Goal: Task Accomplishment & Management: Manage account settings

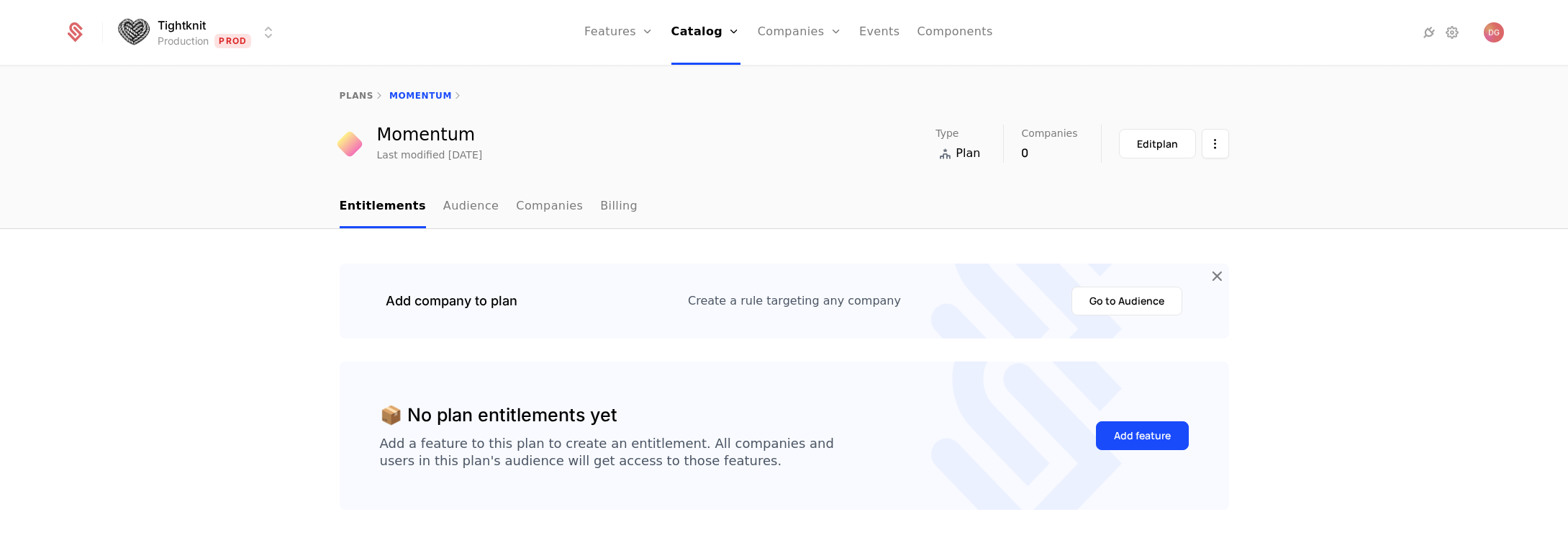
scroll to position [241, 0]
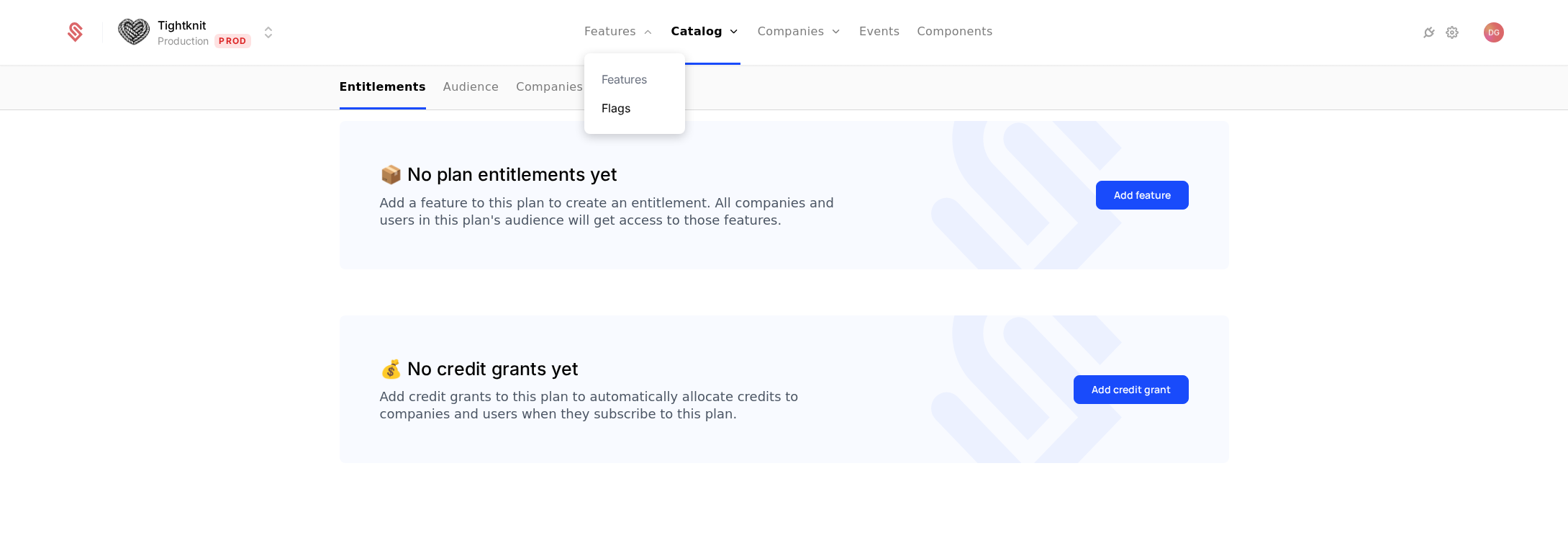
click at [639, 109] on link "Flags" at bounding box center [635, 108] width 67 height 18
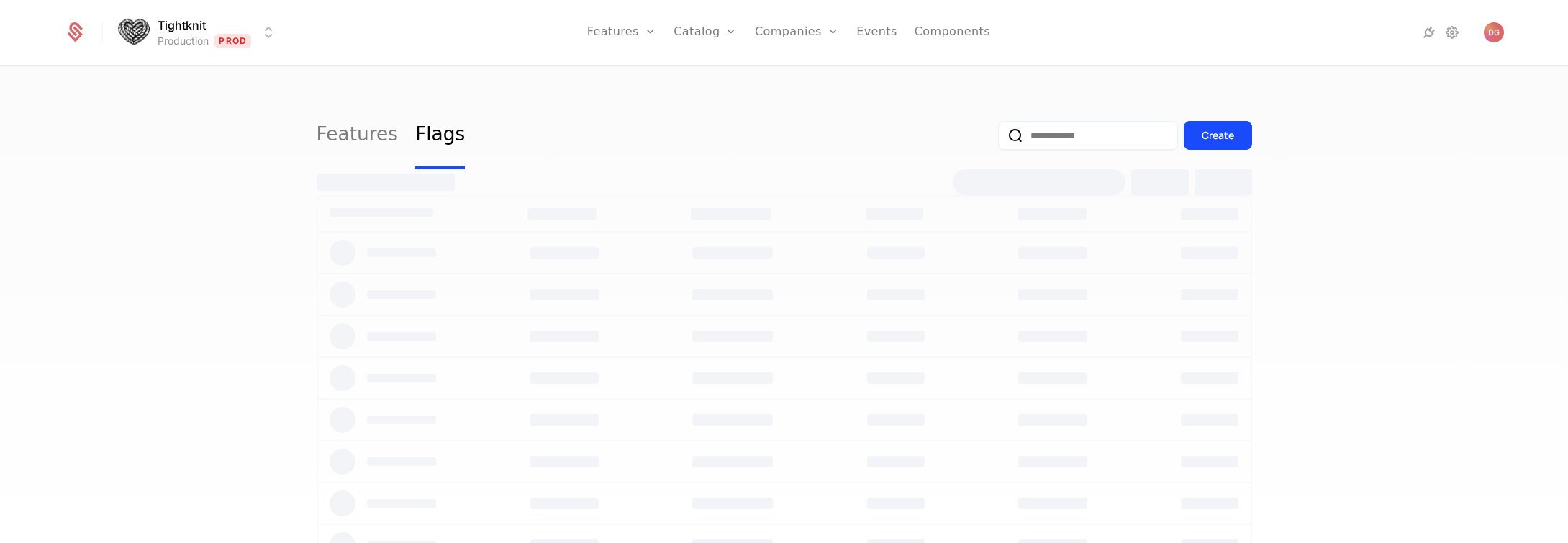
select select "**"
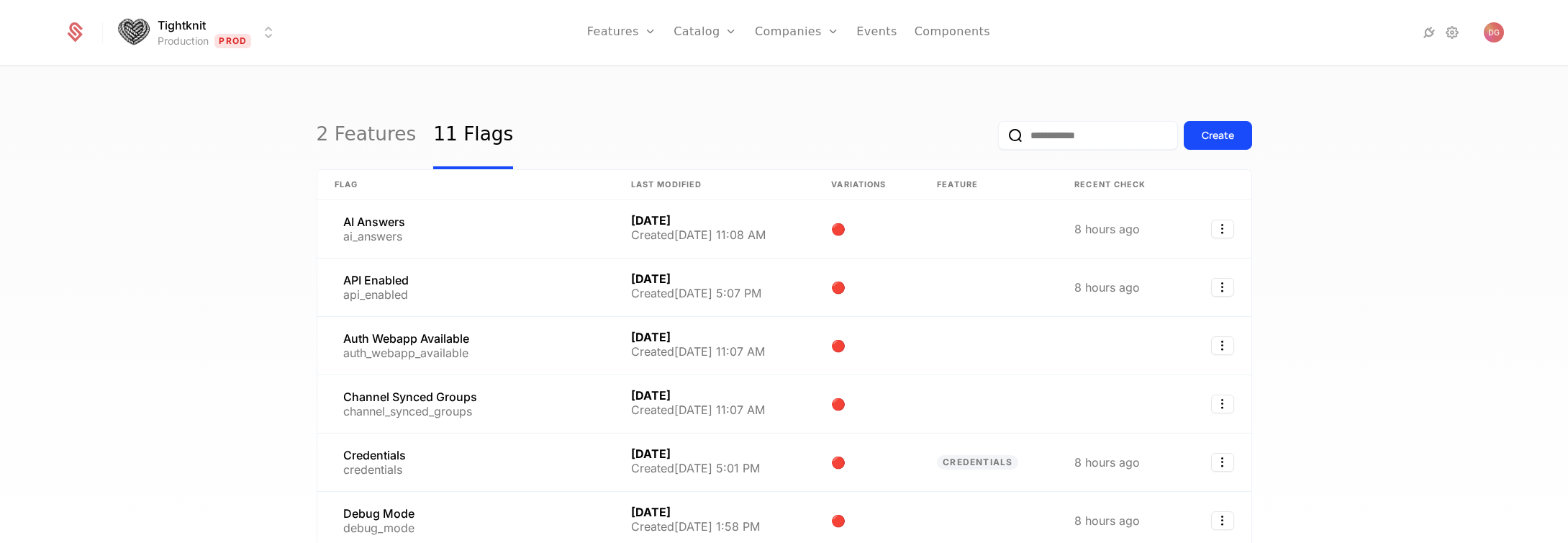
scroll to position [399, 0]
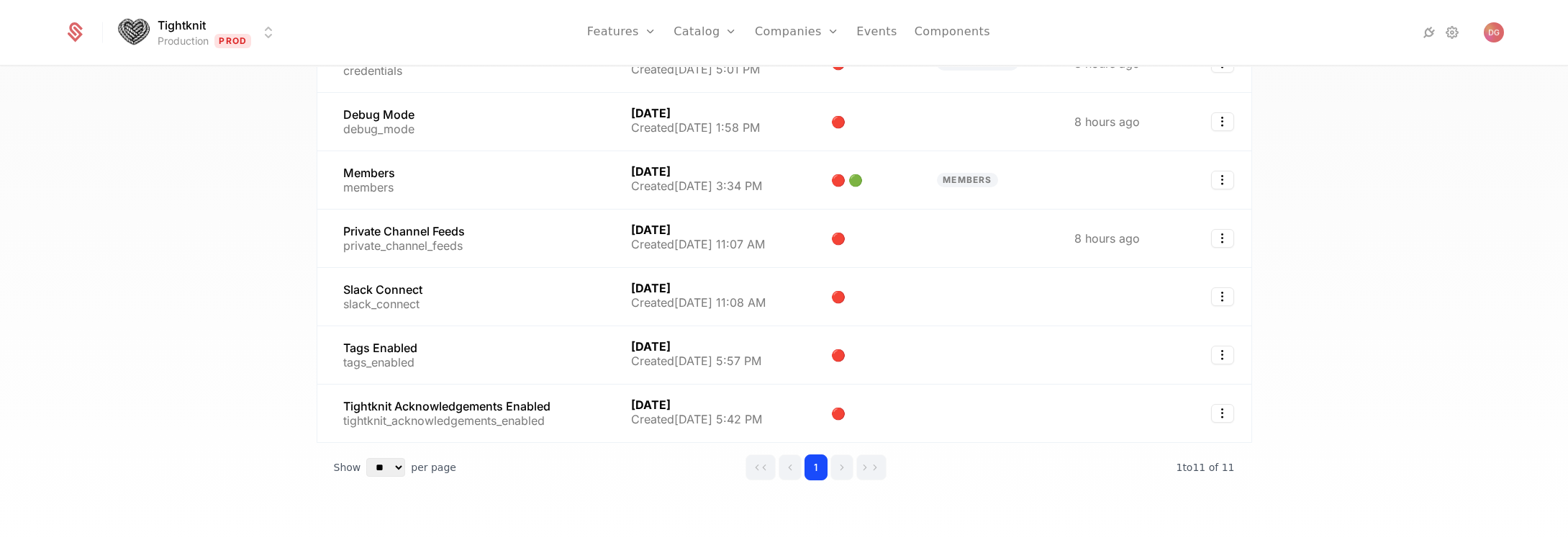
click at [226, 171] on div "2 Features 11 Flags Create Flag Last Modified Variations Feature Recent check A…" at bounding box center [784, 309] width 1568 height 484
click at [279, 21] on div "Tightknit Production Prod Features Features Flags Catalog Plans Add Ons Credits…" at bounding box center [784, 32] width 1440 height 65
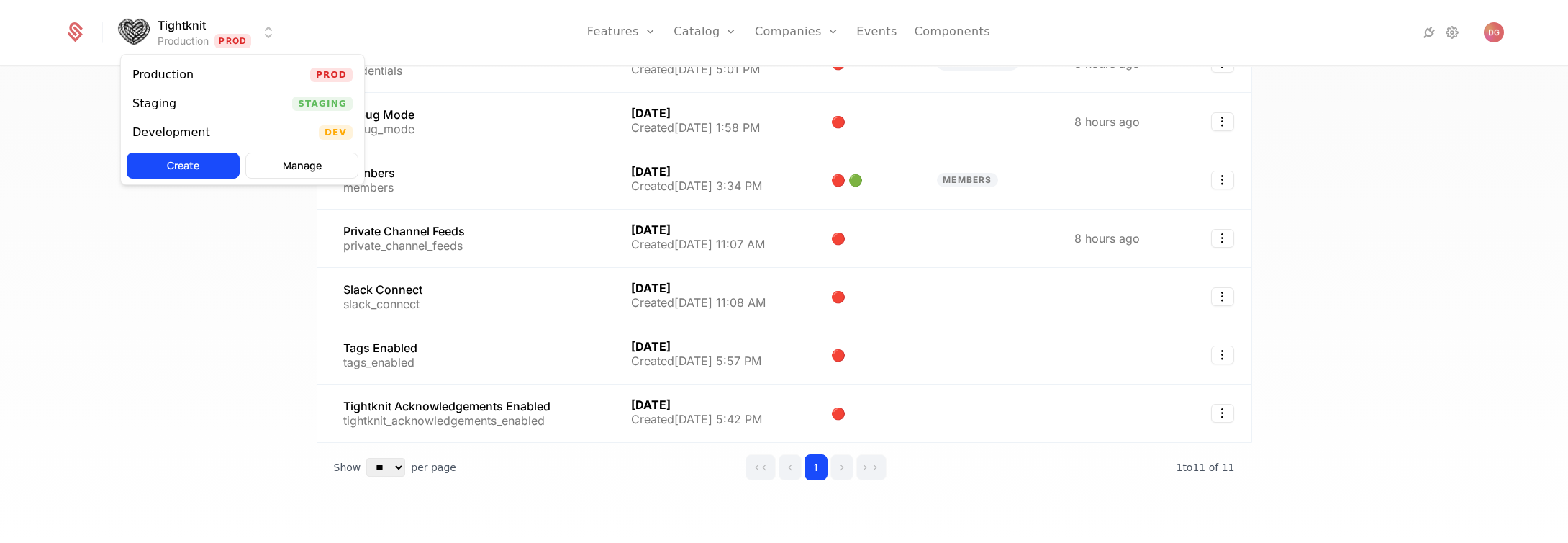
click at [271, 28] on html "Tightknit Production Prod Features Features Flags Catalog Plans Add Ons Credits…" at bounding box center [784, 272] width 1568 height 543
click at [243, 105] on div "Staging Staging" at bounding box center [242, 103] width 243 height 28
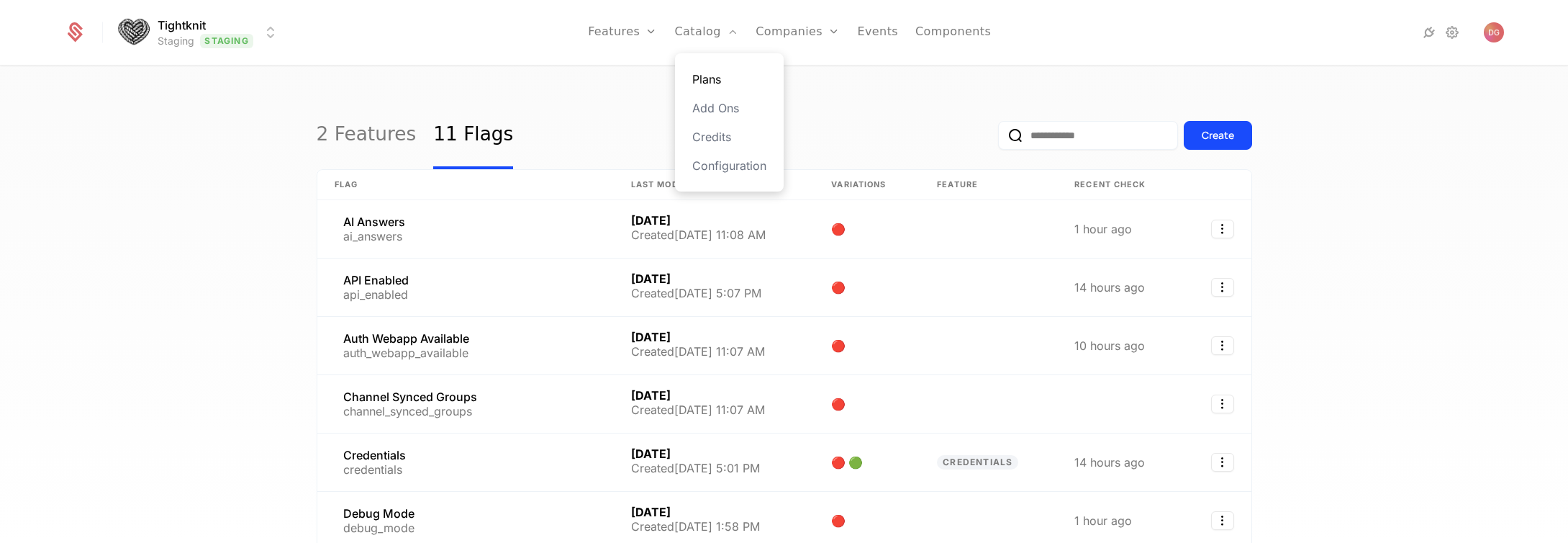
click at [703, 77] on link "Plans" at bounding box center [730, 79] width 74 height 18
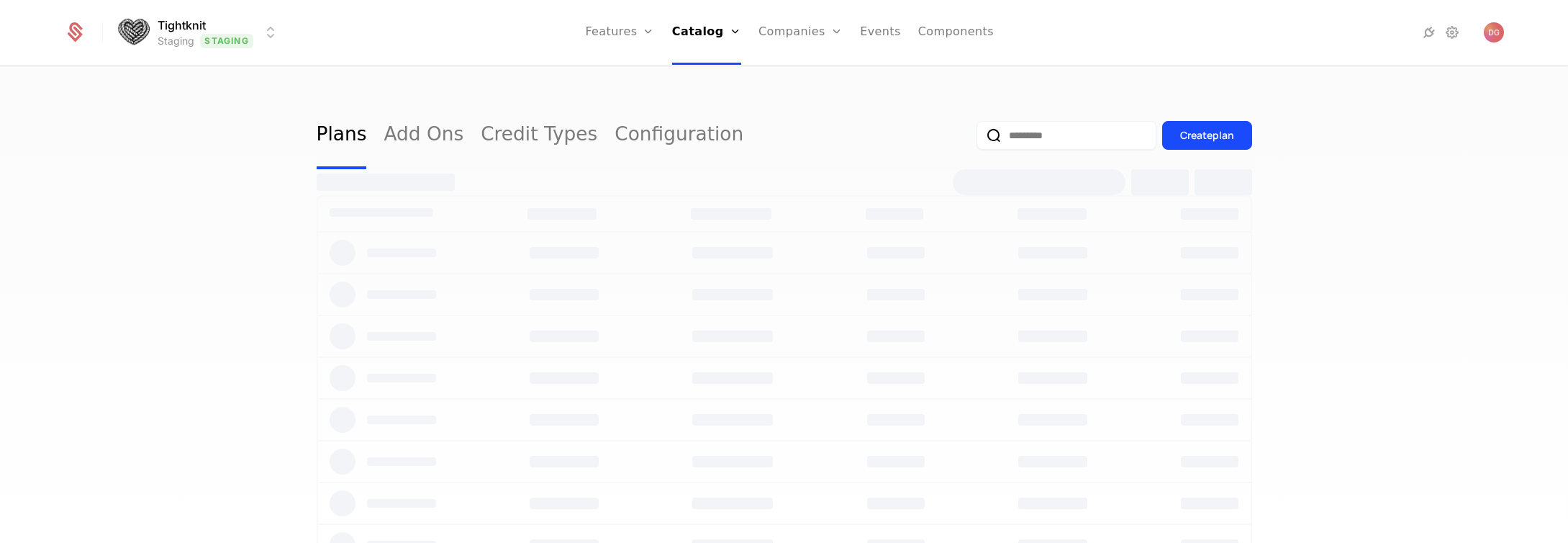
select select "**"
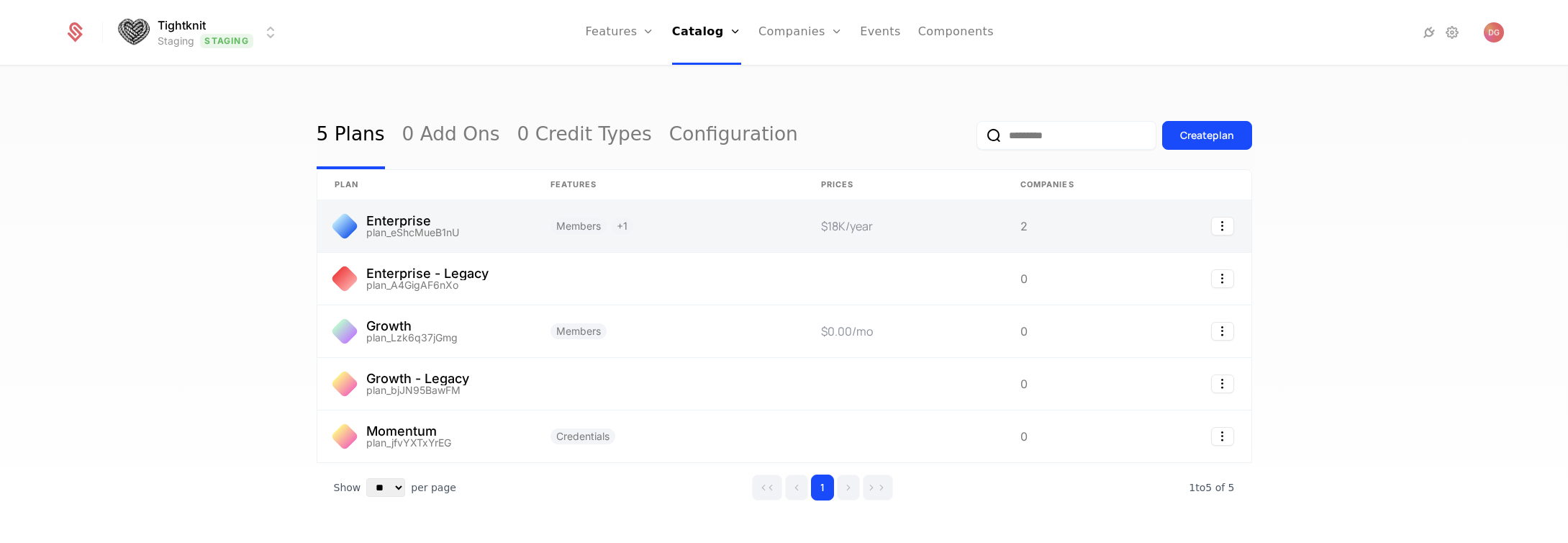
click at [444, 221] on link at bounding box center [425, 225] width 215 height 52
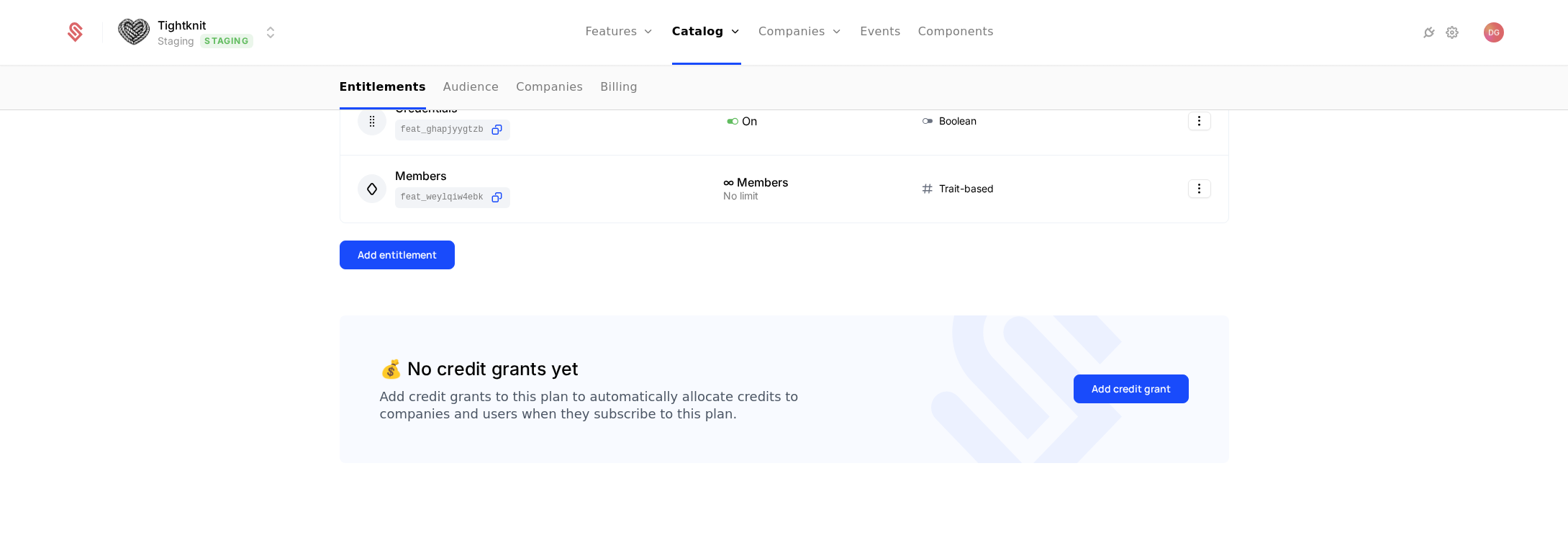
scroll to position [54, 0]
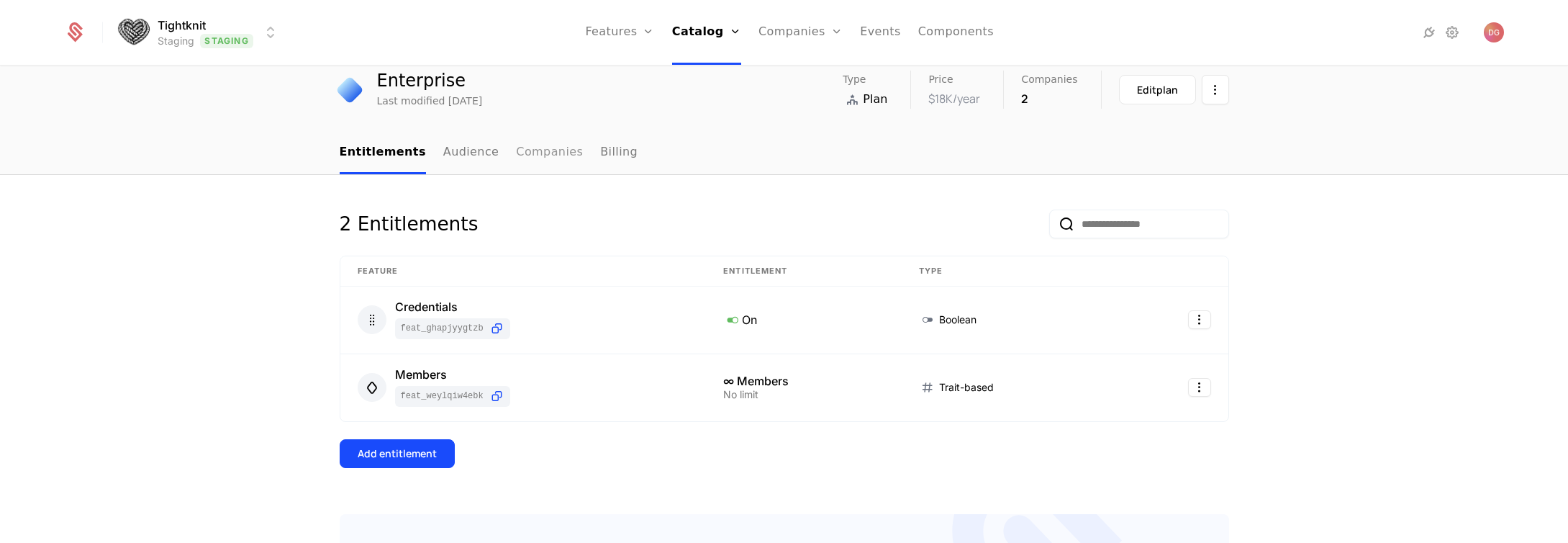
click at [525, 154] on link "Companies" at bounding box center [549, 152] width 67 height 42
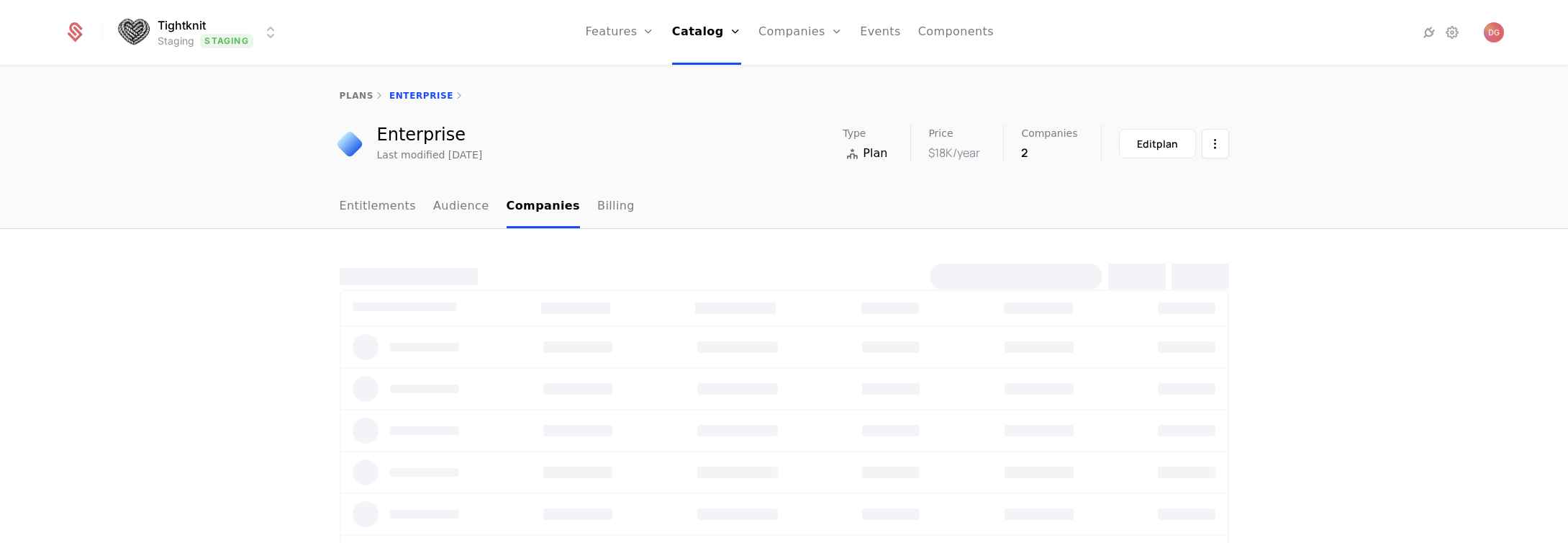
select select "**"
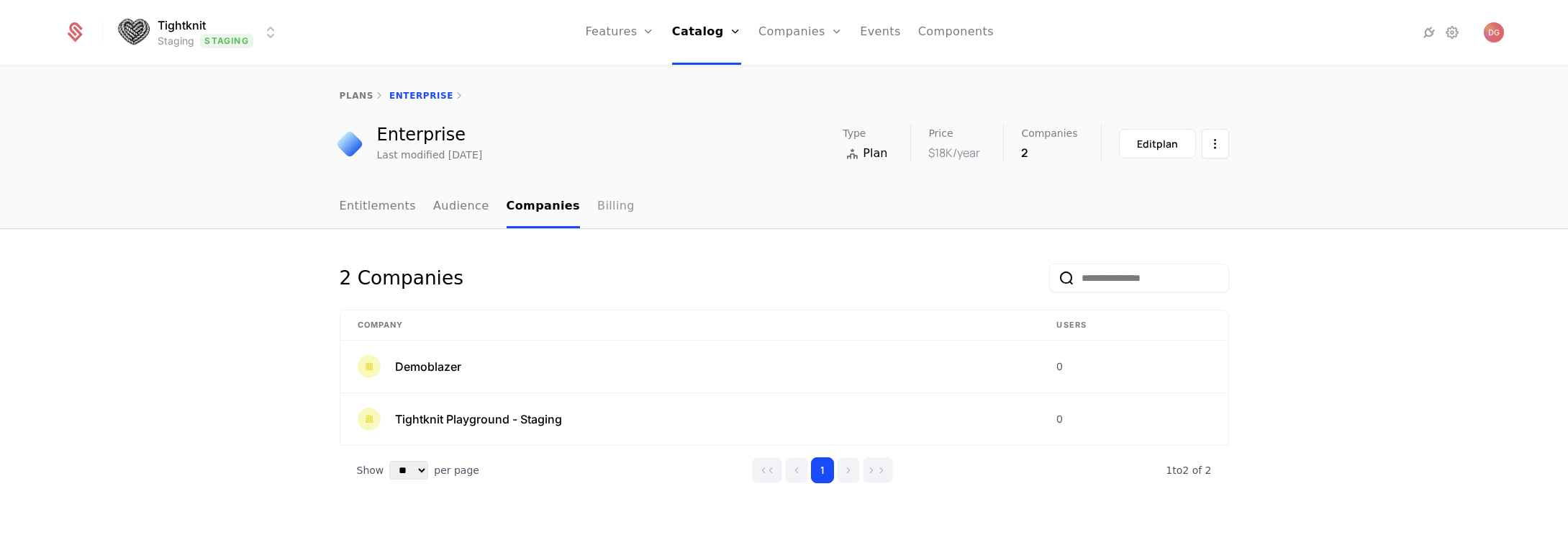
click at [597, 205] on link "Billing" at bounding box center [616, 207] width 37 height 42
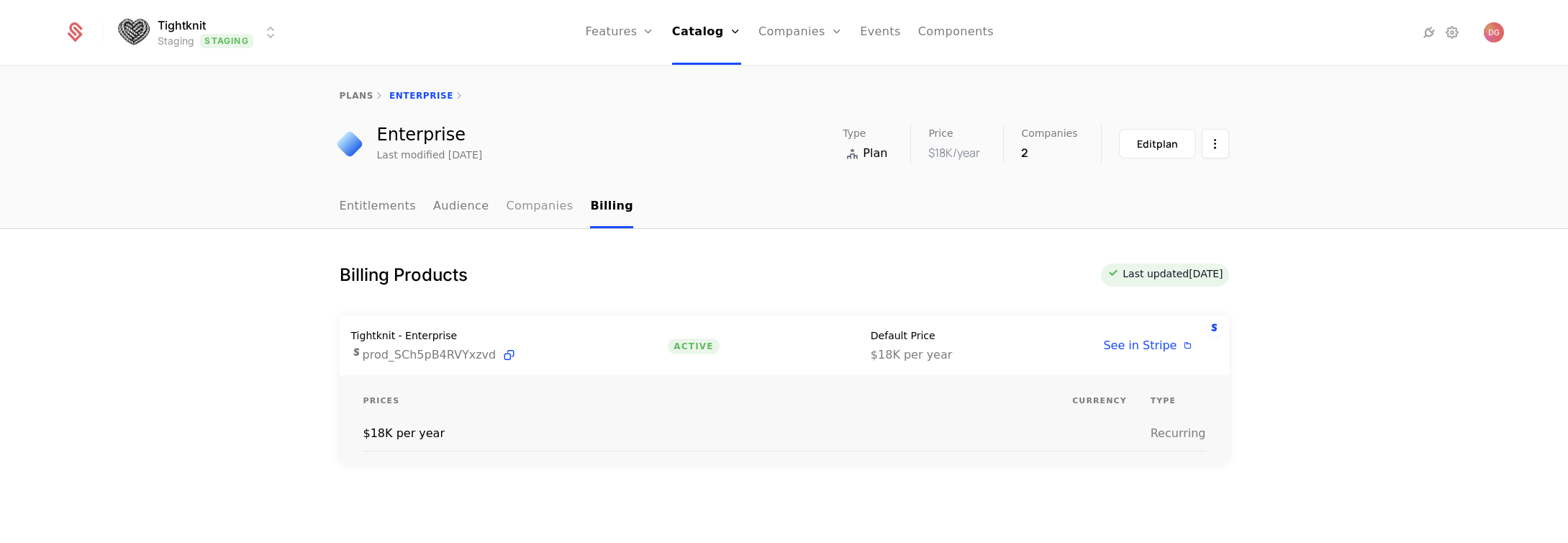
click at [540, 208] on link "Companies" at bounding box center [540, 207] width 67 height 42
select select "**"
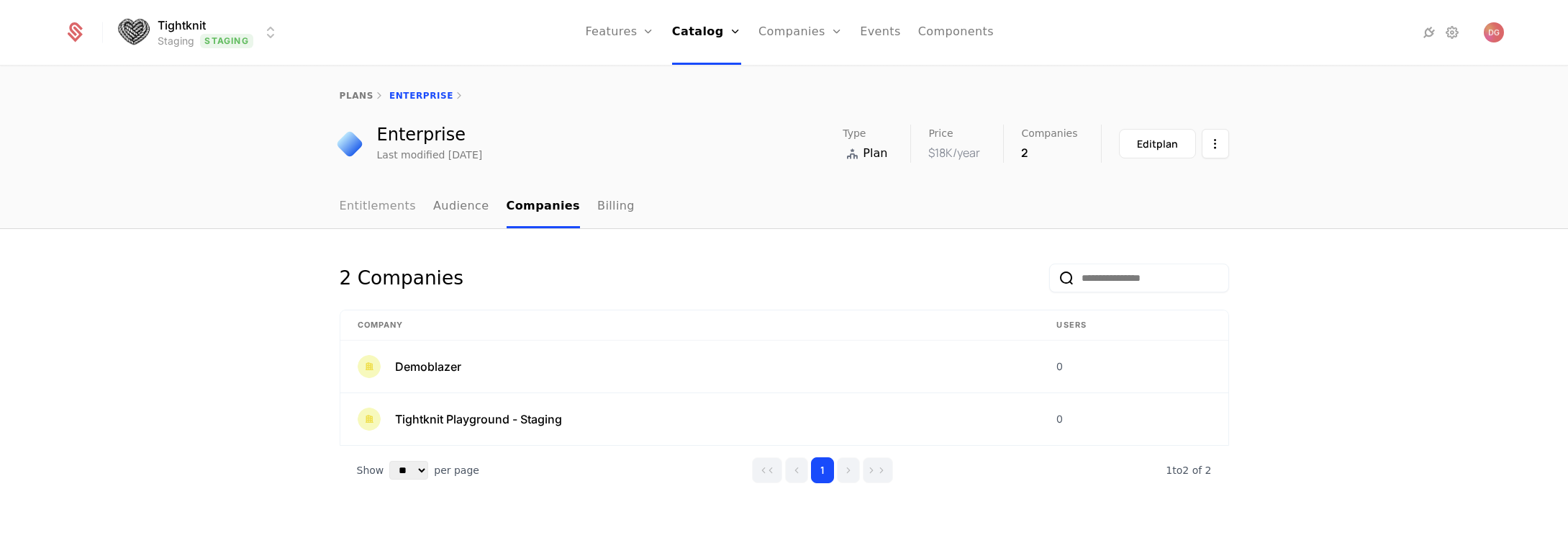
click at [386, 203] on link "Entitlements" at bounding box center [378, 207] width 77 height 42
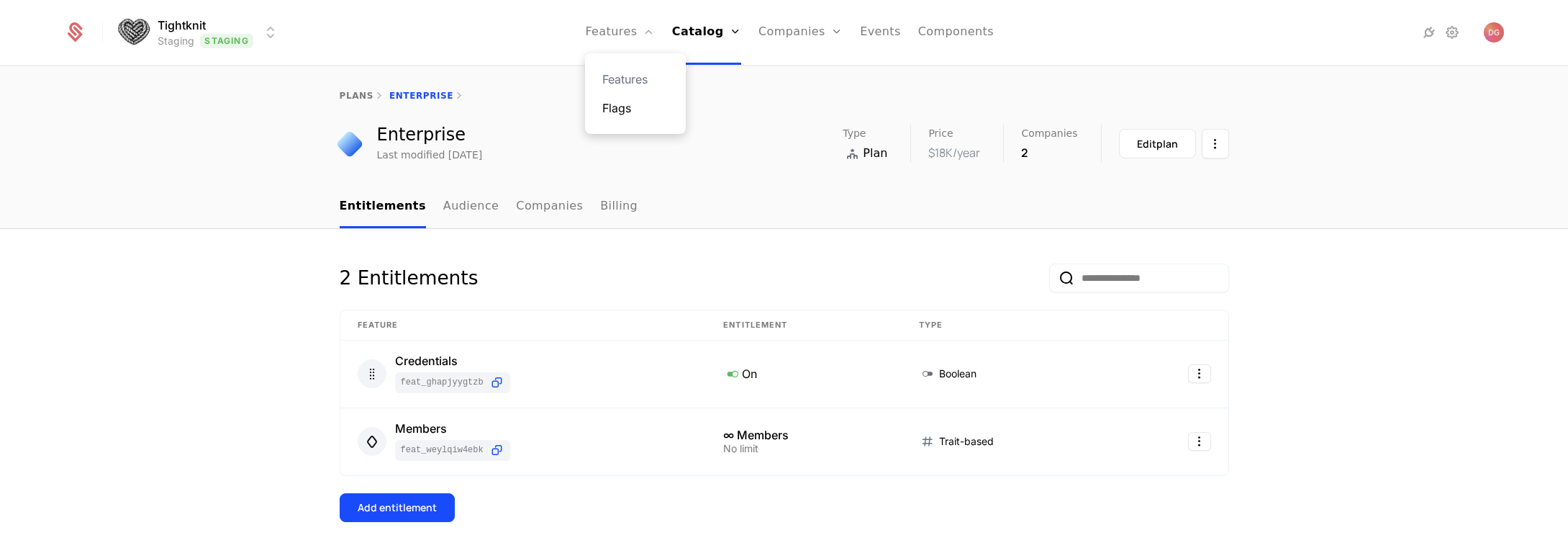
click at [633, 102] on link "Flags" at bounding box center [636, 108] width 67 height 18
select select "**"
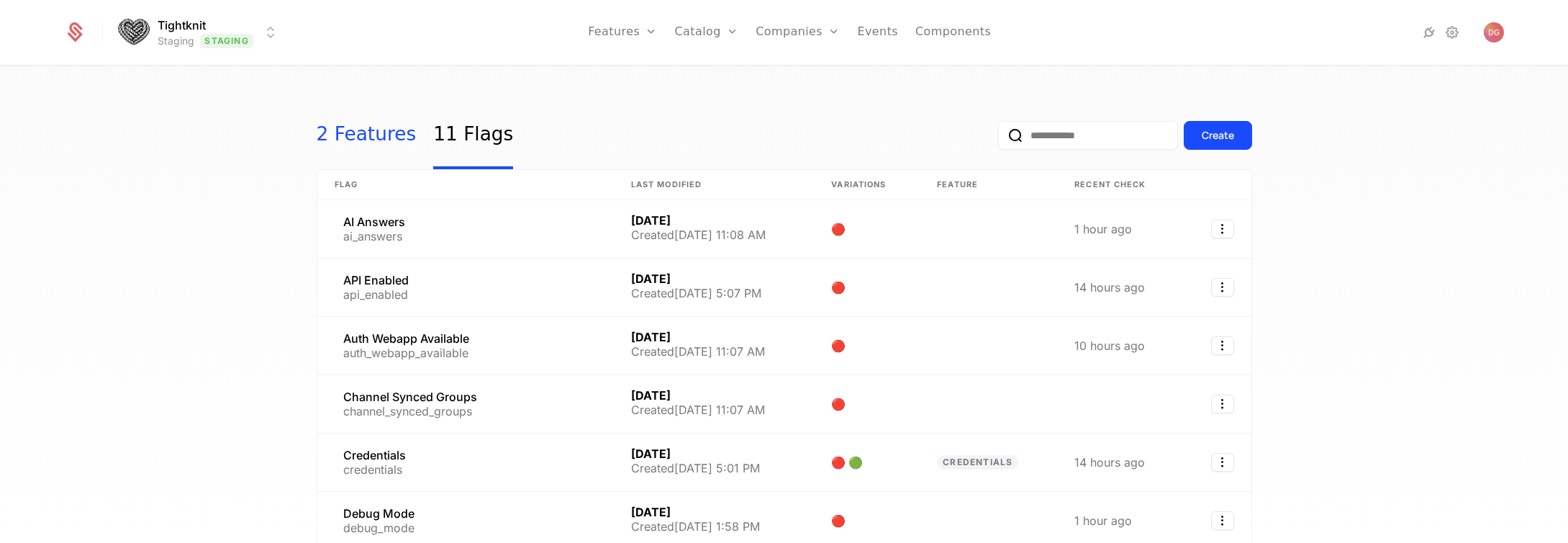
click at [347, 123] on link "2 Features" at bounding box center [366, 135] width 100 height 68
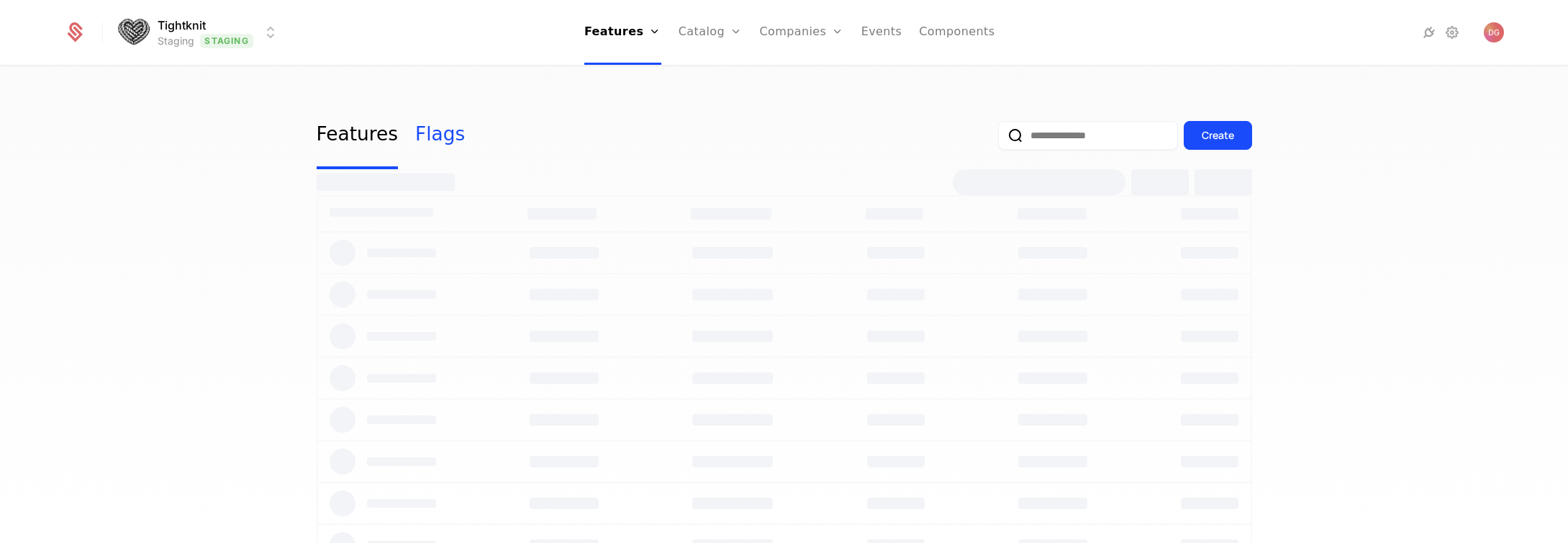
select select "**"
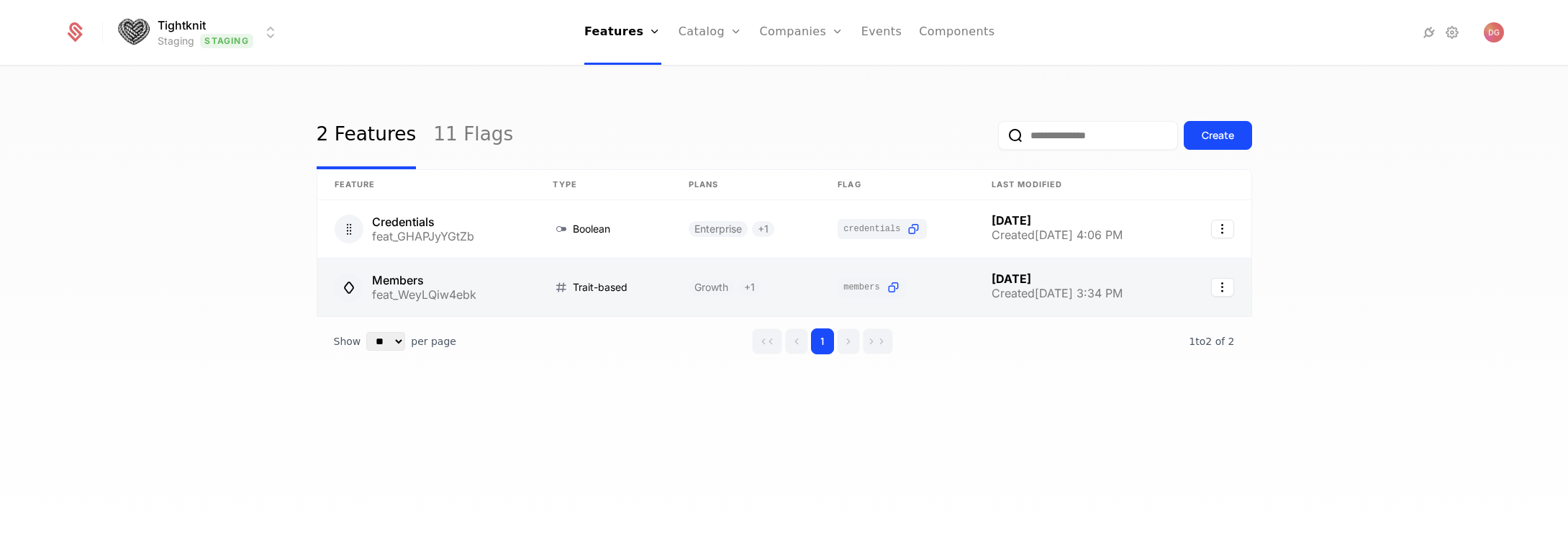
click at [469, 272] on link at bounding box center [426, 287] width 218 height 58
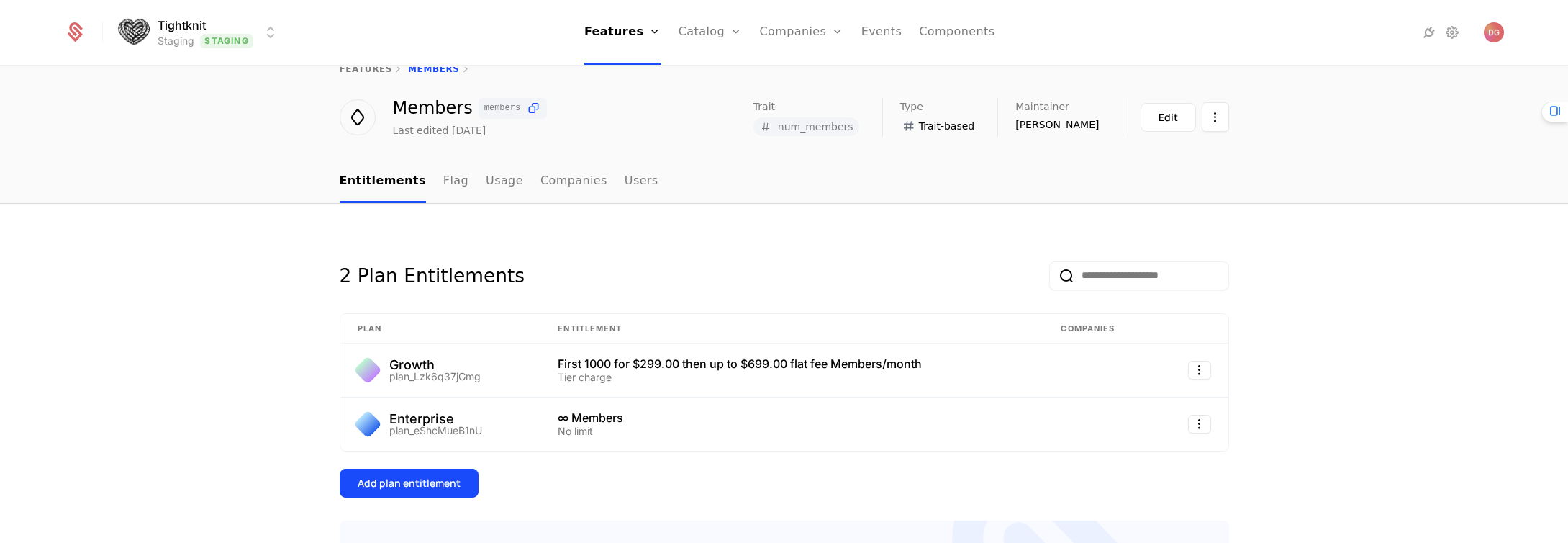
scroll to position [106, 0]
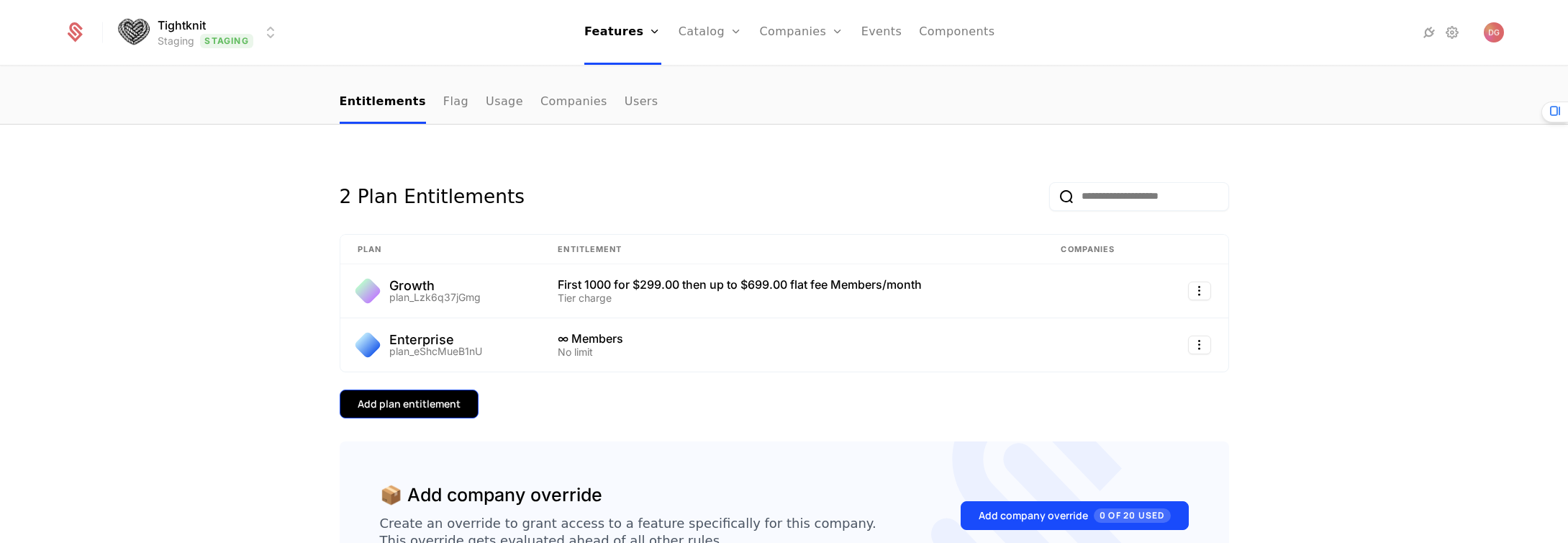
click at [408, 401] on div "Add plan entitlement" at bounding box center [408, 404] width 103 height 15
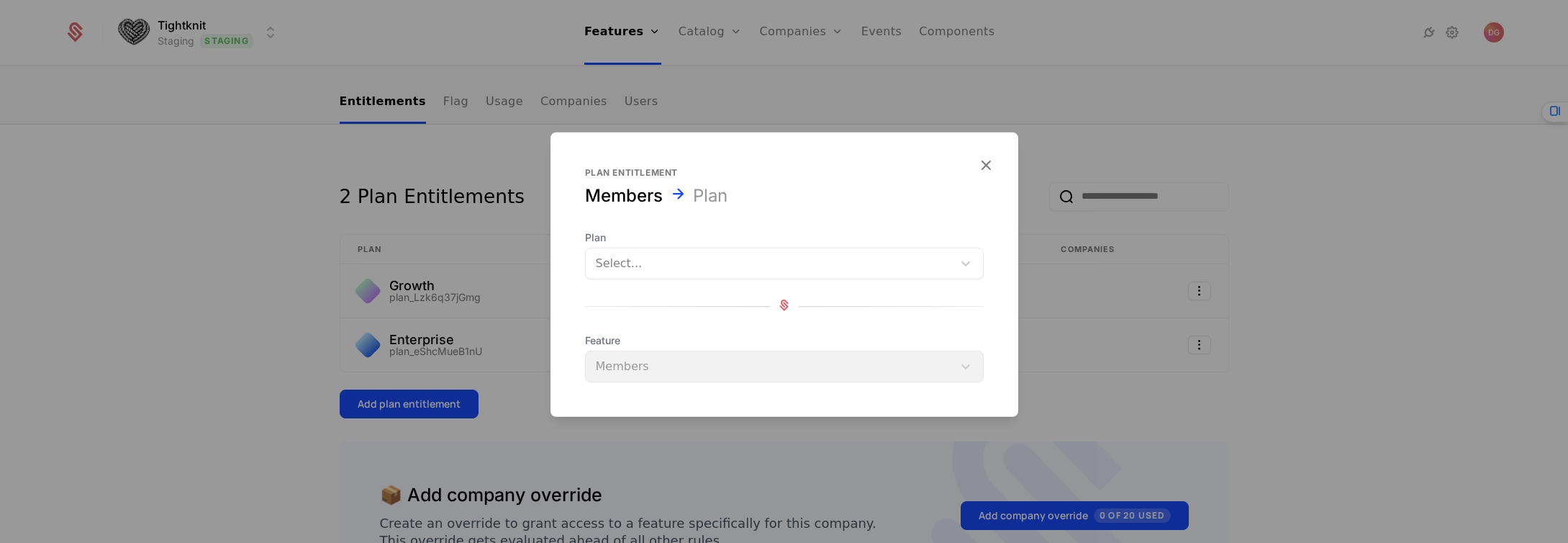
click at [665, 259] on div at bounding box center [769, 264] width 347 height 21
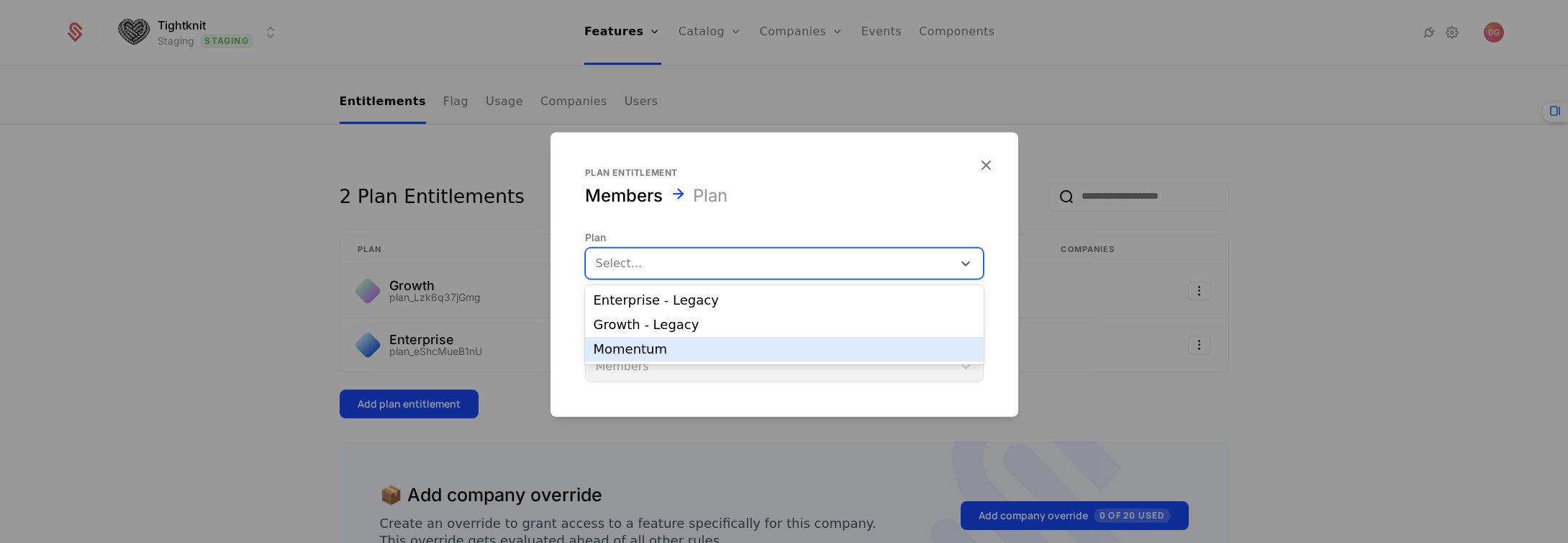
click at [634, 353] on div "Momentum" at bounding box center [784, 349] width 381 height 13
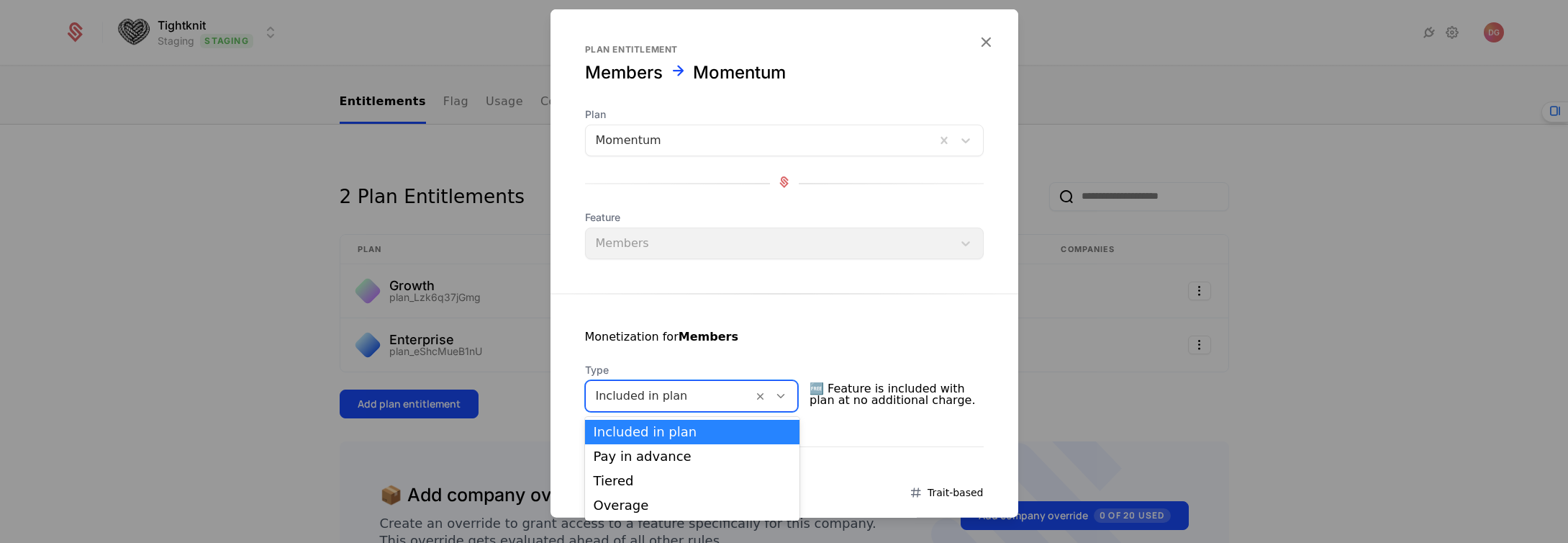
click at [786, 390] on icon at bounding box center [781, 396] width 13 height 13
click at [661, 476] on div "Tiered" at bounding box center [692, 480] width 198 height 13
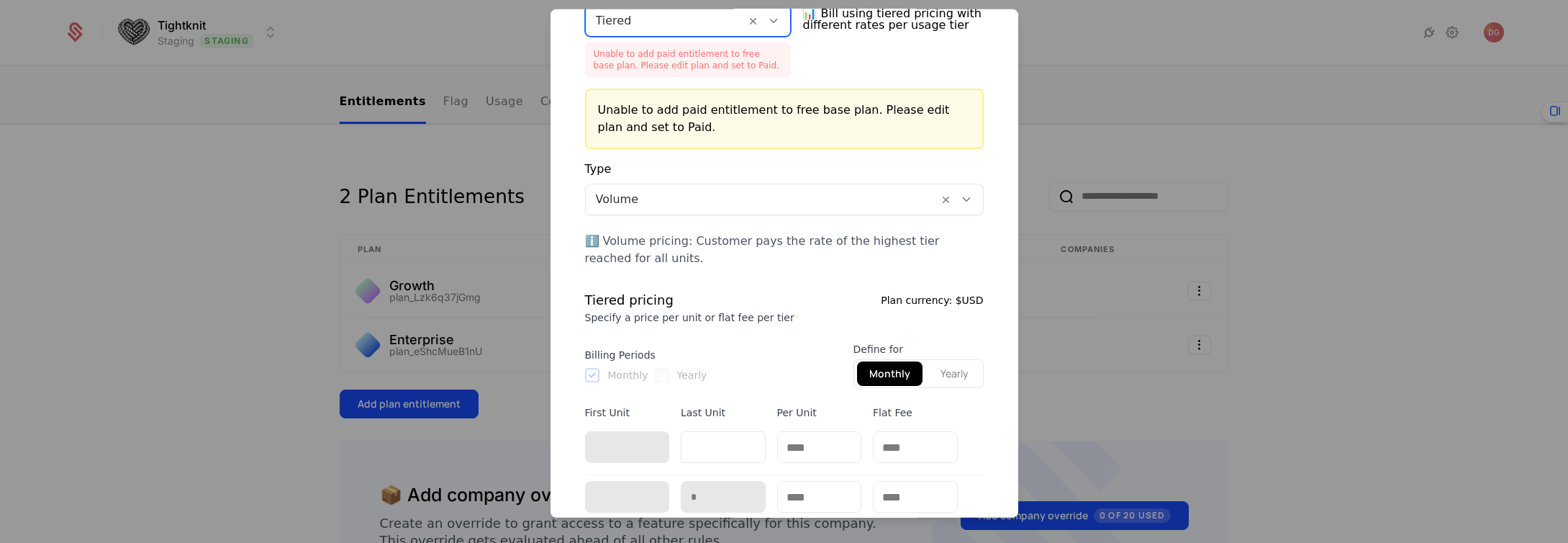
scroll to position [435, 0]
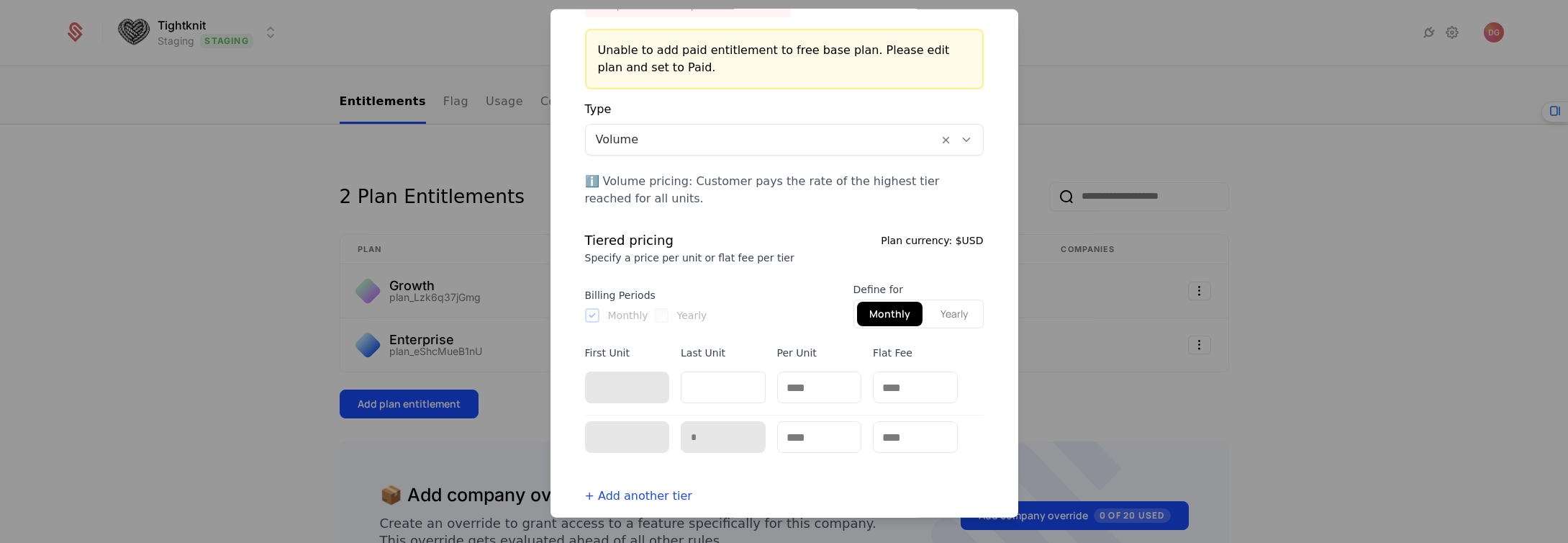
click at [750, 390] on input "**" at bounding box center [723, 387] width 85 height 31
type input "***"
type input "****"
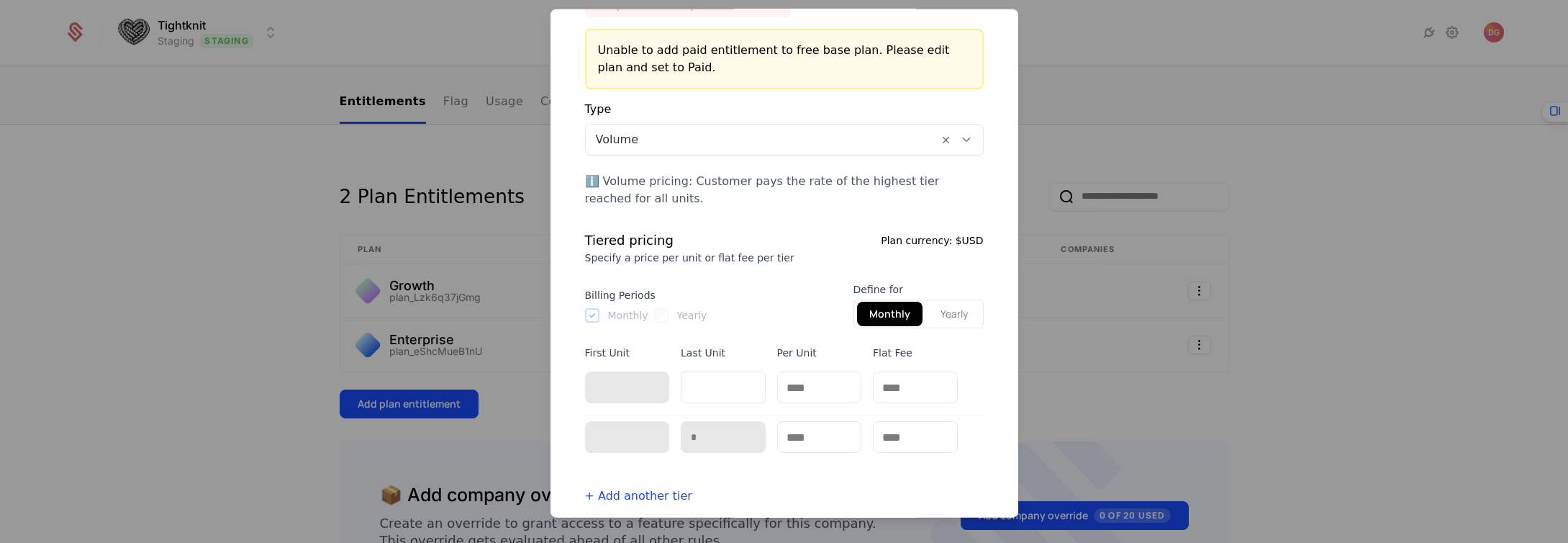
type input "****"
click at [897, 388] on input "text" at bounding box center [915, 387] width 83 height 30
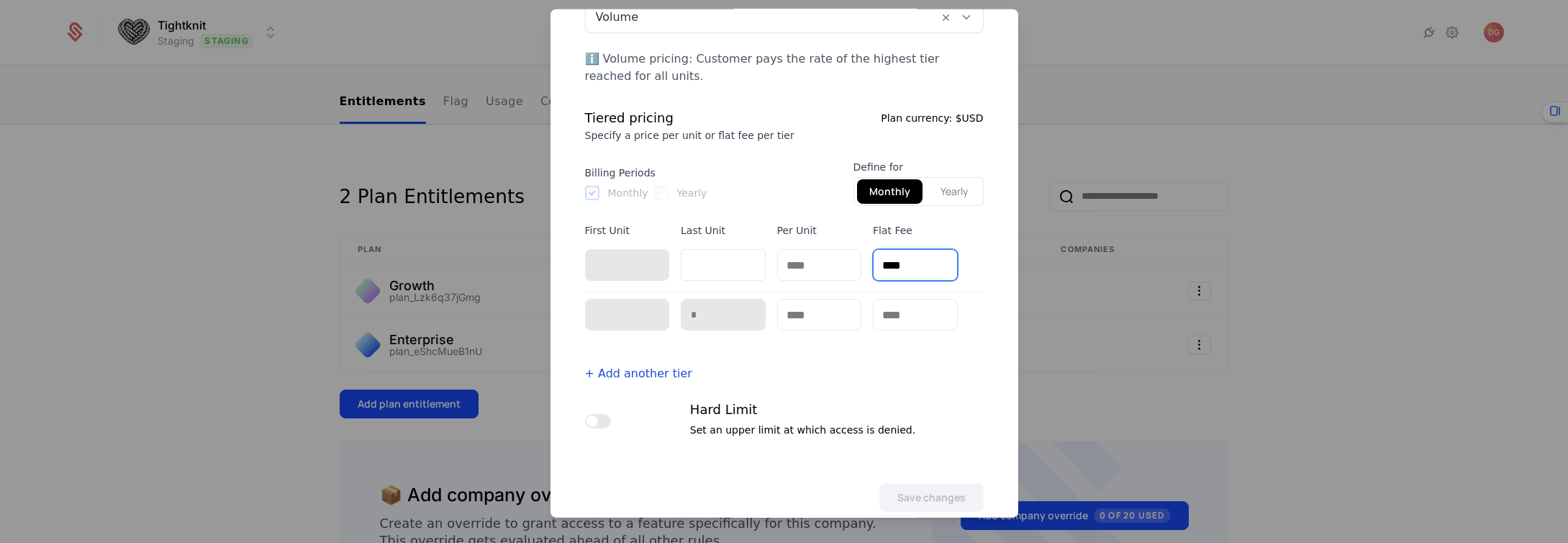
type input "****"
click at [650, 371] on link "+ Add another tier" at bounding box center [638, 373] width 107 height 14
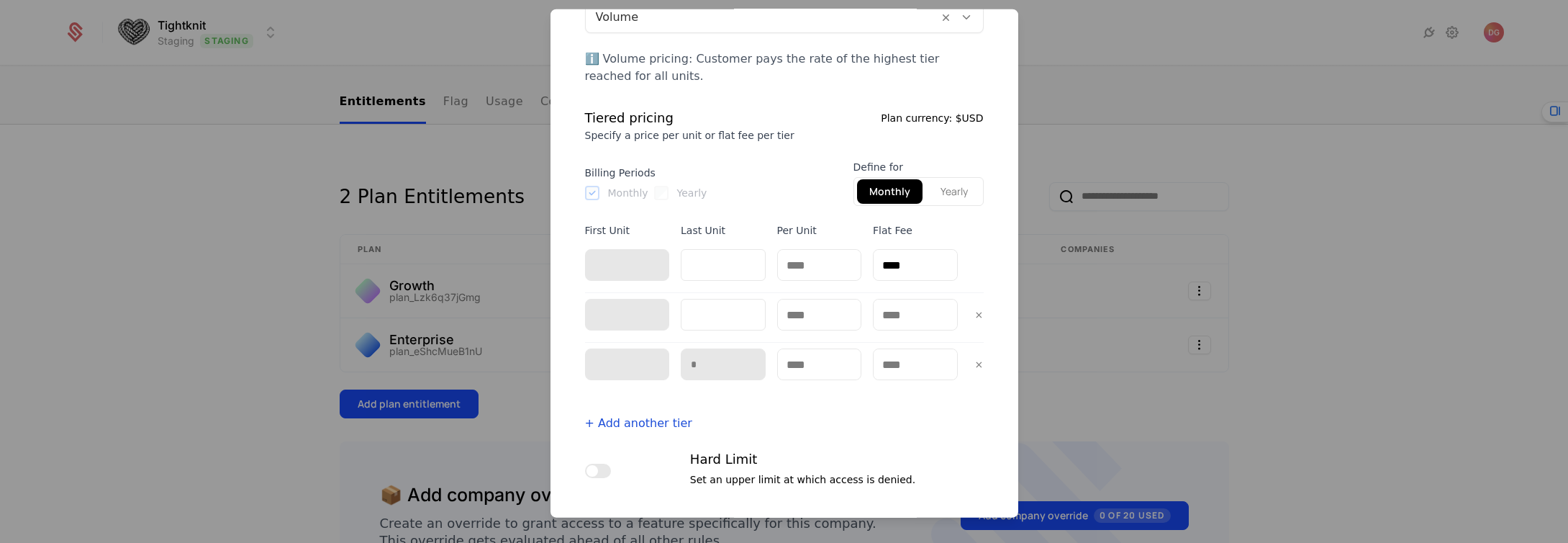
click at [652, 420] on link "+ Add another tier" at bounding box center [638, 423] width 107 height 14
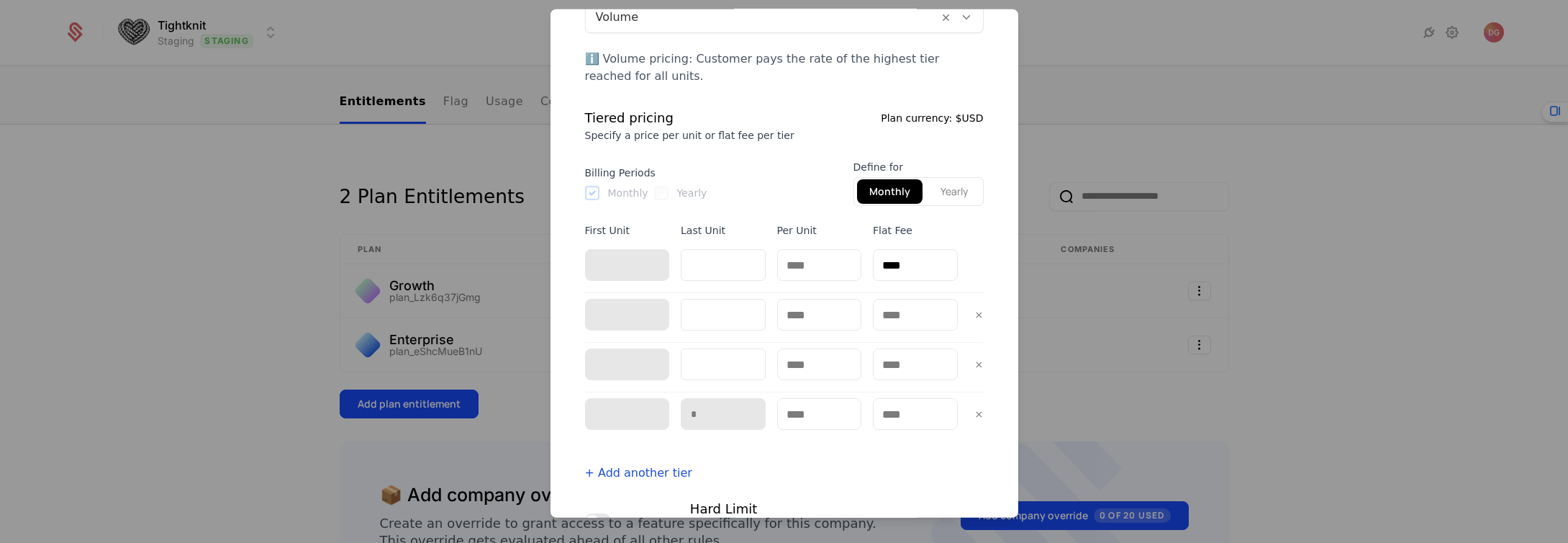
click at [655, 473] on link "+ Add another tier" at bounding box center [638, 472] width 107 height 14
click at [723, 311] on input "****" at bounding box center [723, 315] width 85 height 31
type input "*"
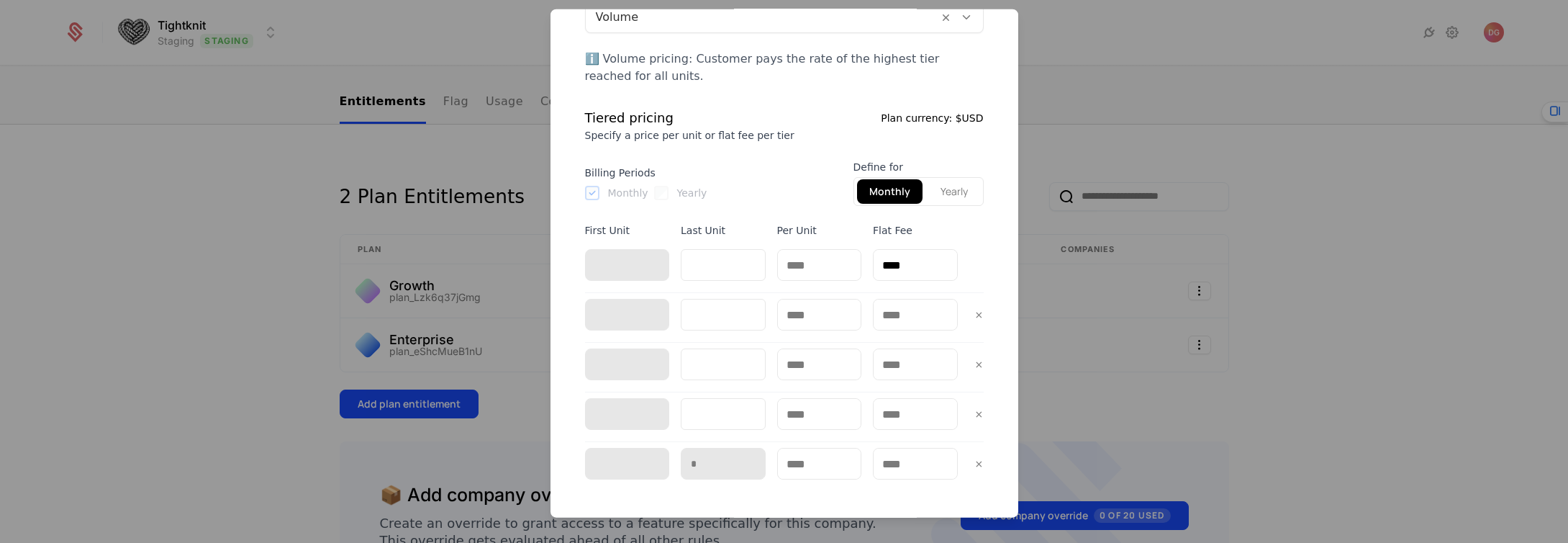
type input "*"
type input "**"
type input "***"
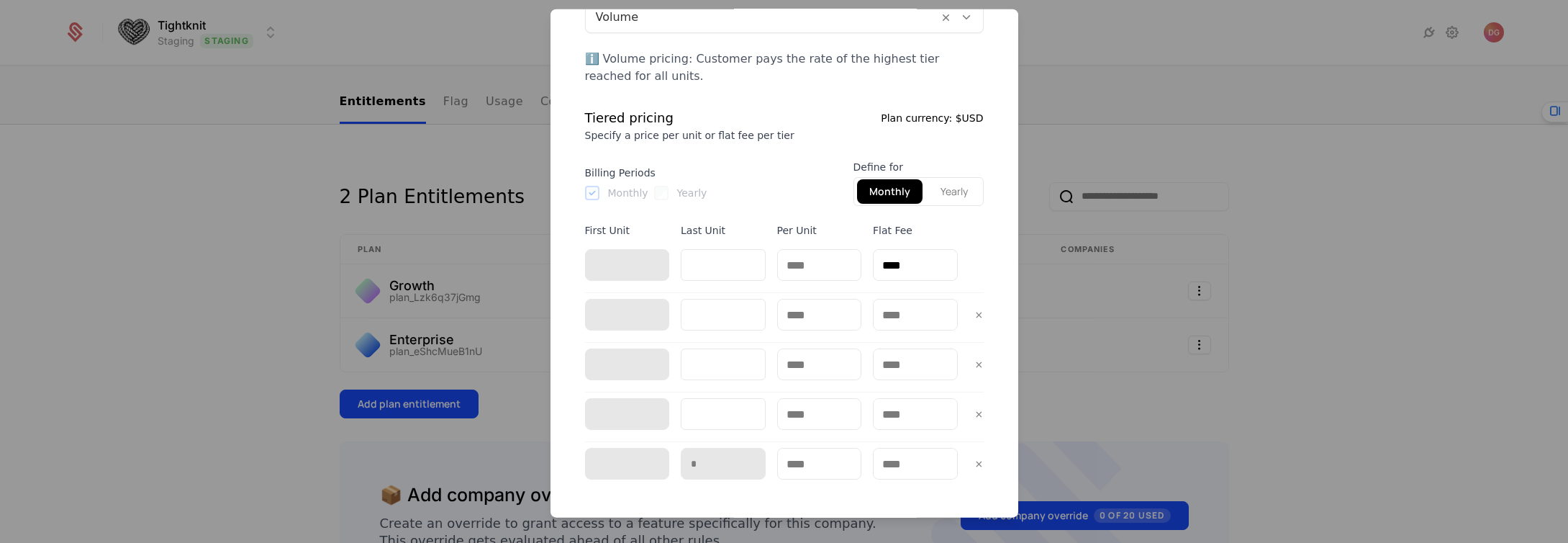
type input "****"
type input "*"
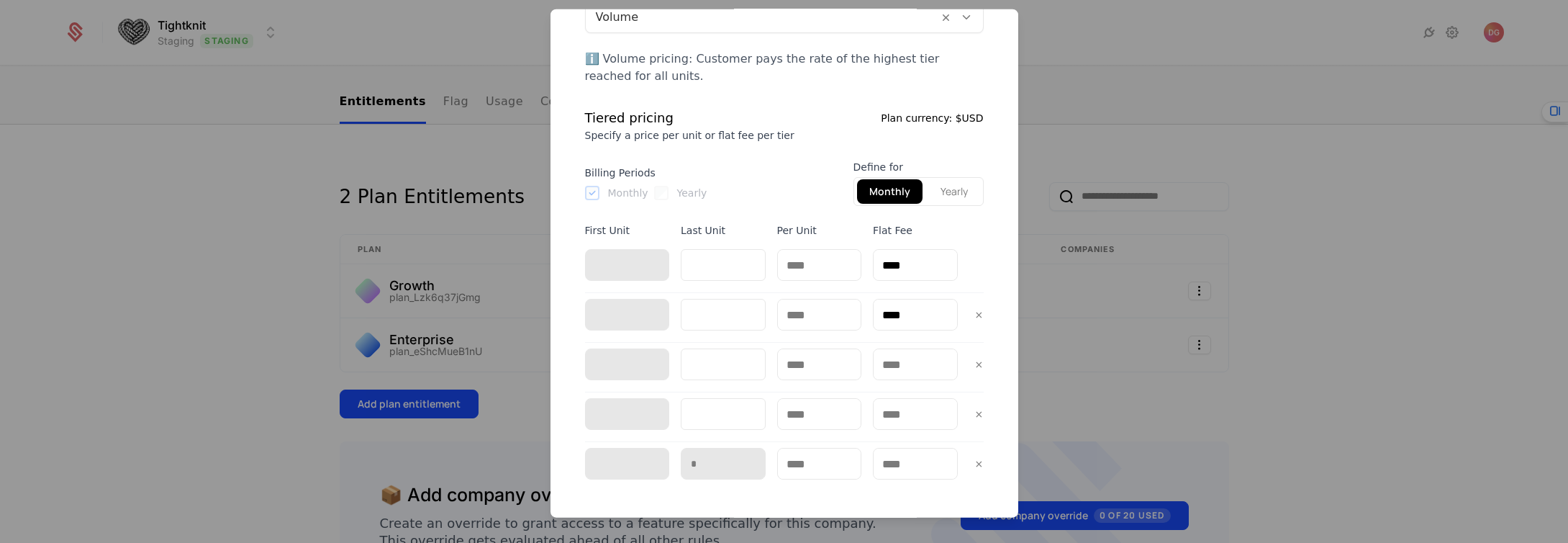
type input "**"
type input "***"
type input "****"
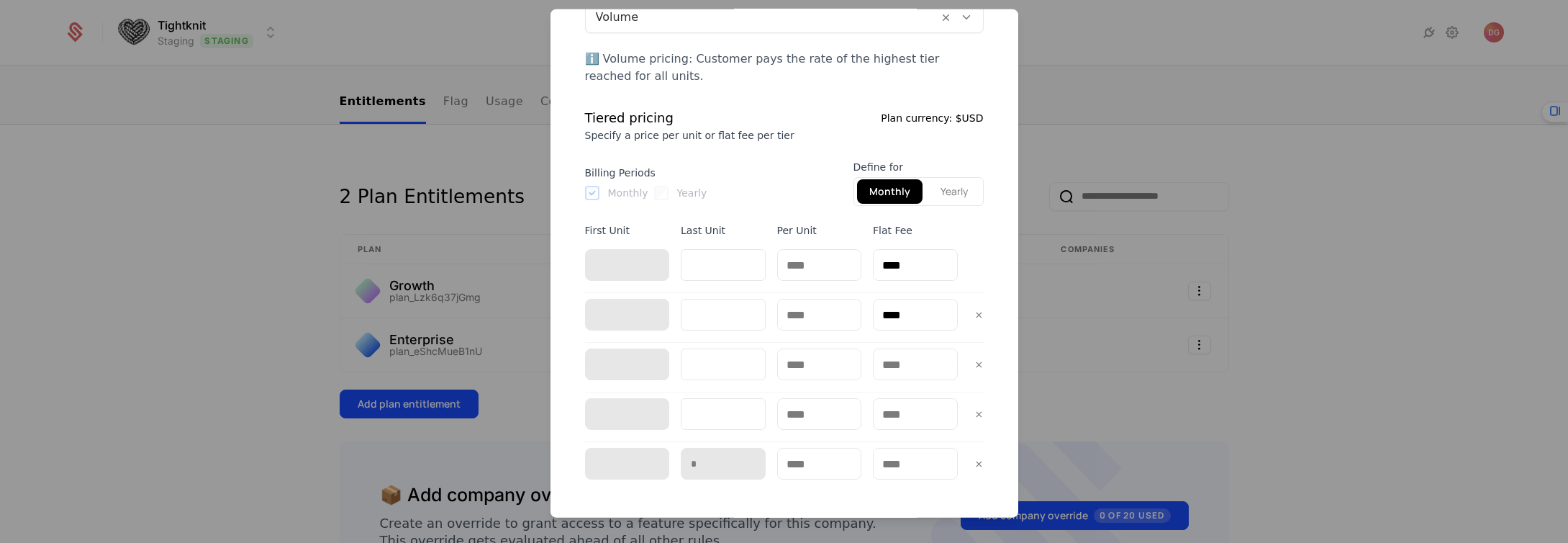
type input "****"
type input "*"
type input "**"
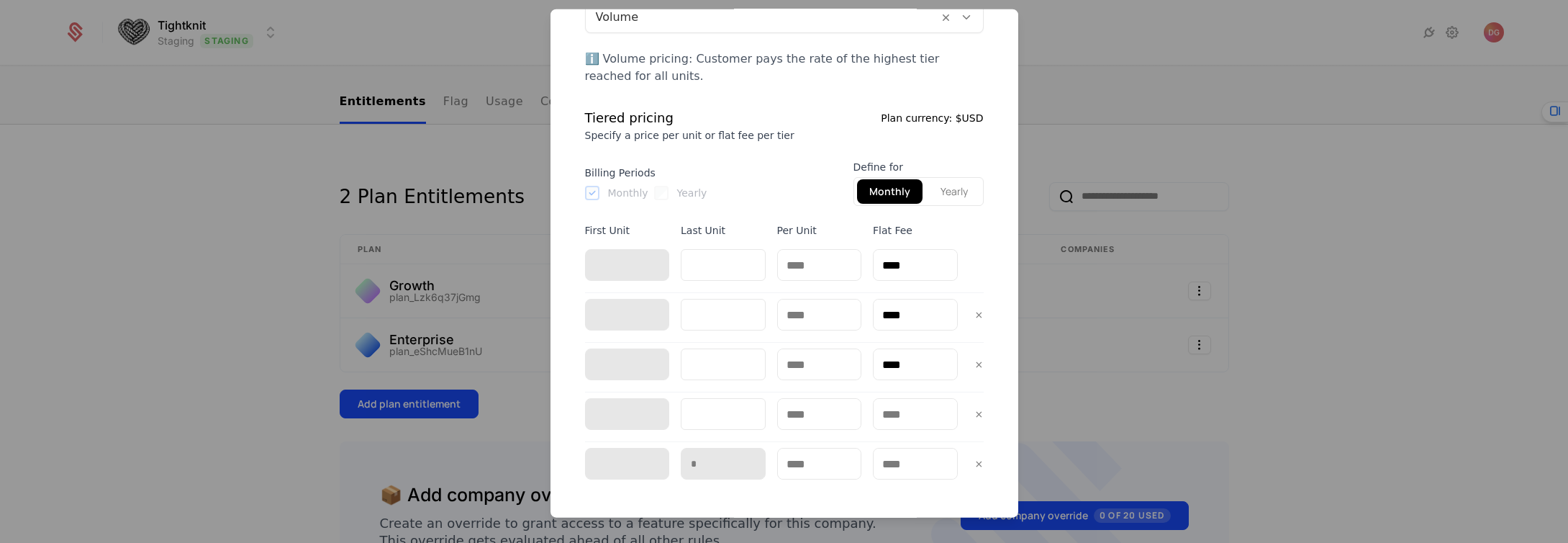
type input "**"
type input "***"
type input "****"
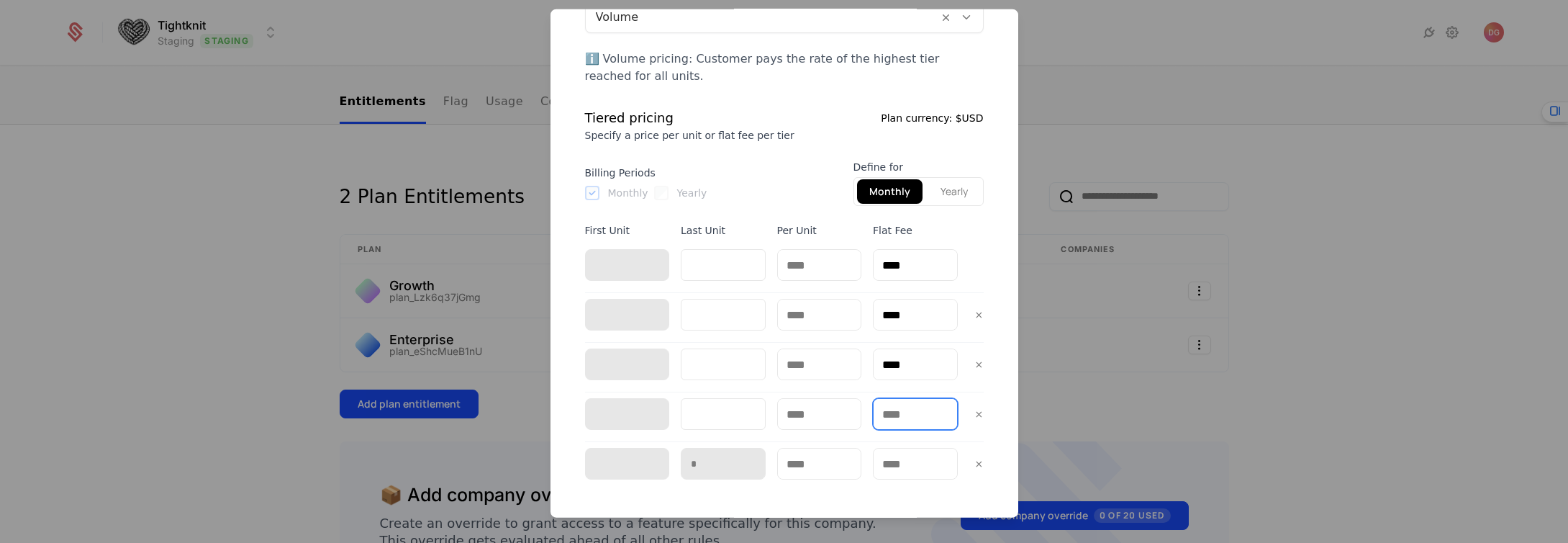
type input "**"
type input "****"
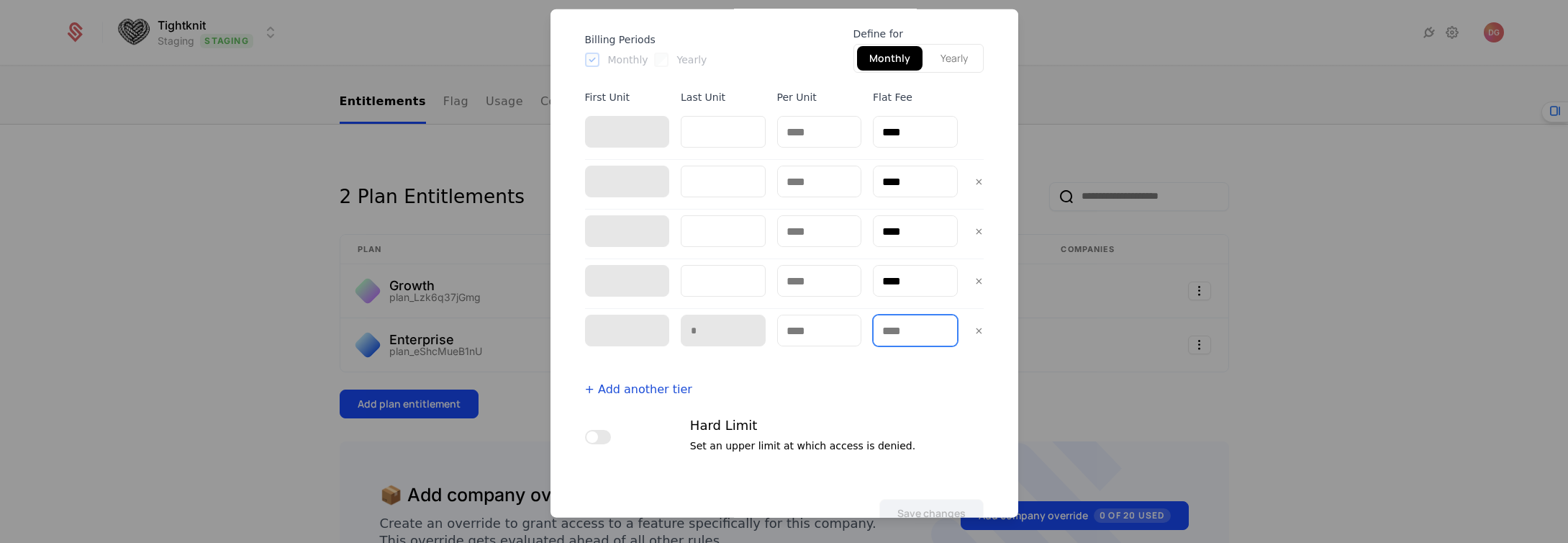
click at [905, 327] on input "text" at bounding box center [915, 330] width 83 height 30
type input "****"
click at [898, 396] on div "+ Add another tier" at bounding box center [784, 390] width 399 height 18
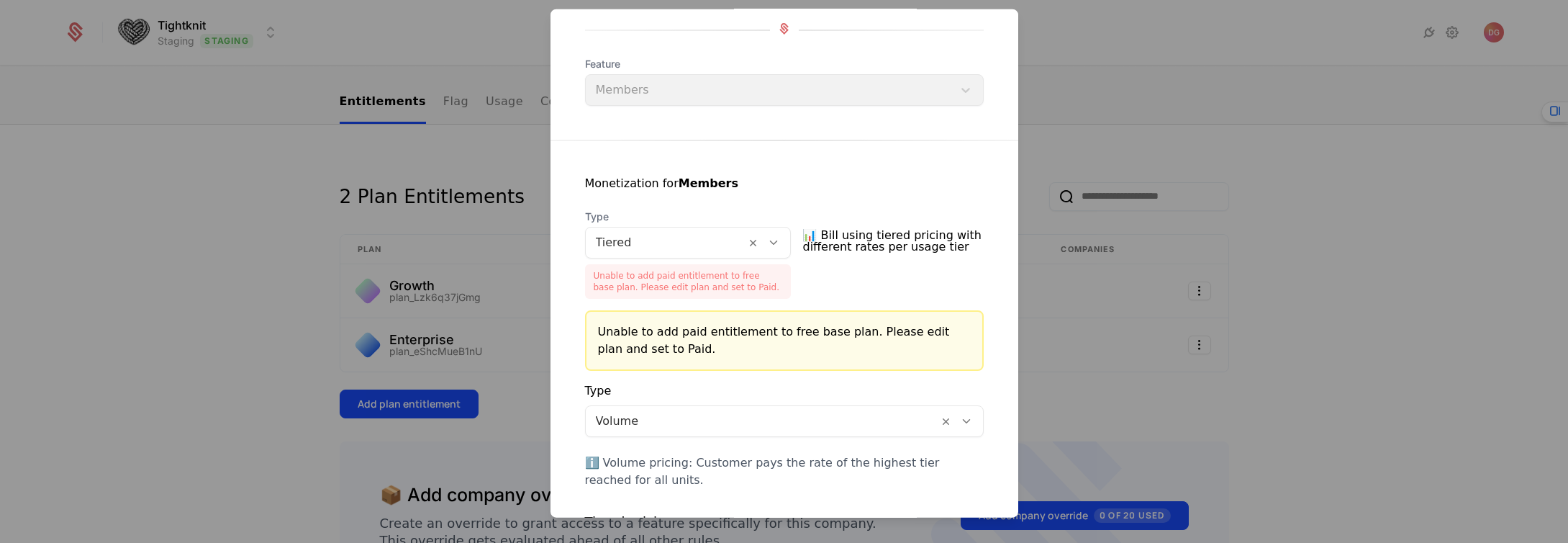
scroll to position [0, 0]
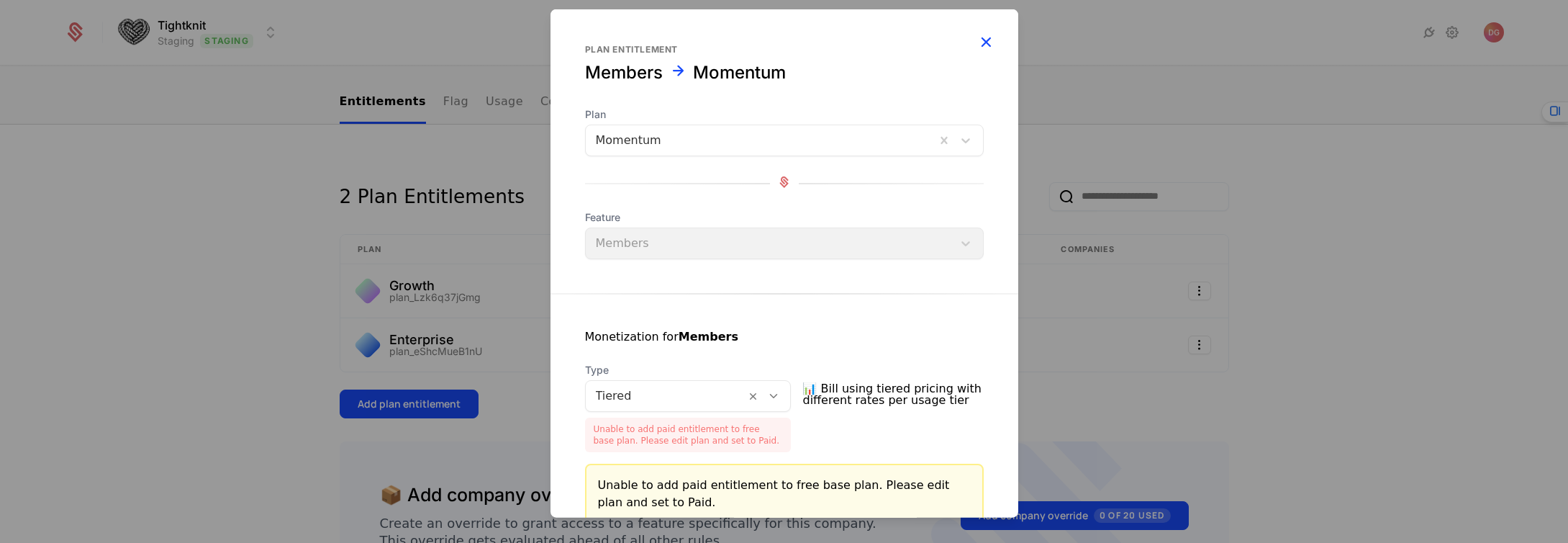
click at [976, 36] on icon "button" at bounding box center [985, 41] width 19 height 19
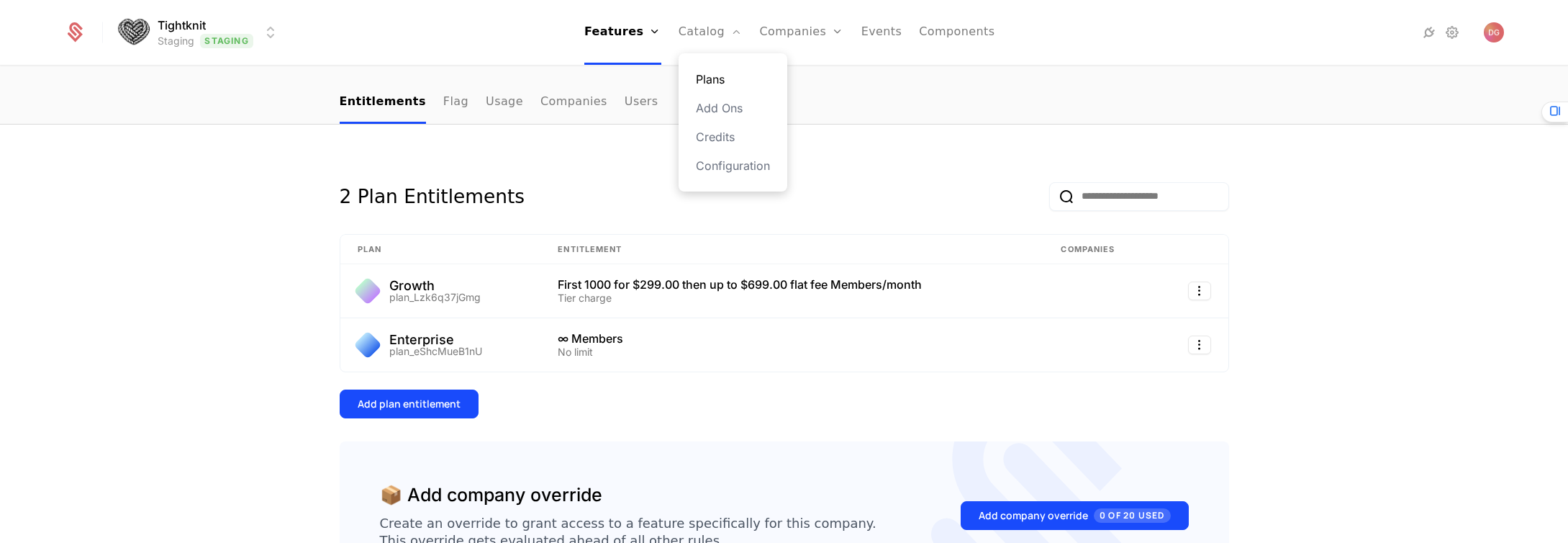
click at [726, 74] on link "Plans" at bounding box center [734, 79] width 74 height 18
select select "**"
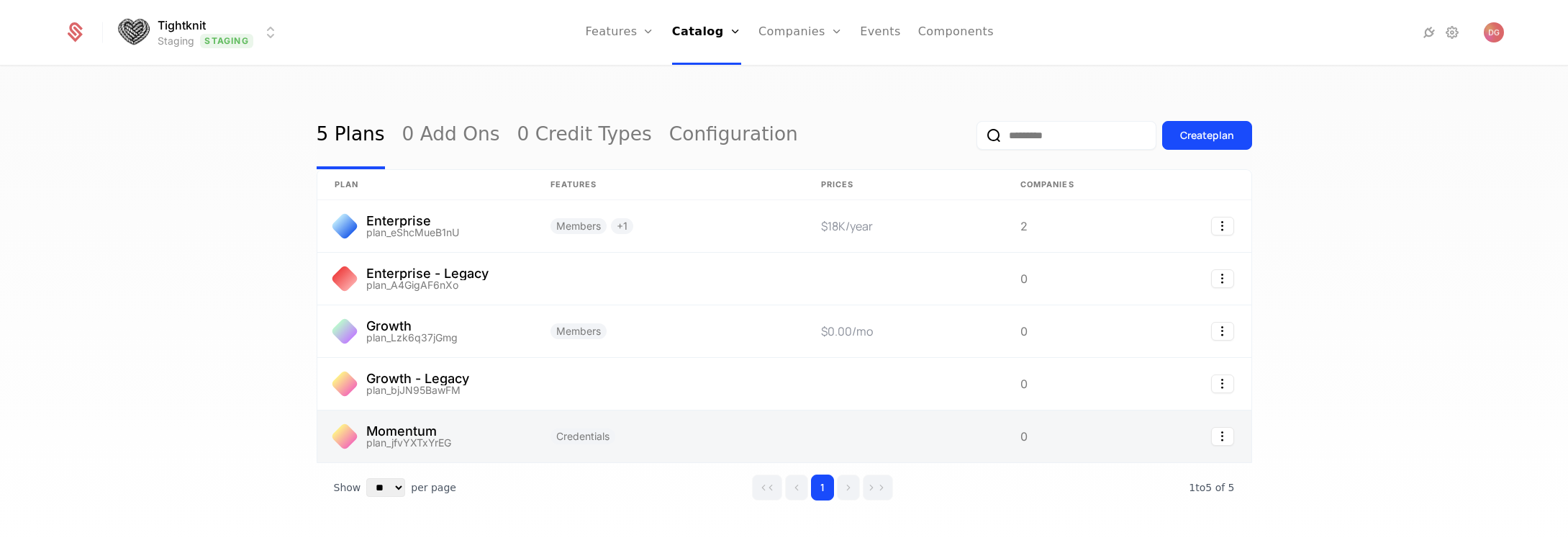
click at [490, 434] on link at bounding box center [425, 436] width 215 height 52
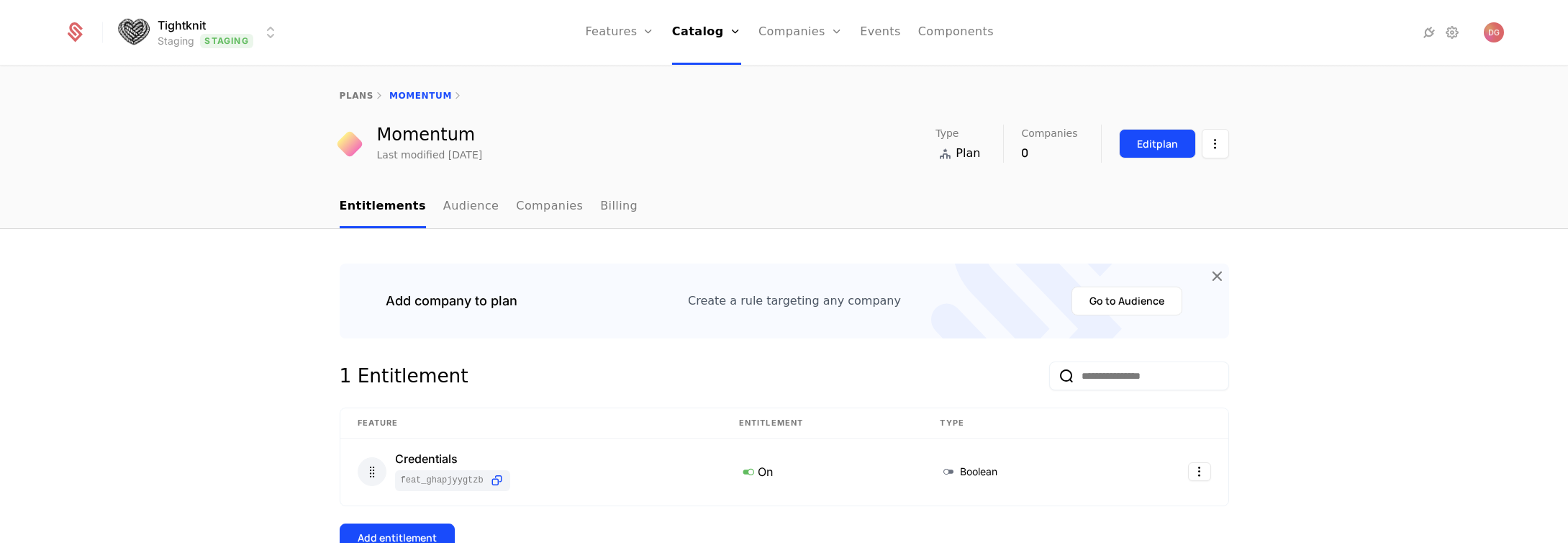
click at [1145, 155] on button "Edit plan" at bounding box center [1158, 144] width 77 height 29
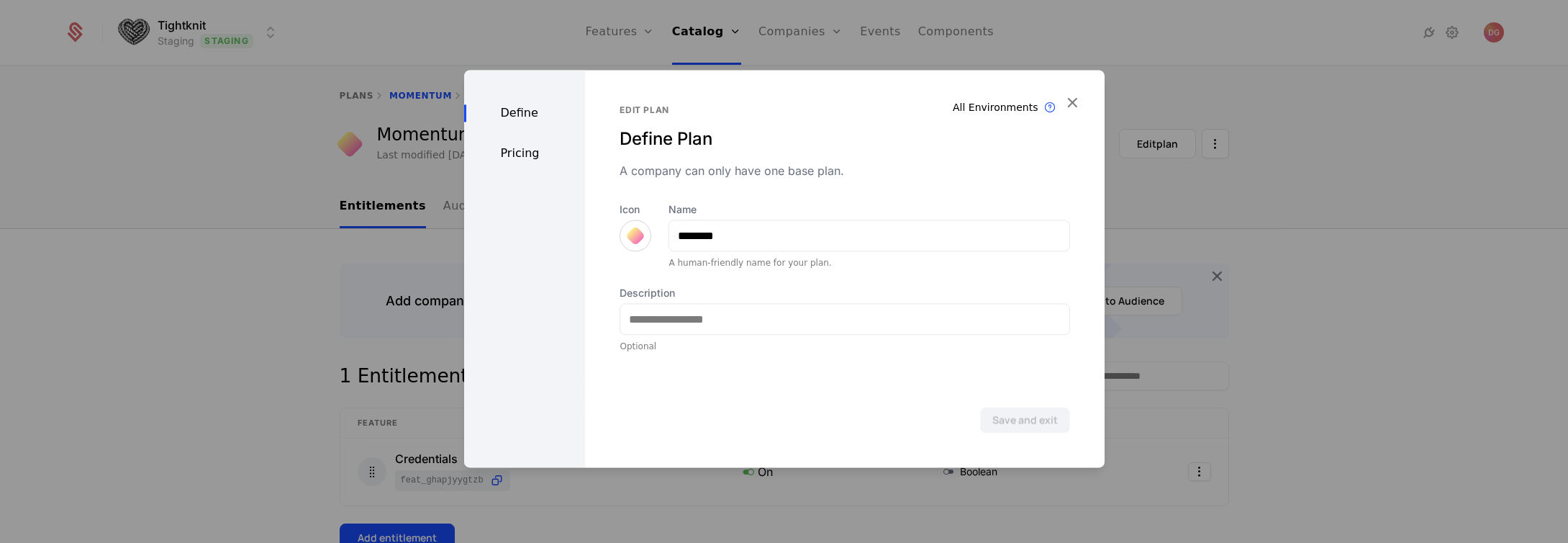
click at [517, 156] on div "Pricing" at bounding box center [525, 154] width 121 height 18
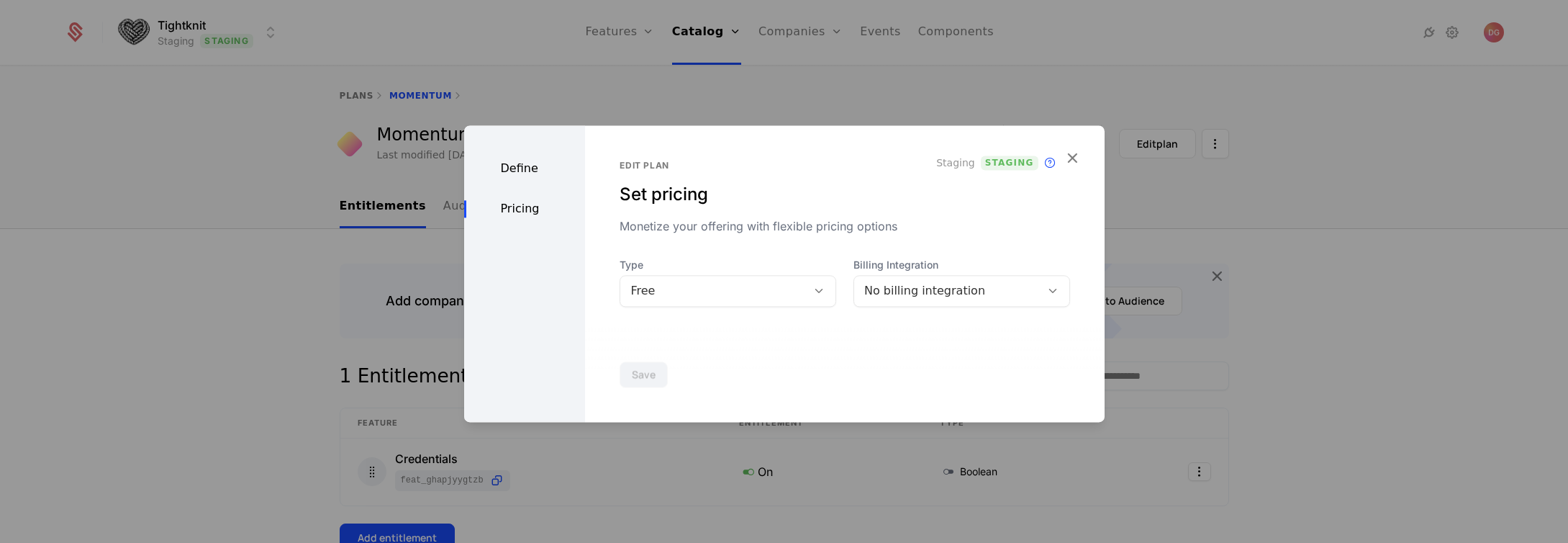
click at [823, 293] on div at bounding box center [819, 291] width 24 height 16
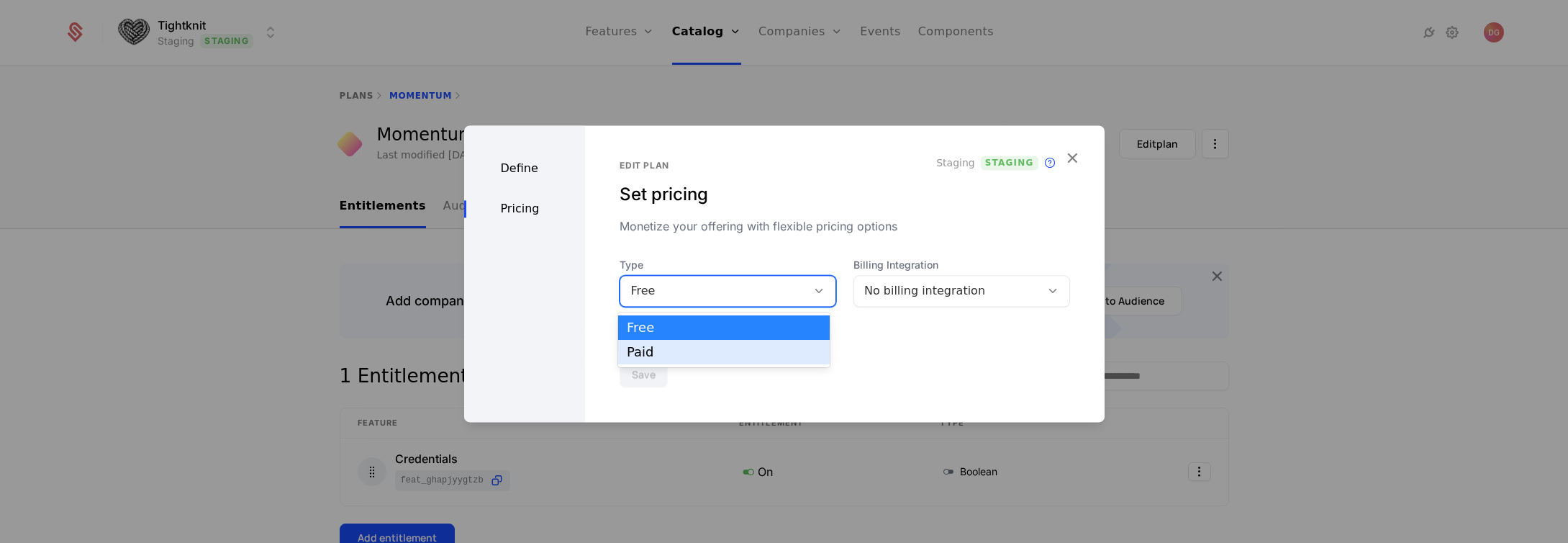
click at [670, 346] on div "Paid" at bounding box center [724, 352] width 194 height 13
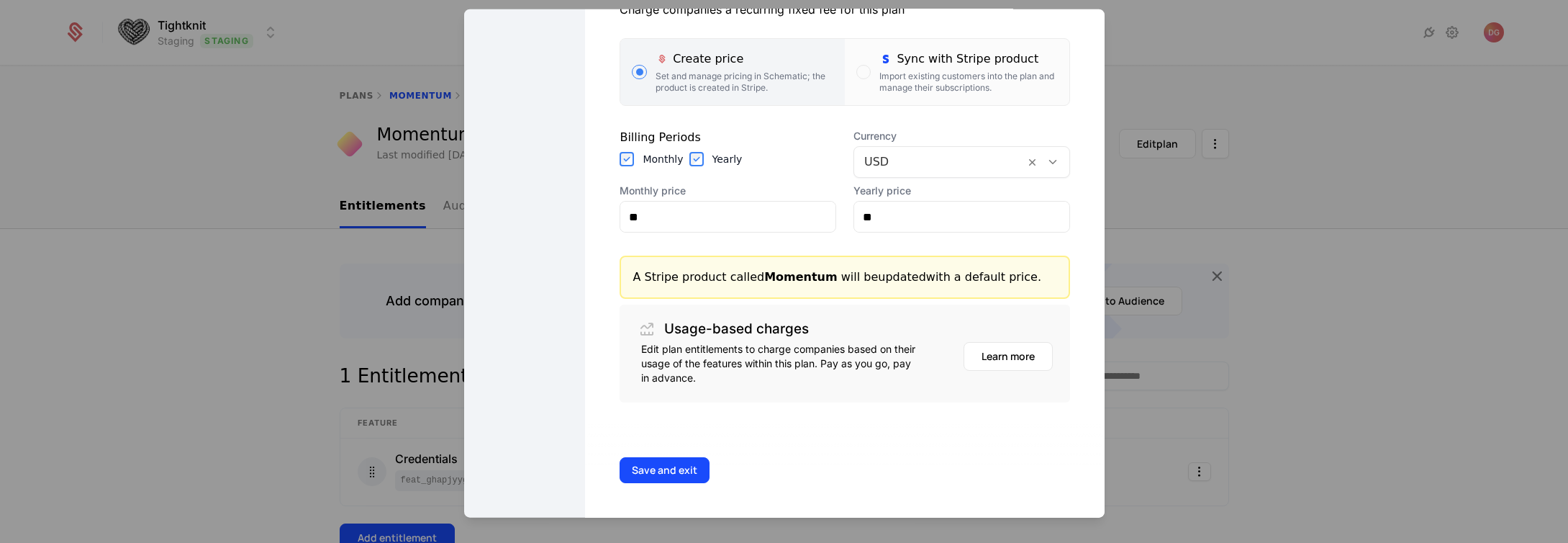
scroll to position [129, 0]
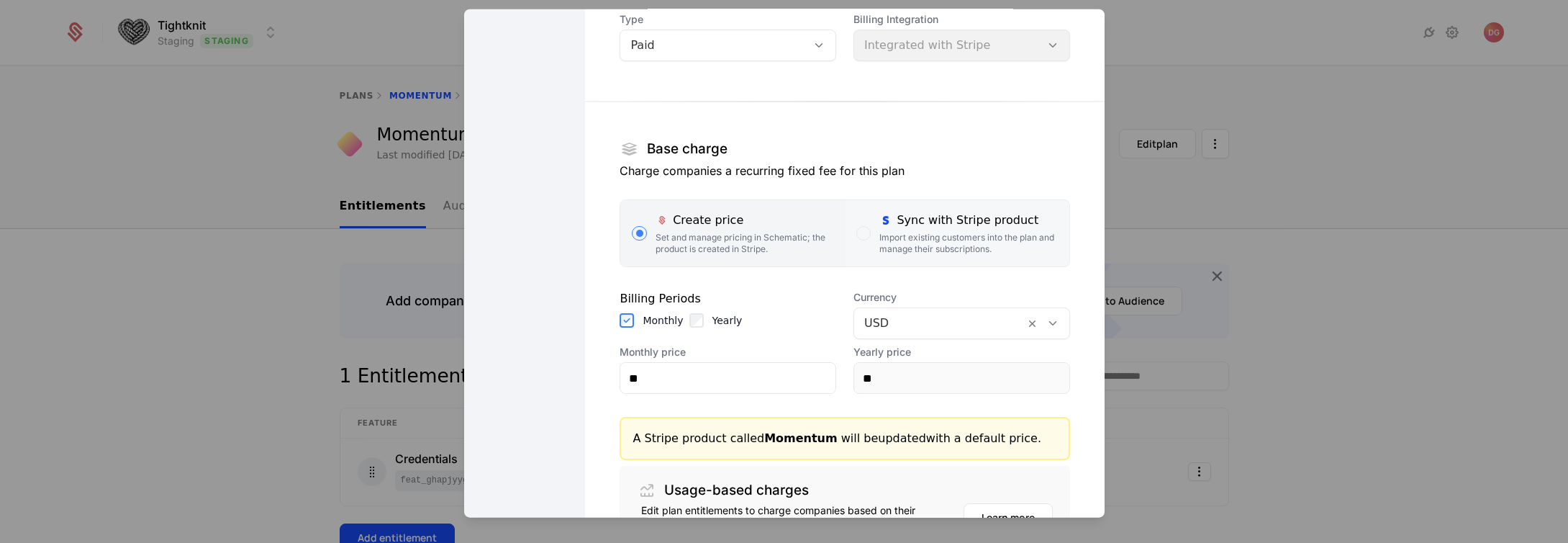
click at [891, 225] on div "Sync with Stripe product" at bounding box center [968, 221] width 177 height 18
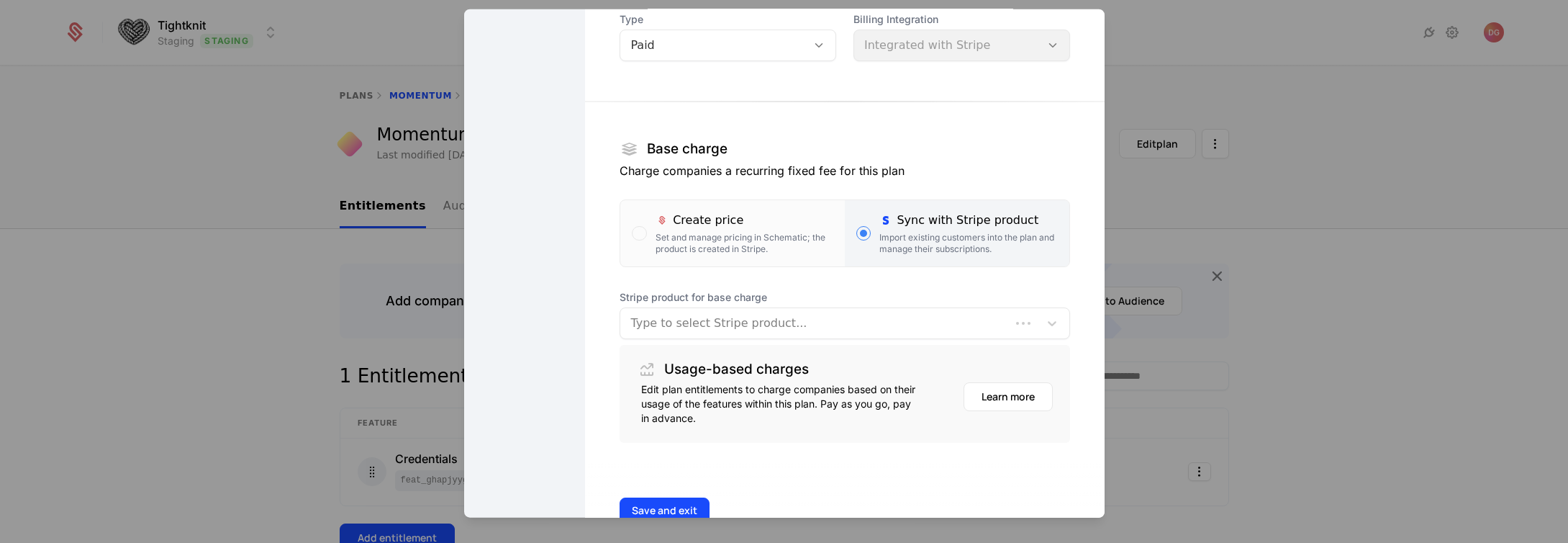
scroll to position [148, 0]
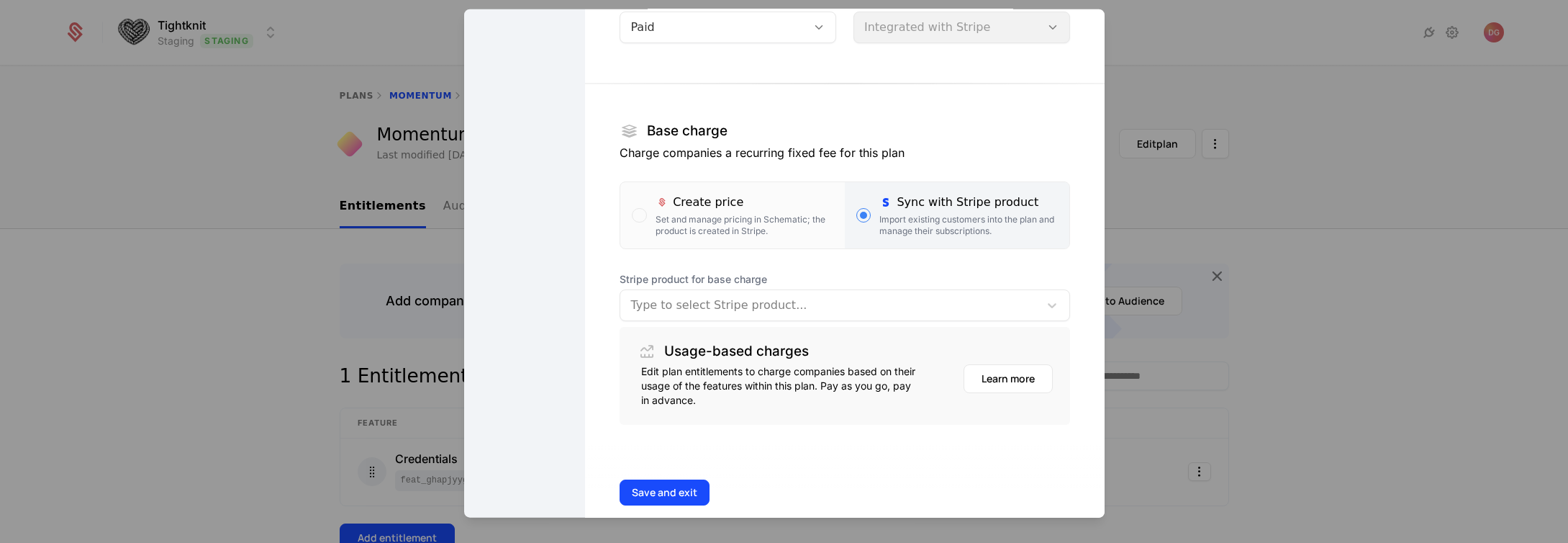
click at [891, 317] on div "Type to select Stripe product..." at bounding box center [844, 305] width 450 height 31
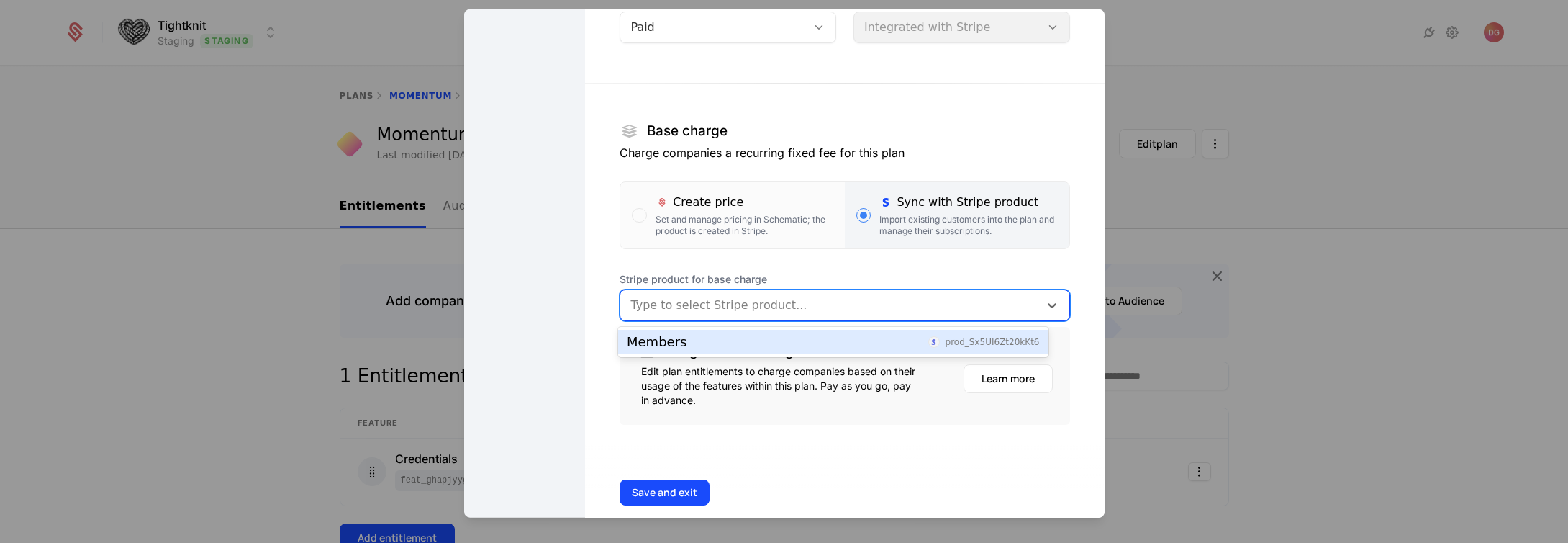
click at [751, 339] on div "Members prod_Sx5UI6Zt20kKt6" at bounding box center [832, 341] width 412 height 13
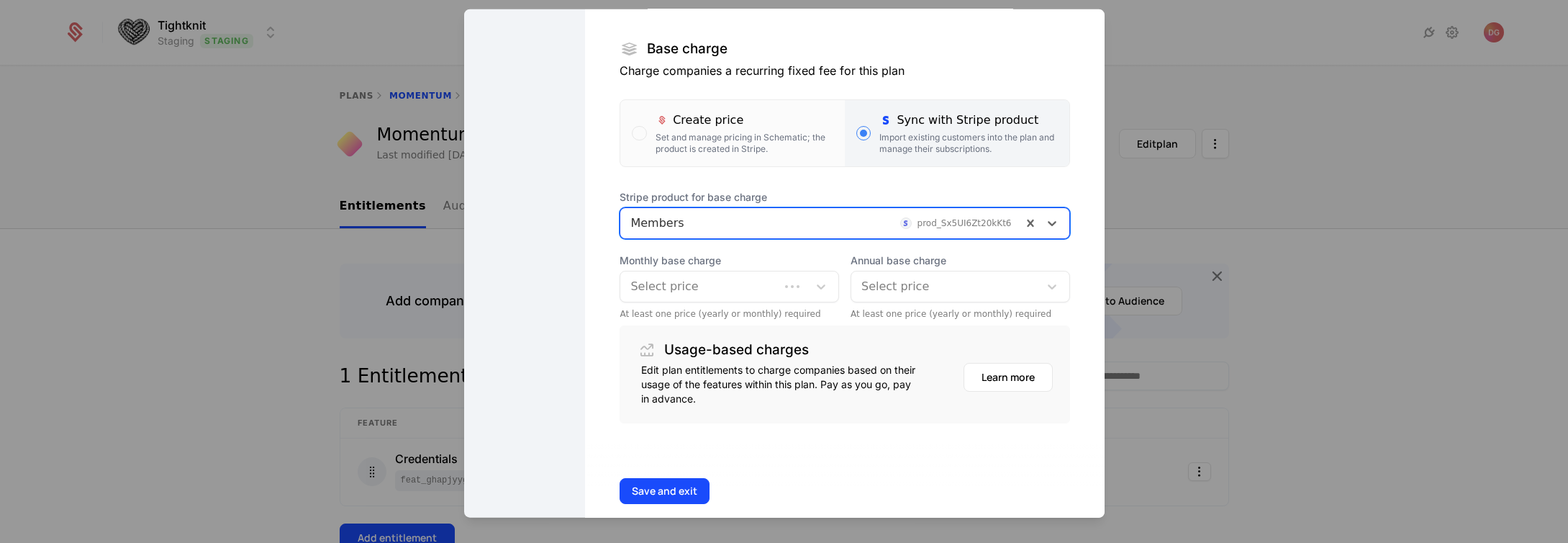
scroll to position [251, 0]
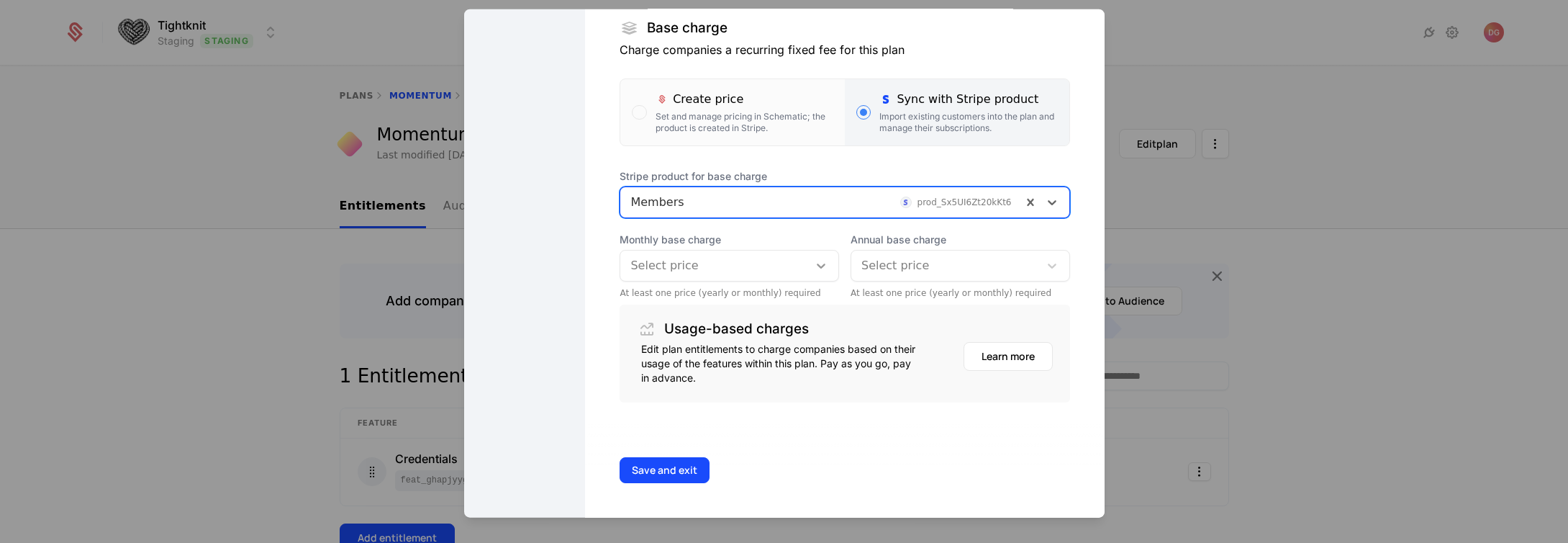
click at [814, 262] on icon at bounding box center [821, 266] width 15 height 15
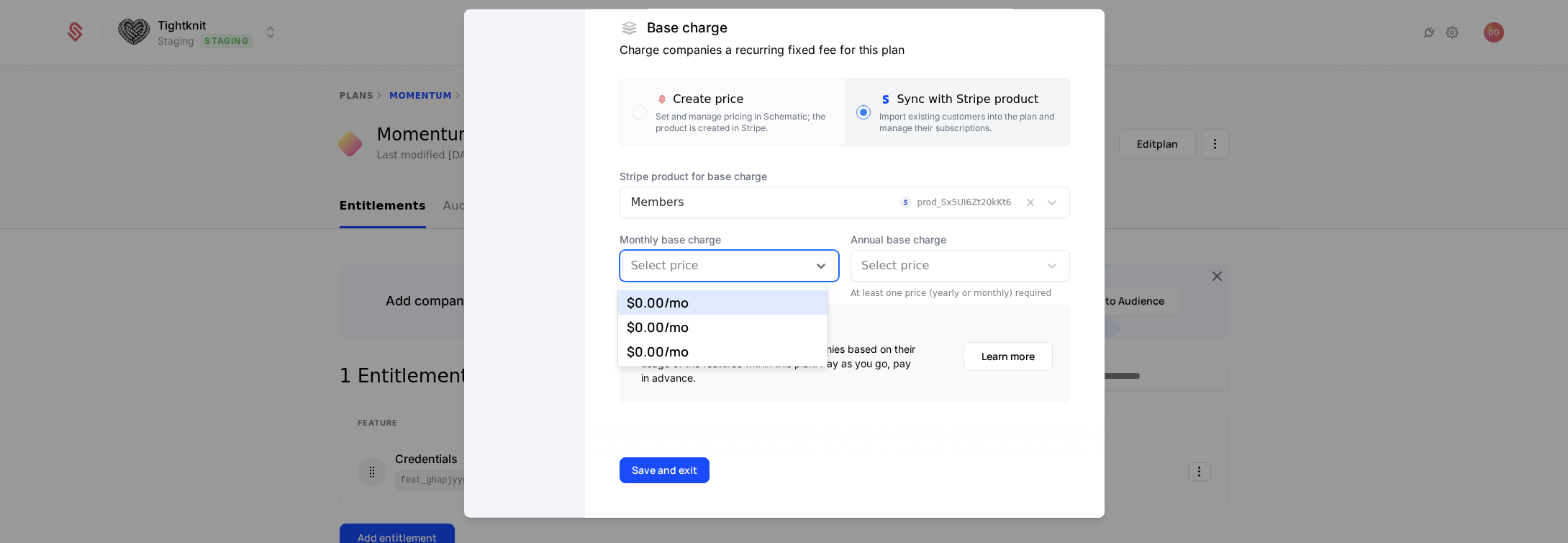
click at [954, 270] on div at bounding box center [945, 266] width 167 height 21
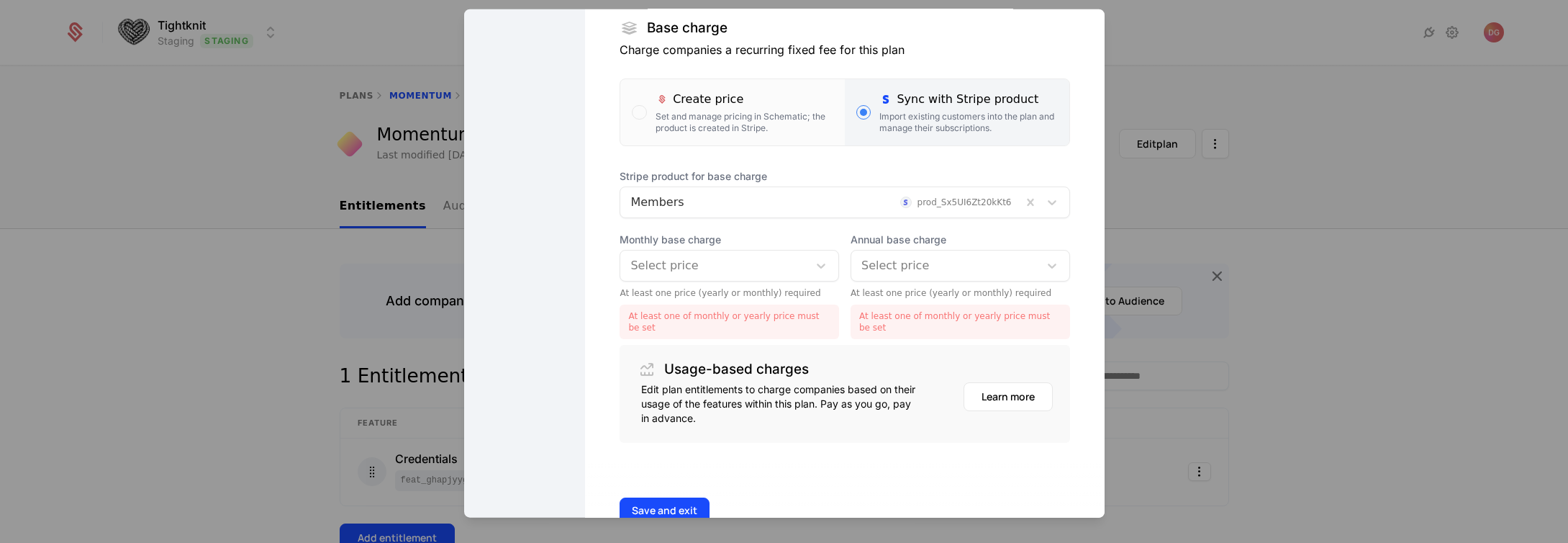
click at [808, 378] on div "Usage-based charges" at bounding box center [844, 370] width 415 height 25
click at [814, 269] on icon at bounding box center [821, 266] width 15 height 15
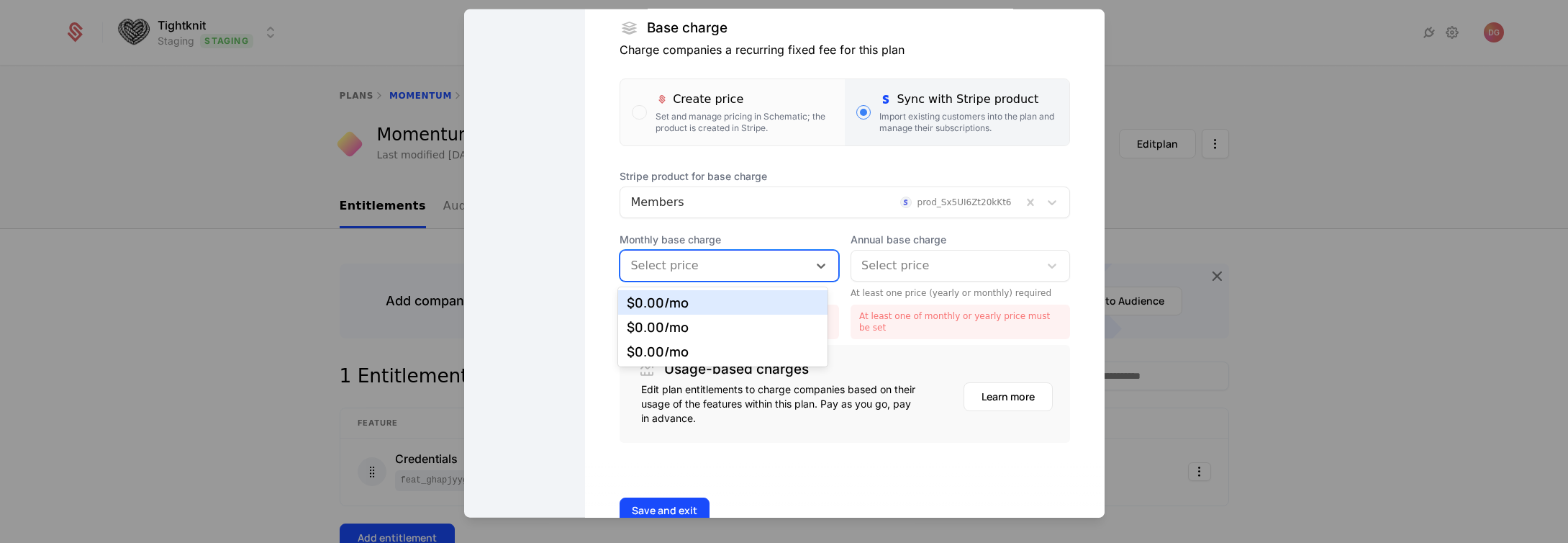
click at [718, 299] on div "$0.00 /mo" at bounding box center [723, 302] width 192 height 13
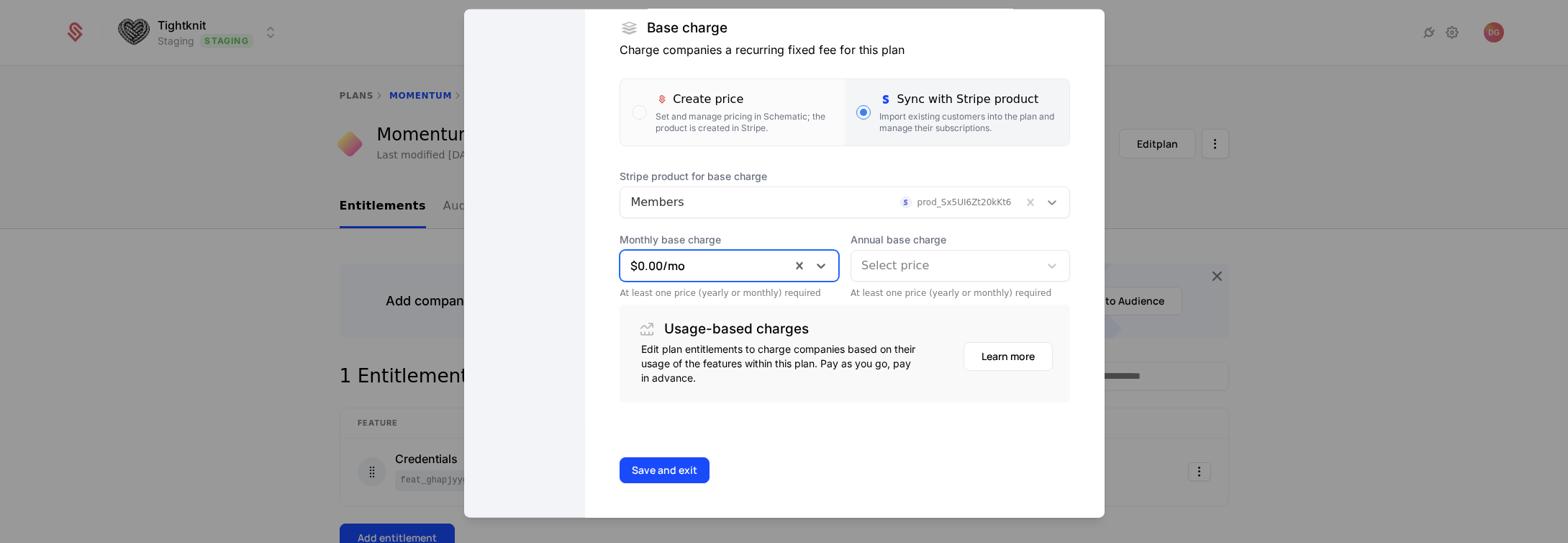
click at [1039, 204] on div at bounding box center [1052, 203] width 25 height 18
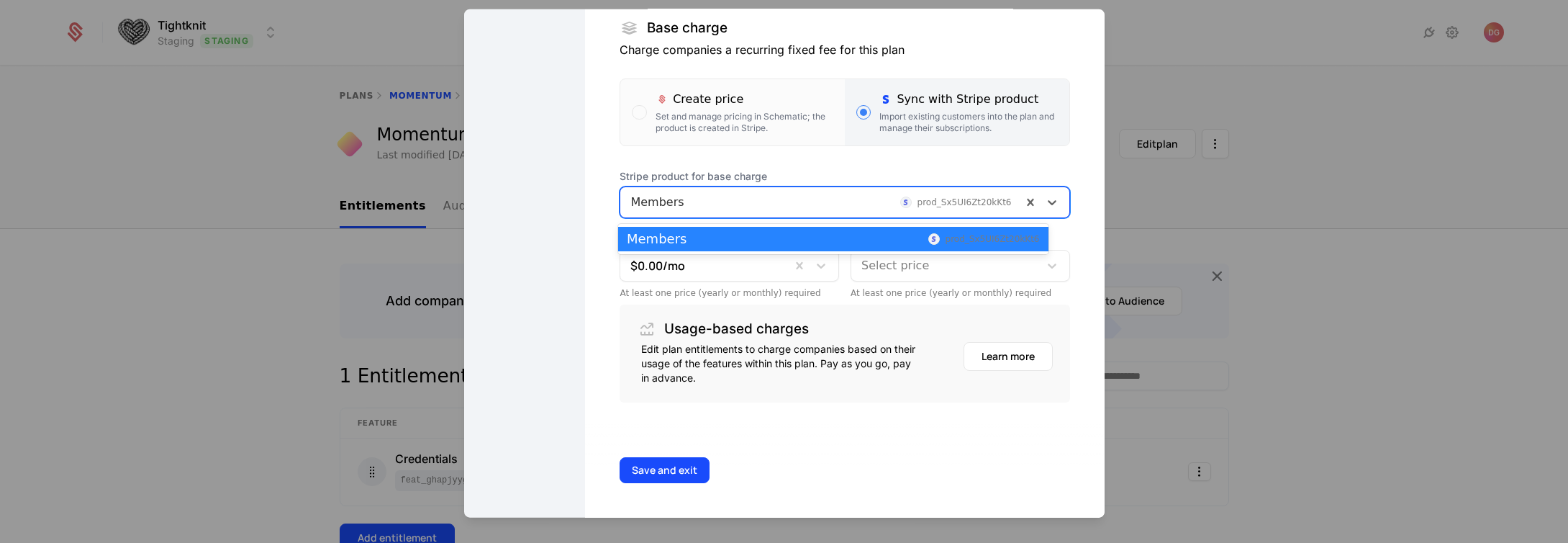
click at [1058, 199] on div "Edit plan Set pricing Monetize your offering with flexible pricing options Stag…" at bounding box center [844, 138] width 519 height 759
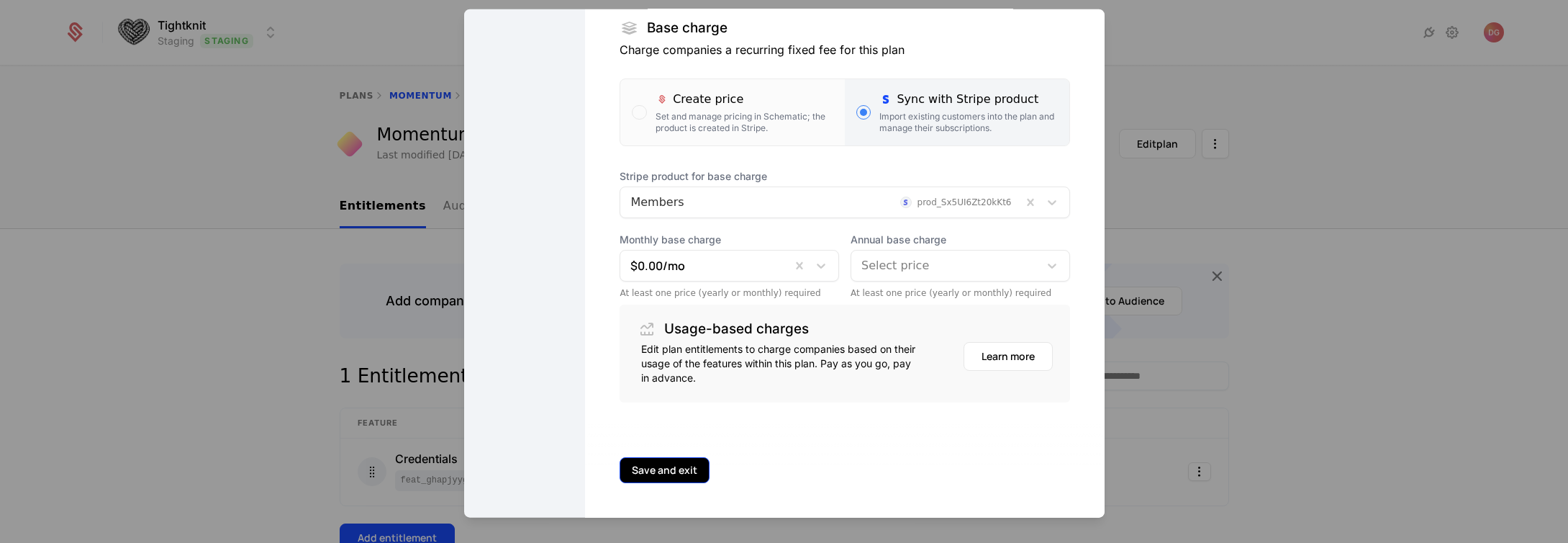
click at [674, 469] on button "Save and exit" at bounding box center [665, 470] width 90 height 25
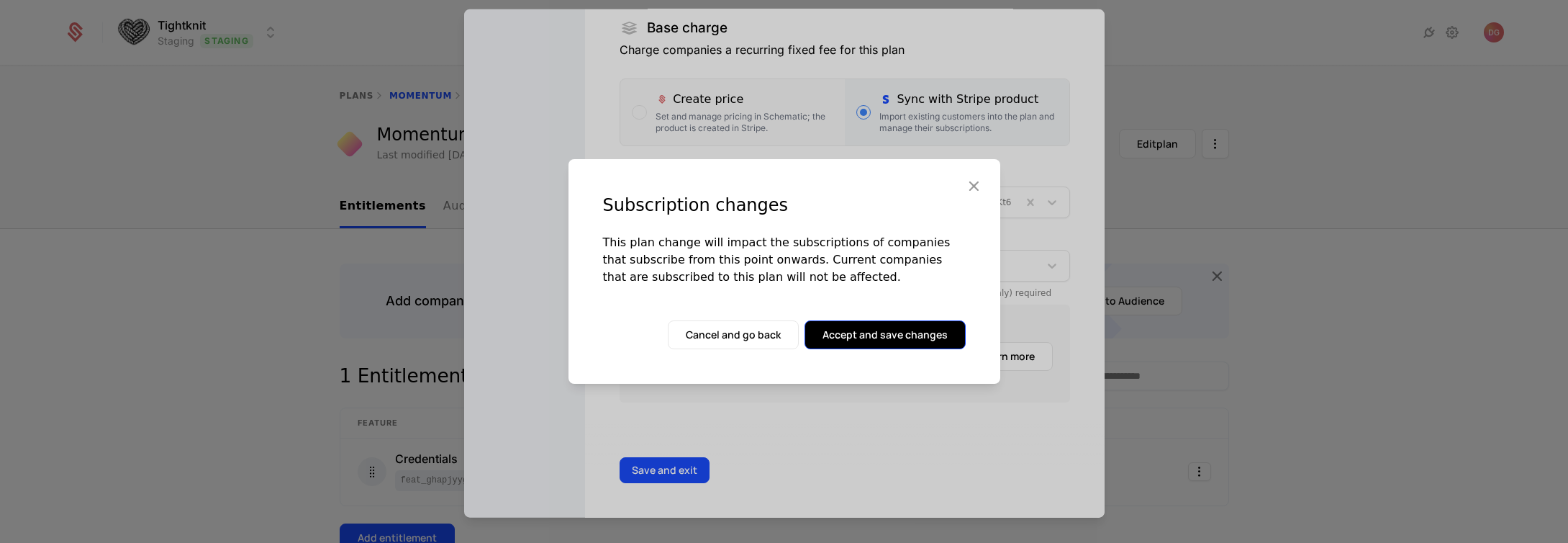
click at [891, 337] on button "Accept and save changes" at bounding box center [884, 334] width 162 height 28
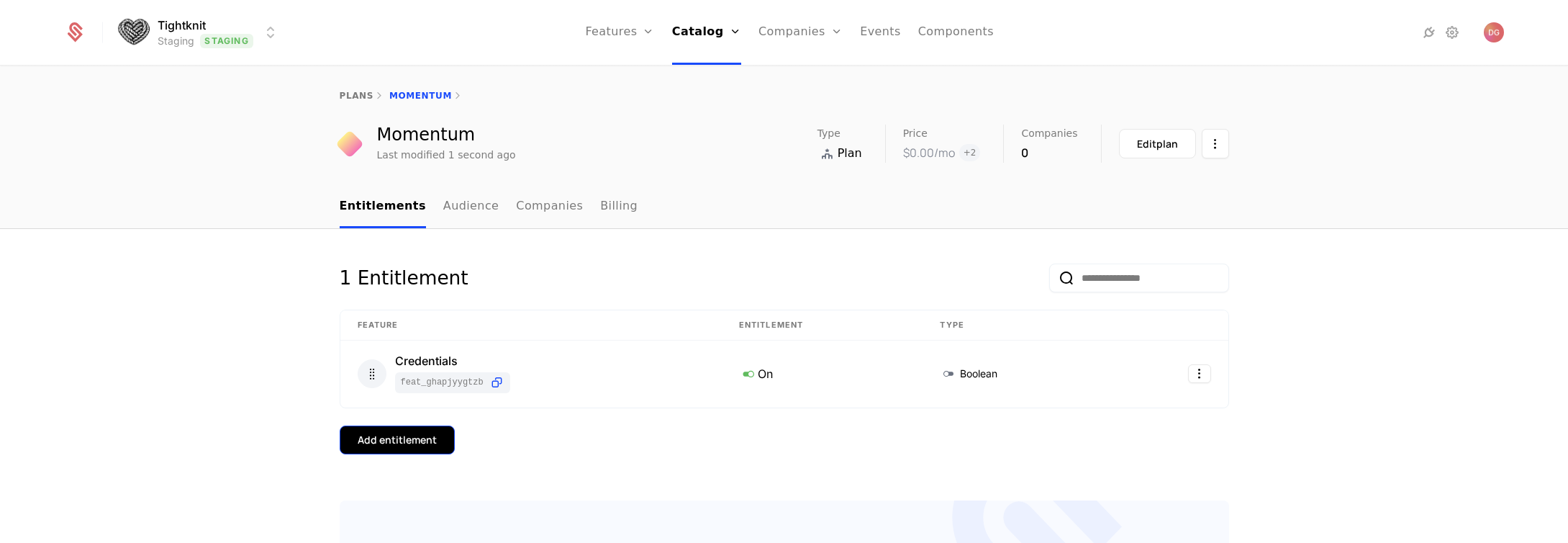
click at [420, 437] on div "Add entitlement" at bounding box center [397, 440] width 79 height 15
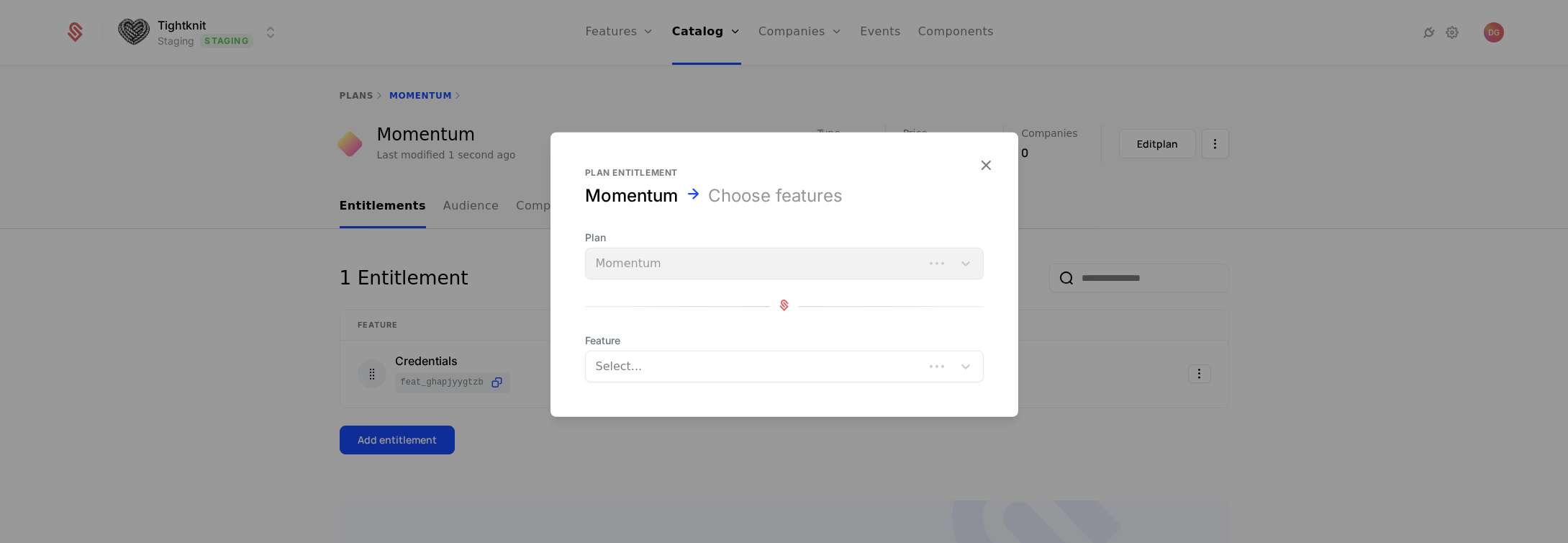
click at [712, 378] on div "Select..." at bounding box center [754, 367] width 338 height 25
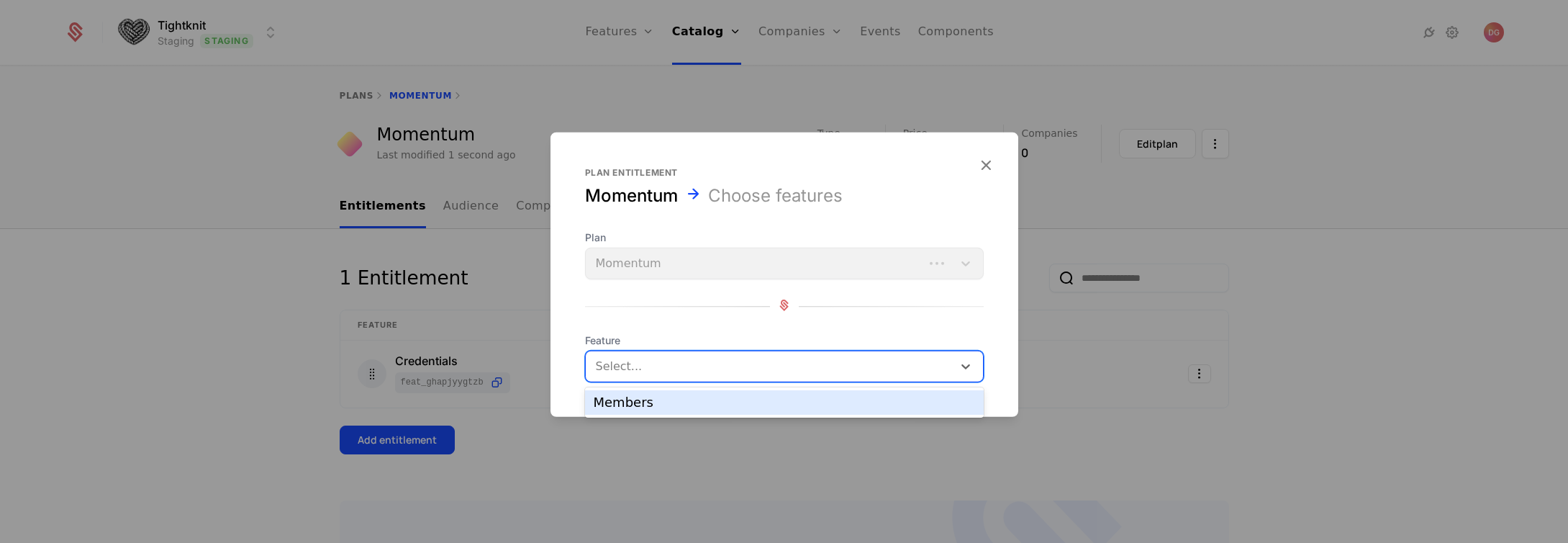
click at [701, 362] on div at bounding box center [771, 367] width 347 height 21
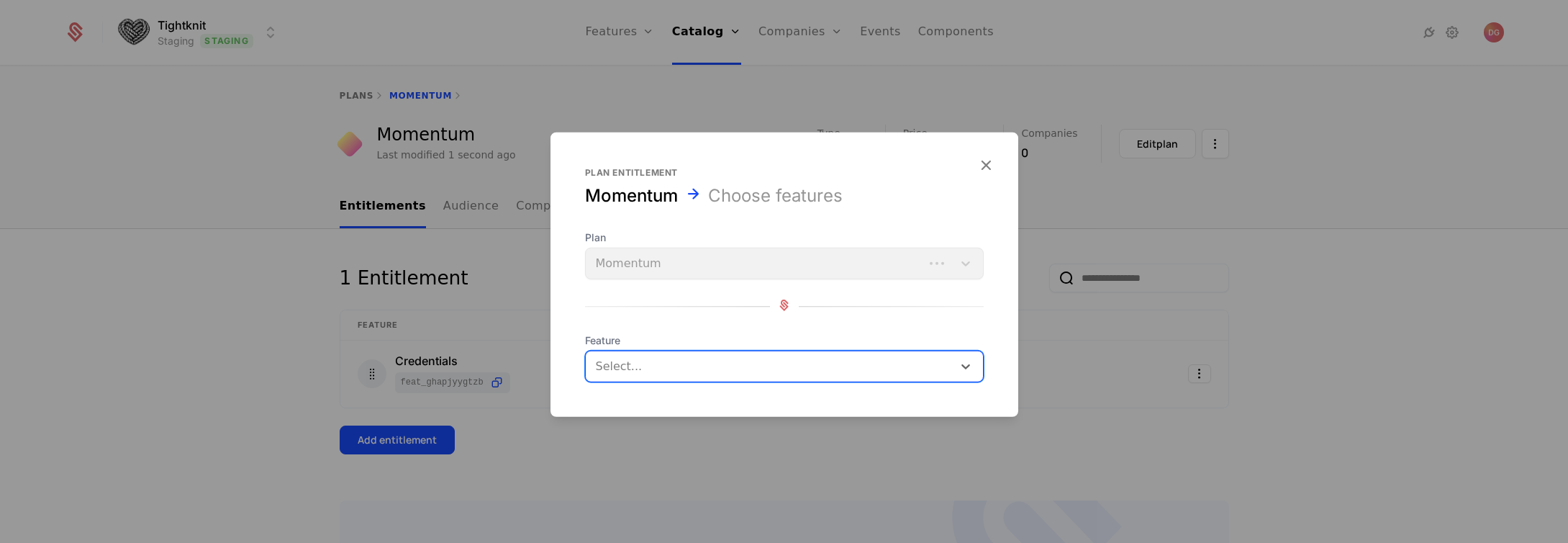
click at [702, 361] on div at bounding box center [771, 367] width 347 height 21
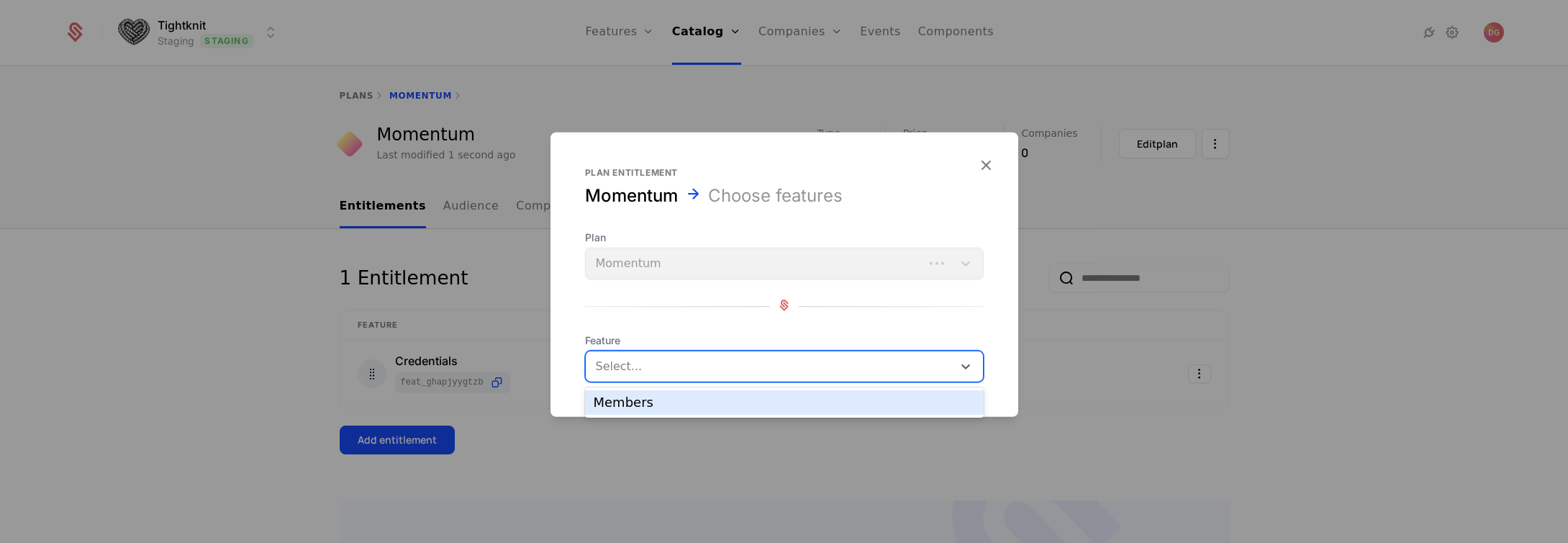
click at [659, 401] on div "Members" at bounding box center [784, 402] width 381 height 13
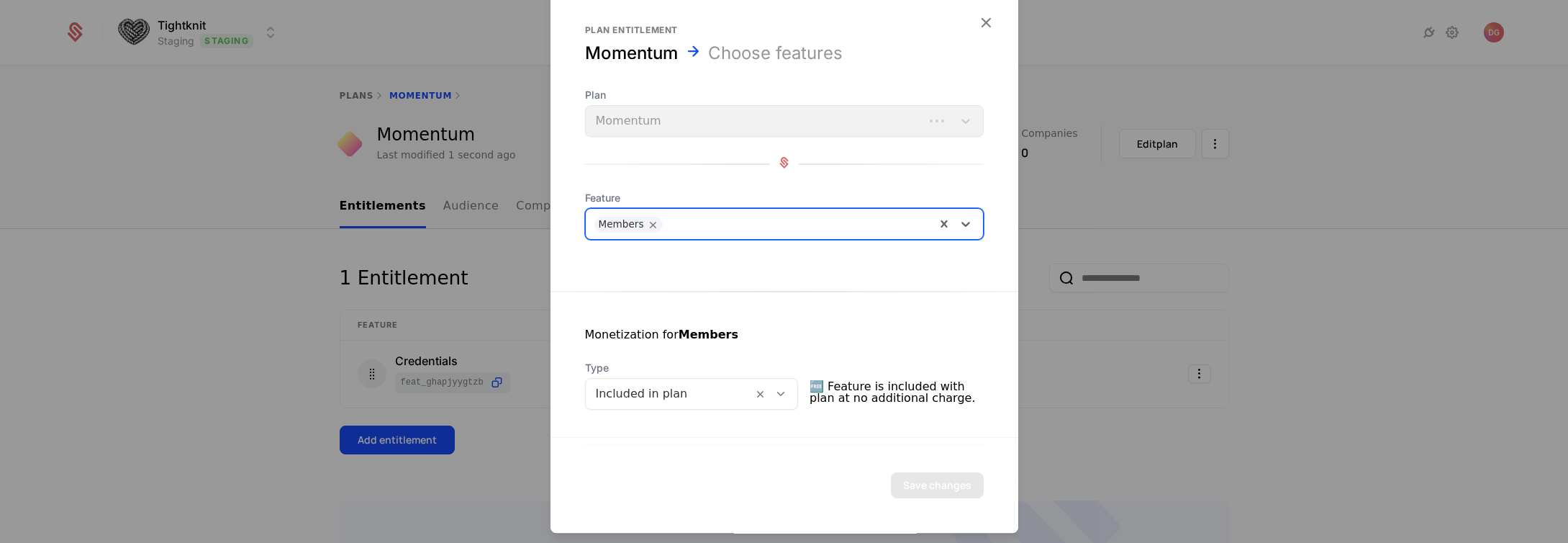
click at [784, 387] on icon at bounding box center [781, 393] width 13 height 13
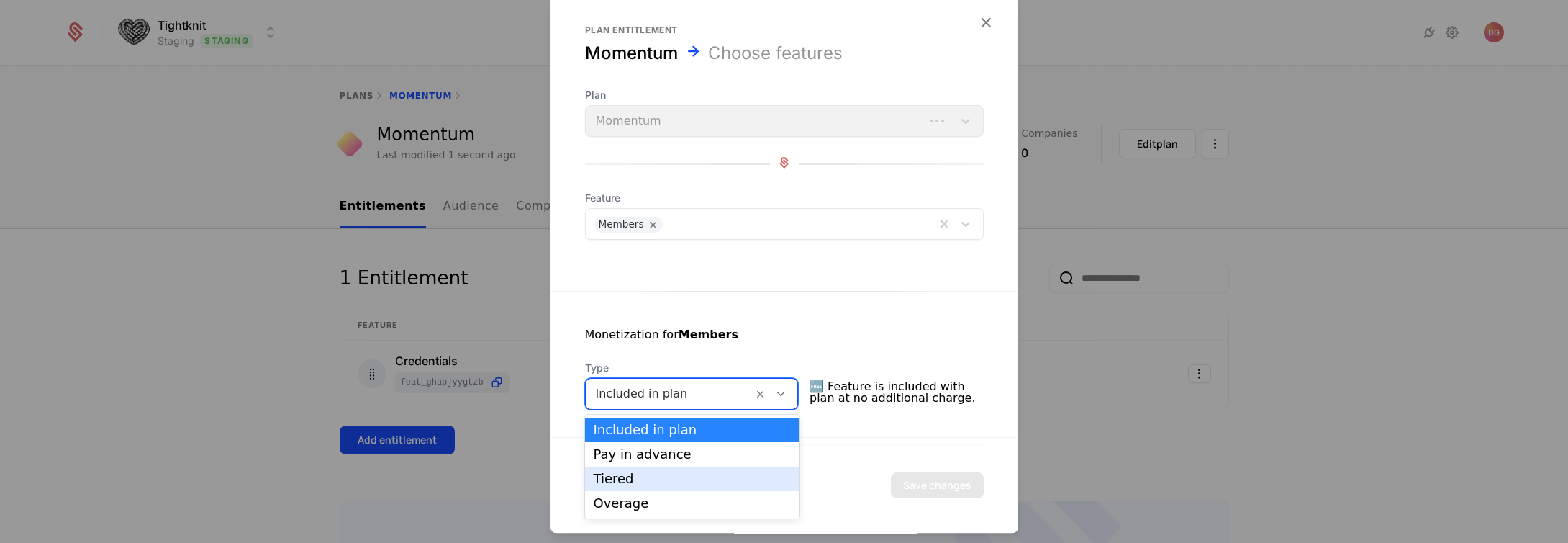
click at [645, 482] on div "Tiered" at bounding box center [692, 478] width 198 height 13
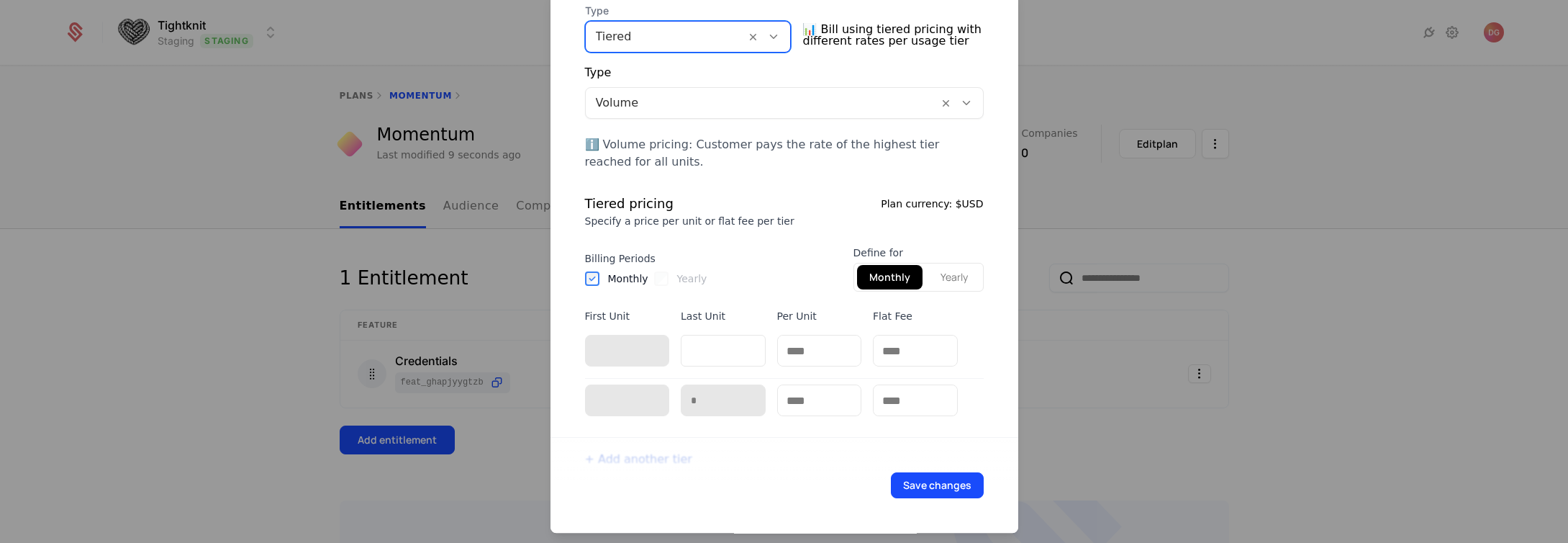
scroll to position [448, 0]
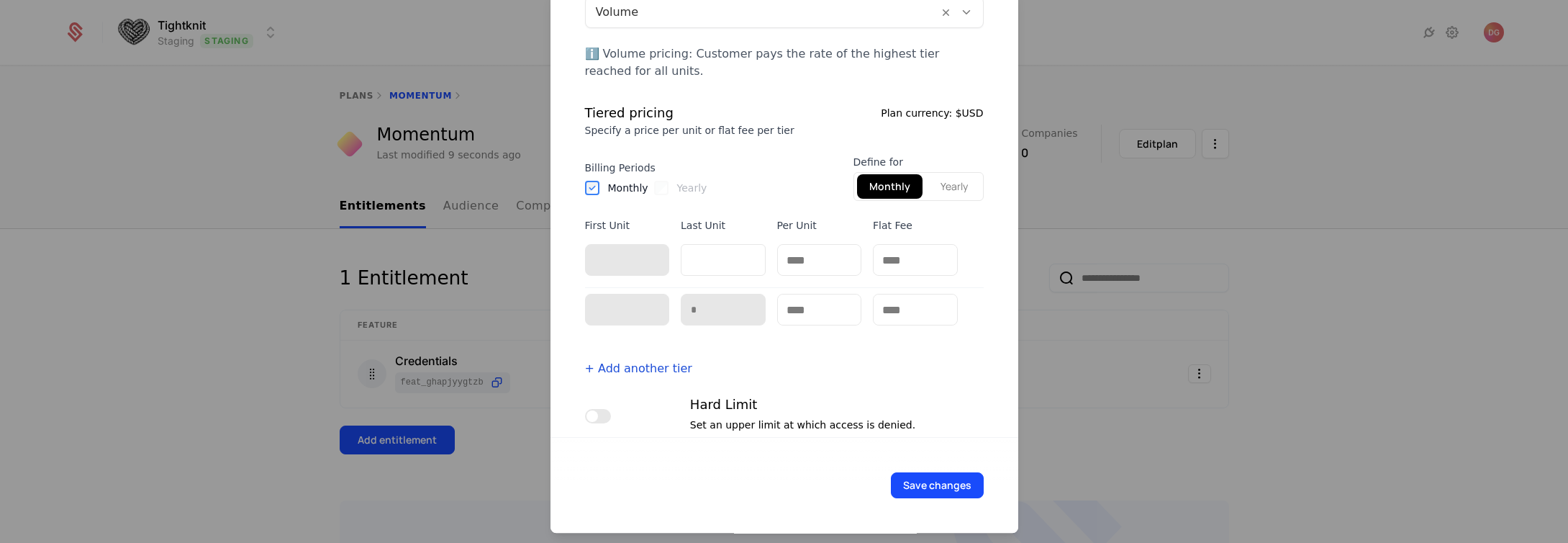
click at [734, 260] on input "**" at bounding box center [723, 260] width 85 height 31
type input "***"
type input "****"
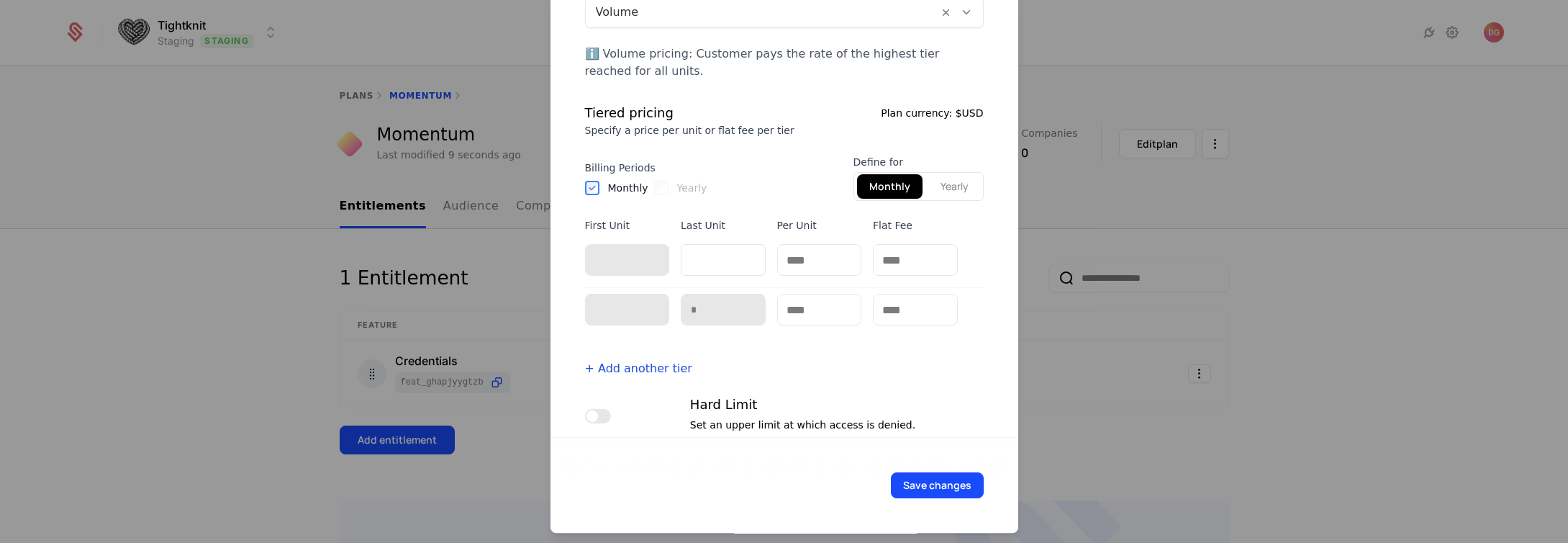
type input "****"
click at [655, 366] on link "+ Add another tier" at bounding box center [638, 369] width 107 height 14
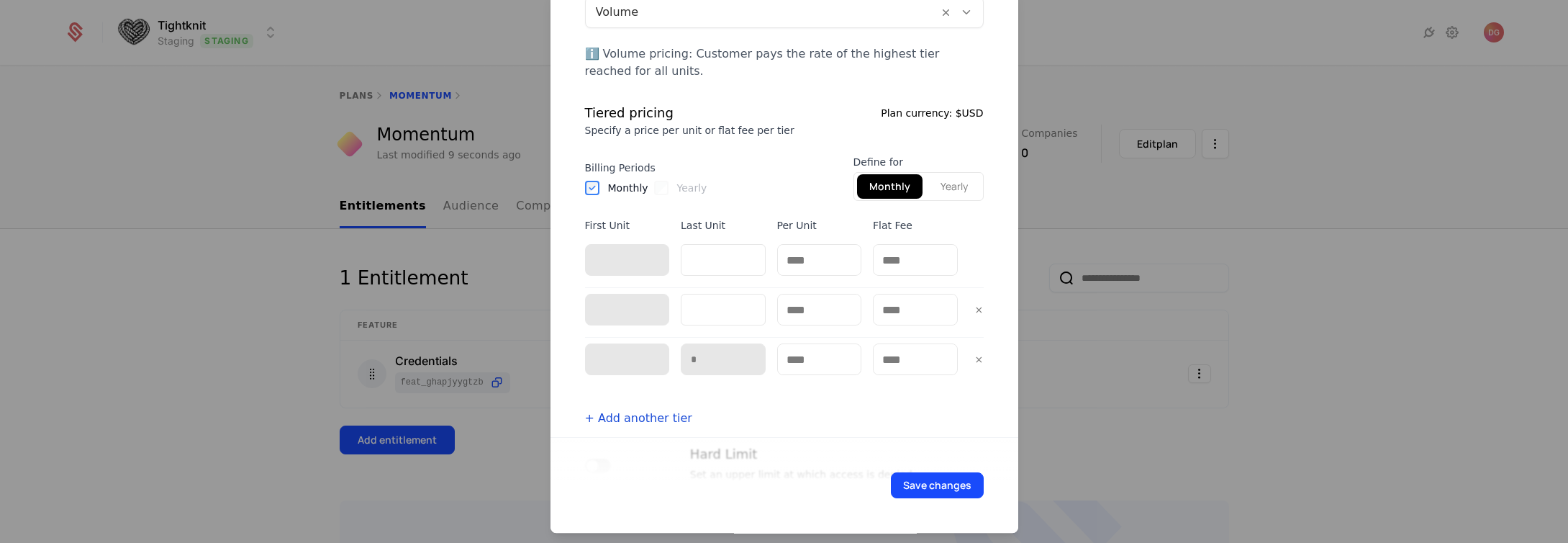
click at [648, 422] on link "+ Add another tier" at bounding box center [638, 419] width 107 height 14
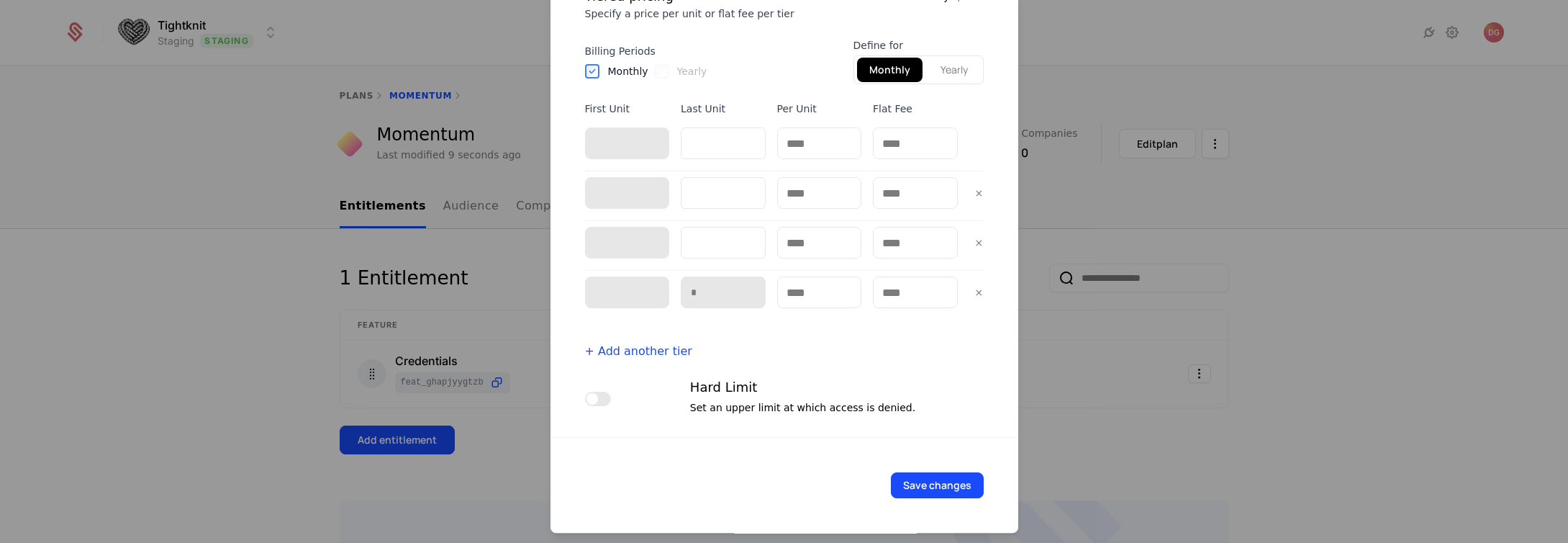
click at [653, 356] on link "+ Add another tier" at bounding box center [638, 351] width 107 height 14
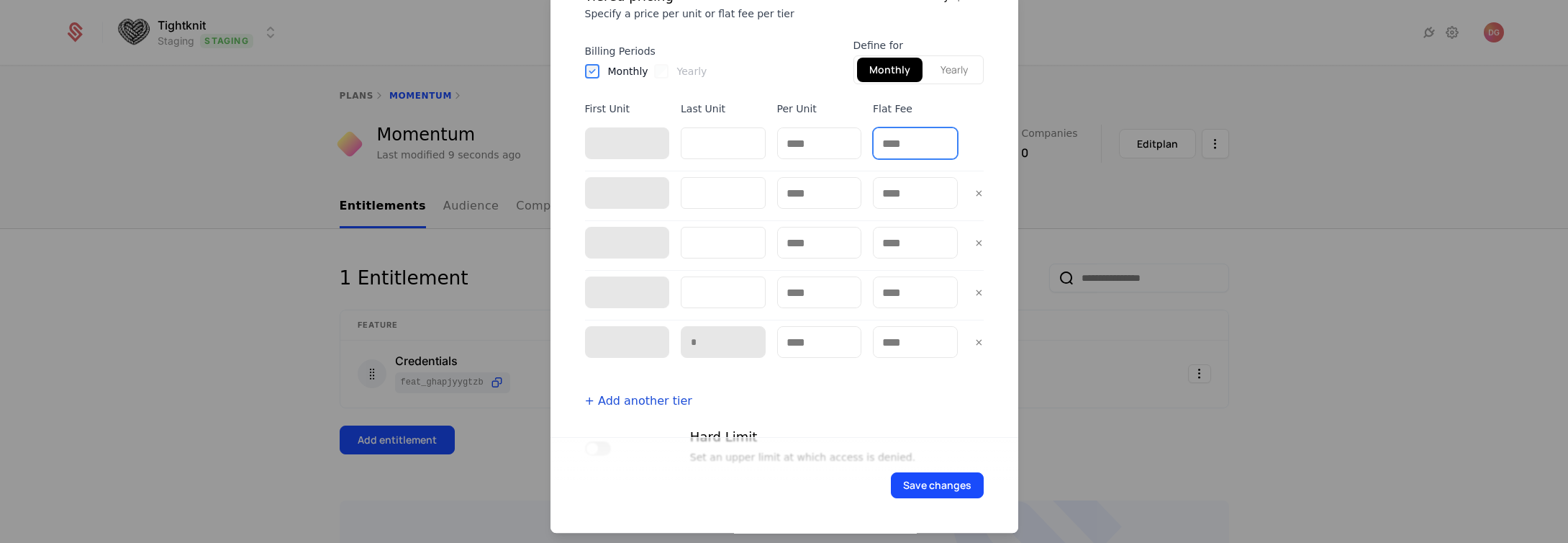
click at [889, 140] on input "text" at bounding box center [915, 143] width 83 height 30
click at [884, 141] on input "text" at bounding box center [915, 143] width 83 height 30
type input "****"
type input "*"
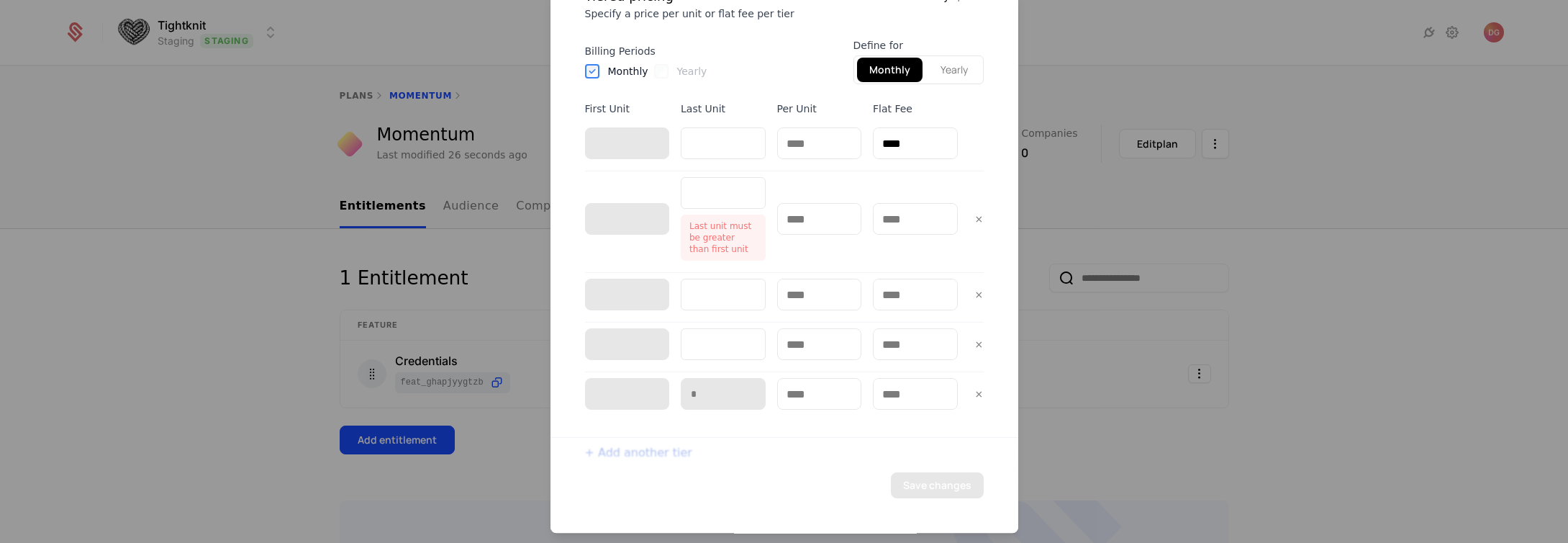
type input "*"
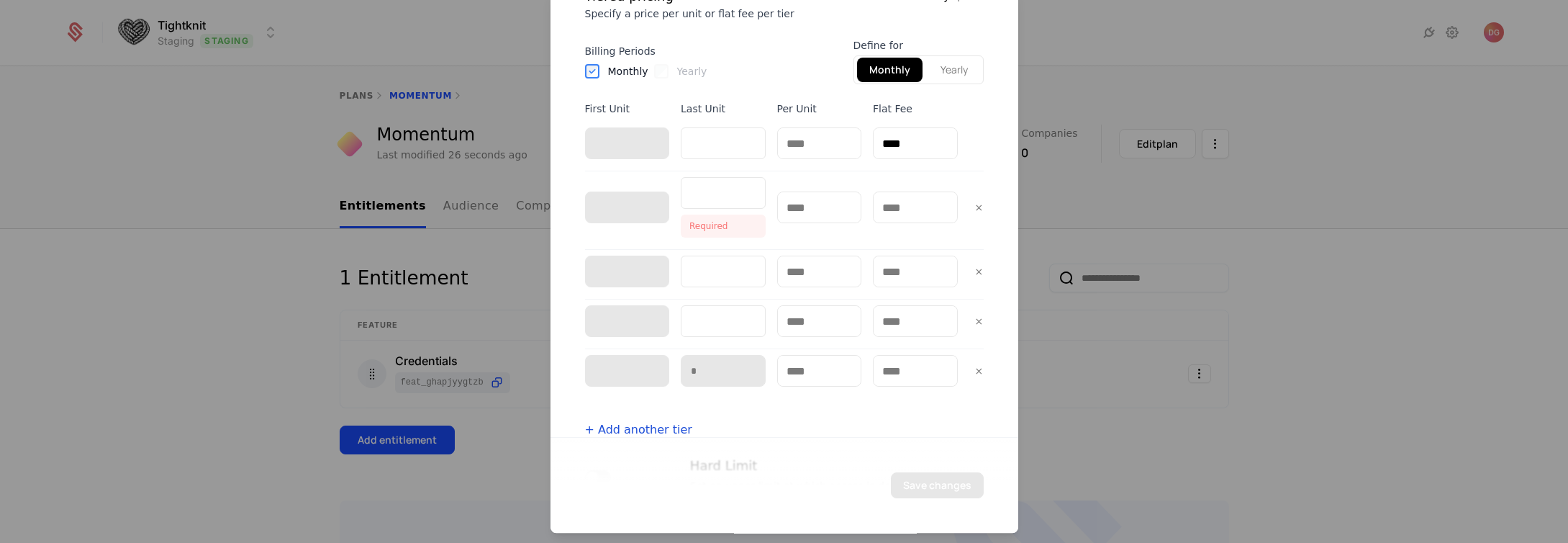
type input "*"
type input "**"
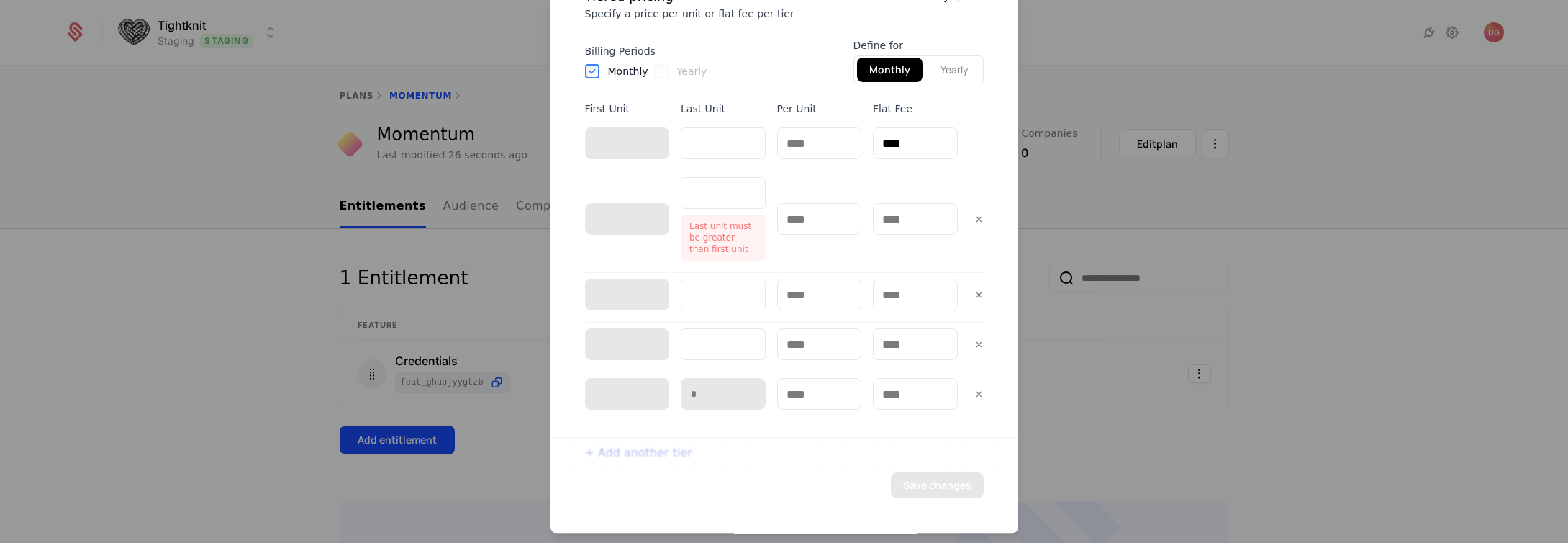
type input "***"
type input "****"
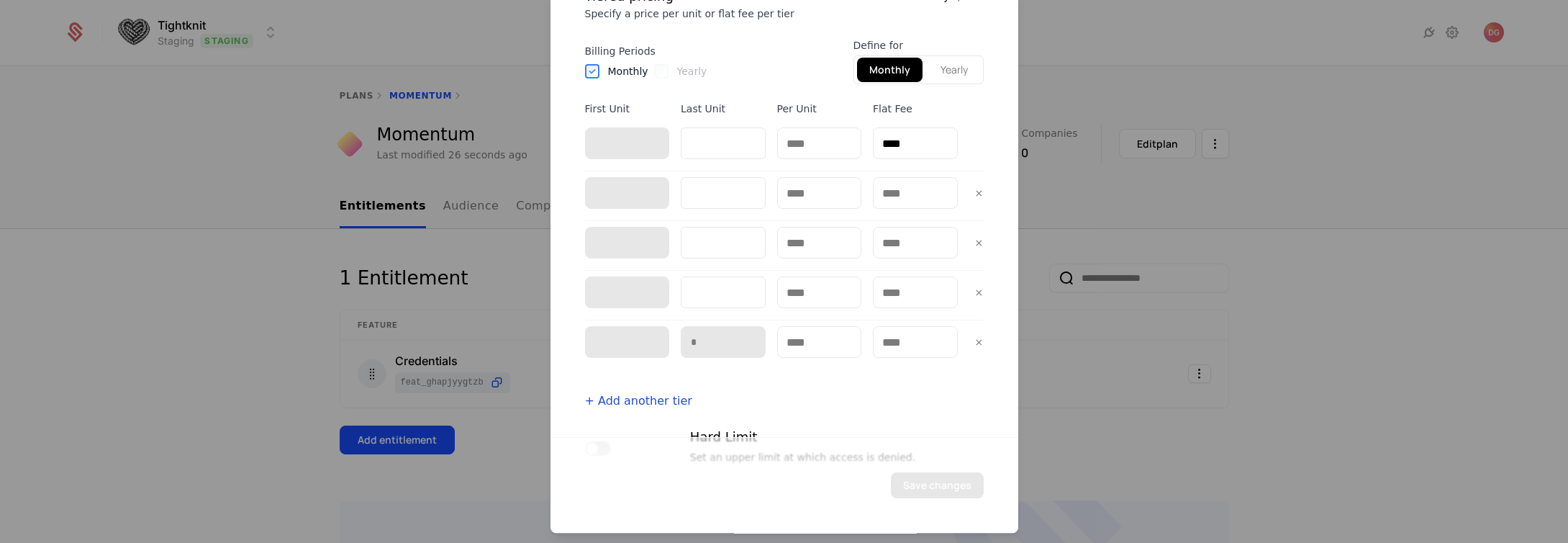
type input "****"
type input "*"
type input "**"
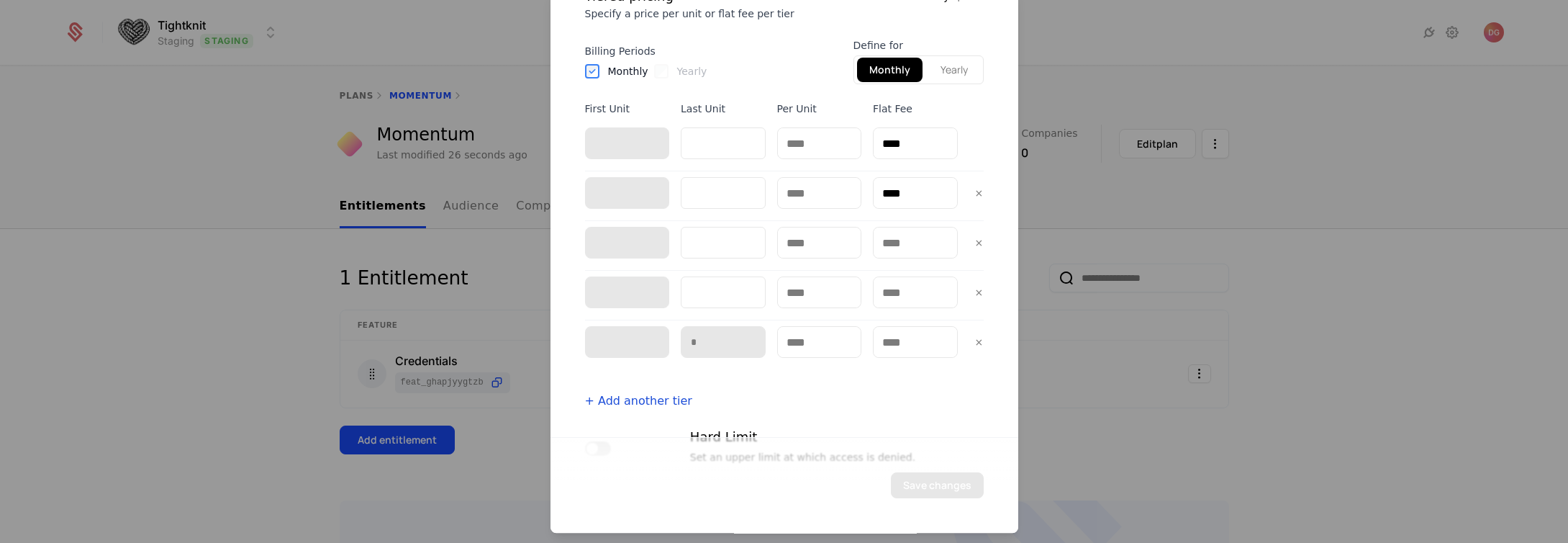
type input "**"
type input "***"
type input "****"
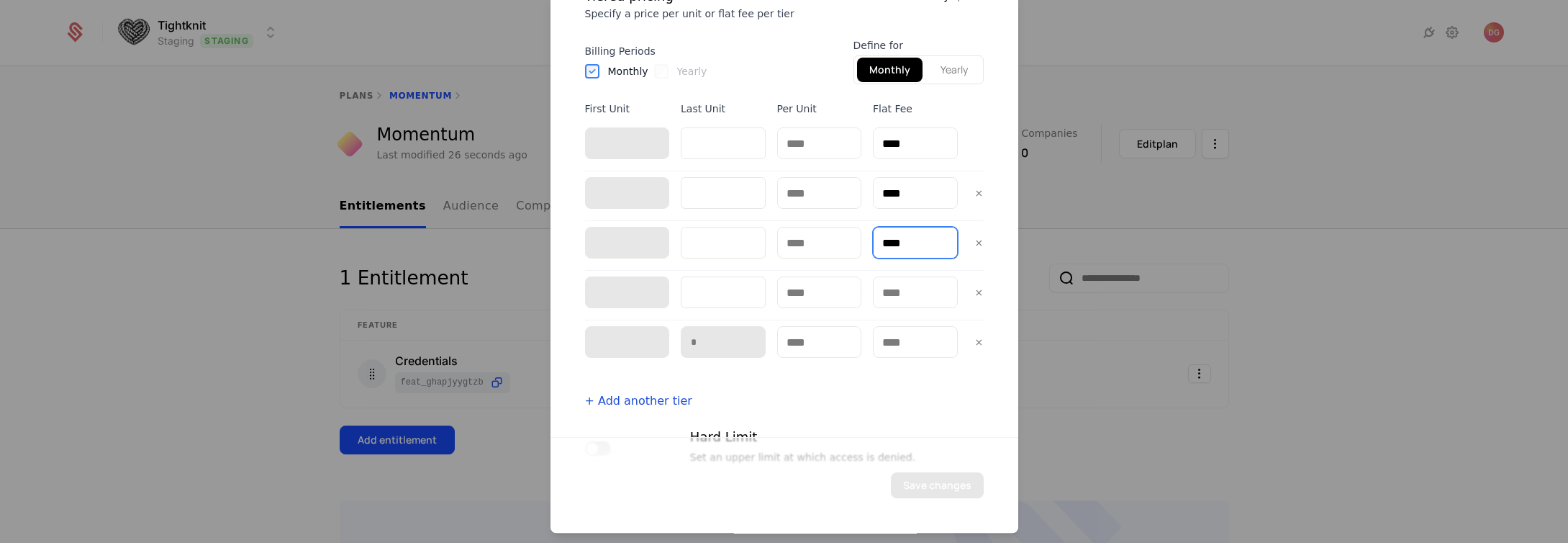
type input "****"
type input "*"
type input "**"
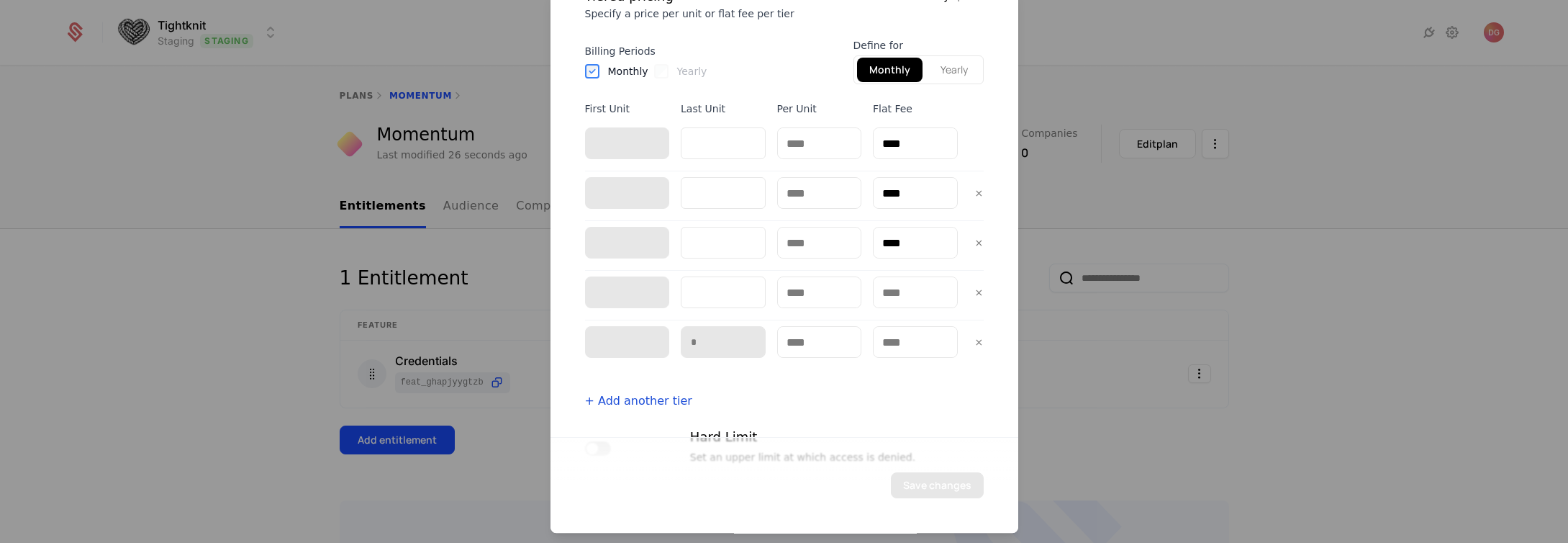
type input "***"
type input "****"
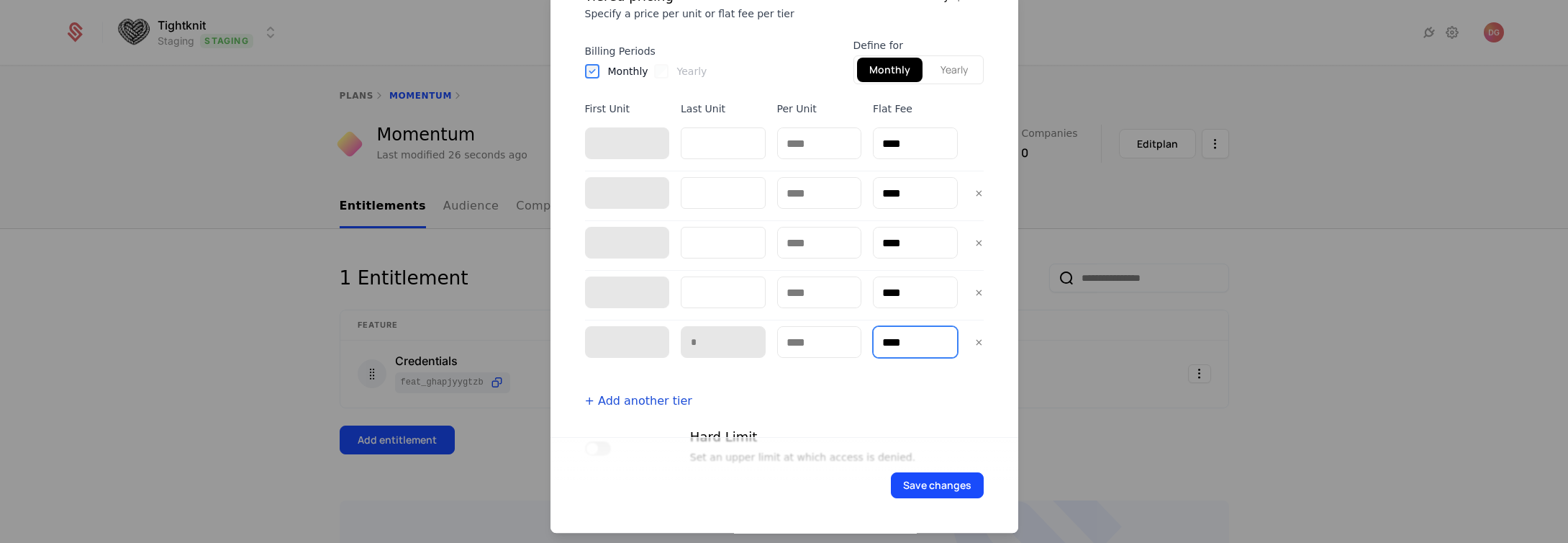
type input "****"
click at [927, 499] on div "Save changes" at bounding box center [784, 485] width 468 height 96
click at [927, 491] on button "Save changes" at bounding box center [937, 485] width 93 height 25
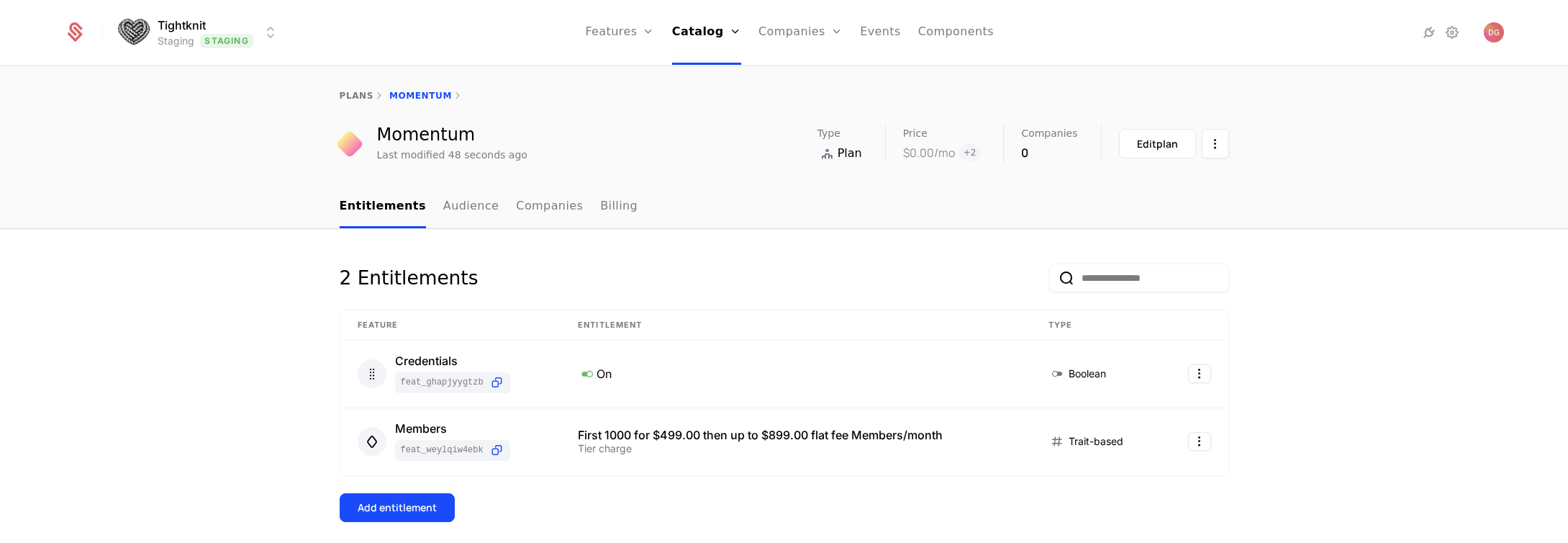
click at [1373, 409] on div "2 Entitlements Feature Entitlement Type Credentials feat_GHAPJyYGtZb On Boolean…" at bounding box center [784, 513] width 1568 height 568
click at [1360, 367] on div "2 Entitlements Feature Entitlement Type Credentials feat_GHAPJyYGtZb On Boolean…" at bounding box center [784, 513] width 1568 height 568
click at [1325, 371] on div "2 Entitlements Feature Entitlement Type Credentials feat_GHAPJyYGtZb On Boolean…" at bounding box center [784, 513] width 1568 height 568
click at [723, 449] on div "Tier charge" at bounding box center [795, 449] width 436 height 10
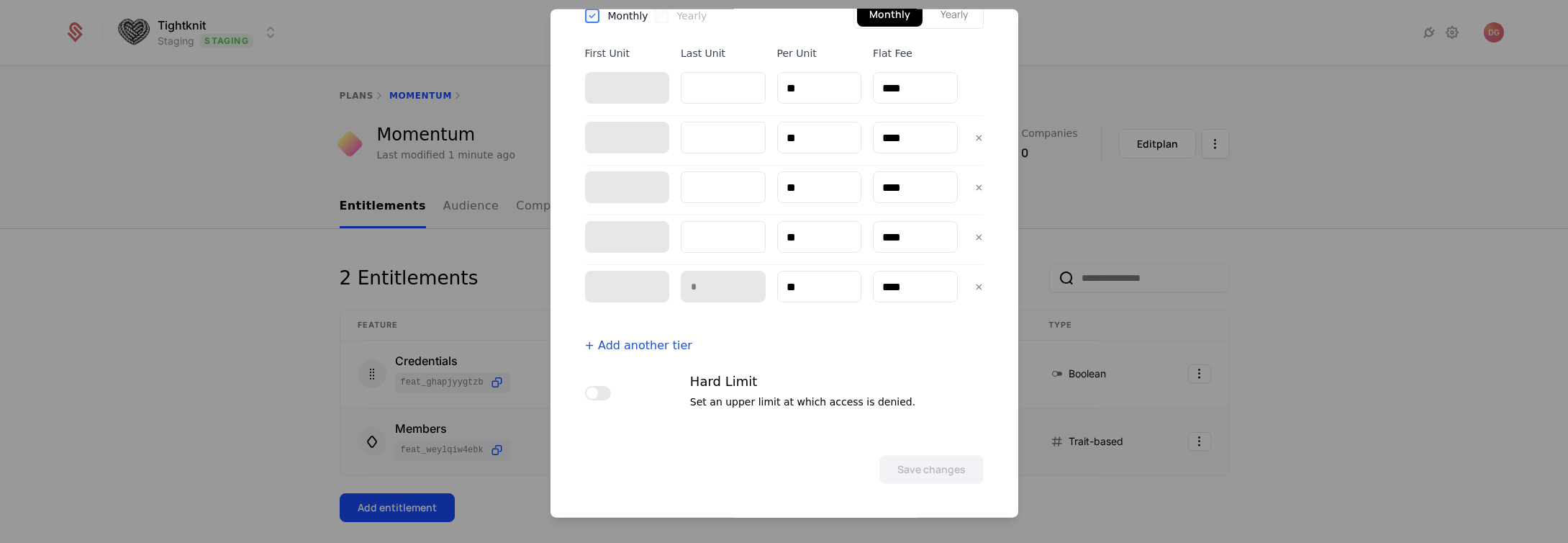
scroll to position [308, 0]
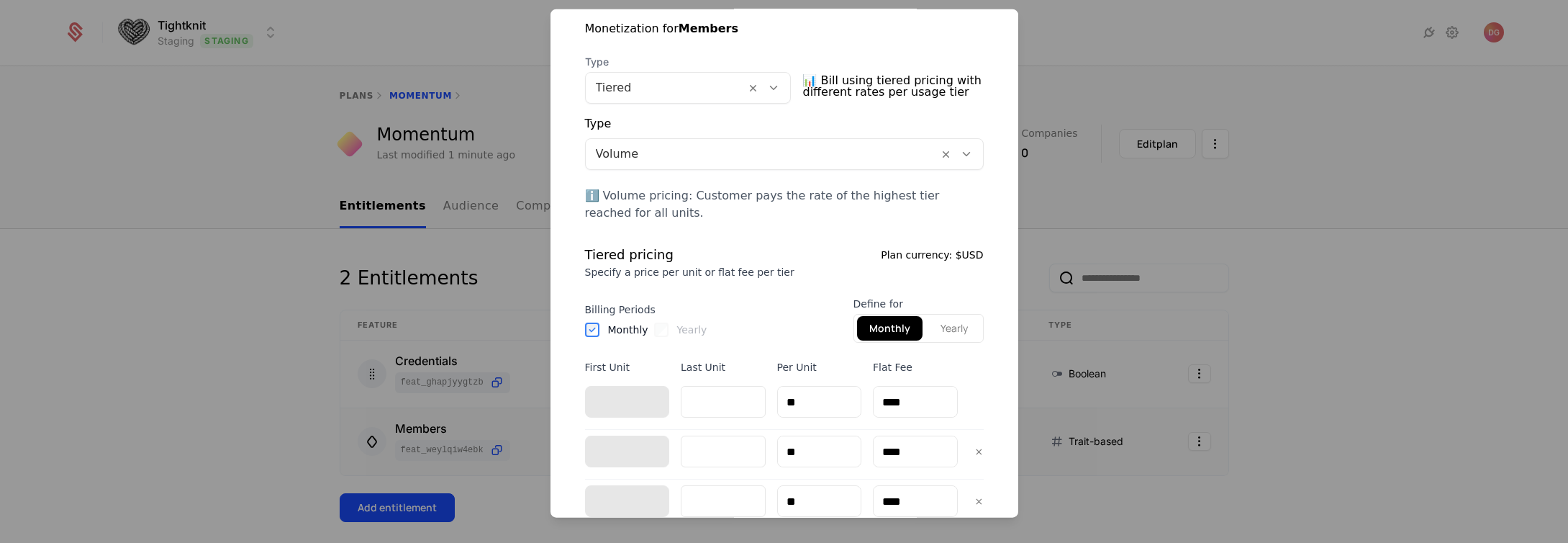
click at [1275, 300] on div at bounding box center [784, 272] width 1568 height 543
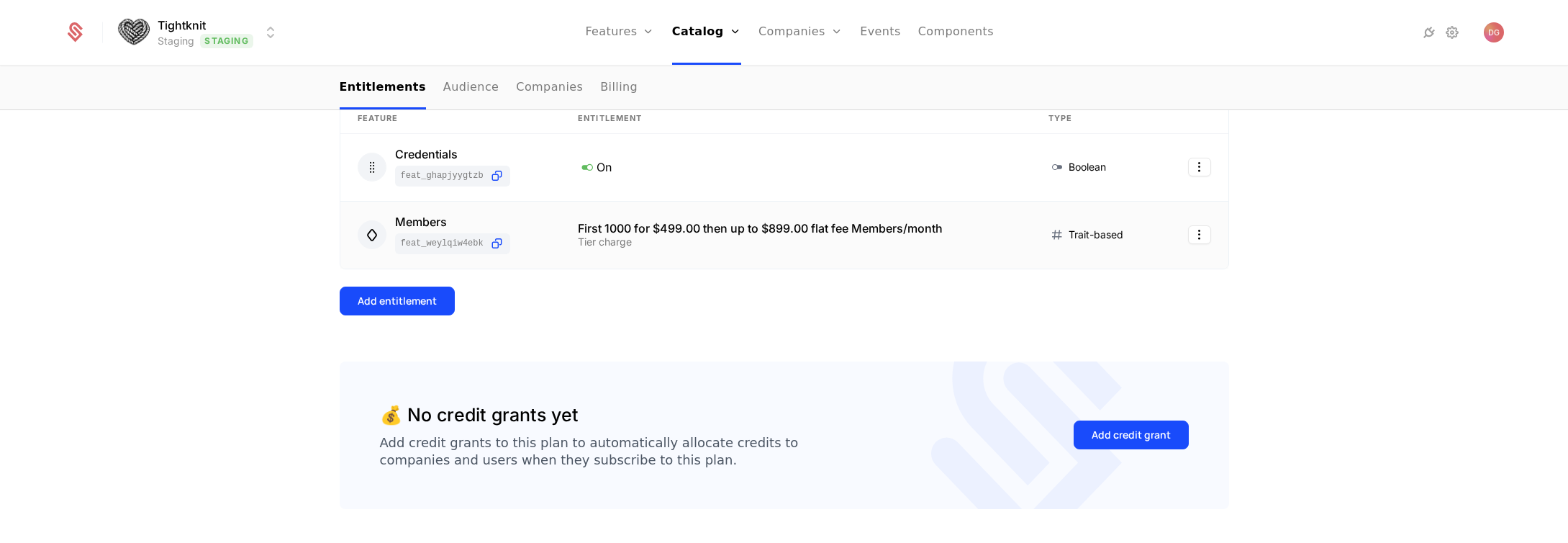
scroll to position [1, 0]
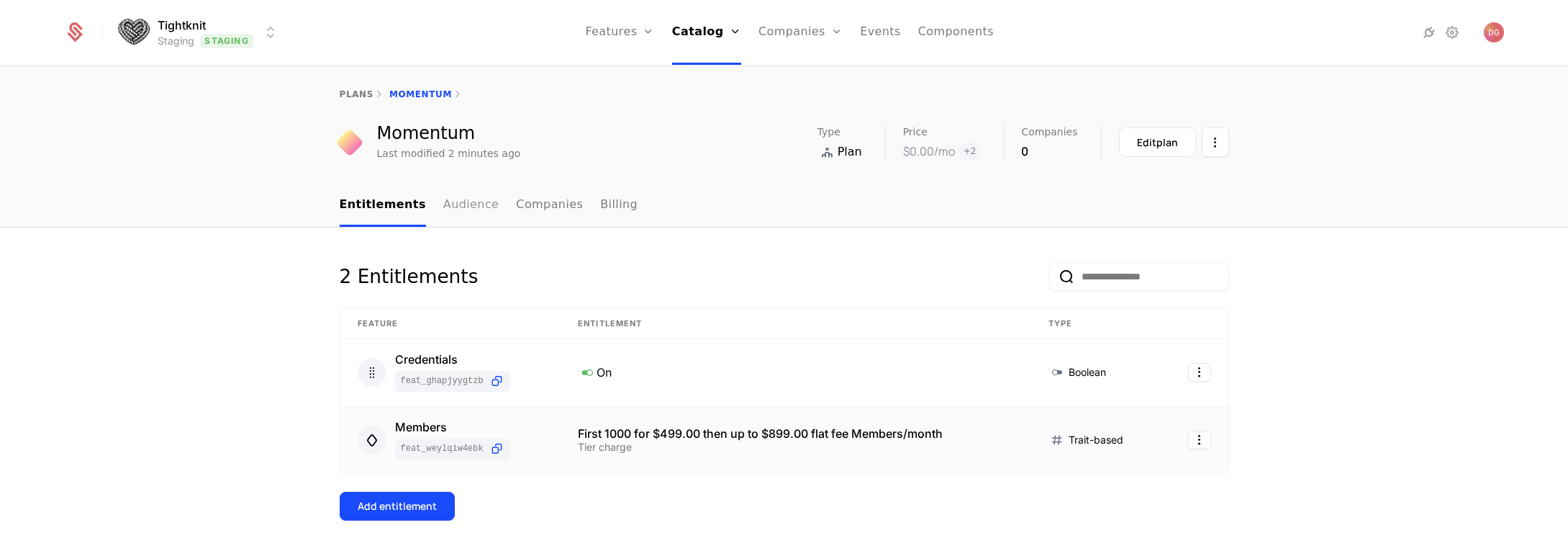
click at [444, 205] on link "Audience" at bounding box center [471, 205] width 56 height 42
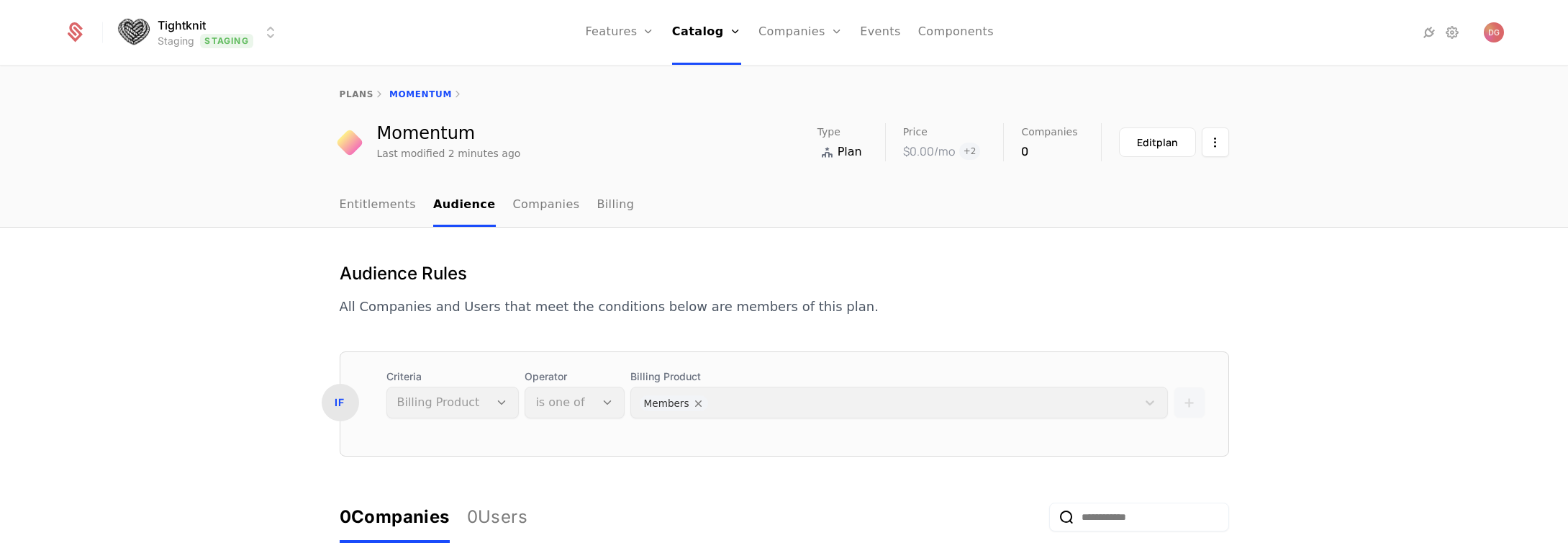
click at [676, 404] on div "Billing Product Members" at bounding box center [899, 394] width 538 height 49
click at [1153, 147] on div "Edit plan" at bounding box center [1158, 144] width 41 height 15
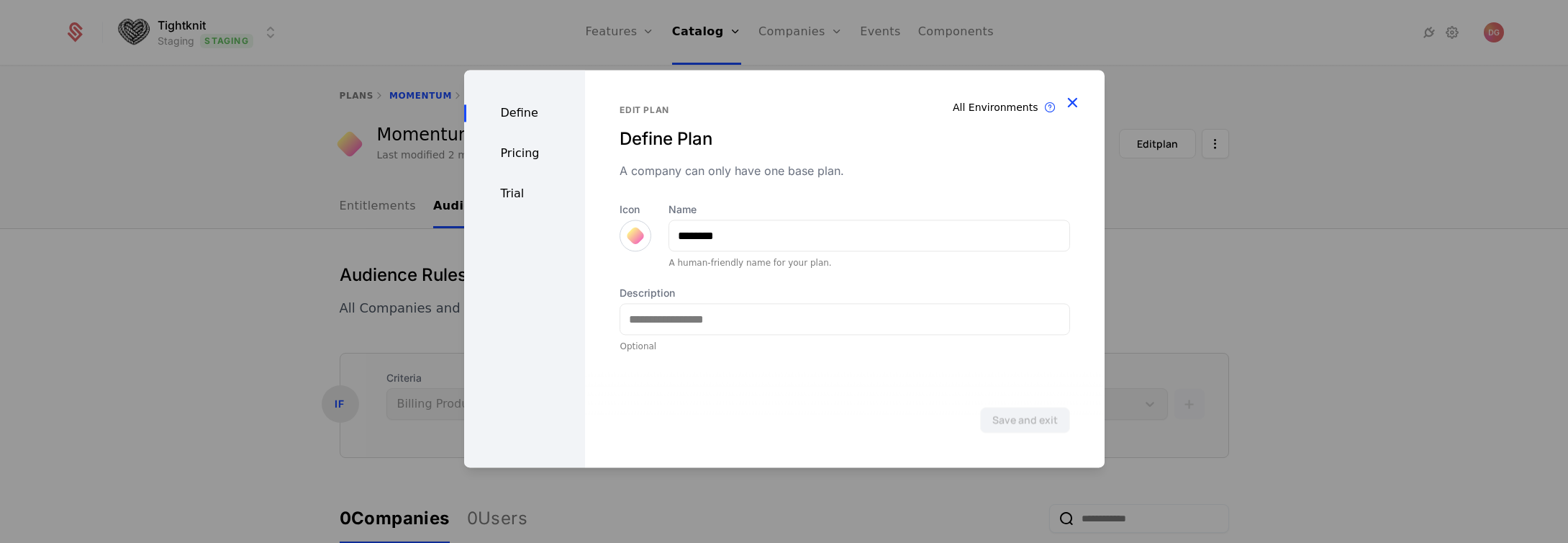
click at [1074, 101] on icon "button" at bounding box center [1071, 102] width 19 height 19
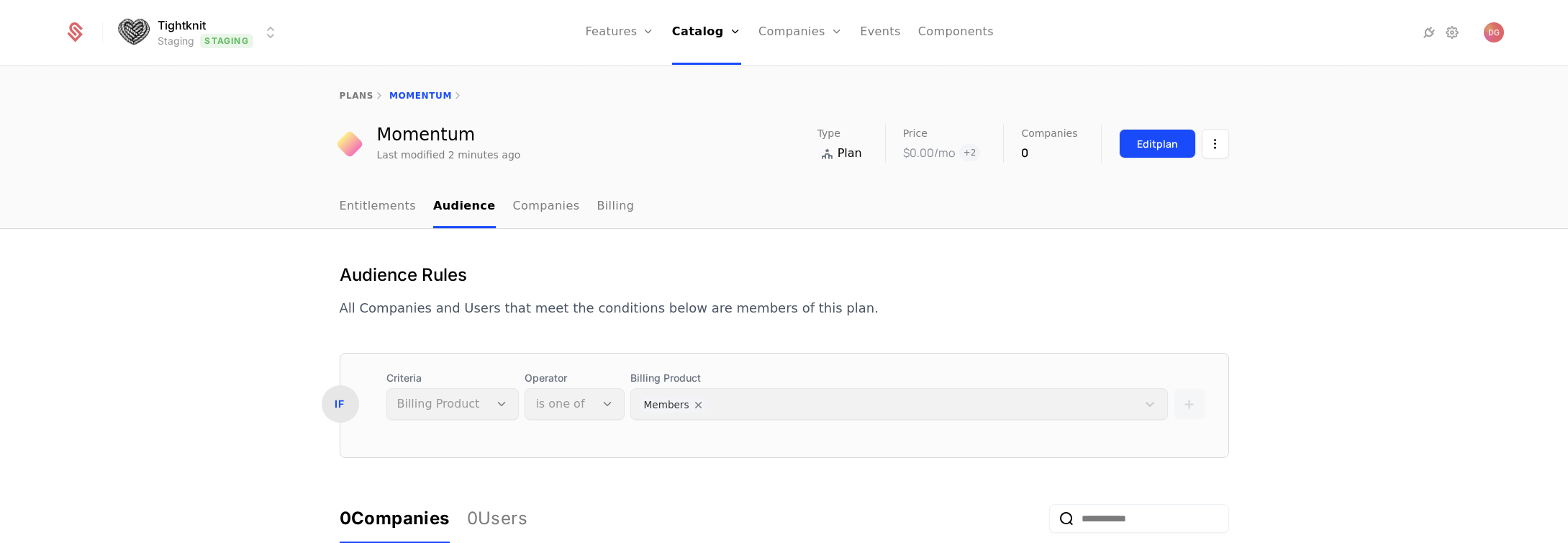
click at [1151, 137] on div "Edit plan" at bounding box center [1158, 144] width 41 height 15
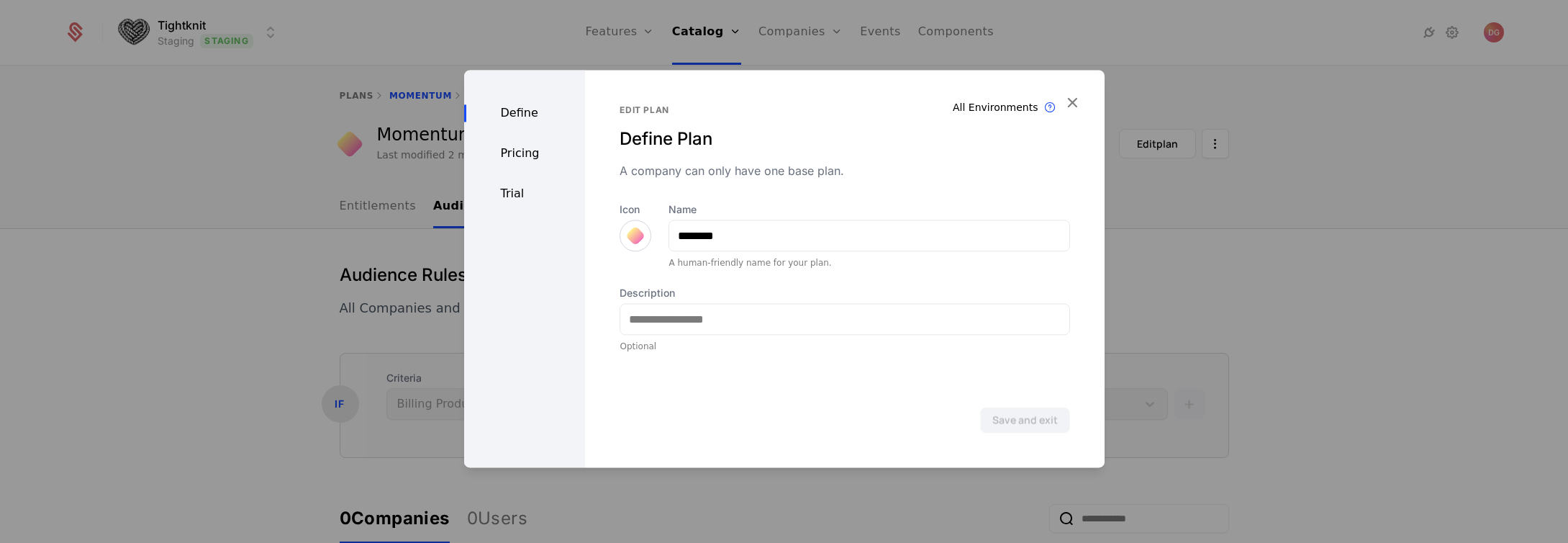
click at [511, 148] on div "Pricing" at bounding box center [525, 154] width 121 height 18
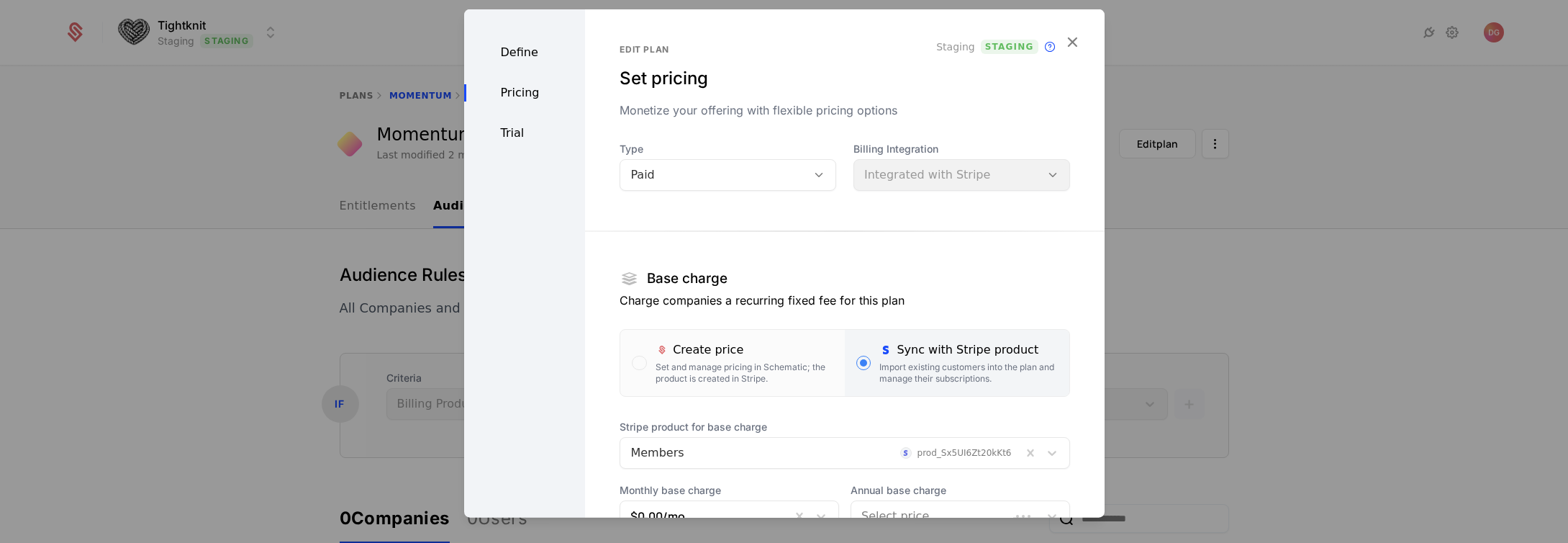
drag, startPoint x: 190, startPoint y: 121, endPoint x: 142, endPoint y: 4, distance: 126.5
click at [189, 112] on div at bounding box center [784, 272] width 1568 height 543
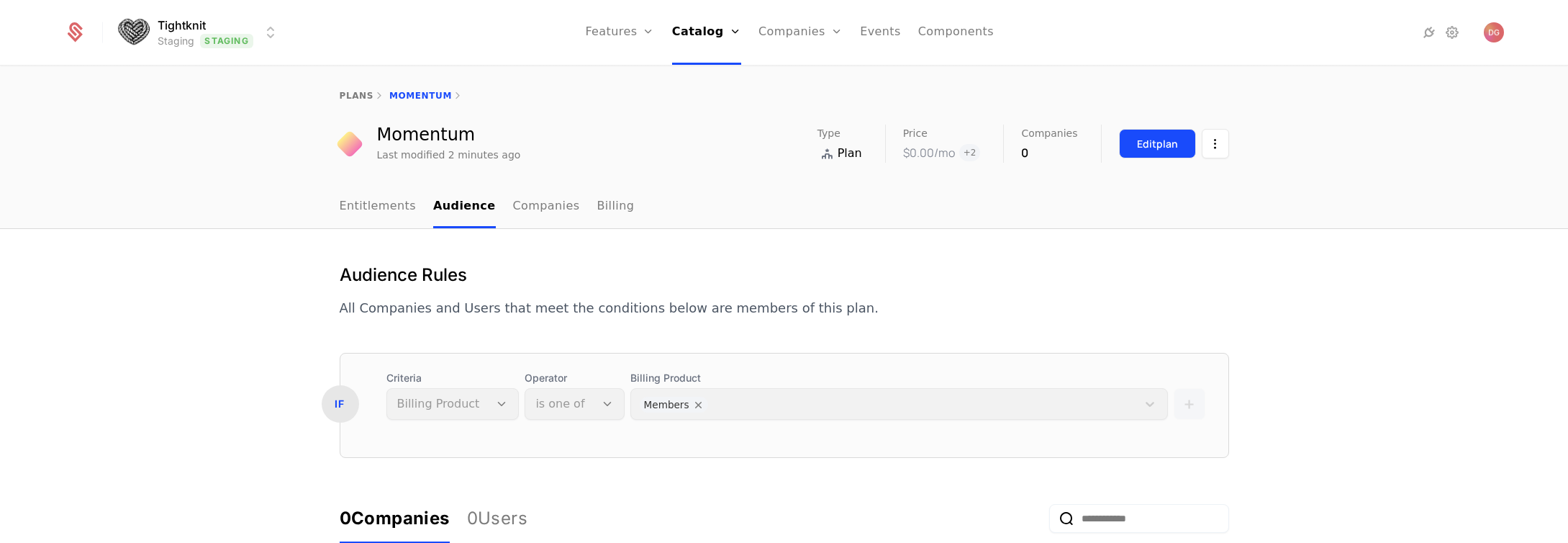
click at [1157, 143] on div "Edit plan" at bounding box center [1158, 144] width 41 height 15
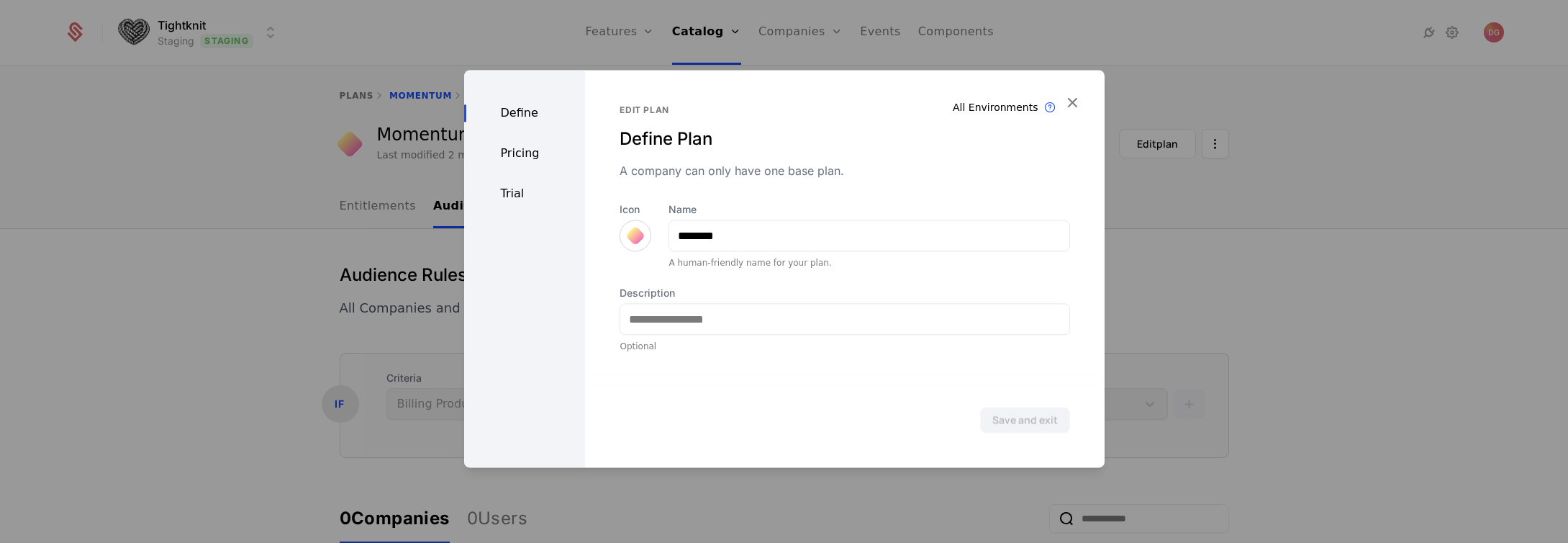
click at [531, 149] on div "Pricing" at bounding box center [525, 154] width 121 height 18
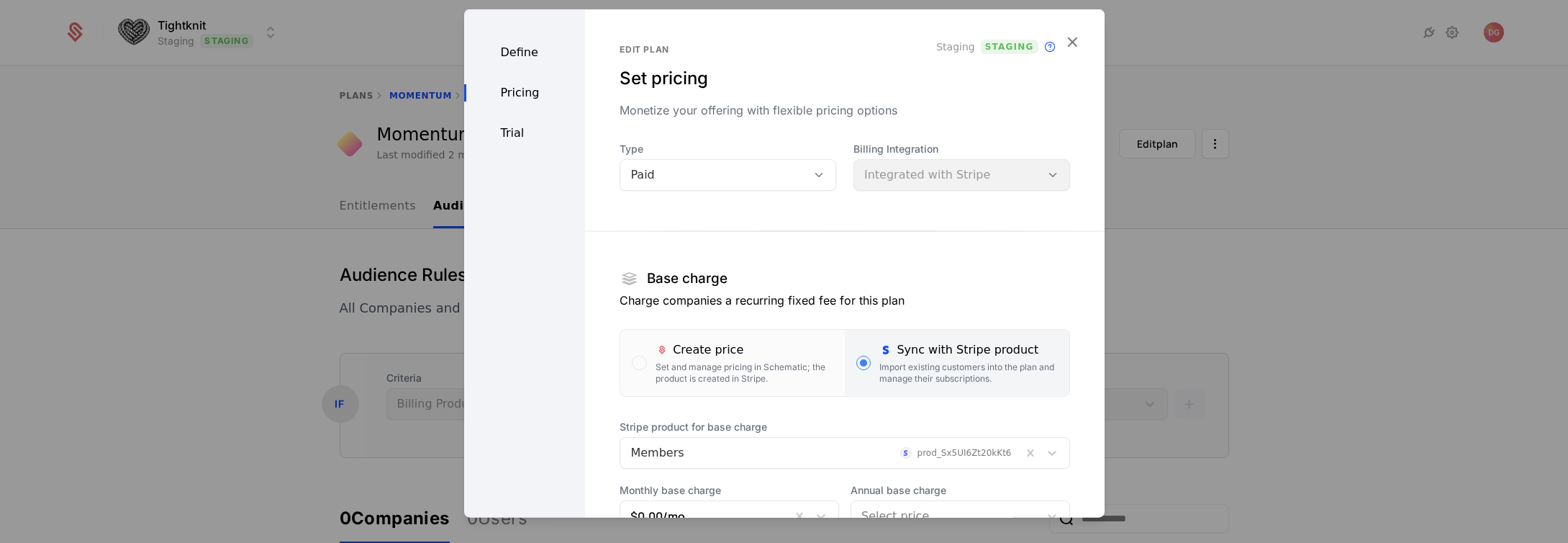
scroll to position [147, 0]
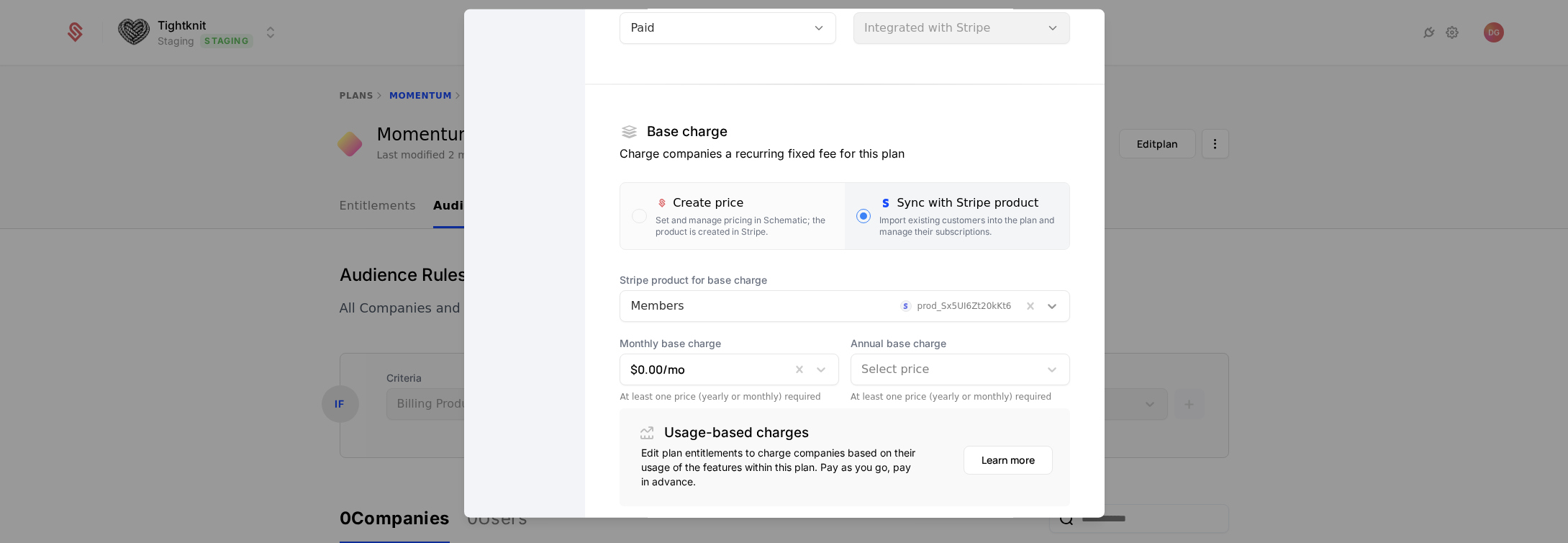
click at [1045, 305] on icon at bounding box center [1052, 306] width 15 height 15
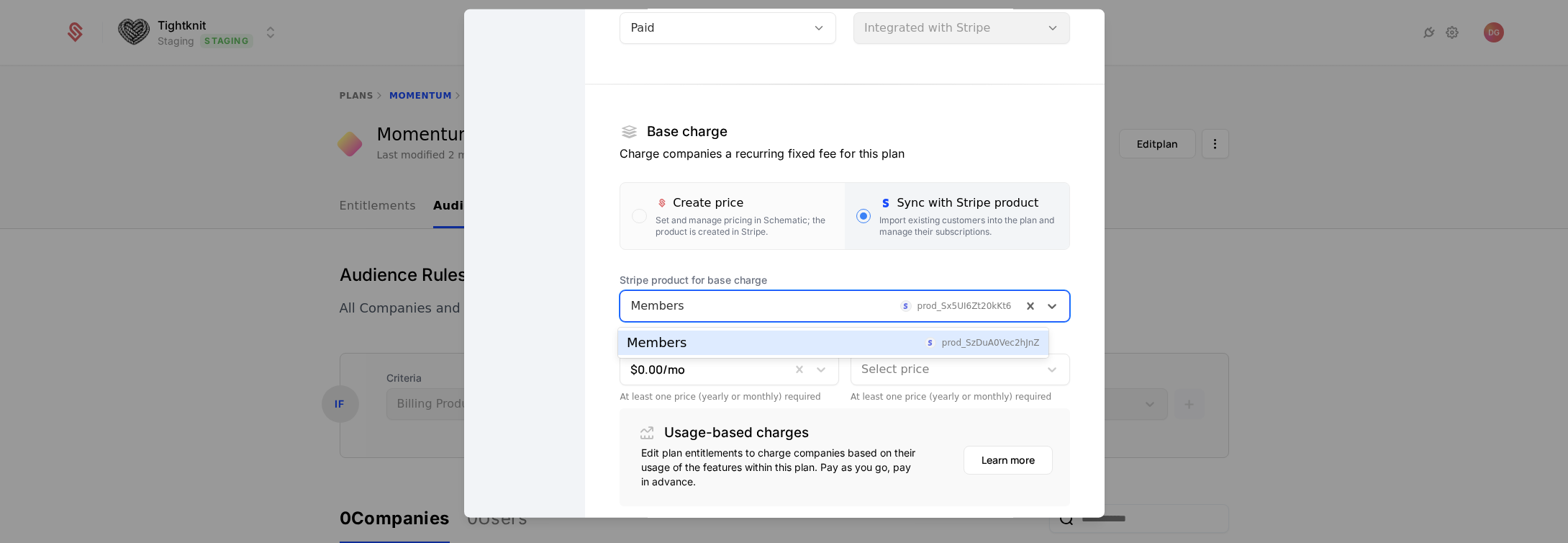
click at [1051, 273] on div "Edit plan Set pricing Monetize your offering with flexible pricing options Stag…" at bounding box center [844, 242] width 519 height 759
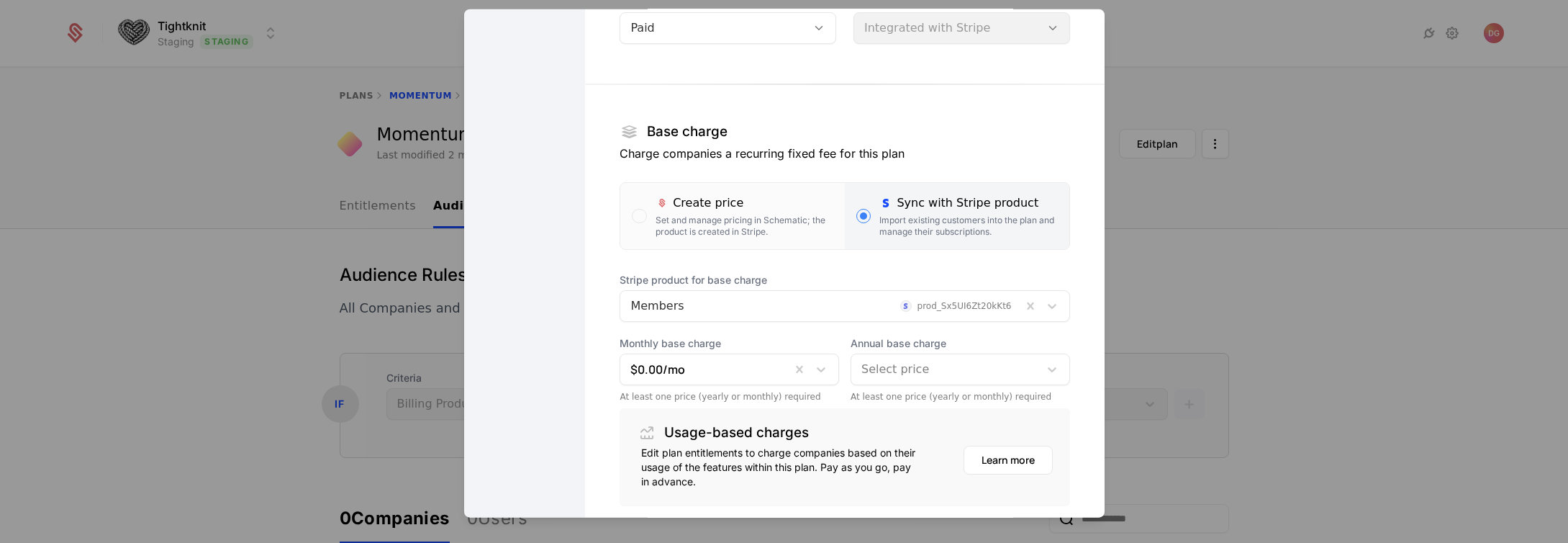
scroll to position [128, 0]
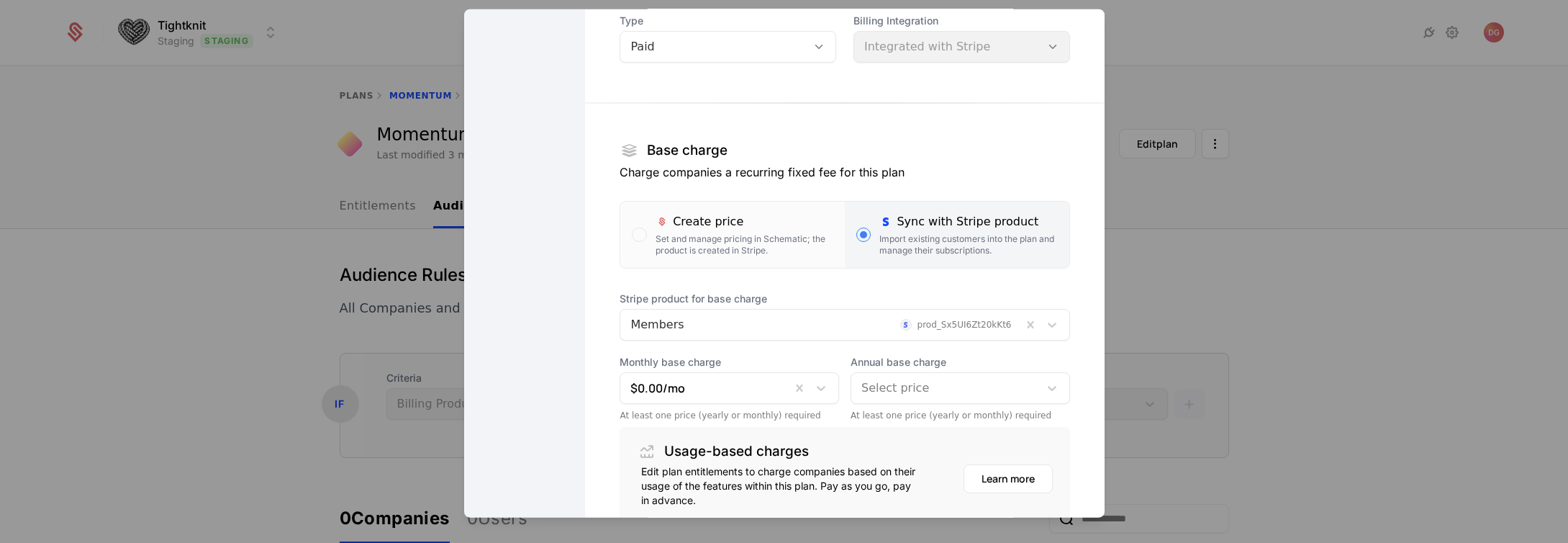
click at [816, 287] on section "Base charge Charge companies a recurring fixed fee for this plan Create price S…" at bounding box center [844, 303] width 450 height 445
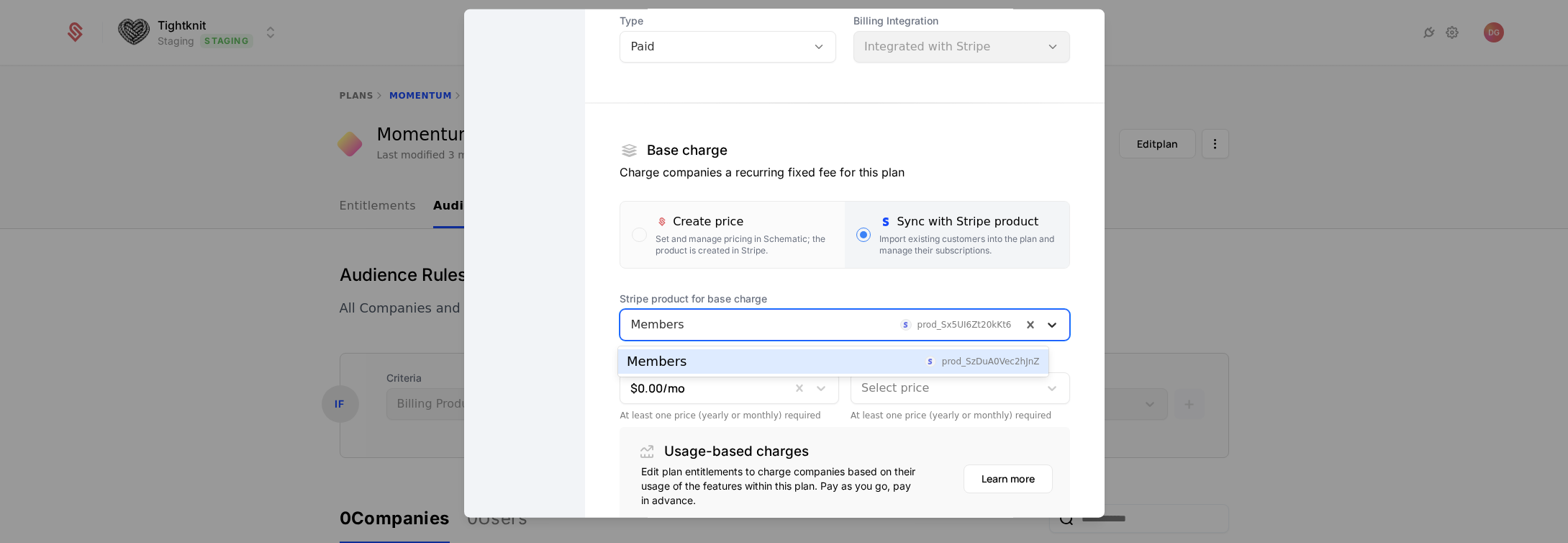
click at [1045, 327] on icon at bounding box center [1052, 324] width 15 height 15
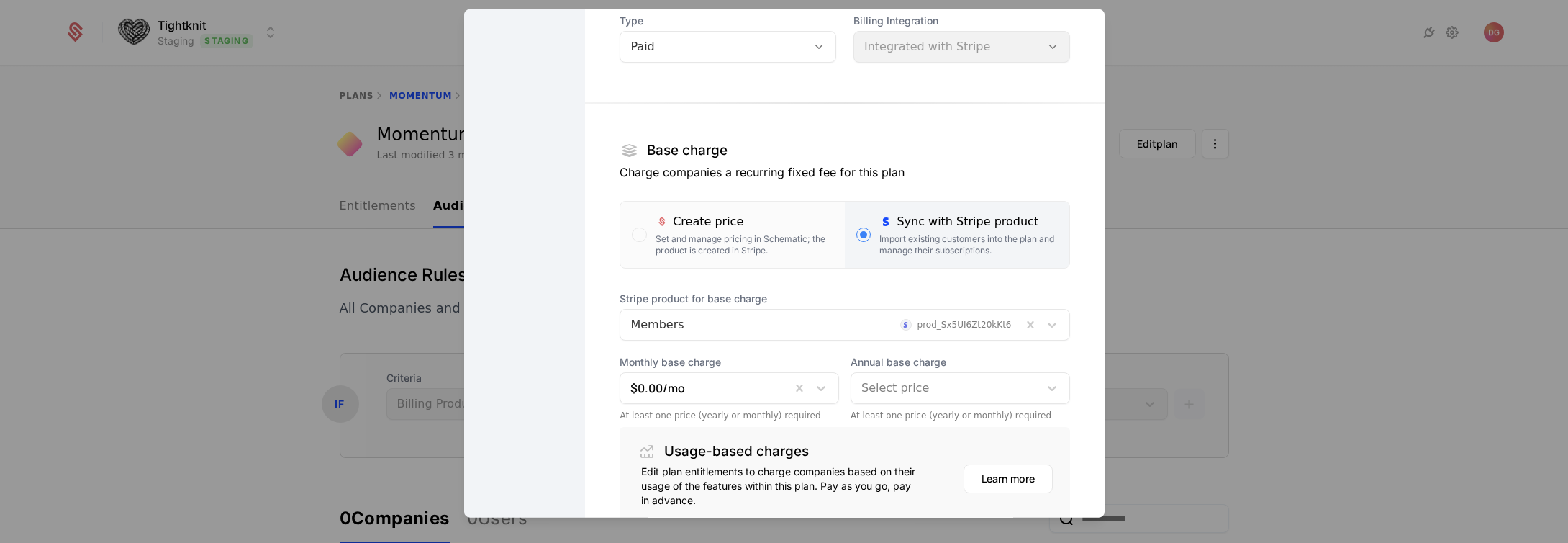
click at [974, 271] on section "Base charge Charge companies a recurring fixed fee for this plan Create price S…" at bounding box center [844, 303] width 450 height 445
click at [202, 288] on div at bounding box center [784, 272] width 1568 height 543
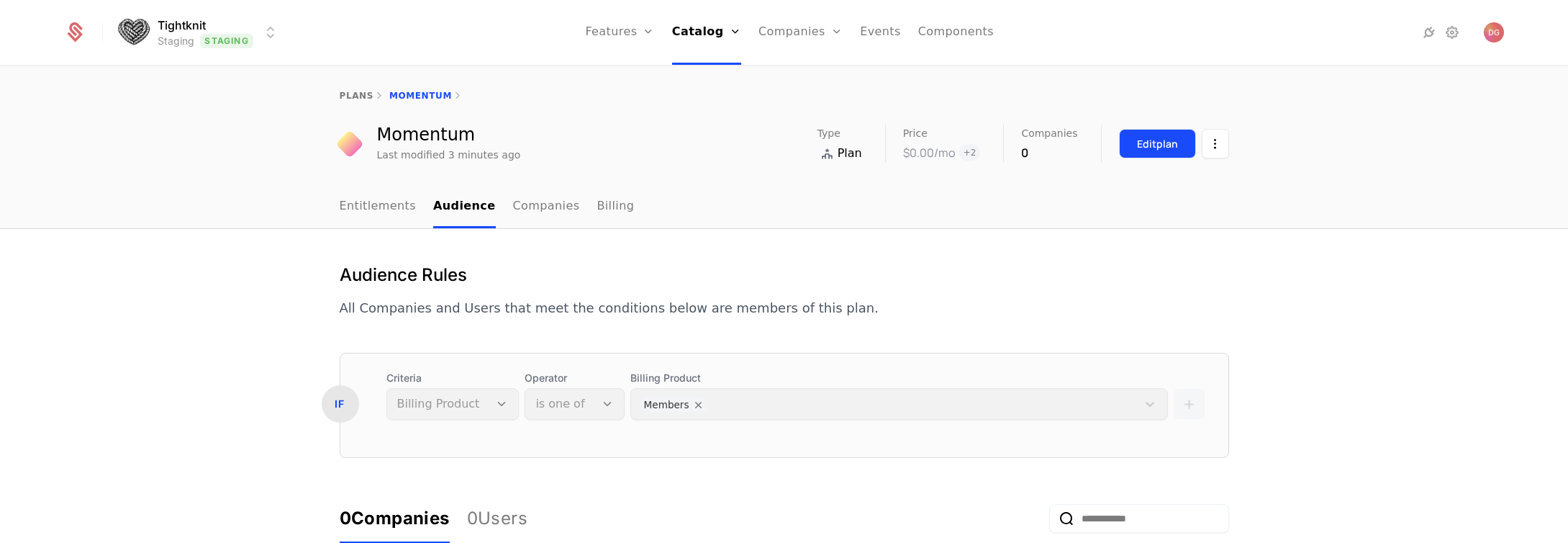
click at [1137, 148] on div "Edit plan" at bounding box center [1158, 144] width 41 height 15
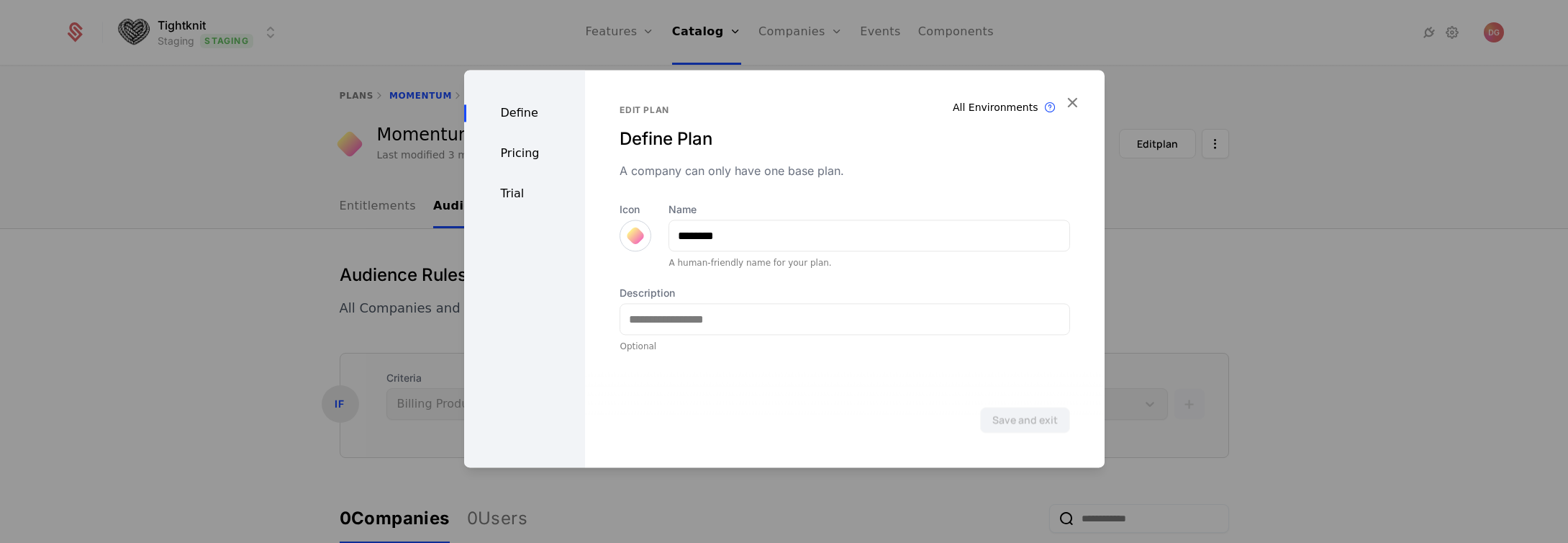
click at [172, 21] on div at bounding box center [784, 272] width 1568 height 543
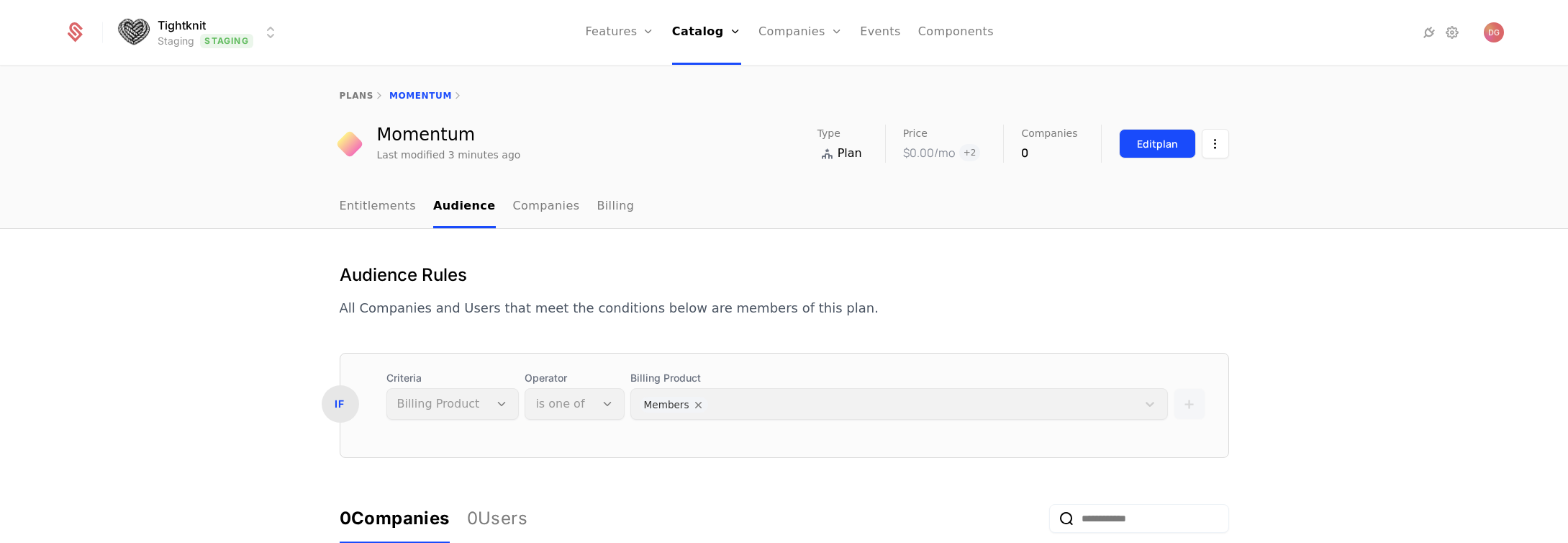
click at [1142, 137] on div "Edit plan" at bounding box center [1158, 144] width 41 height 15
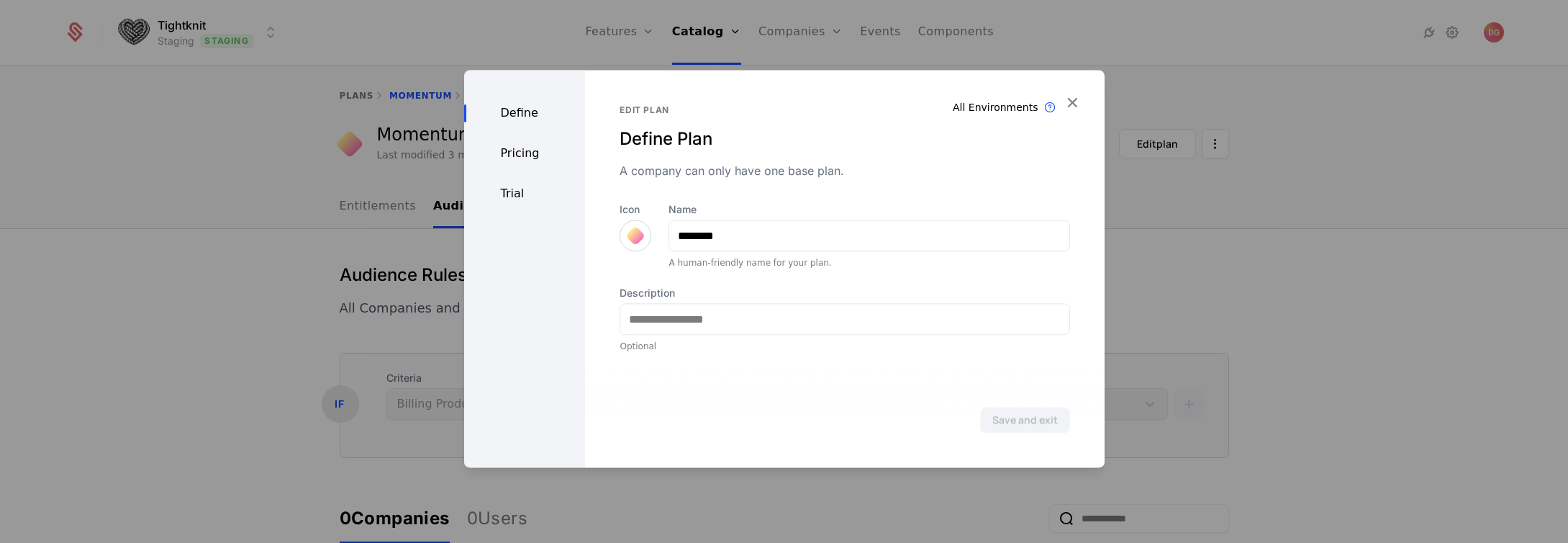
click at [513, 143] on div "Define Pricing Trial" at bounding box center [525, 269] width 121 height 398
click at [513, 151] on div "Pricing" at bounding box center [525, 154] width 121 height 18
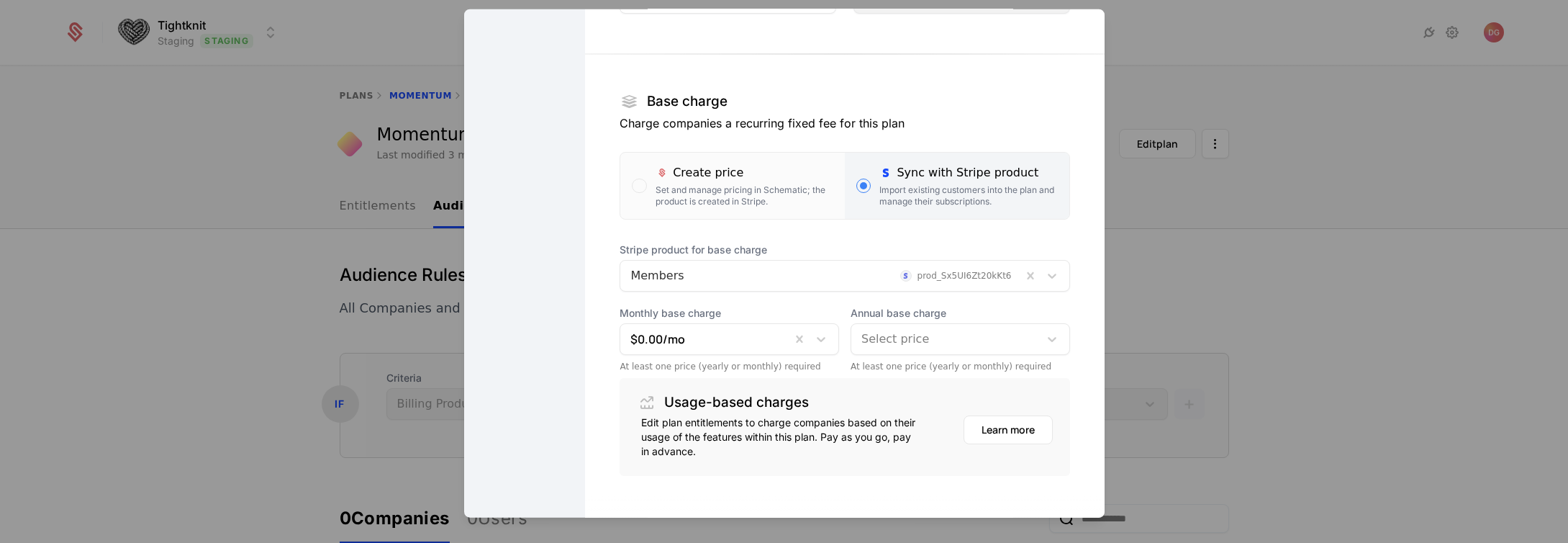
scroll to position [170, 0]
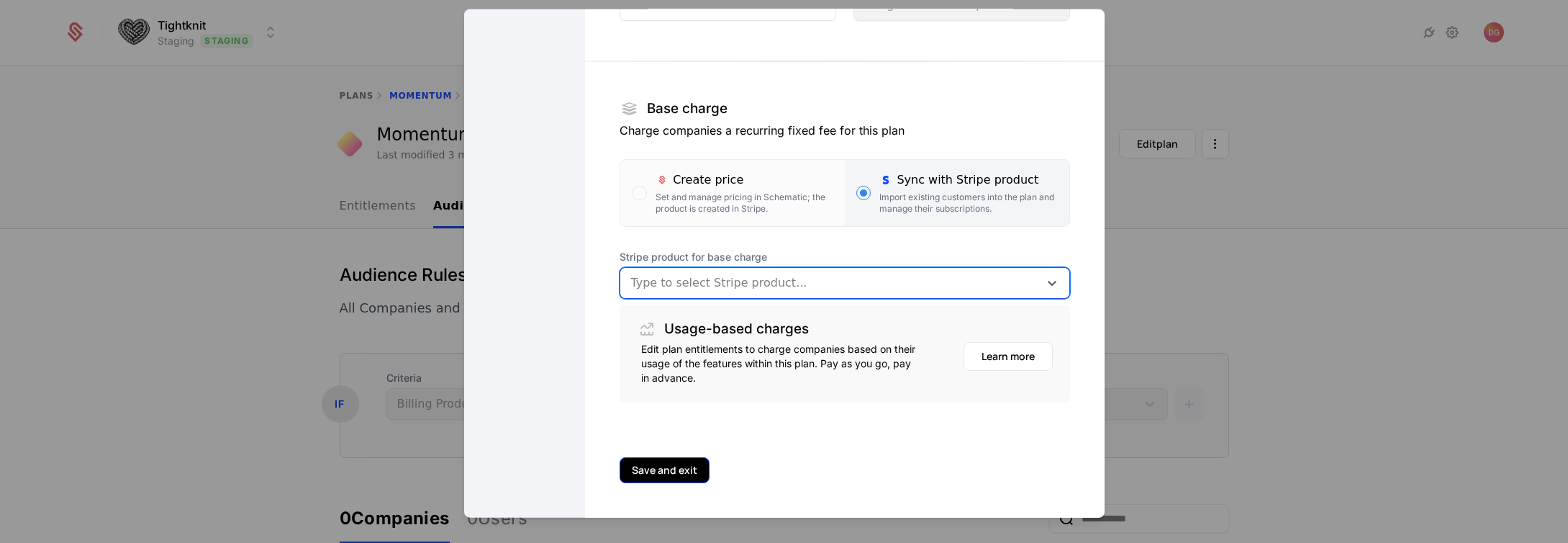
click at [677, 469] on button "Save and exit" at bounding box center [665, 470] width 90 height 25
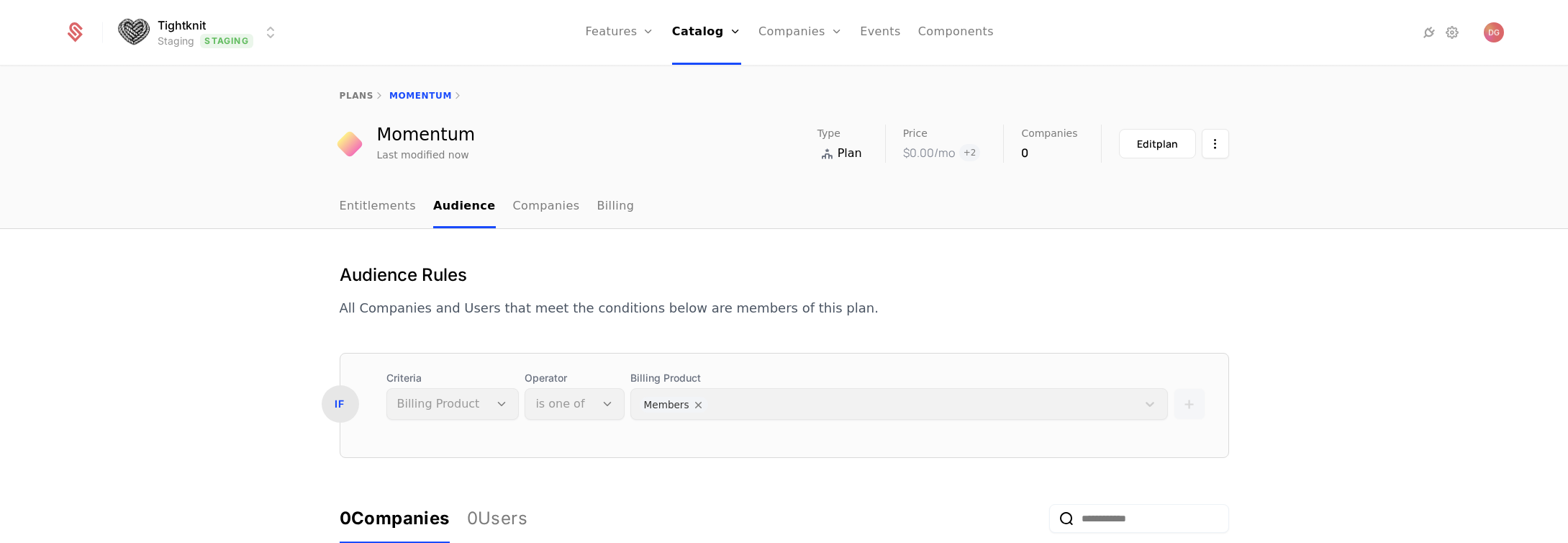
click at [680, 404] on div "Billing Product Members" at bounding box center [899, 395] width 538 height 49
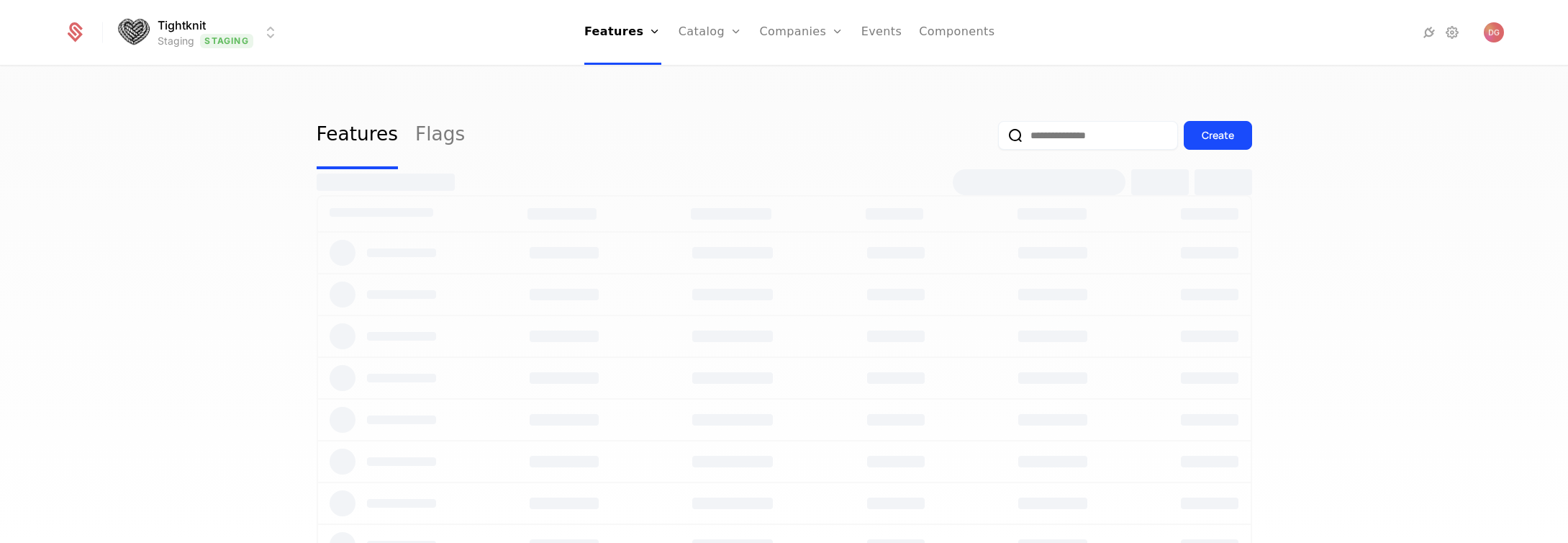
select select "**"
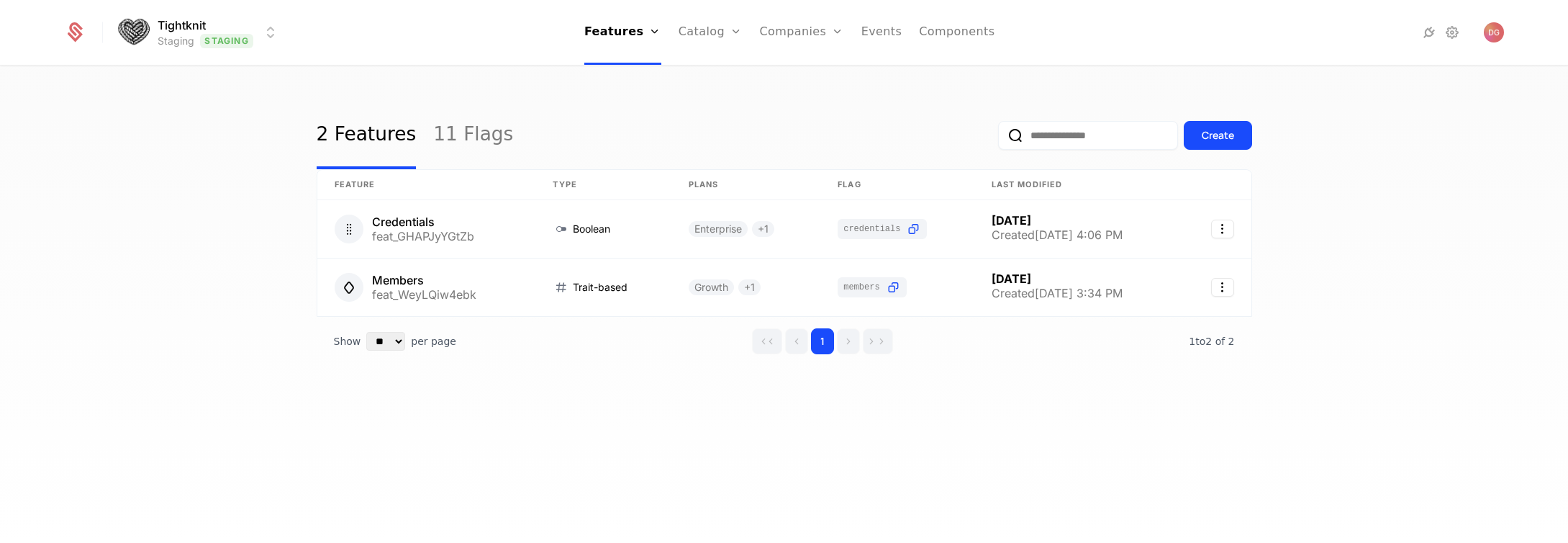
click at [272, 25] on html "Tightknit Staging Staging Features Features Flags Catalog Plans Add Ons Credits…" at bounding box center [784, 272] width 1568 height 543
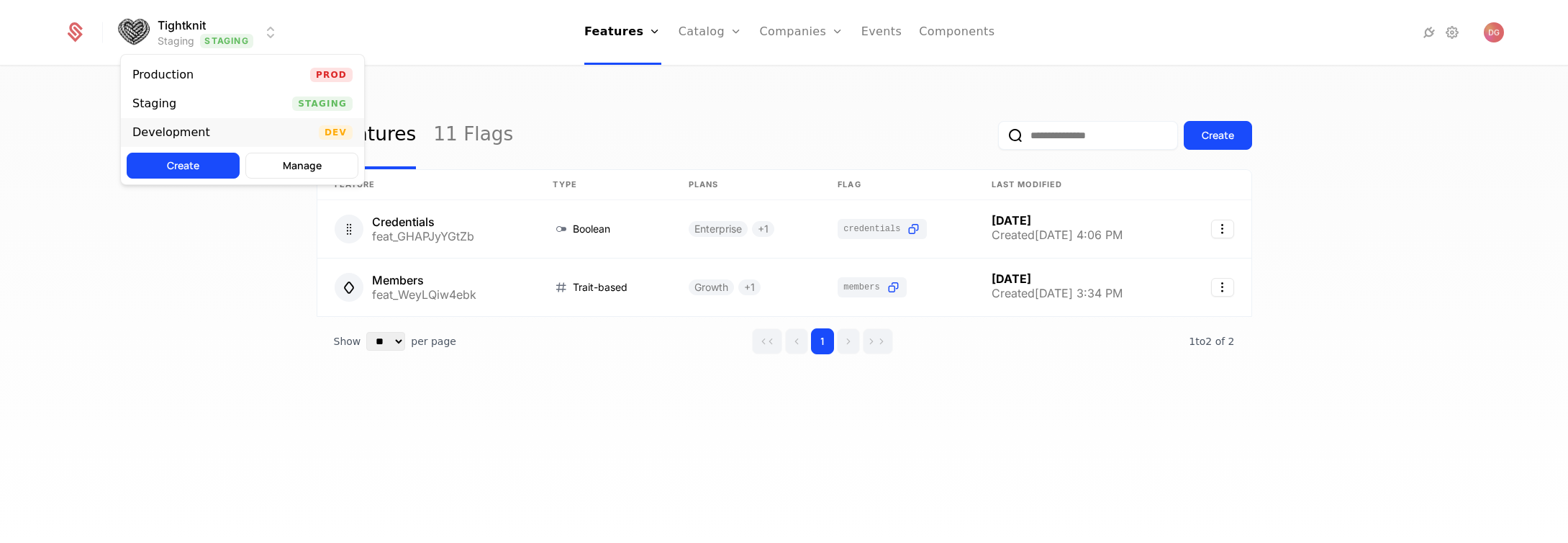
click at [243, 130] on div "Development Dev" at bounding box center [242, 131] width 243 height 28
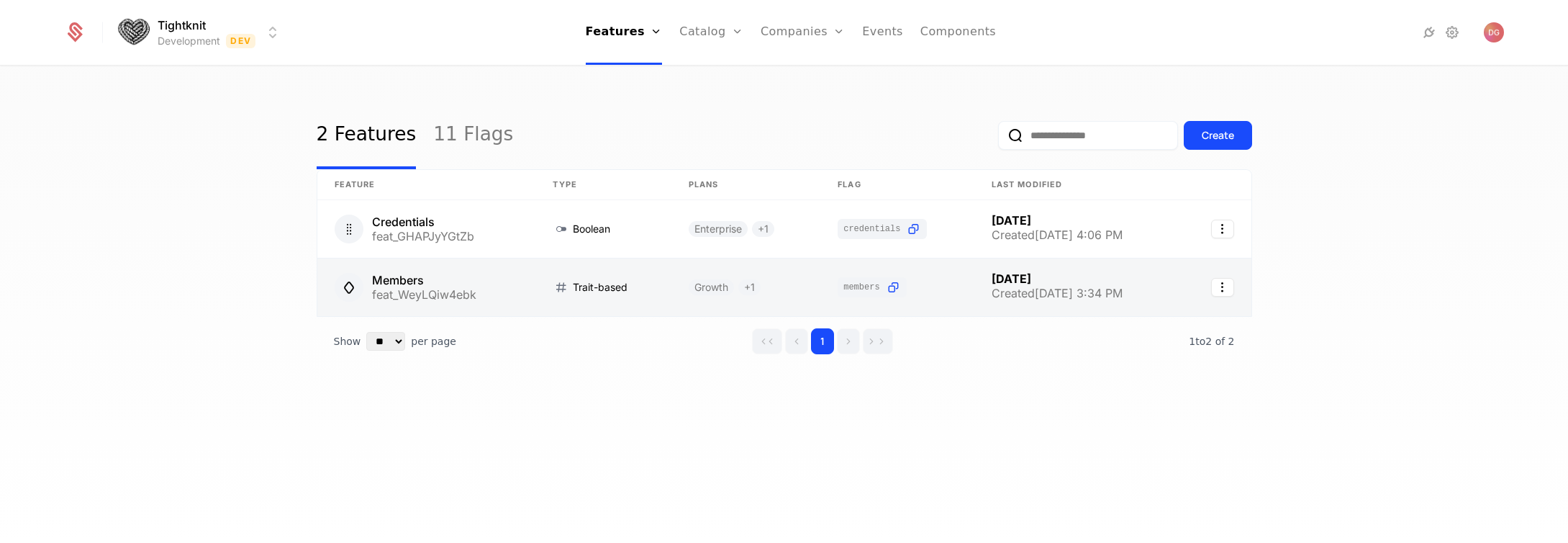
click at [449, 303] on link at bounding box center [426, 287] width 218 height 58
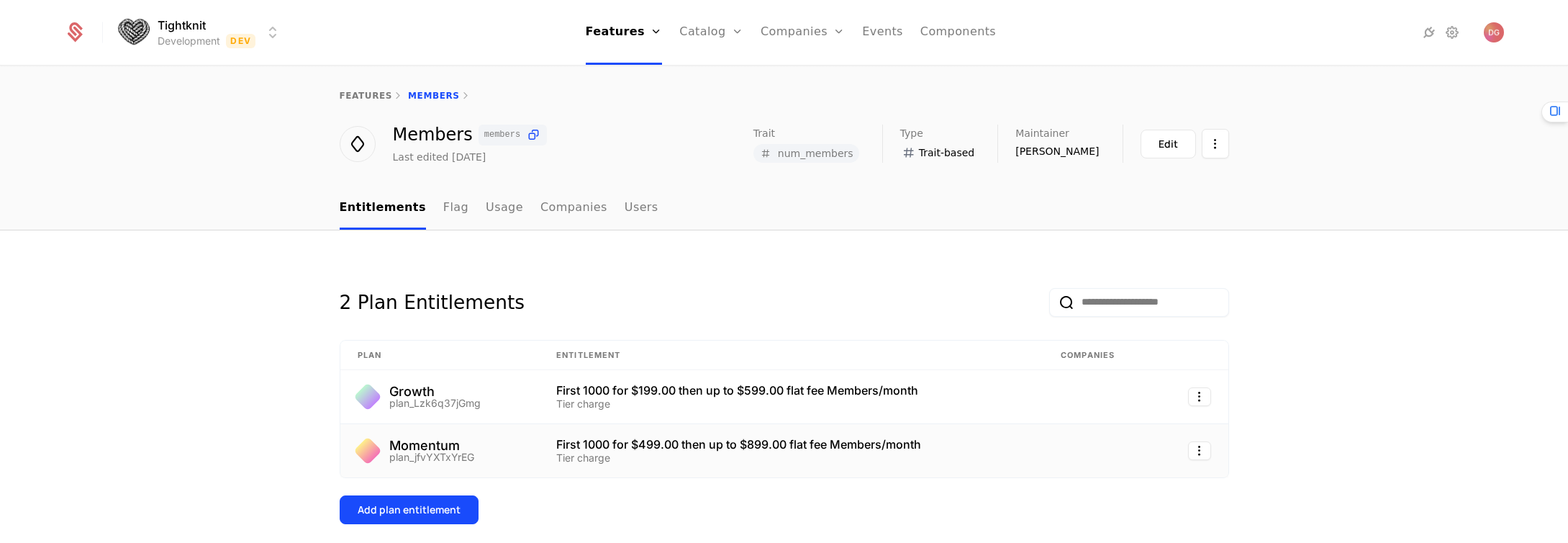
click at [492, 452] on div "Momentum plan_jfvYXTxYrEG" at bounding box center [440, 451] width 165 height 24
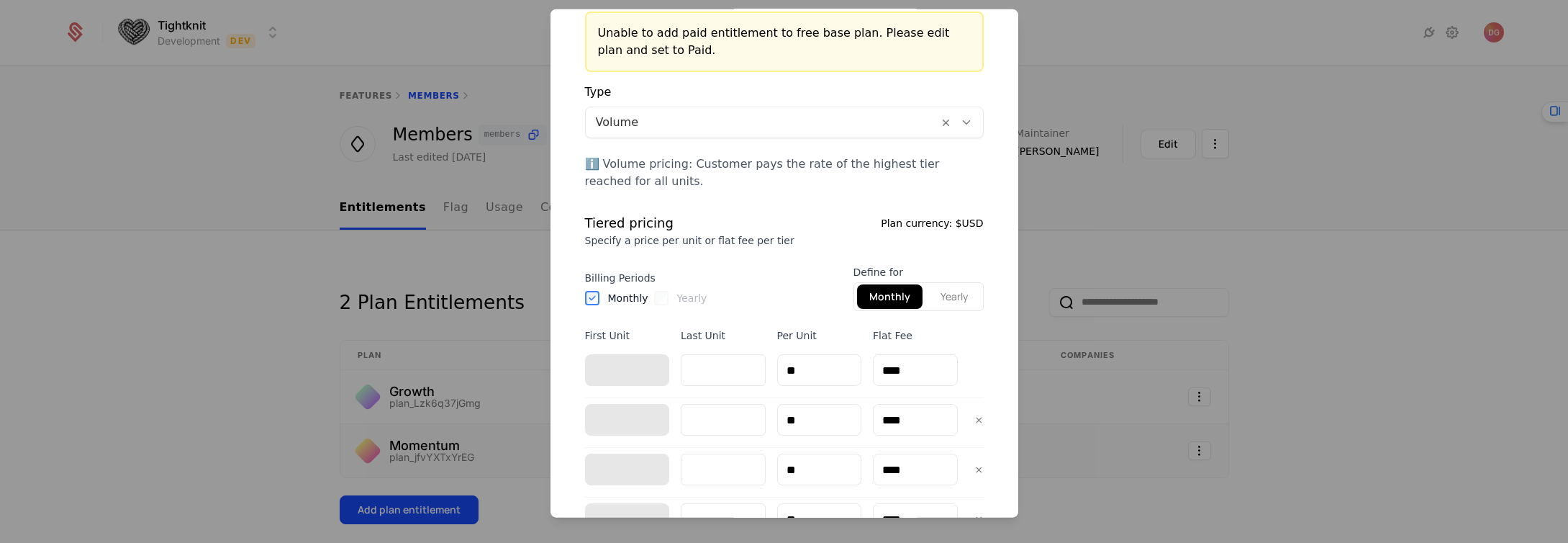
scroll to position [486, 0]
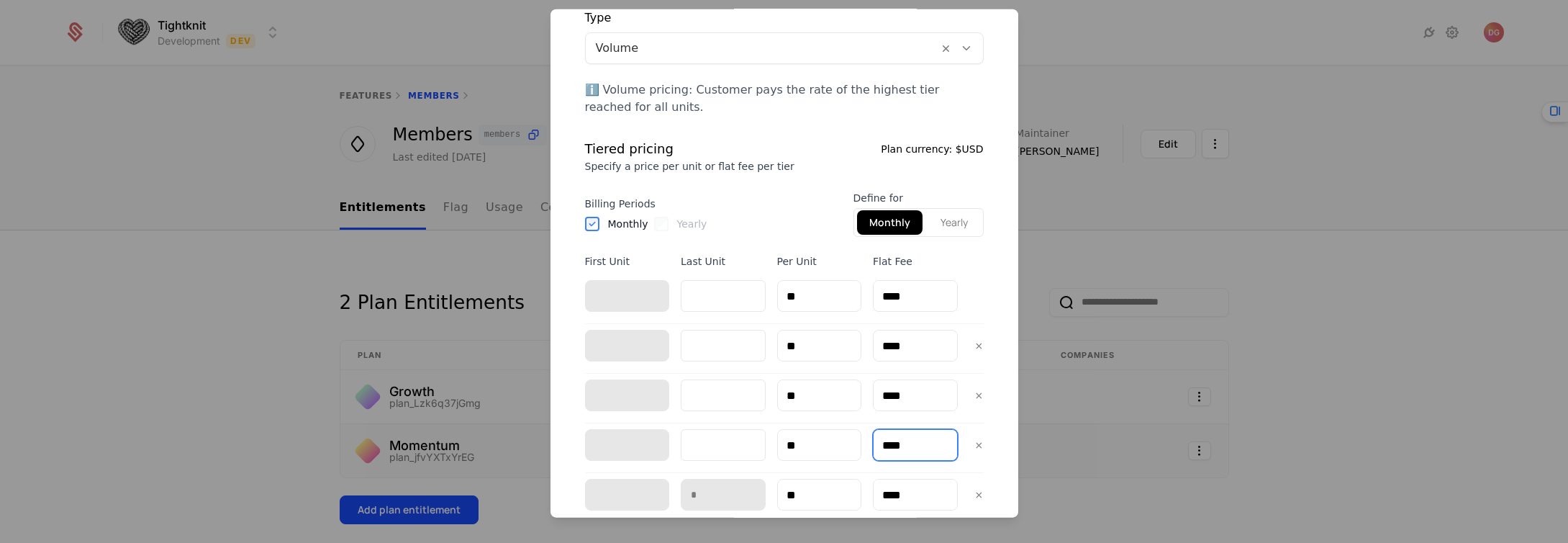
click at [888, 444] on input "****" at bounding box center [915, 445] width 83 height 30
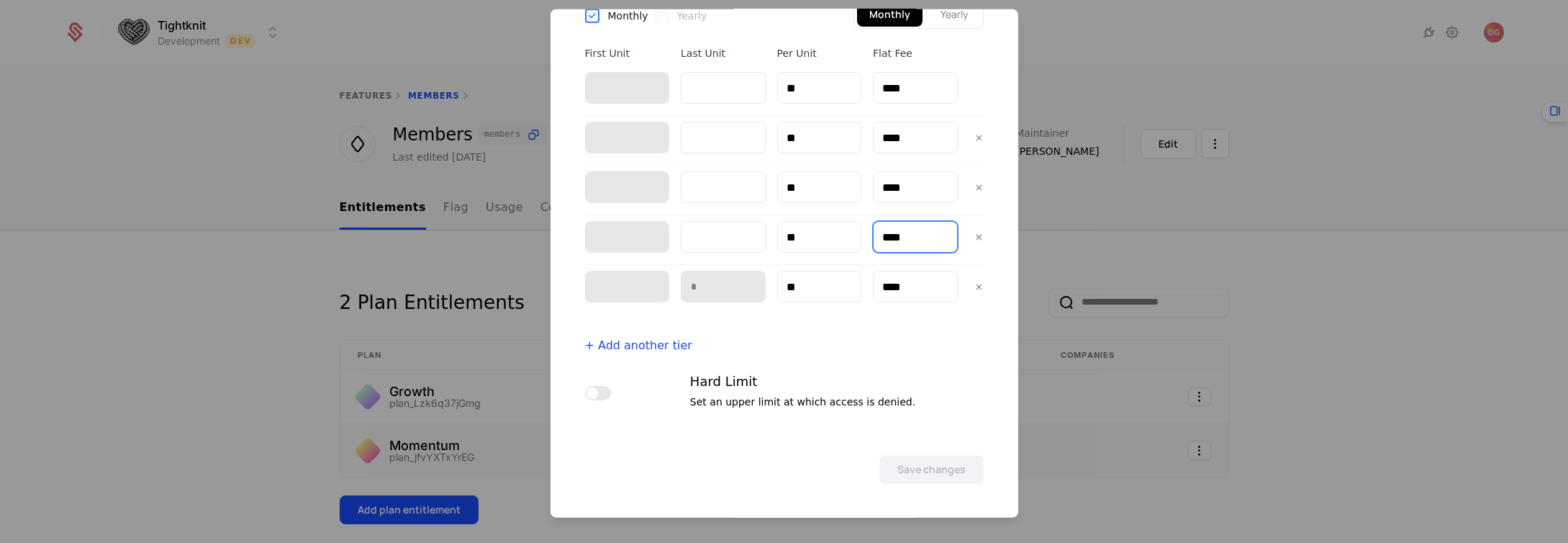
type input "****"
click at [902, 272] on input "****" at bounding box center [915, 286] width 83 height 30
click at [901, 240] on input "****" at bounding box center [915, 236] width 83 height 30
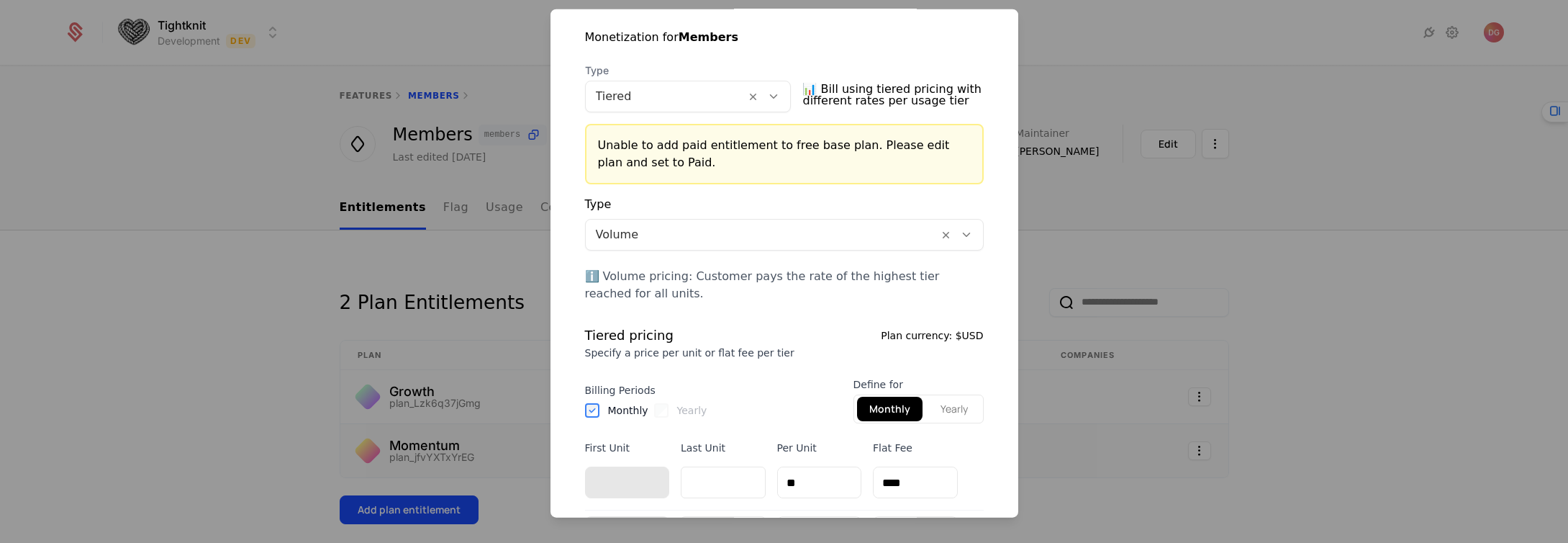
scroll to position [545, 0]
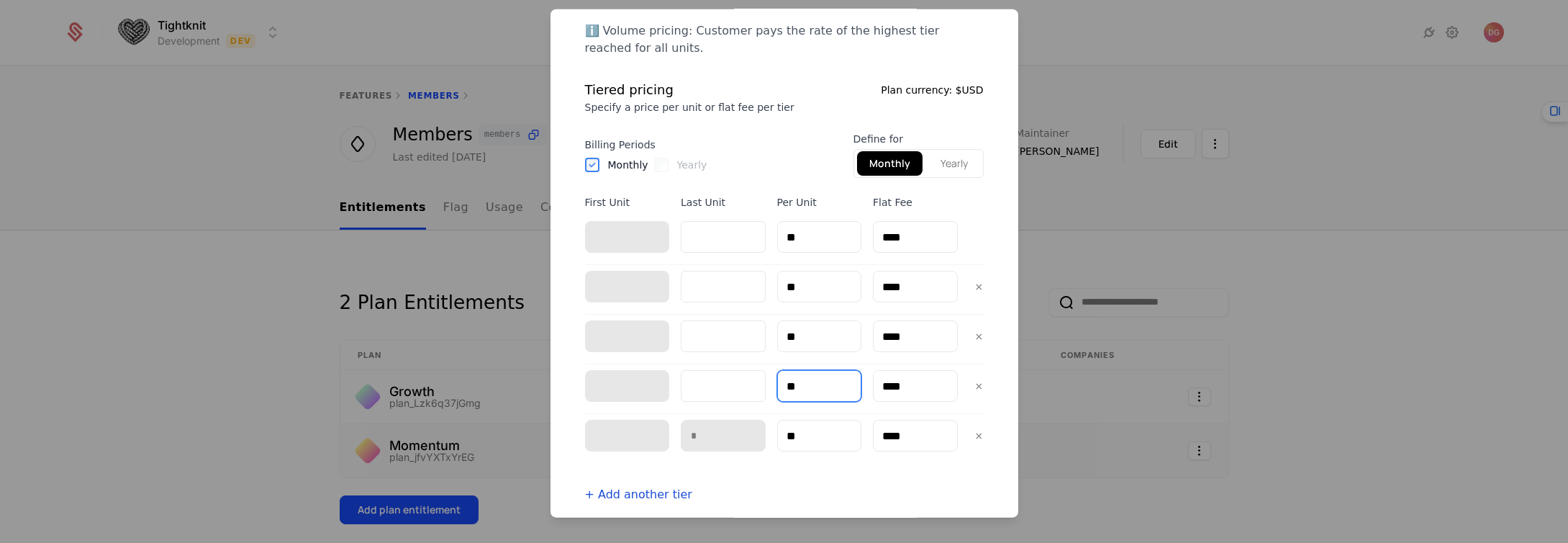
drag, startPoint x: 821, startPoint y: 384, endPoint x: 736, endPoint y: 376, distance: 85.4
click at [736, 376] on div "**** **** ** **** ×" at bounding box center [784, 386] width 399 height 31
drag, startPoint x: 778, startPoint y: 234, endPoint x: 744, endPoint y: 233, distance: 34.0
click at [744, 233] on div "* **** ** ****" at bounding box center [784, 237] width 399 height 31
drag, startPoint x: 820, startPoint y: 291, endPoint x: 743, endPoint y: 280, distance: 77.8
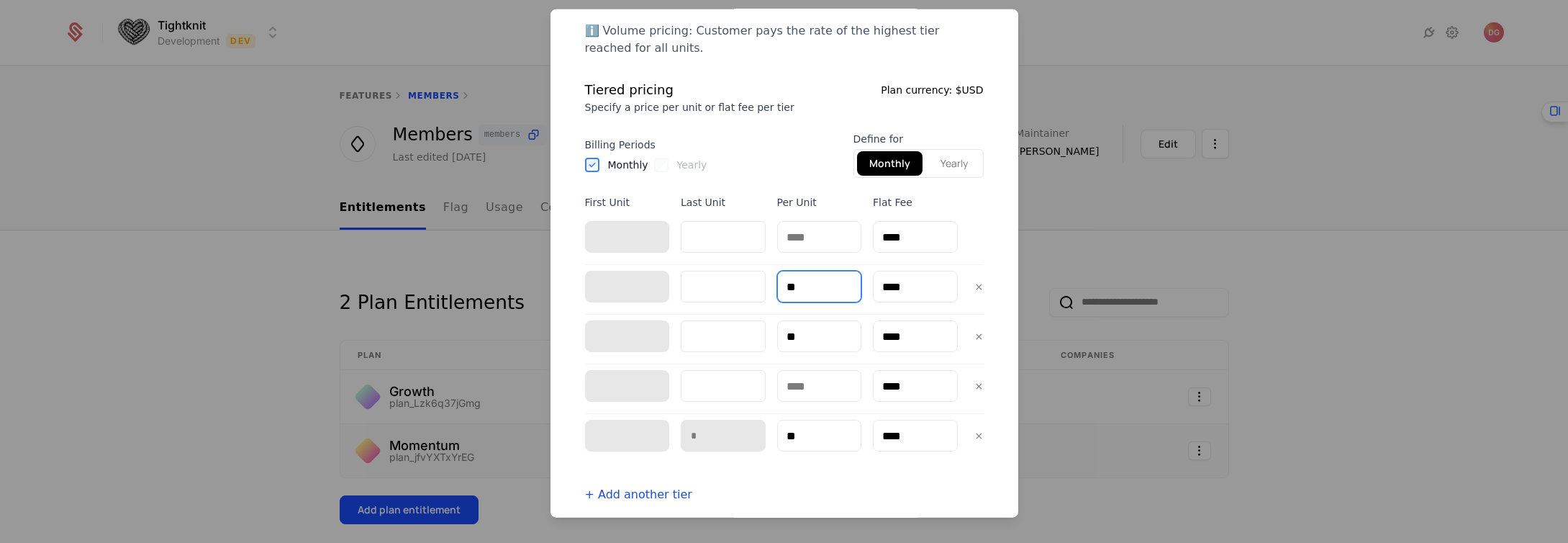
click at [743, 280] on div "**** **** ** **** ×" at bounding box center [784, 286] width 399 height 31
drag, startPoint x: 809, startPoint y: 326, endPoint x: 758, endPoint y: 326, distance: 51.0
click at [758, 326] on div "**** **** ** **** ×" at bounding box center [784, 336] width 399 height 31
click at [814, 338] on input "**" at bounding box center [819, 336] width 83 height 30
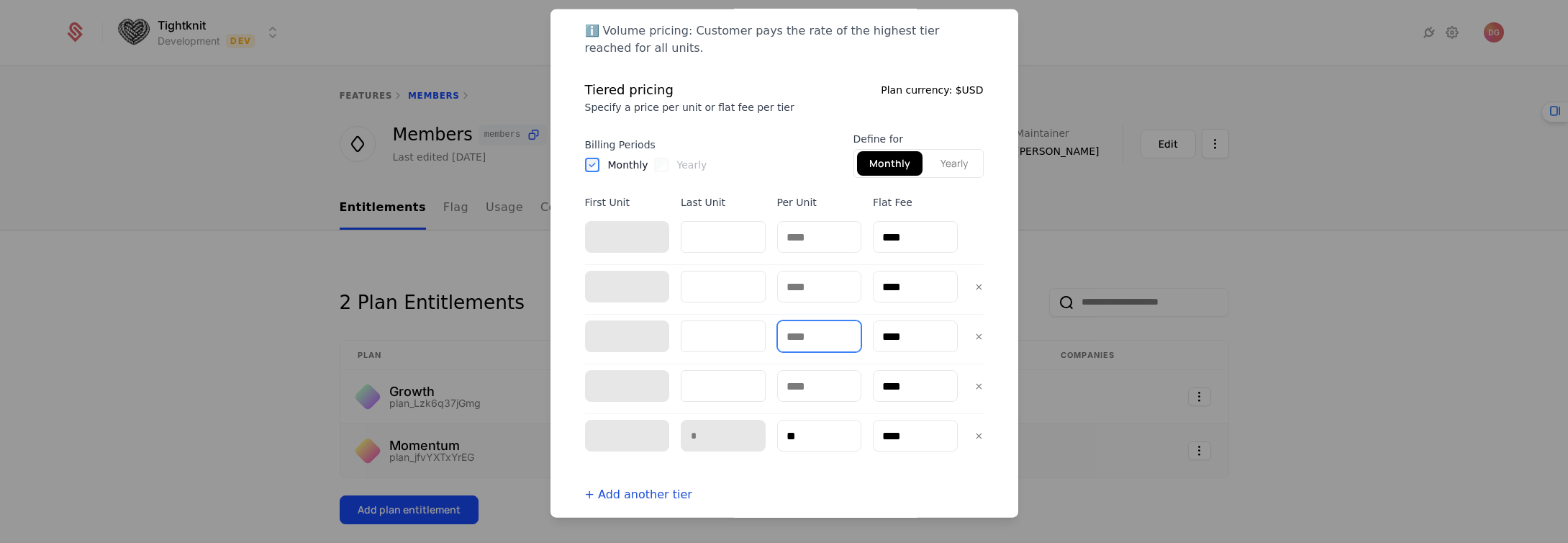
click at [802, 333] on input "text" at bounding box center [819, 336] width 83 height 30
click at [813, 448] on input "**" at bounding box center [819, 435] width 83 height 30
click at [813, 446] on input "**" at bounding box center [819, 435] width 83 height 30
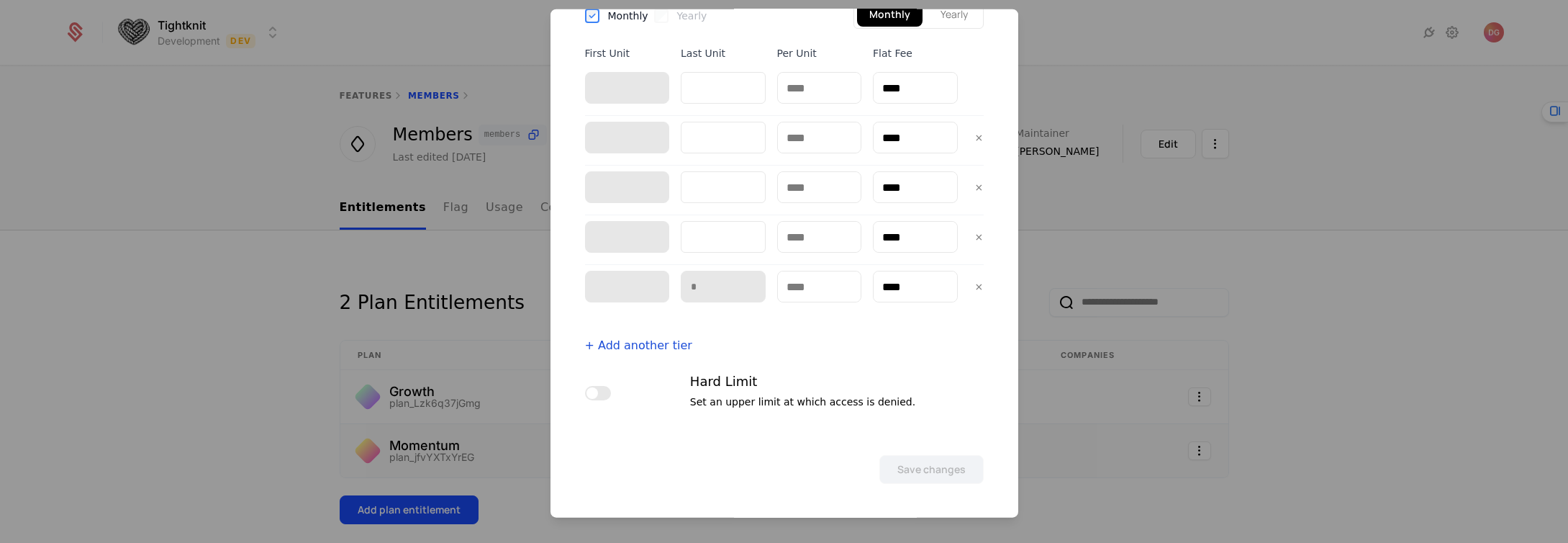
click at [888, 354] on div "Type Volume ℹ️ Volume pricing: Customer pays the rate of the highest tier reach…" at bounding box center [784, 102] width 399 height 625
click at [898, 275] on input "****" at bounding box center [915, 286] width 83 height 30
click at [919, 286] on input "****" at bounding box center [915, 286] width 83 height 30
type input "****"
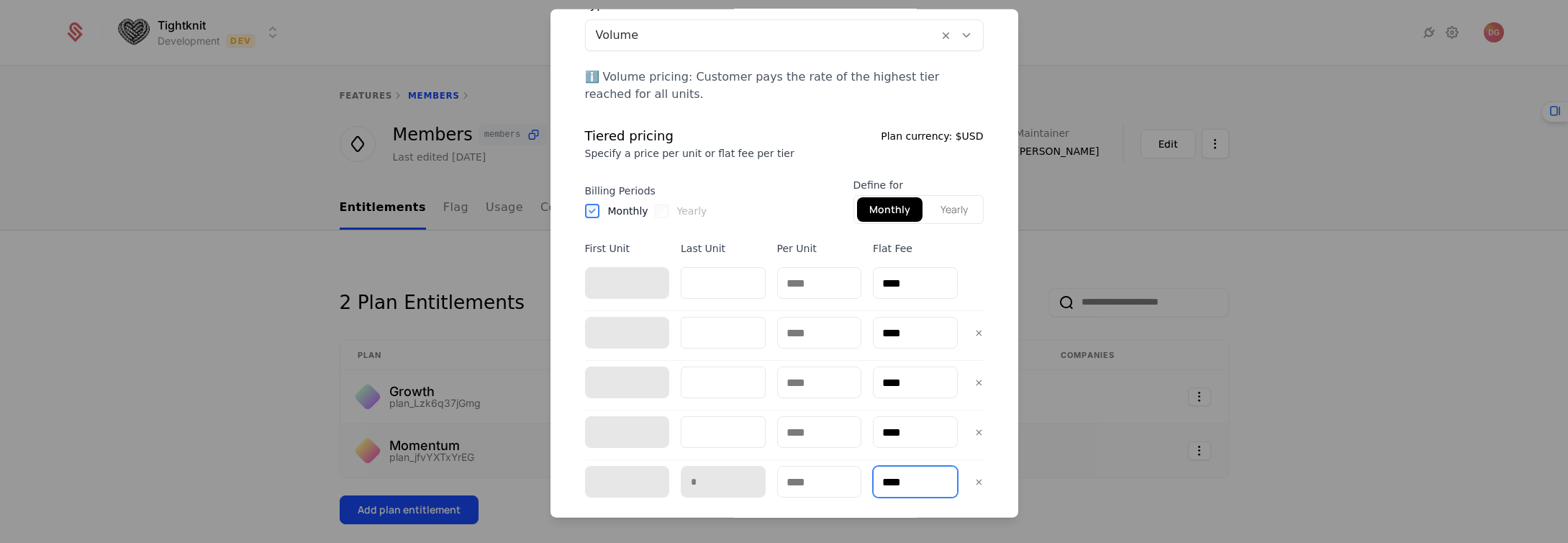
scroll to position [0, 0]
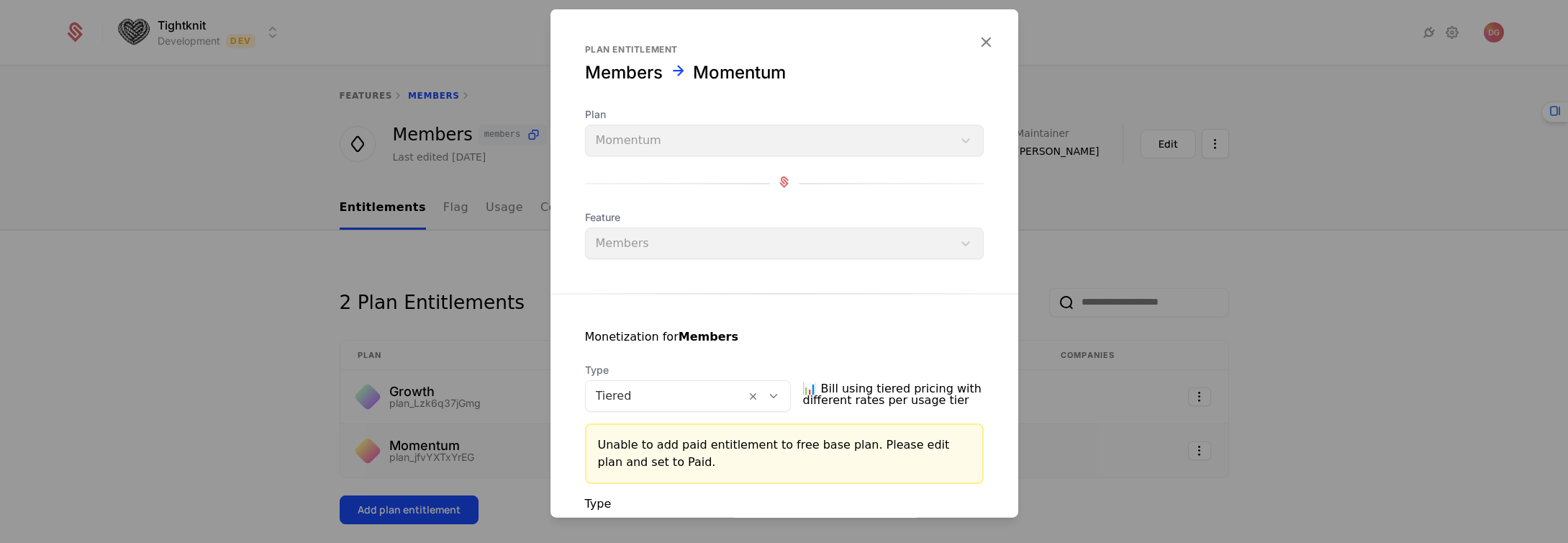
click at [216, 362] on div at bounding box center [784, 272] width 1568 height 543
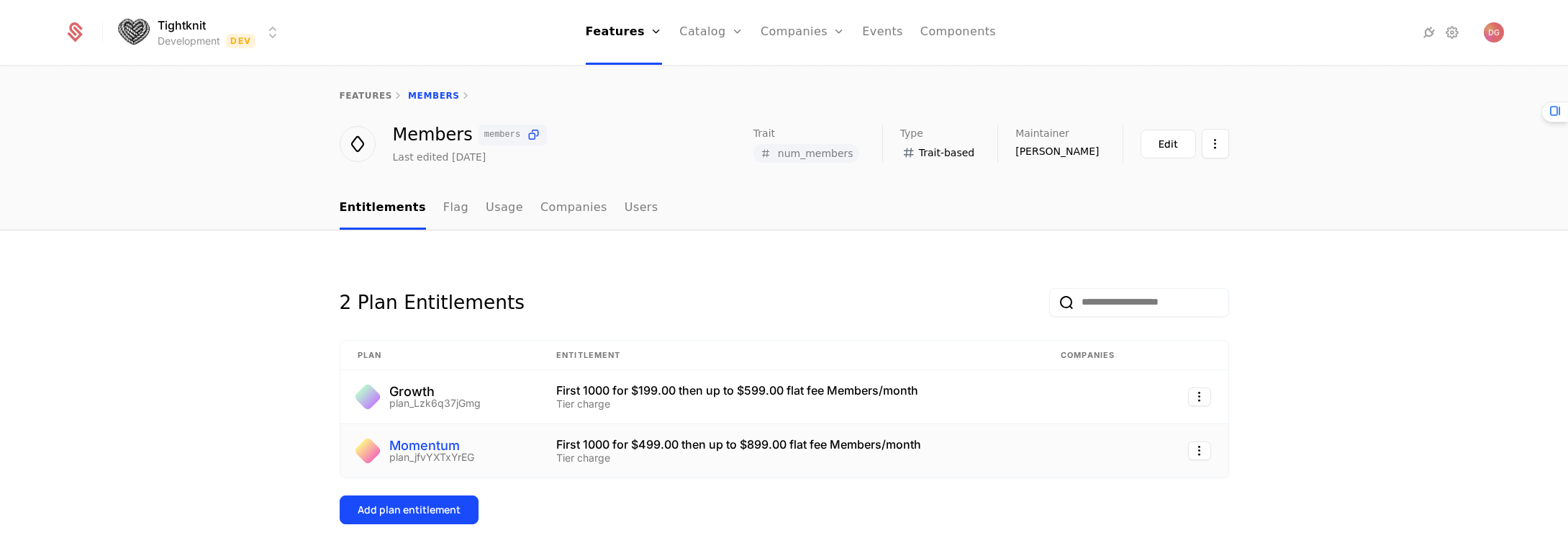
click at [460, 443] on div "Momentum" at bounding box center [432, 445] width 85 height 13
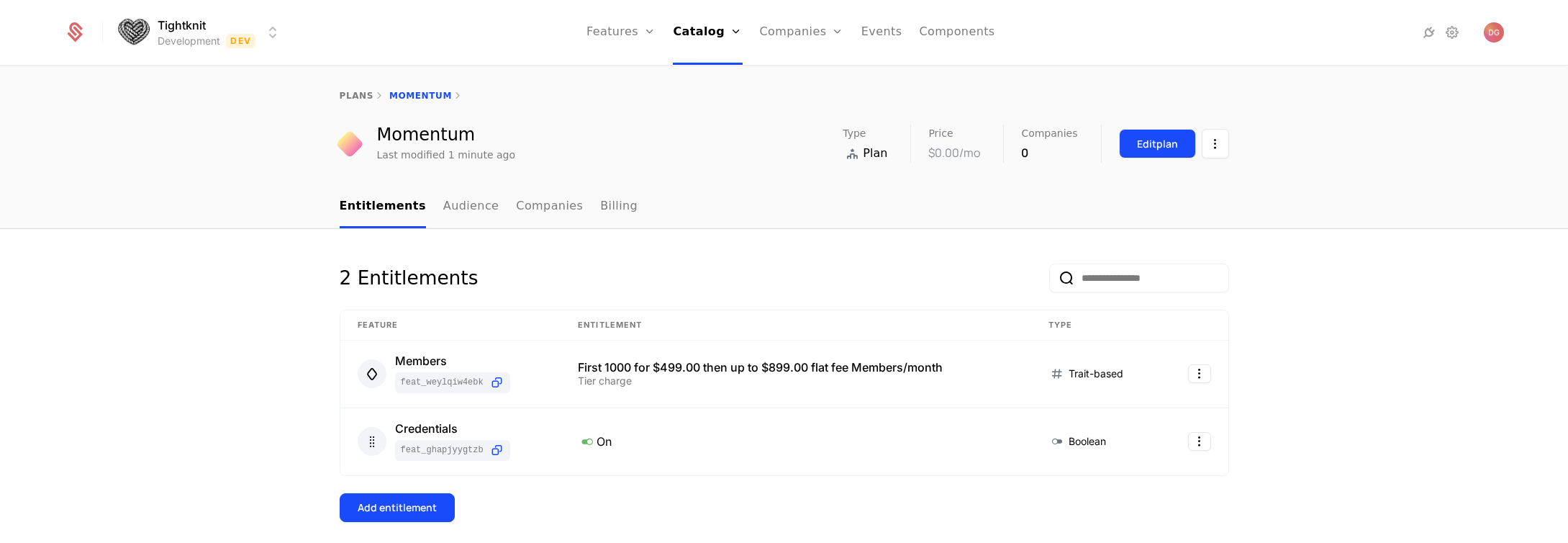
click at [1137, 149] on div "Edit plan" at bounding box center [1158, 144] width 41 height 15
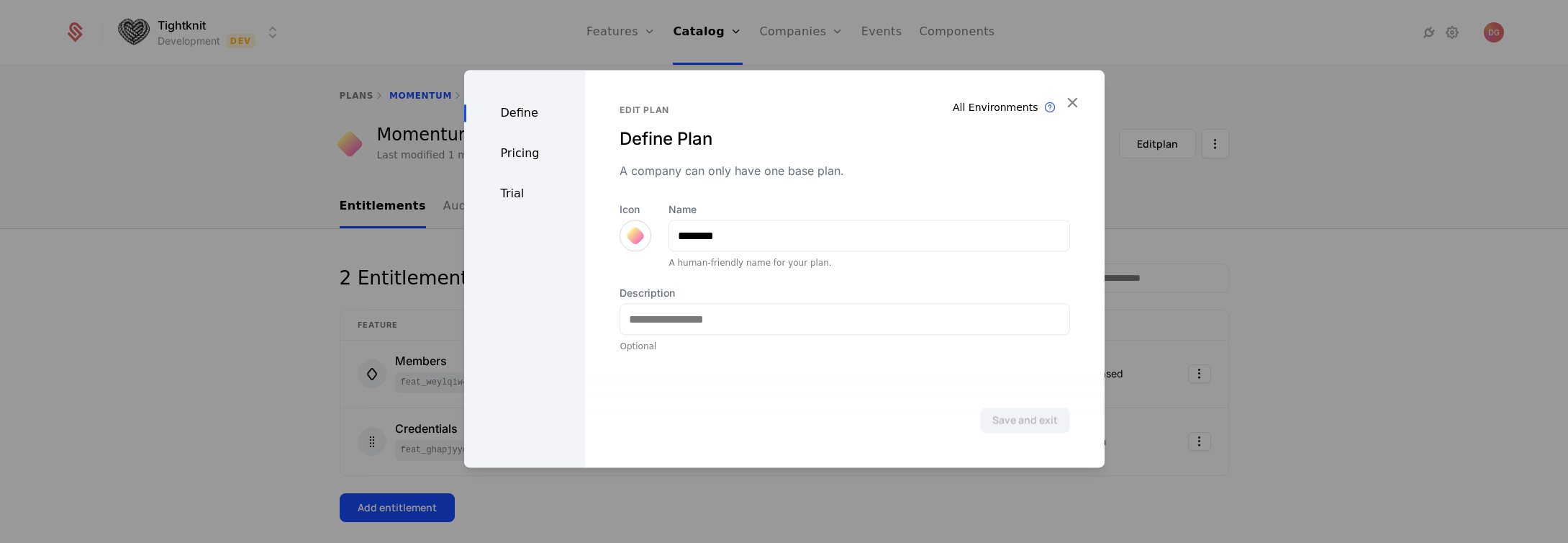
click at [529, 148] on div "Pricing" at bounding box center [525, 154] width 121 height 18
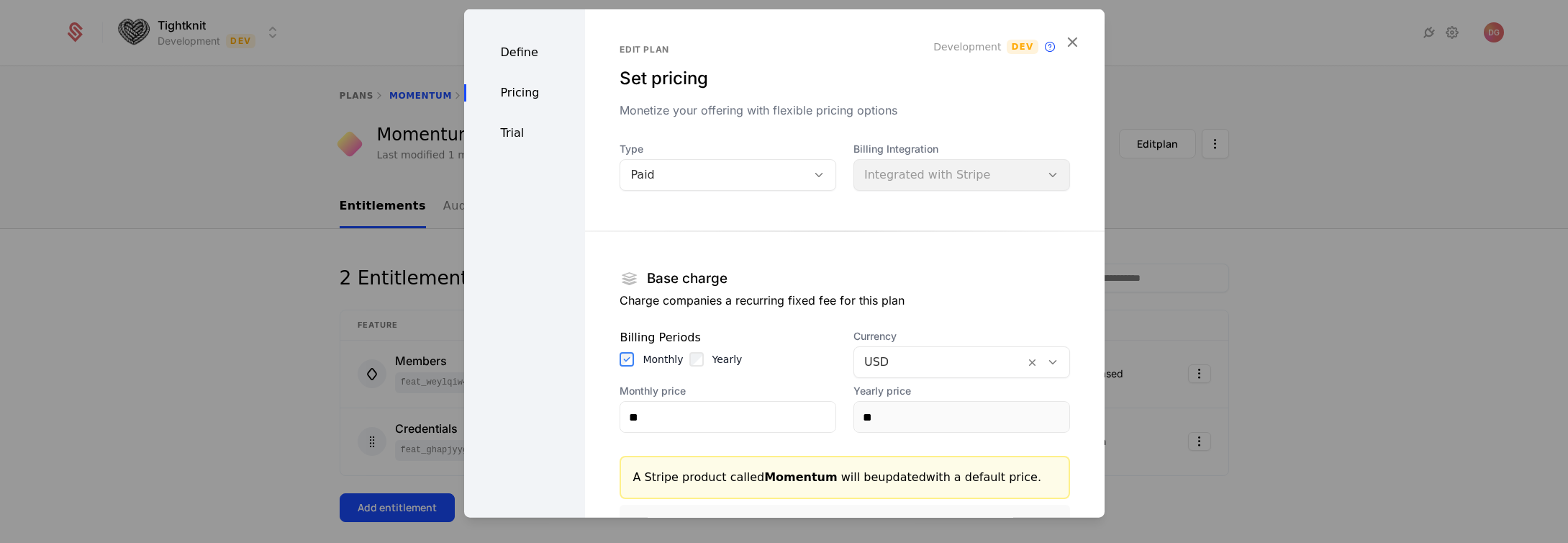
click at [224, 231] on div at bounding box center [784, 272] width 1568 height 543
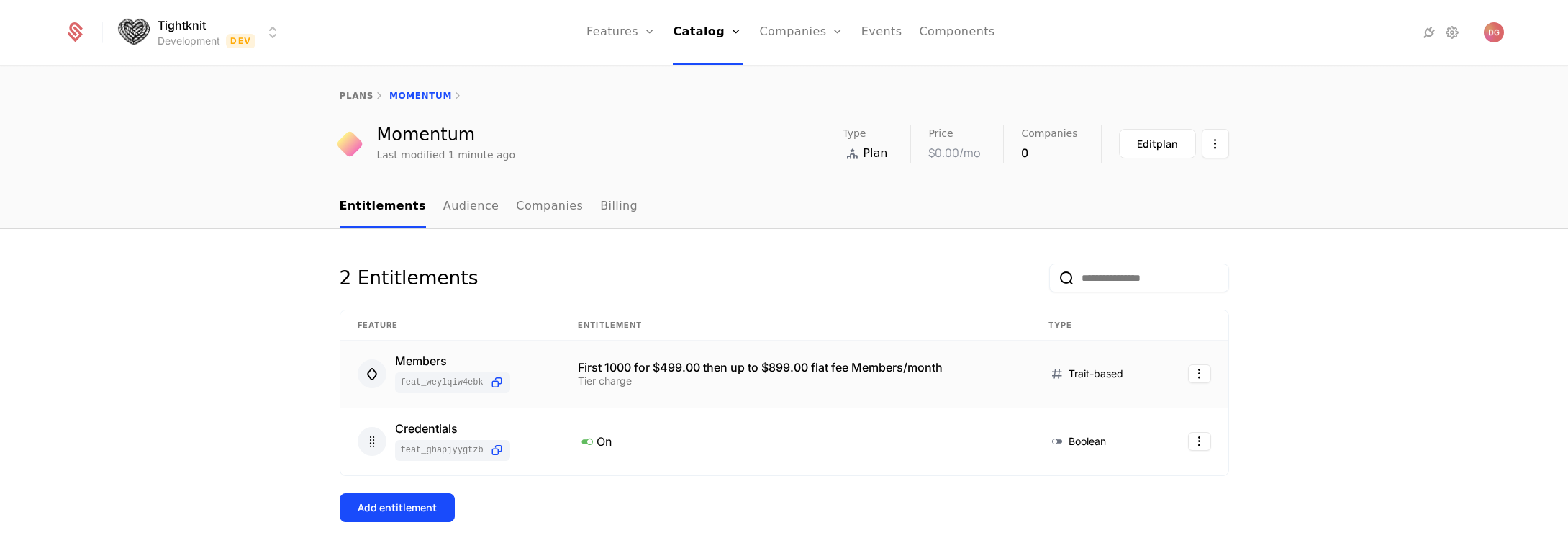
click at [677, 373] on div "First 1000 for $499.00 then up to $899.00 flat fee Members/month" at bounding box center [795, 368] width 436 height 12
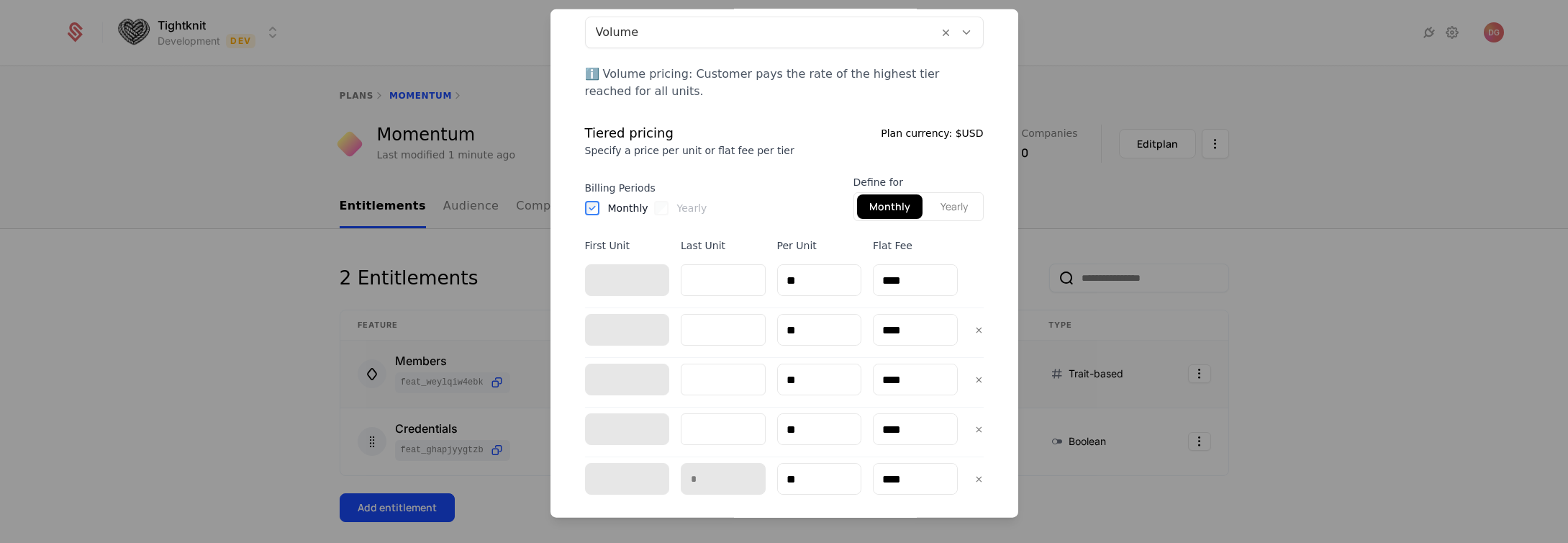
scroll to position [504, 0]
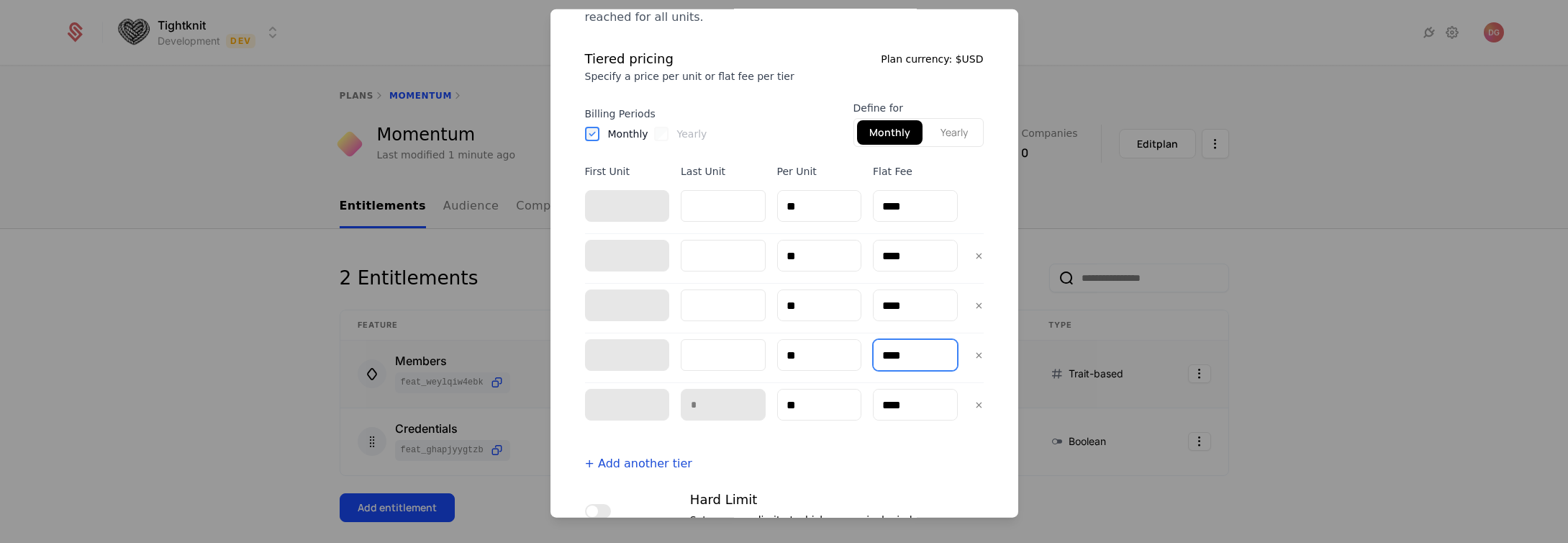
click at [894, 355] on input "****" at bounding box center [915, 355] width 83 height 30
click at [888, 352] on input "****" at bounding box center [915, 355] width 83 height 30
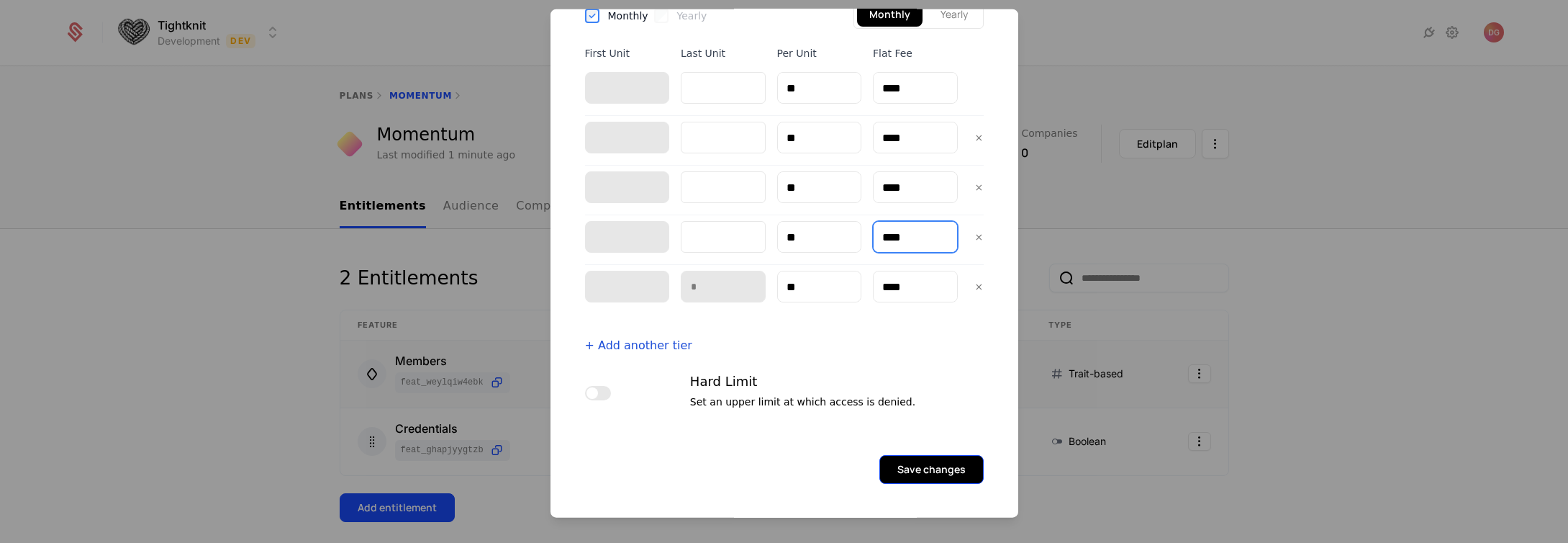
type input "****"
click at [913, 460] on button "Save changes" at bounding box center [931, 469] width 105 height 28
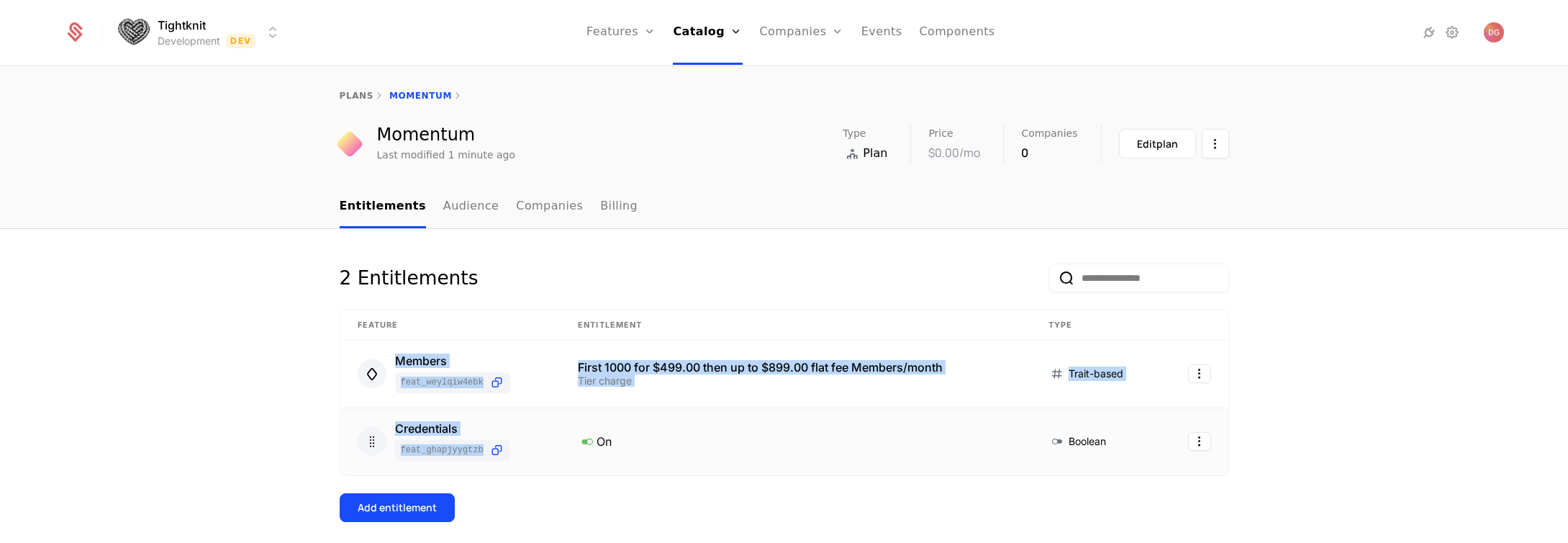
drag, startPoint x: 533, startPoint y: 355, endPoint x: 544, endPoint y: 441, distance: 86.7
click at [545, 442] on tbody "Members feat_WeyLQiw4ebk First 1000 for $499.00 then up to $899.00 flat fee Mem…" at bounding box center [784, 408] width 888 height 134
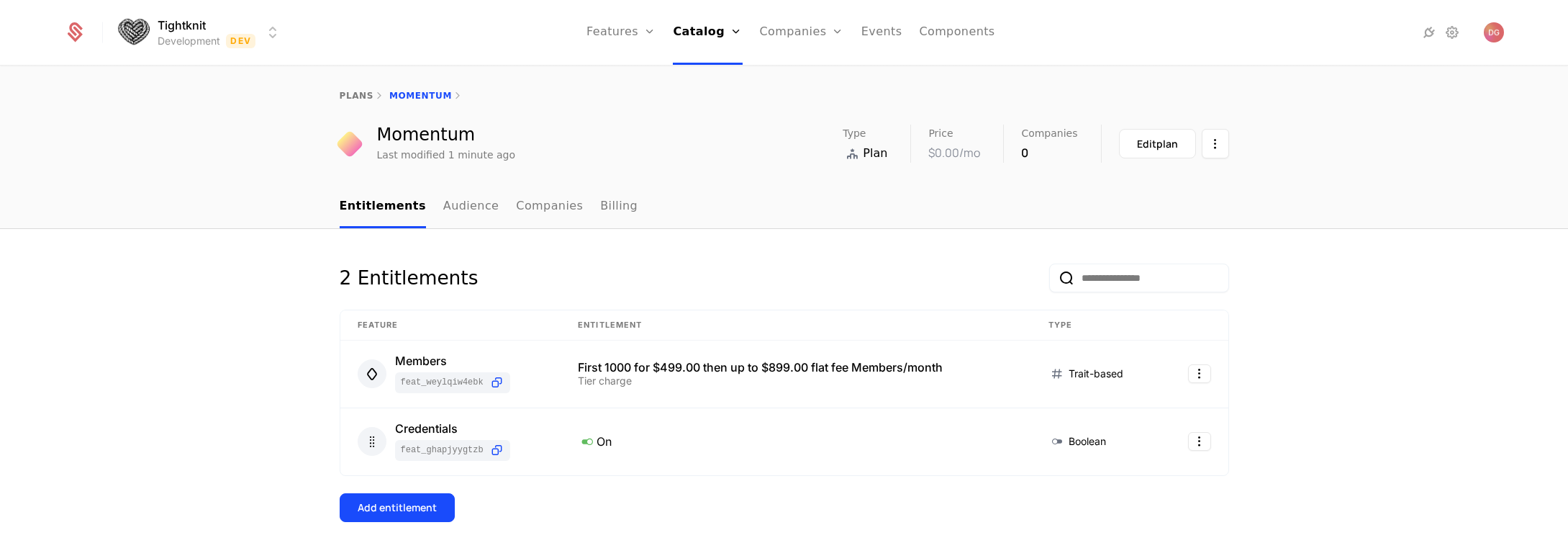
drag, startPoint x: 156, startPoint y: 334, endPoint x: 166, endPoint y: 336, distance: 10.2
click at [156, 333] on div "2 Entitlements Feature Entitlement Type Members feat_WeyLQiw4ebk First 1000 for…" at bounding box center [784, 513] width 1568 height 568
click at [454, 208] on link "Audience" at bounding box center [471, 207] width 56 height 42
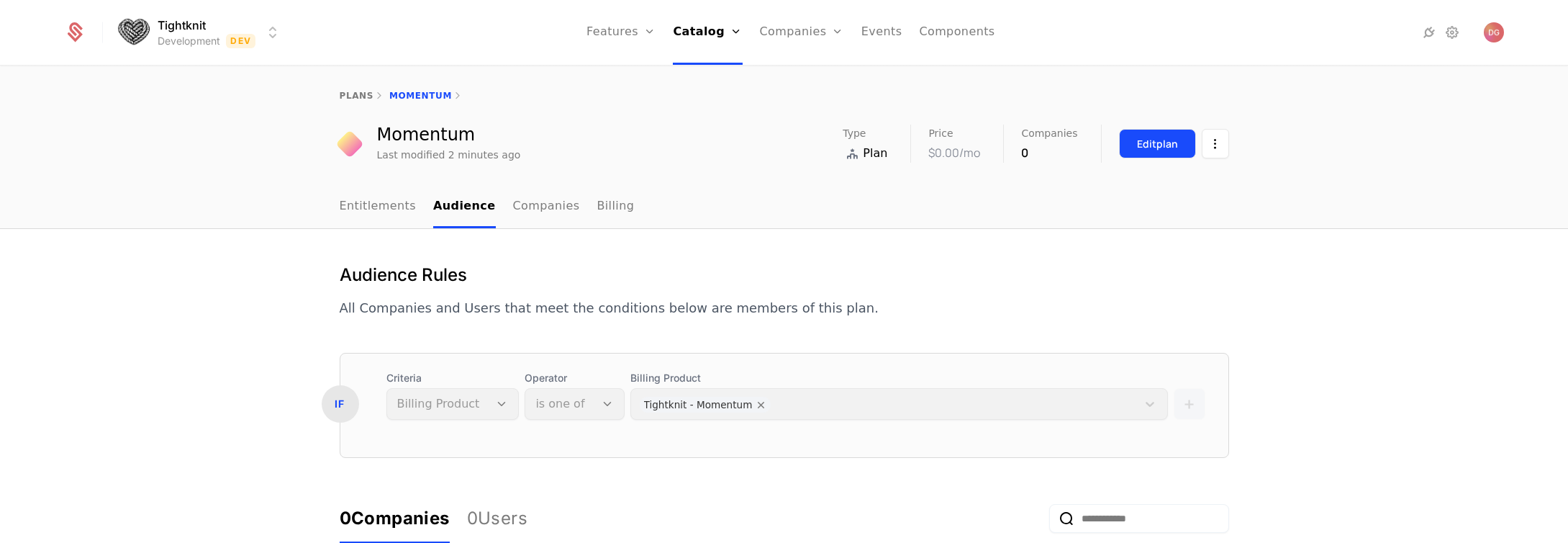
click at [1168, 139] on div "Edit plan" at bounding box center [1158, 144] width 41 height 15
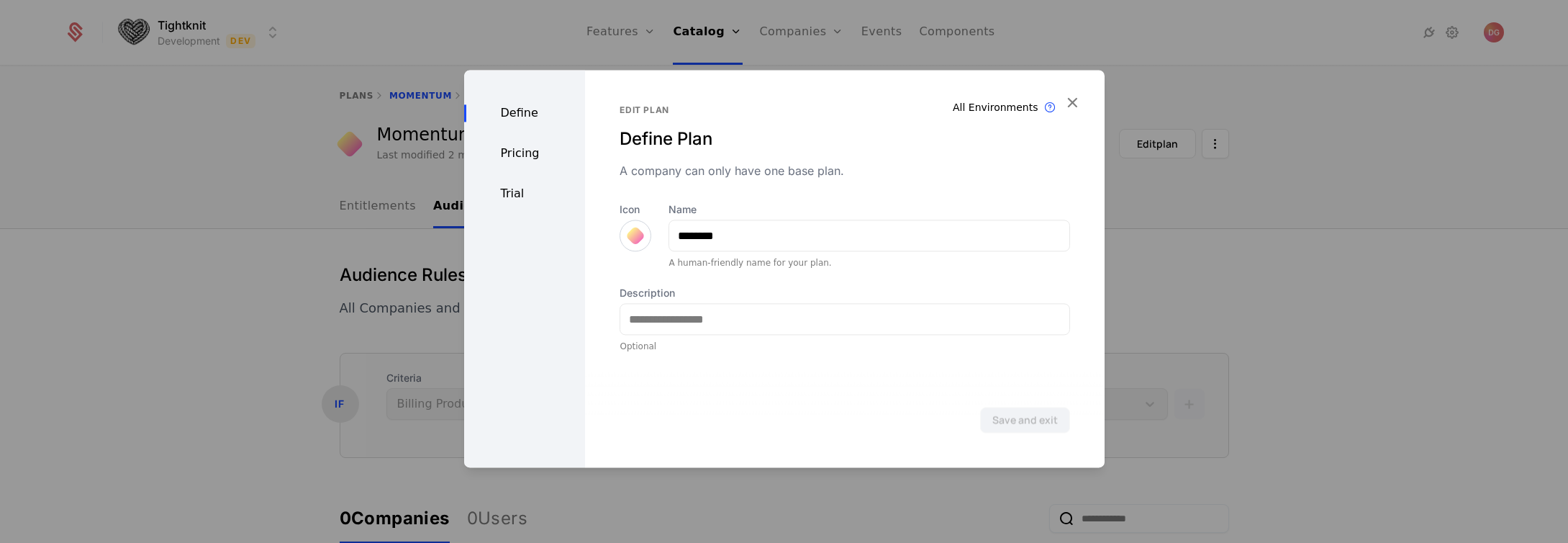
click at [523, 152] on div "Pricing" at bounding box center [525, 154] width 121 height 18
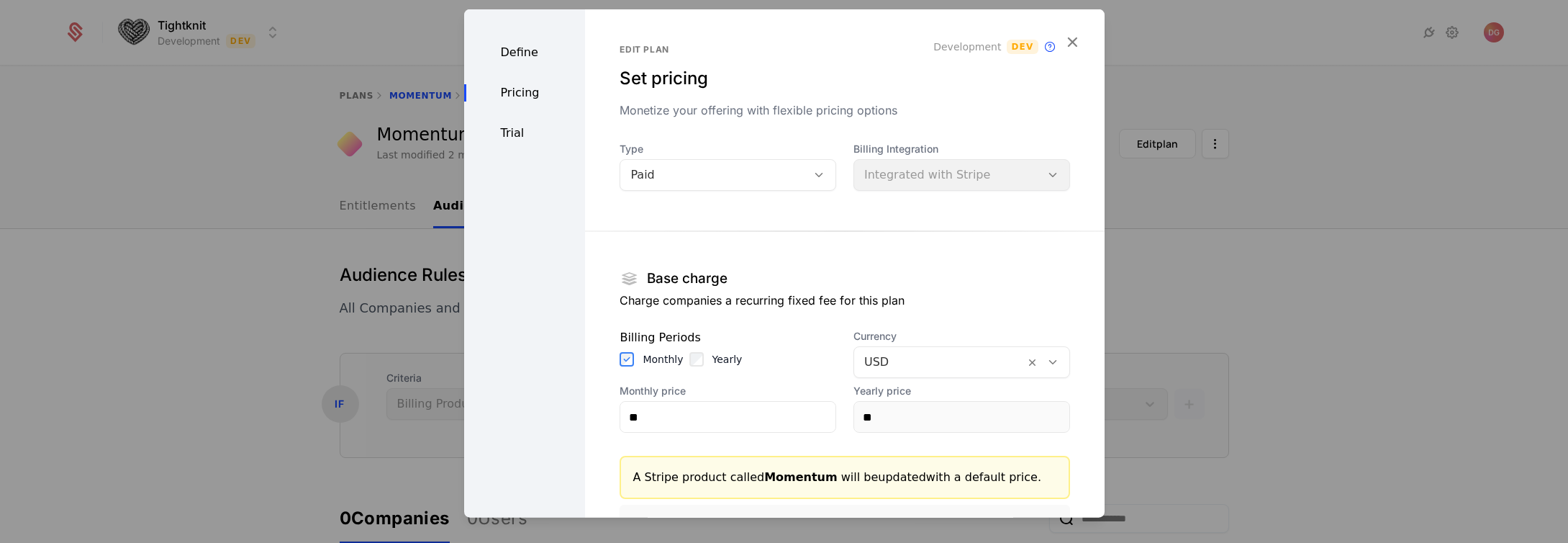
click at [516, 85] on div "Pricing" at bounding box center [525, 93] width 121 height 18
click at [520, 129] on div "Trial" at bounding box center [525, 133] width 121 height 18
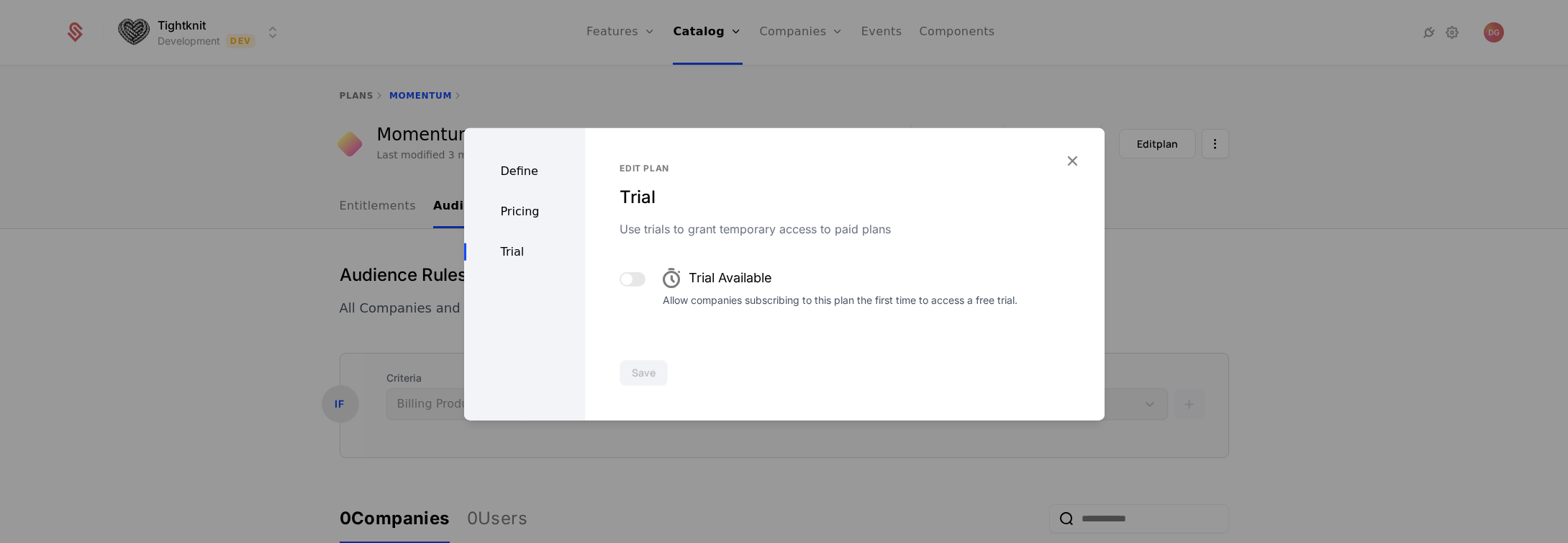
click at [512, 201] on div "Define Pricing Trial" at bounding box center [525, 274] width 121 height 292
click at [519, 212] on div "Pricing" at bounding box center [525, 212] width 121 height 18
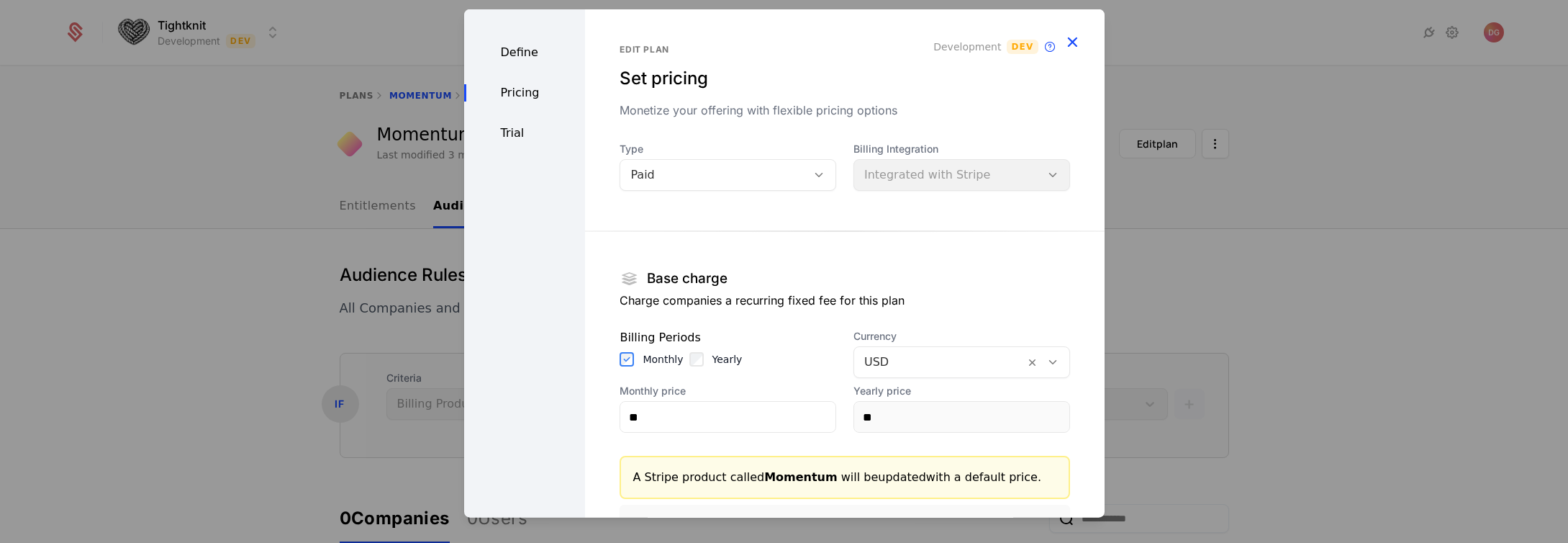
click at [1063, 44] on icon "button" at bounding box center [1071, 41] width 19 height 19
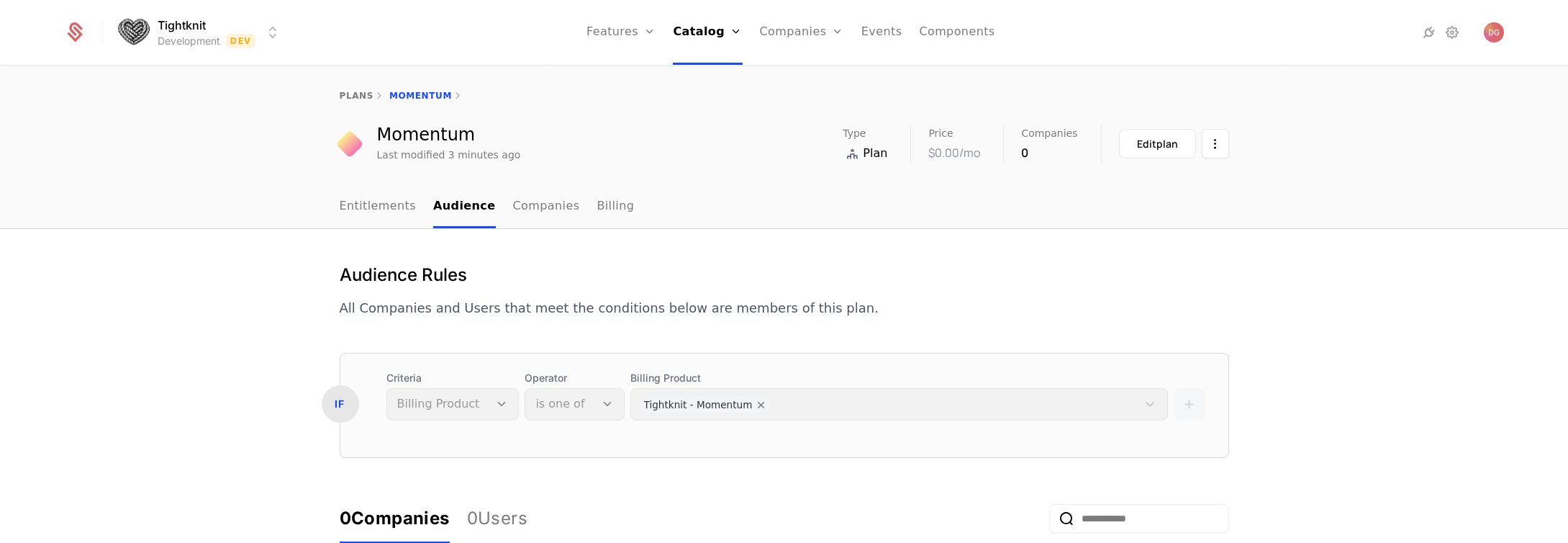
click at [359, 88] on div "plans Momentum" at bounding box center [784, 95] width 1568 height 58
click at [343, 99] on link "plans" at bounding box center [356, 96] width 34 height 10
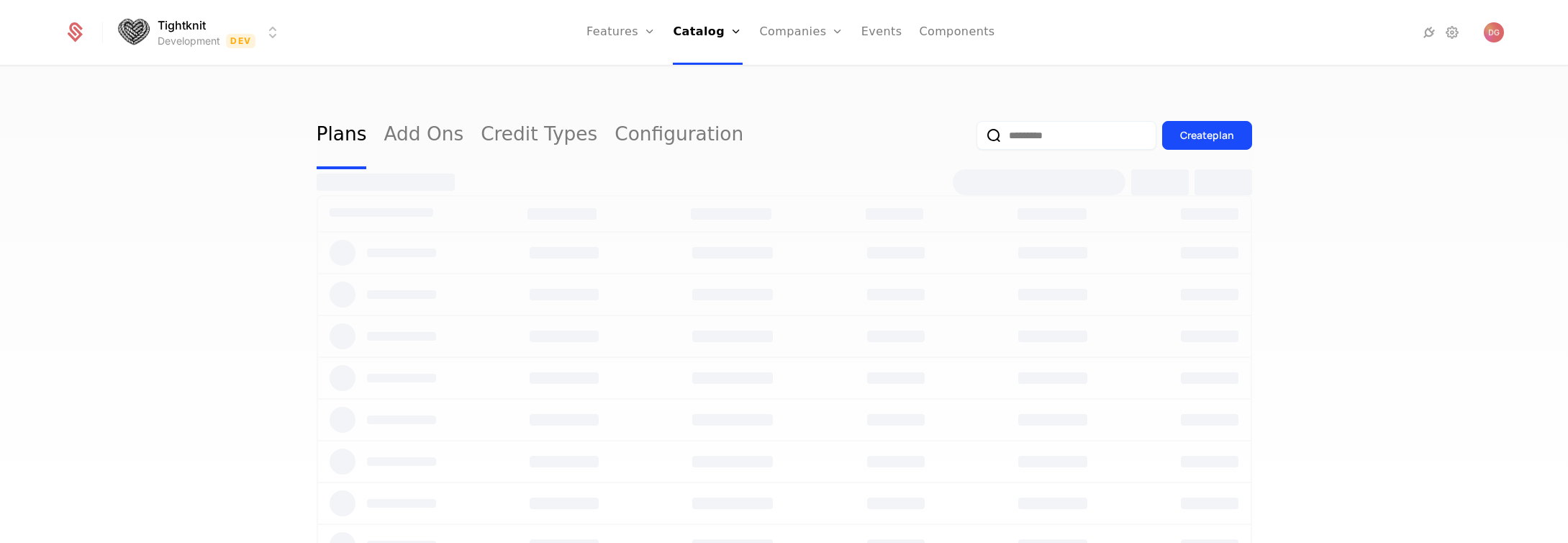
select select "**"
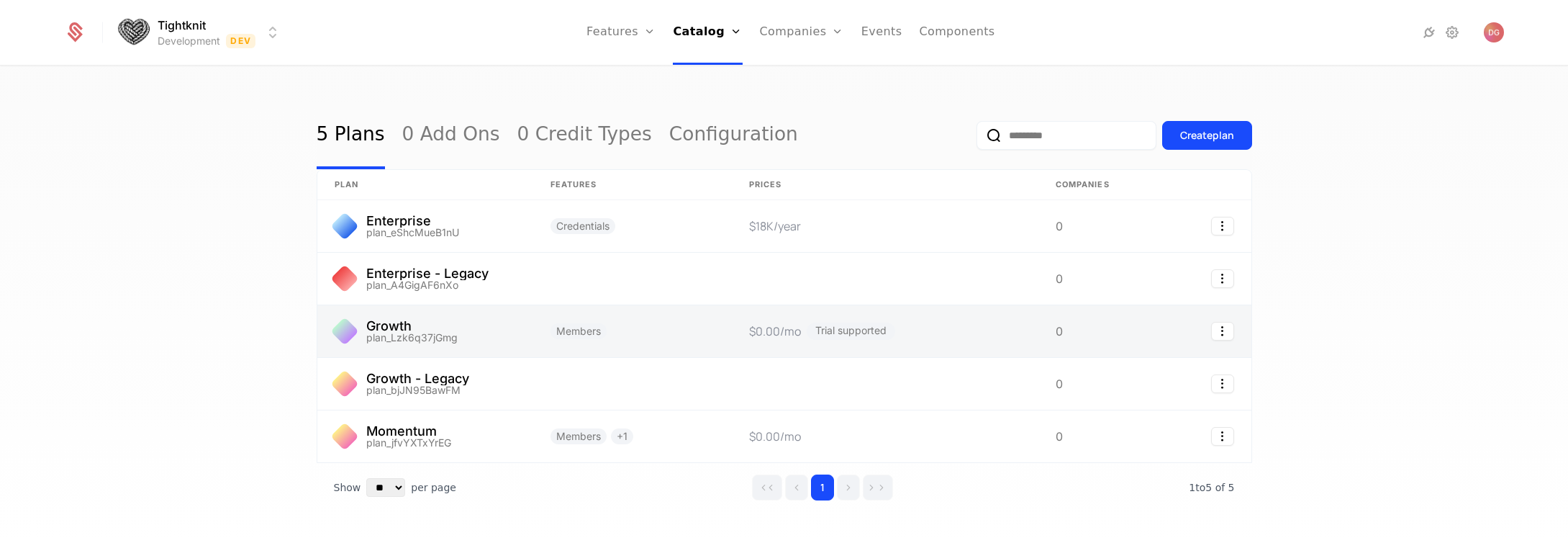
click at [403, 324] on link at bounding box center [425, 331] width 215 height 52
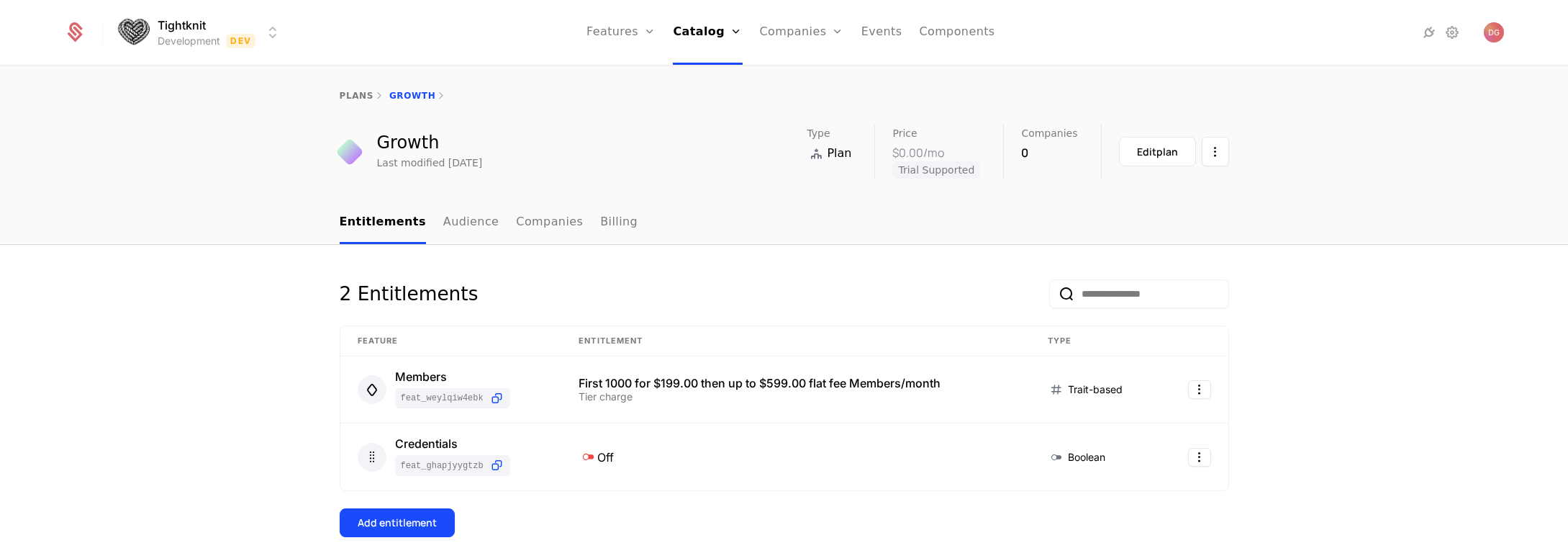
select select "**"
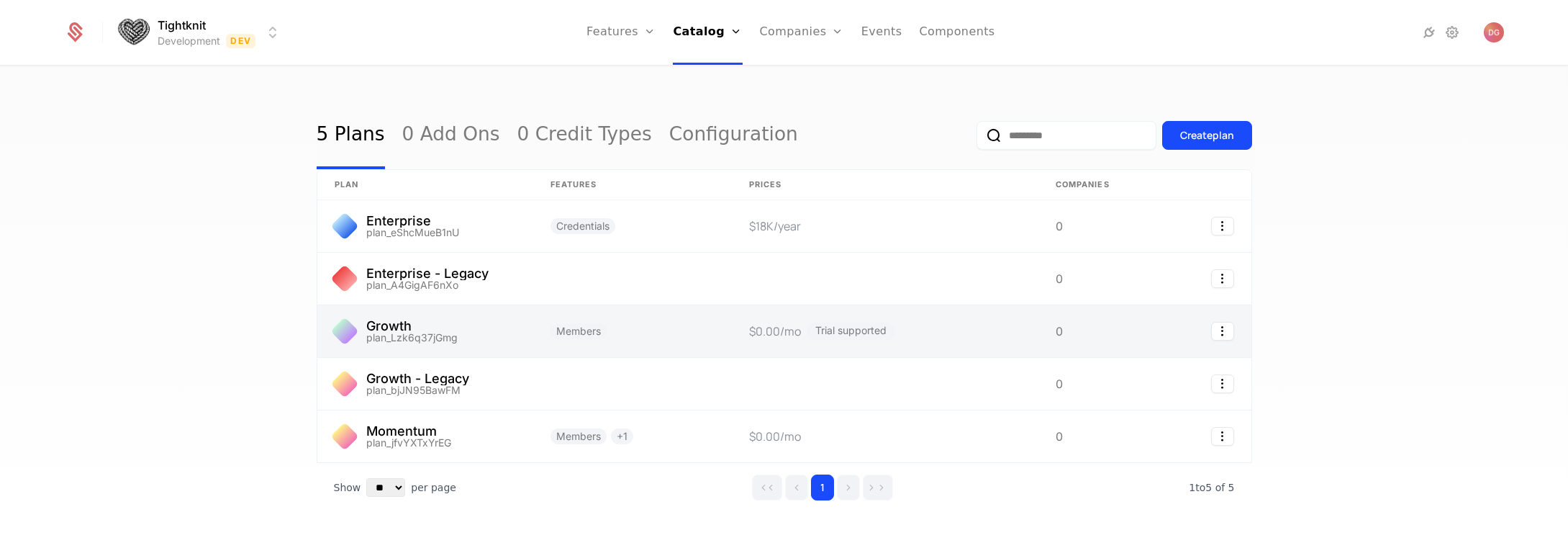
click at [392, 326] on link at bounding box center [425, 331] width 215 height 52
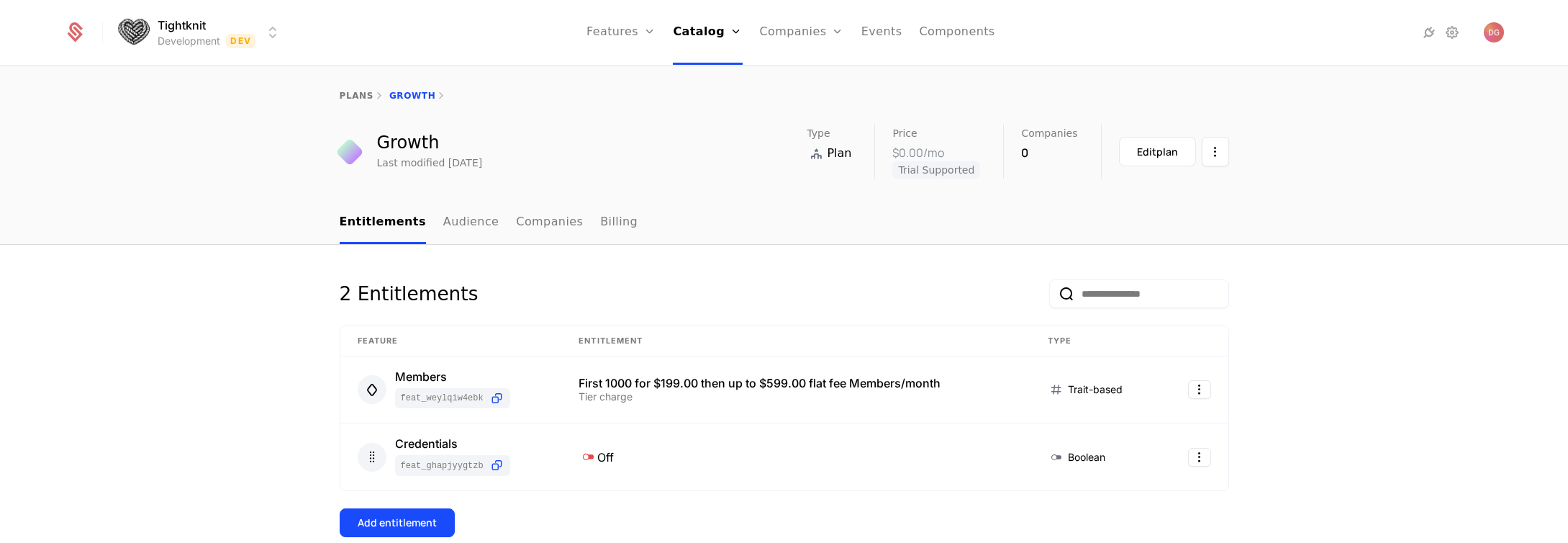
click at [1109, 162] on div "Type Plan Price $0.00 /mo Trial Supported Companies 0 Edit plan" at bounding box center [1018, 151] width 422 height 54
click at [1138, 155] on div "Edit plan" at bounding box center [1158, 152] width 41 height 15
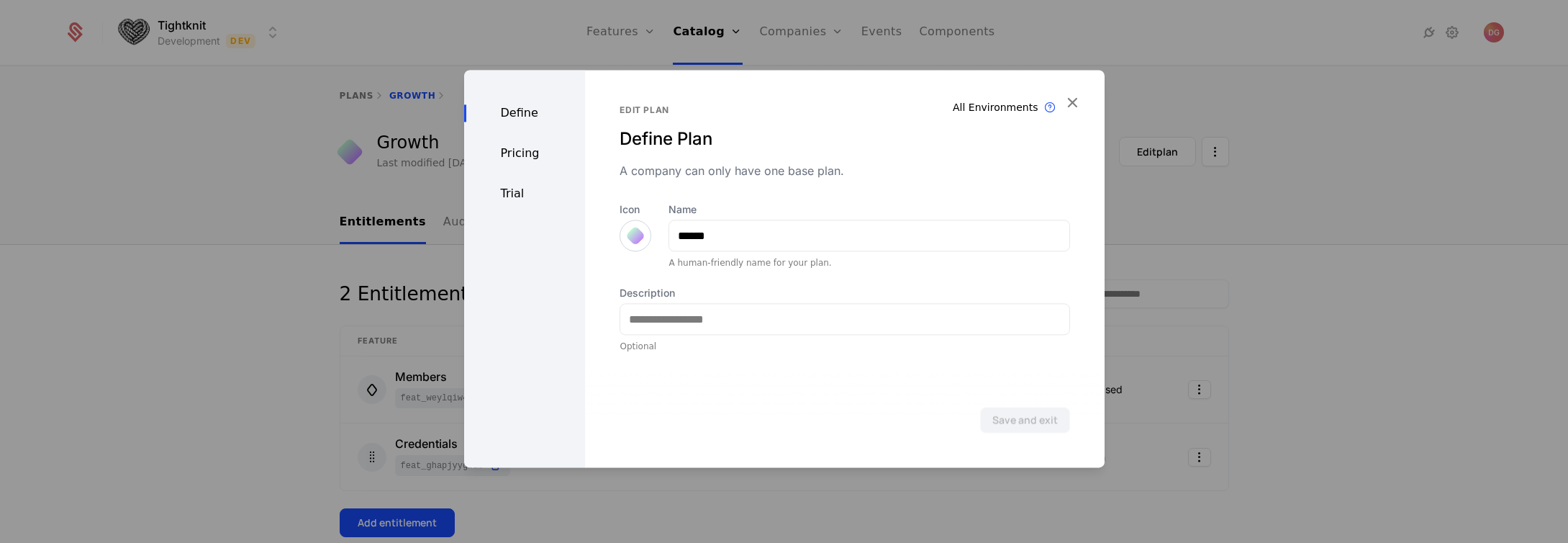
click at [511, 149] on div "Pricing" at bounding box center [525, 154] width 121 height 18
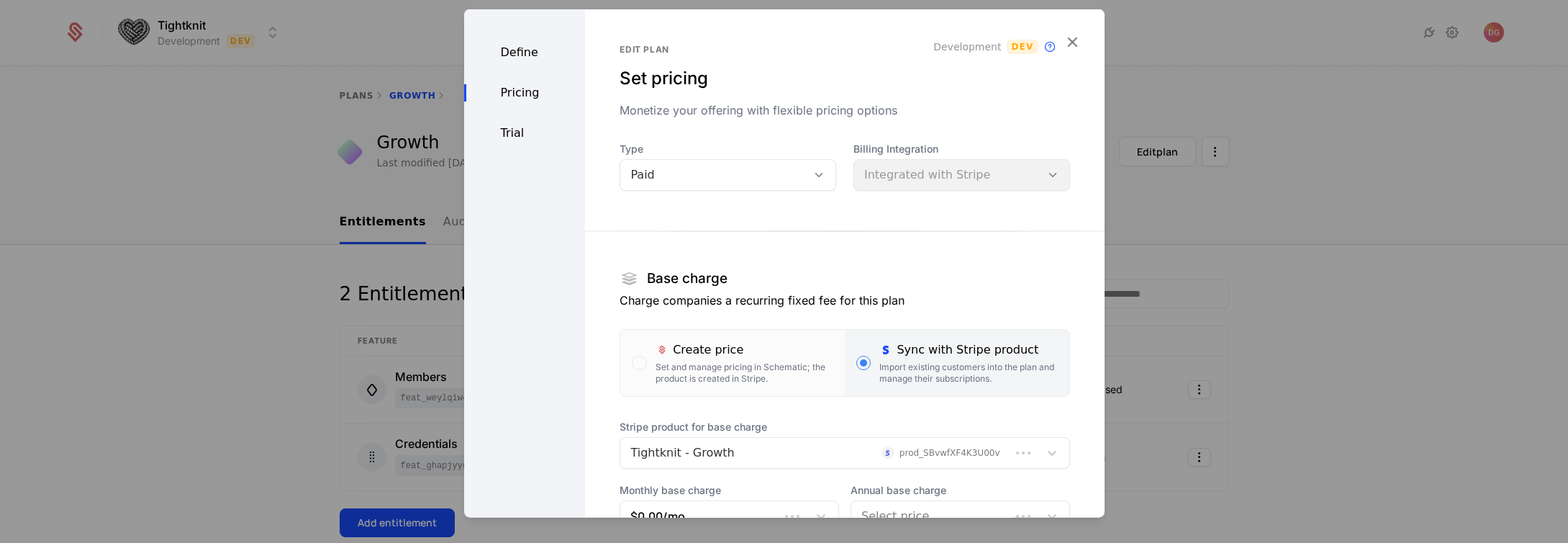
scroll to position [251, 0]
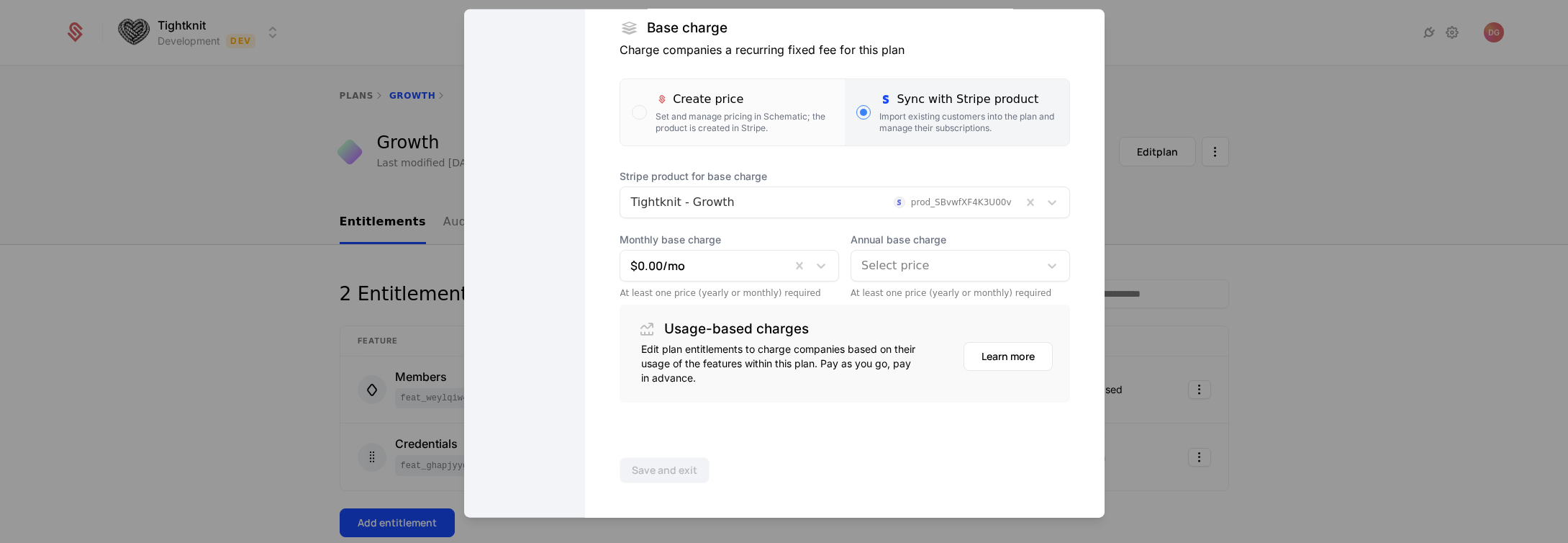
click at [767, 161] on section "Base charge Charge companies a recurring fixed fee for this plan Create price S…" at bounding box center [844, 180] width 450 height 445
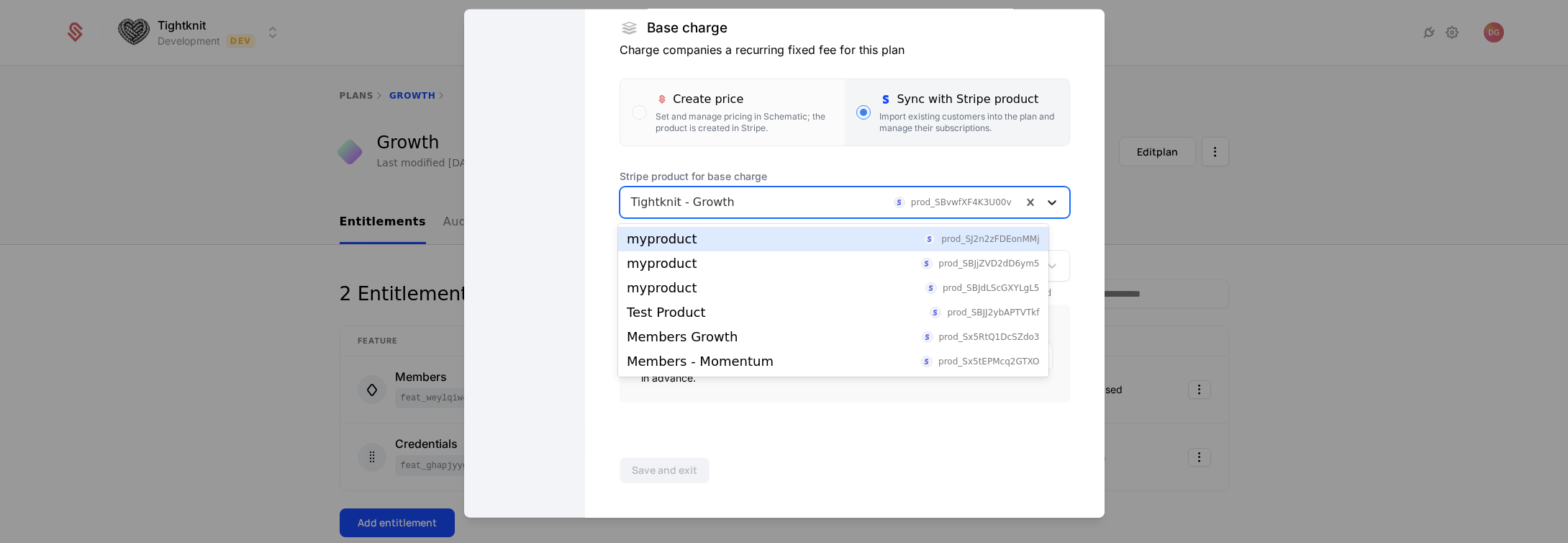
click at [1045, 205] on icon at bounding box center [1052, 202] width 15 height 15
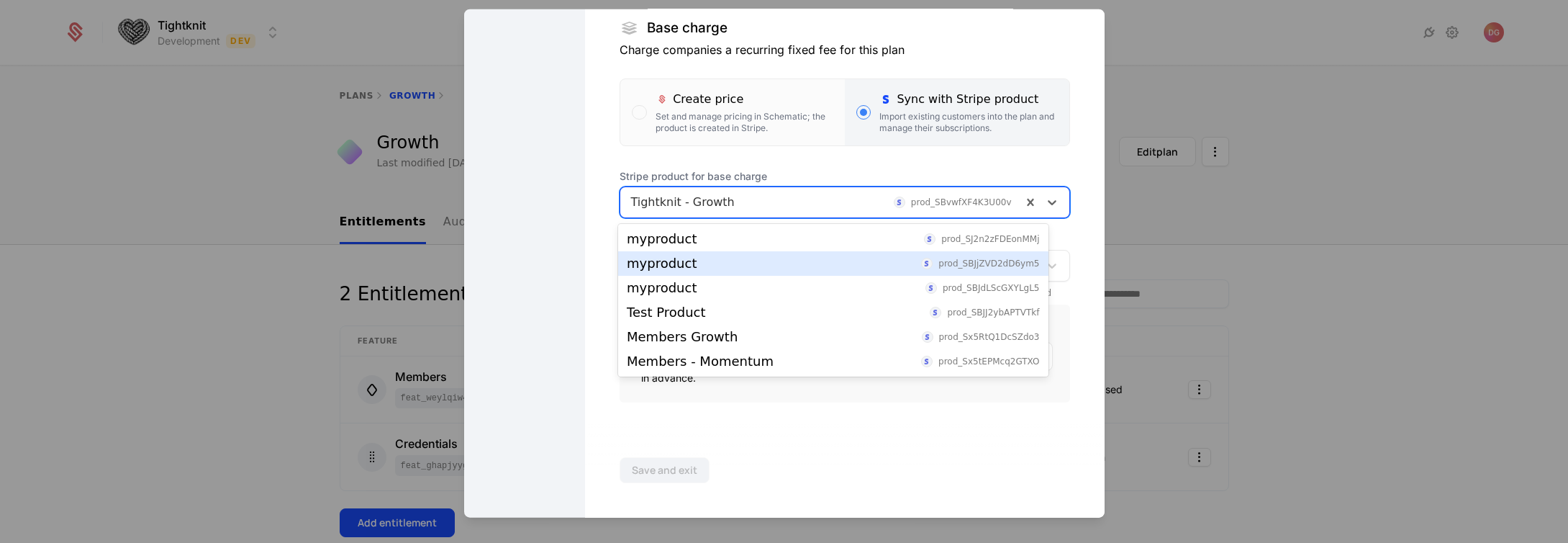
click at [1062, 175] on div "Edit plan Set pricing Monetize your offering with flexible pricing options Deve…" at bounding box center [844, 138] width 519 height 759
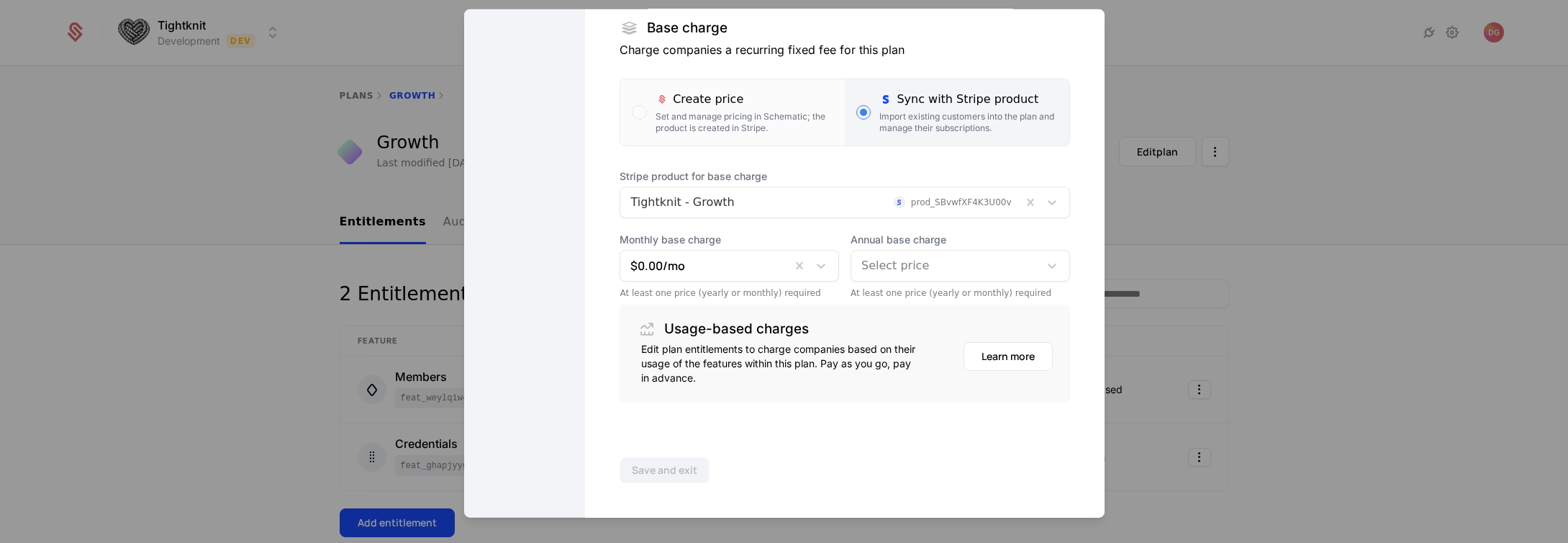
click at [819, 162] on section "Base charge Charge companies a recurring fixed fee for this plan Create price S…" at bounding box center [844, 180] width 450 height 445
click at [1230, 240] on div at bounding box center [784, 272] width 1568 height 543
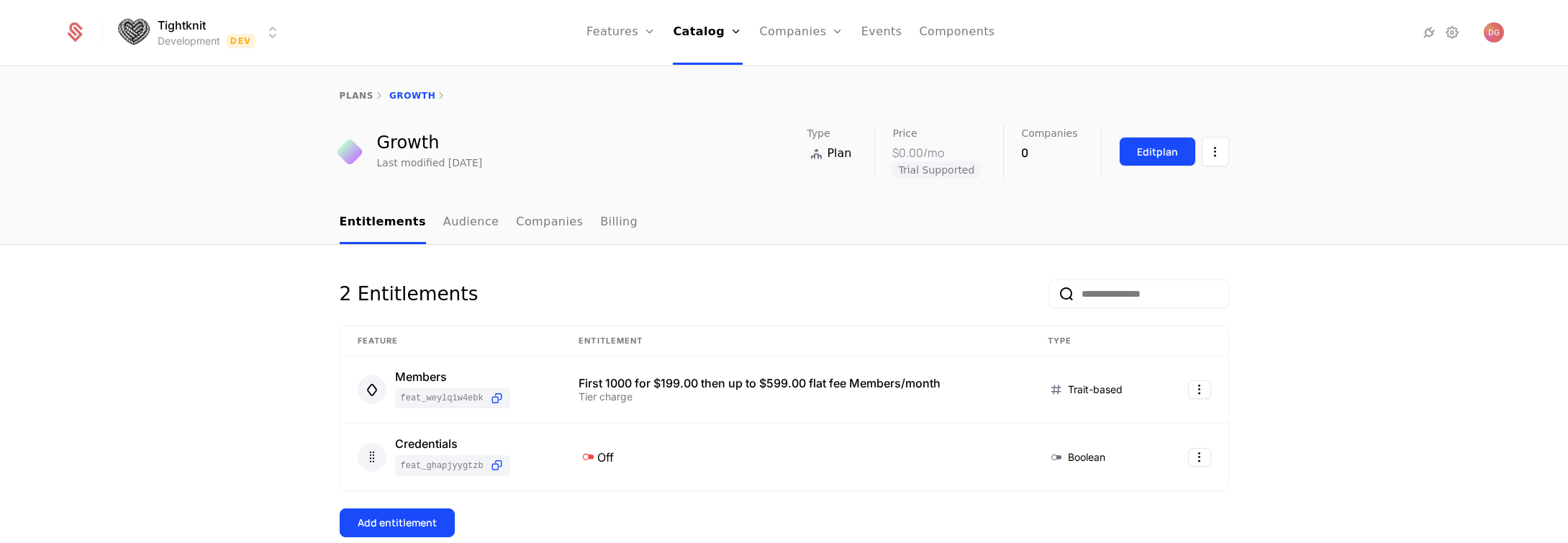
click at [1141, 148] on div "Edit plan" at bounding box center [1158, 152] width 41 height 15
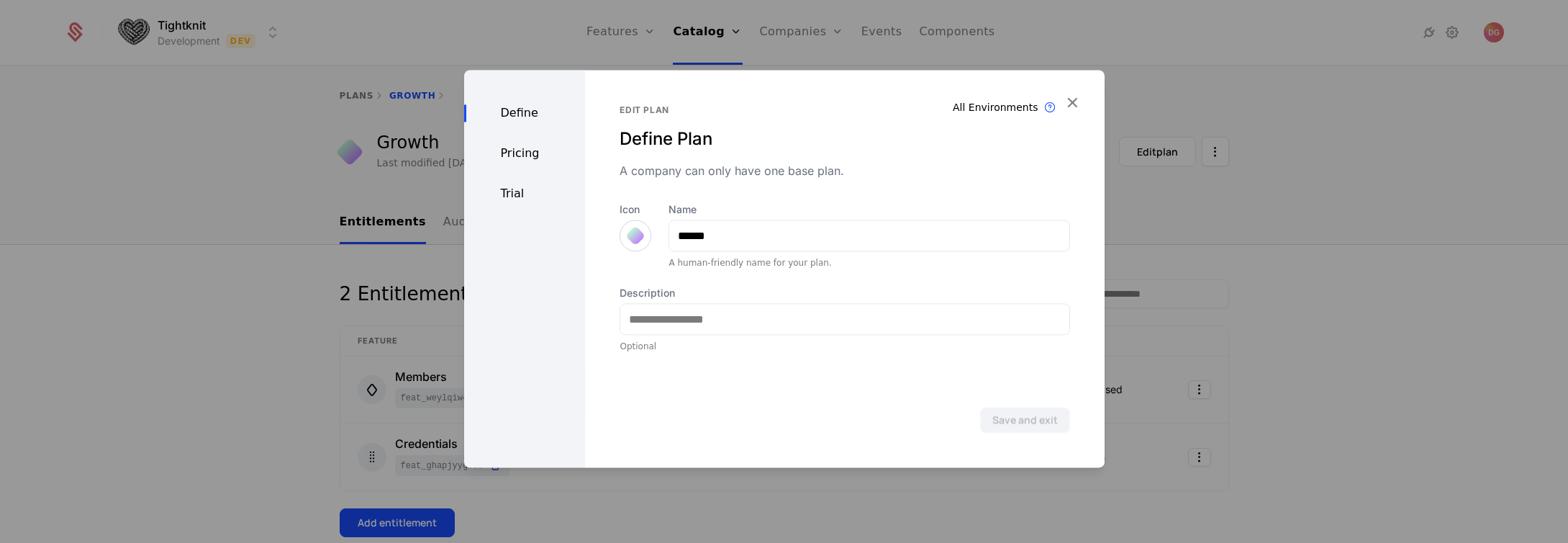
click at [506, 151] on div "Pricing" at bounding box center [525, 154] width 121 height 18
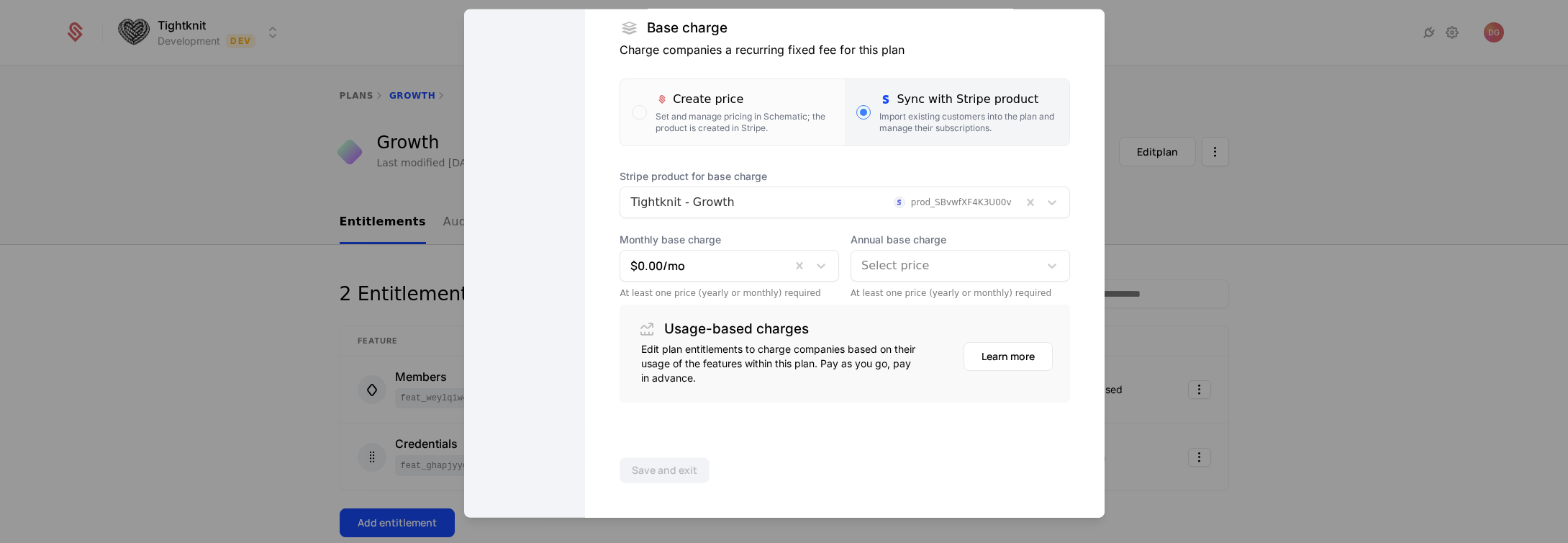
scroll to position [0, 0]
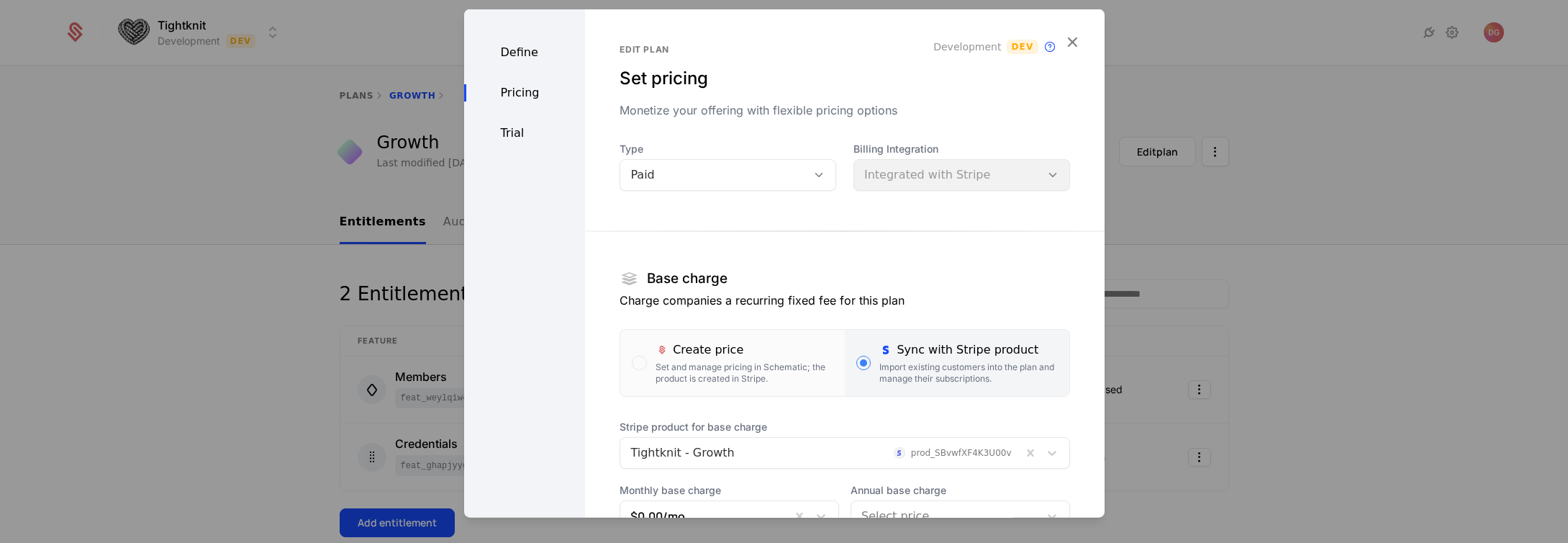
click at [1077, 42] on div "Edit plan Set pricing Monetize your offering with flexible pricing options Deve…" at bounding box center [844, 389] width 519 height 759
click at [1065, 41] on icon "button" at bounding box center [1071, 41] width 19 height 19
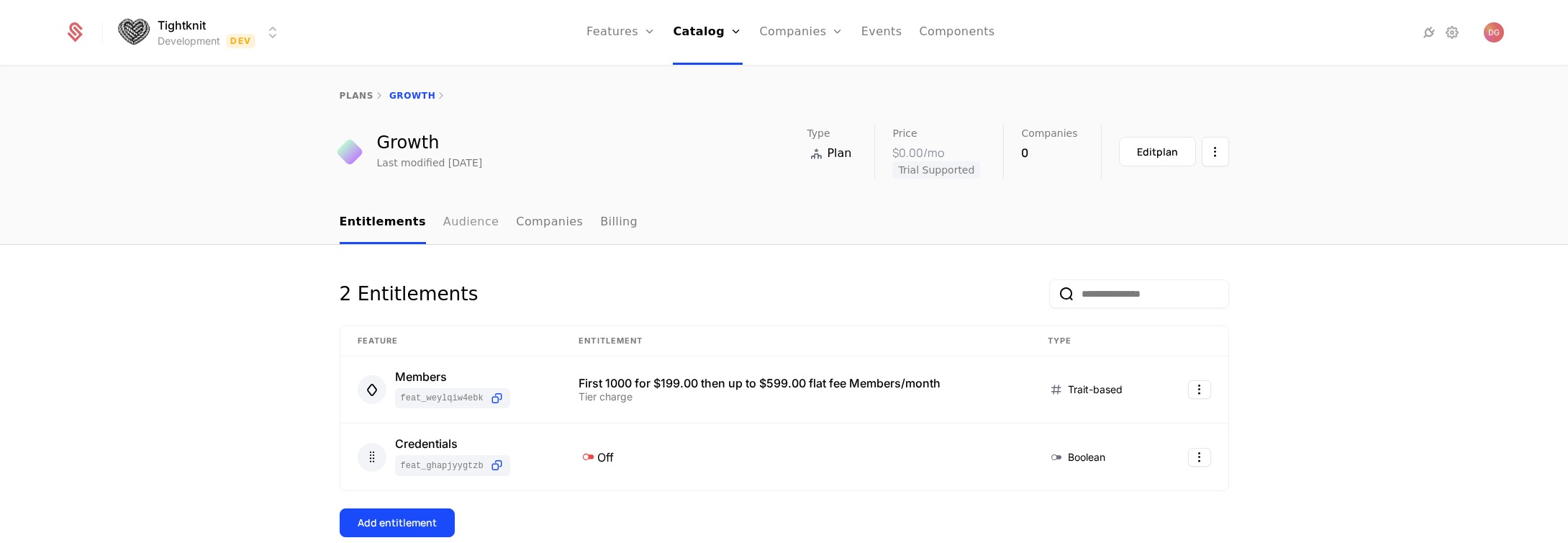
click at [458, 222] on link "Audience" at bounding box center [471, 222] width 56 height 42
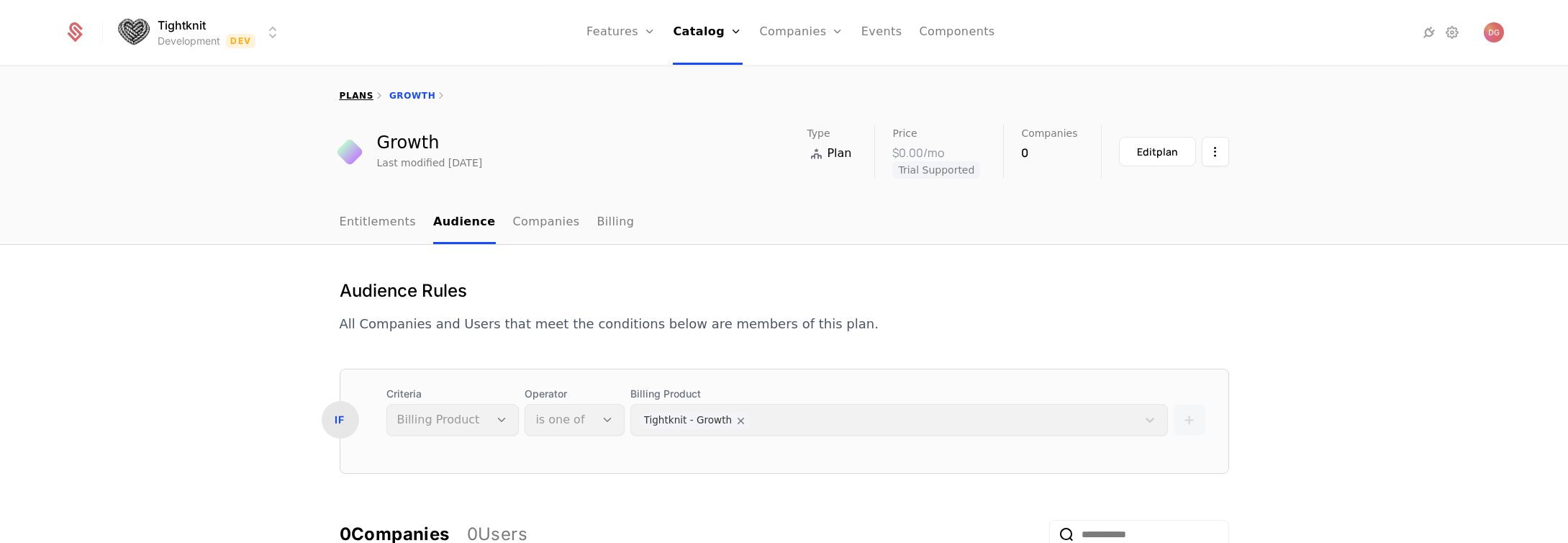
click at [346, 99] on link "plans" at bounding box center [356, 96] width 34 height 10
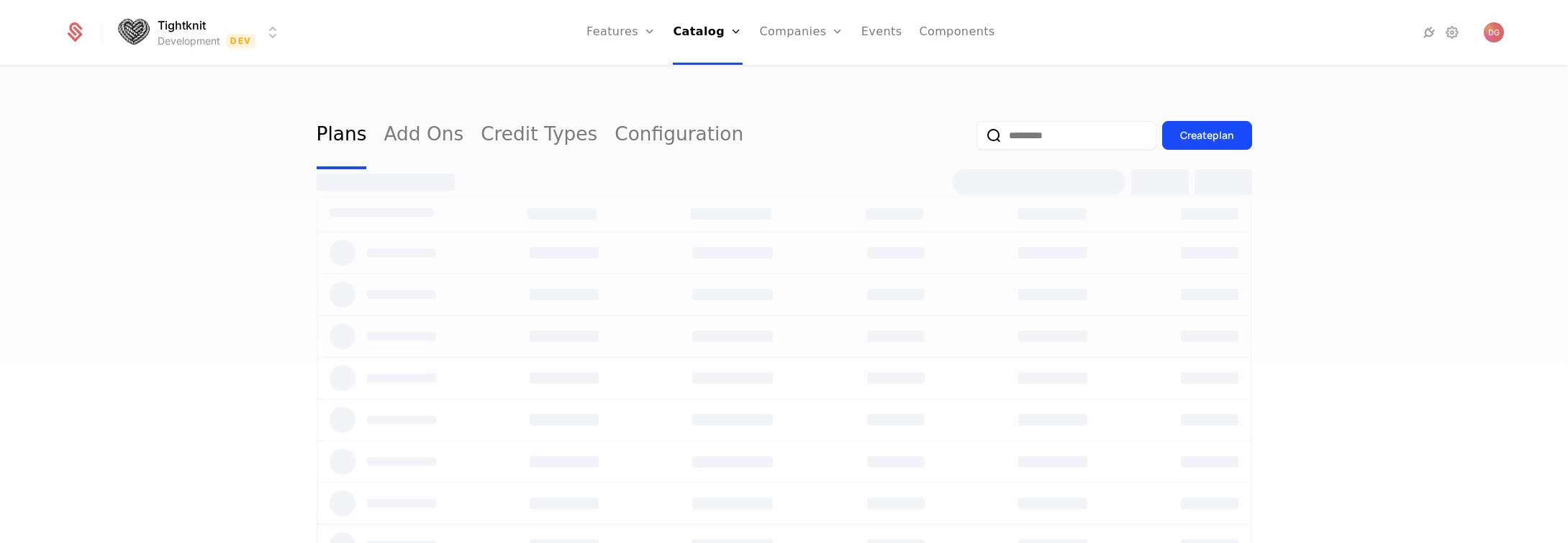
select select "**"
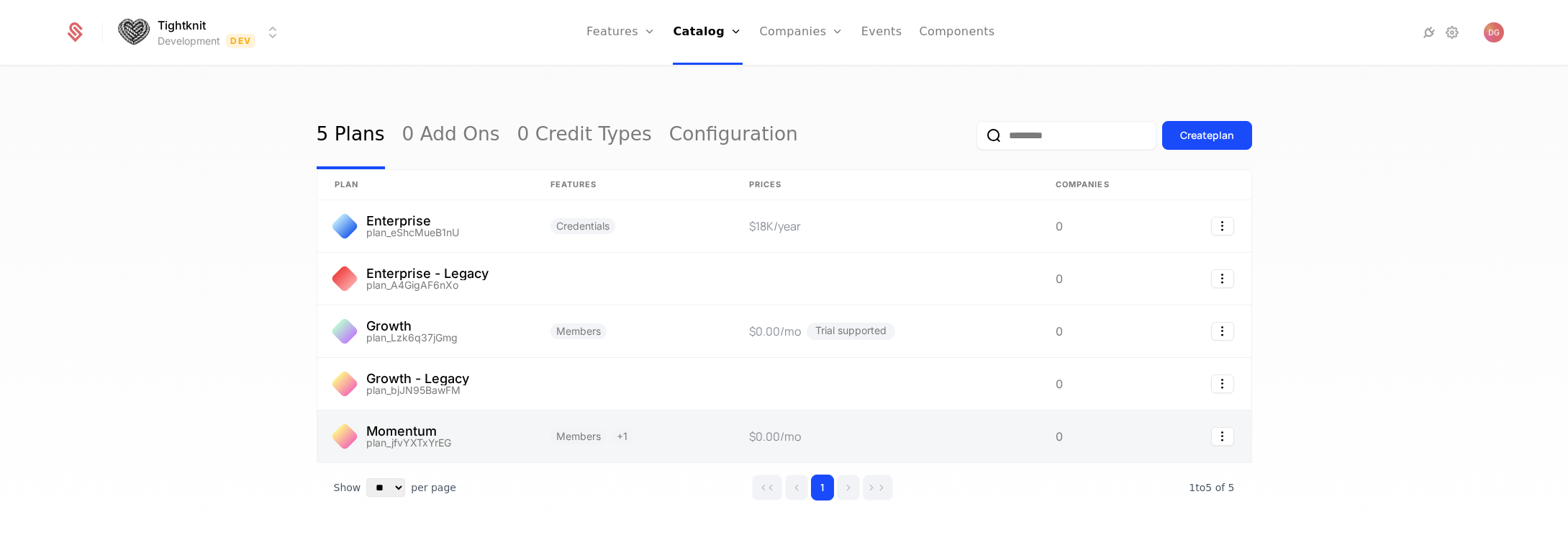
click at [453, 439] on link at bounding box center [425, 436] width 215 height 52
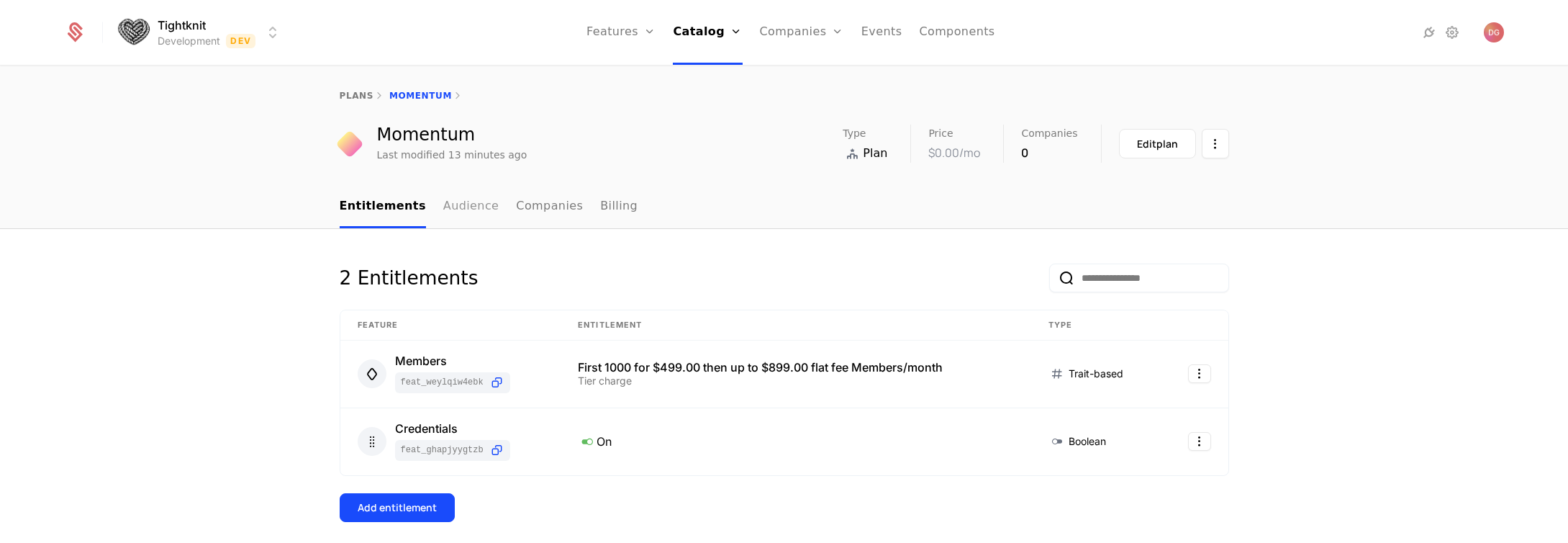
click at [454, 200] on link "Audience" at bounding box center [471, 207] width 56 height 42
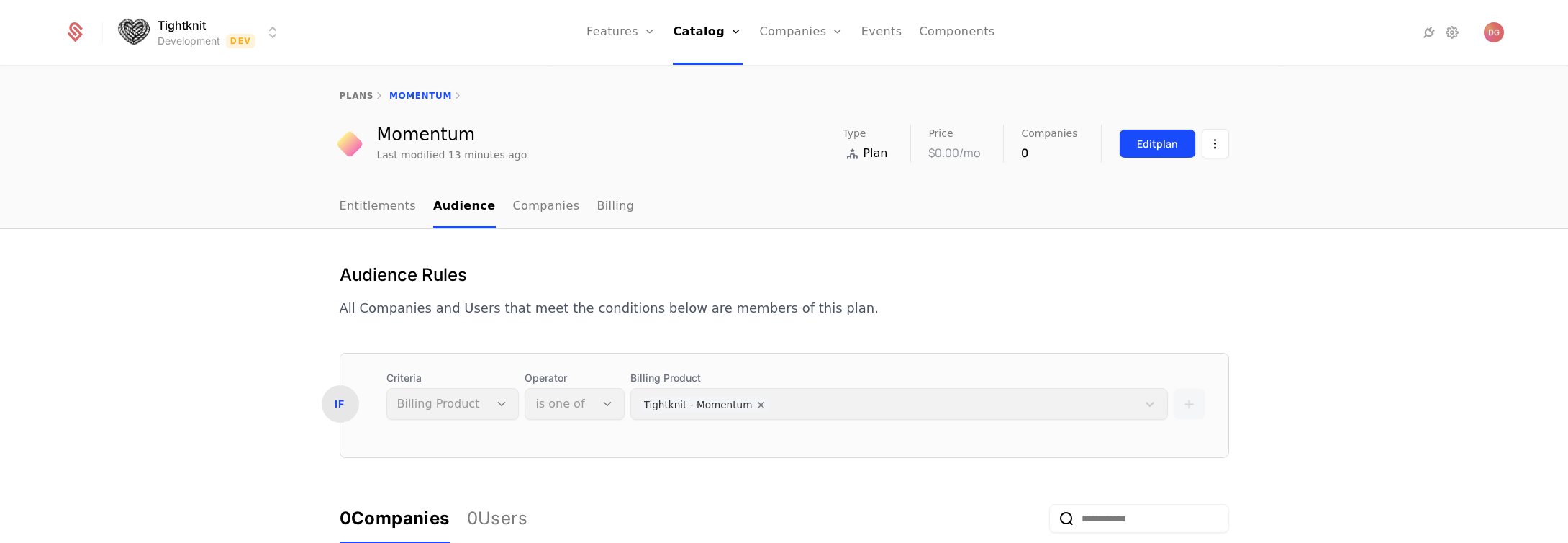
click at [1147, 145] on div "Edit plan" at bounding box center [1158, 144] width 41 height 15
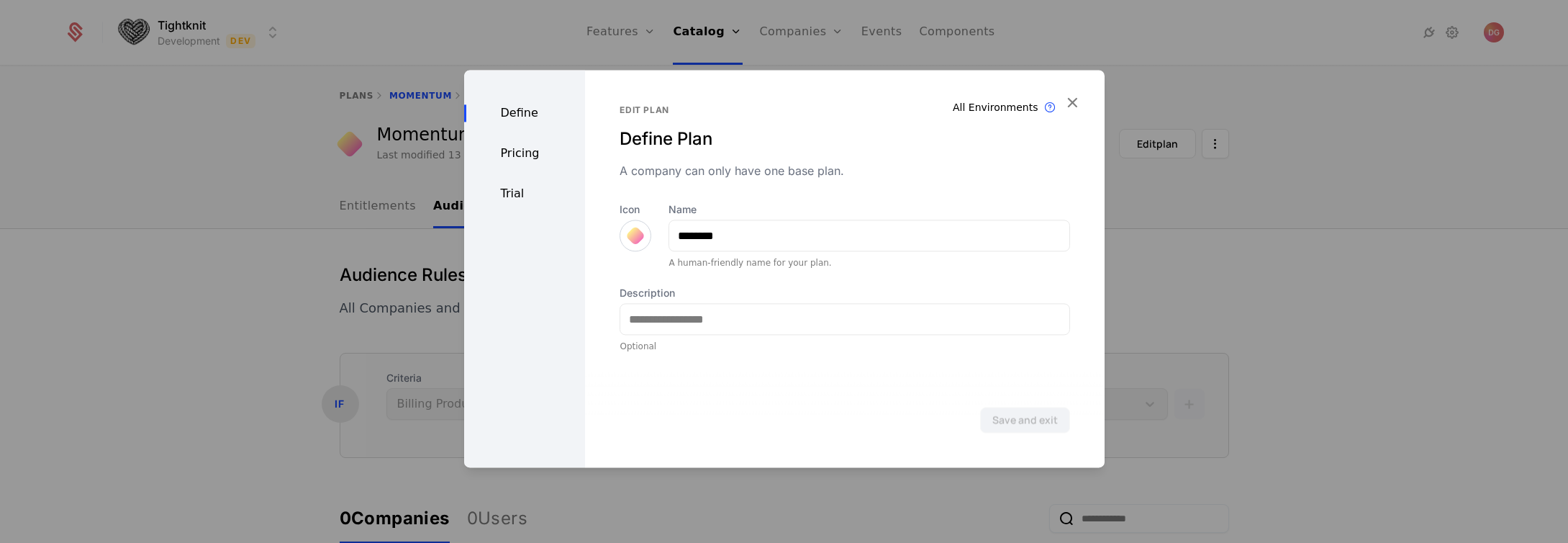
click at [509, 146] on div "Pricing" at bounding box center [525, 154] width 121 height 18
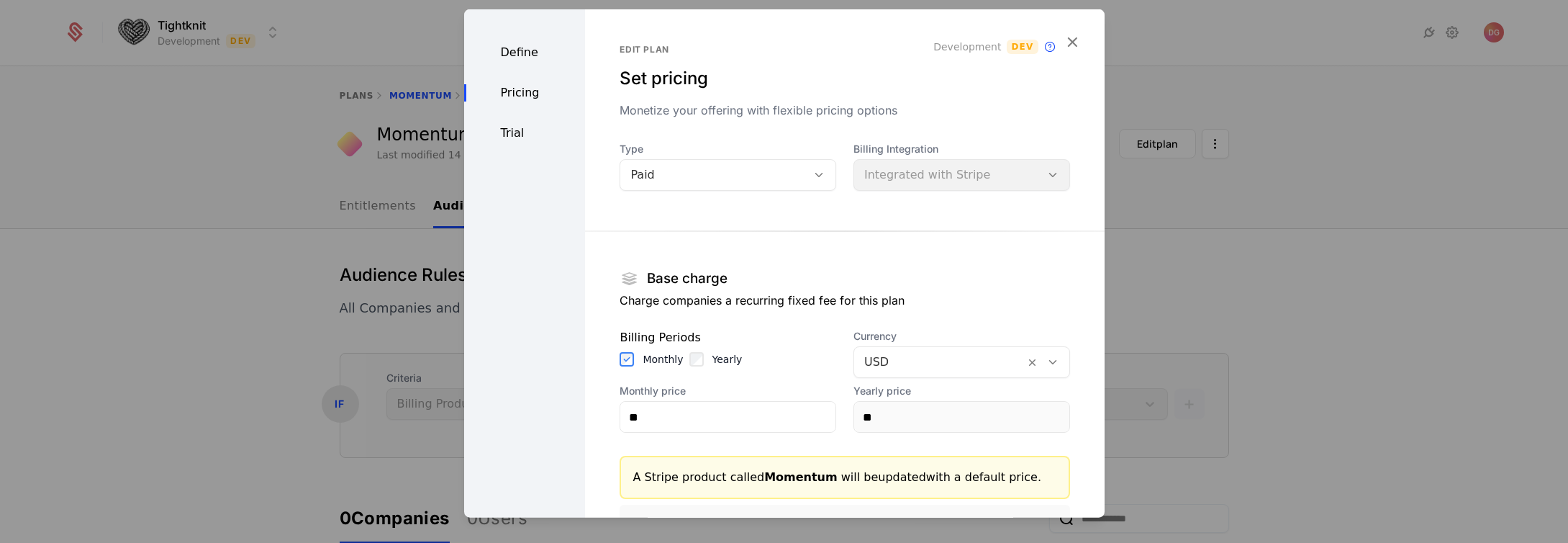
click at [965, 264] on section "Base charge Charge companies a recurring fixed fee for this plan Billing Period…" at bounding box center [844, 405] width 450 height 395
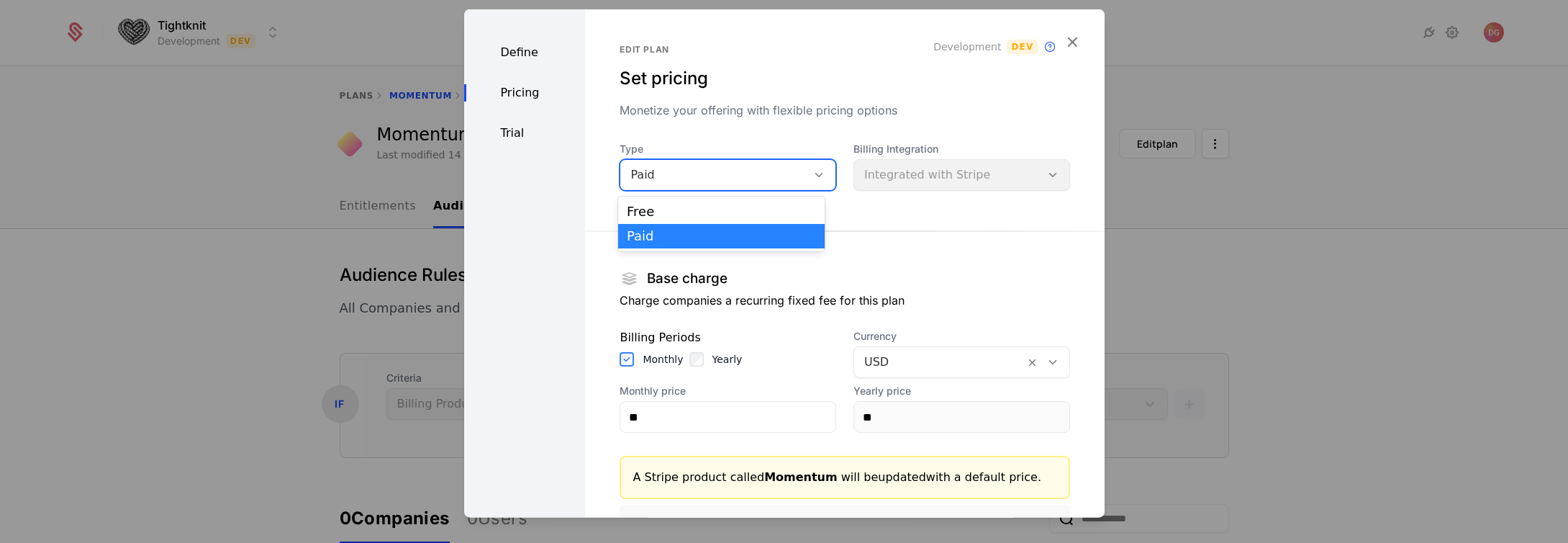
click at [813, 173] on icon at bounding box center [819, 174] width 13 height 13
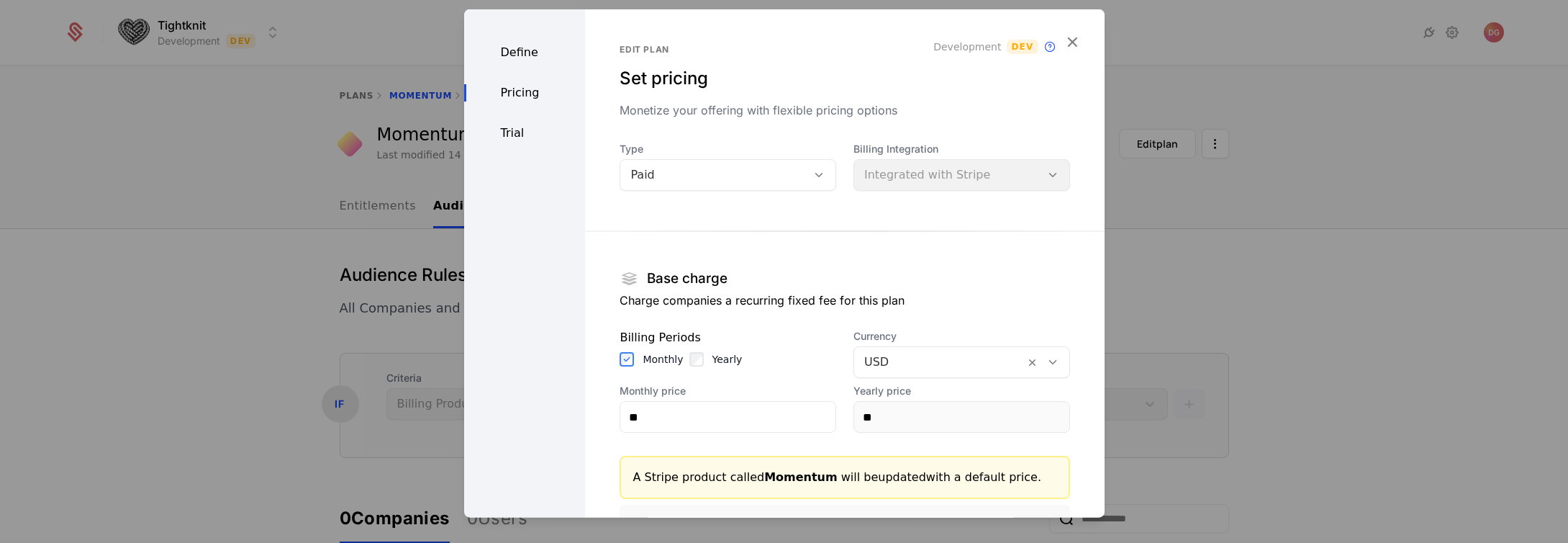
click at [958, 228] on section "Base charge Charge companies a recurring fixed fee for this plan Billing Period…" at bounding box center [844, 405] width 450 height 395
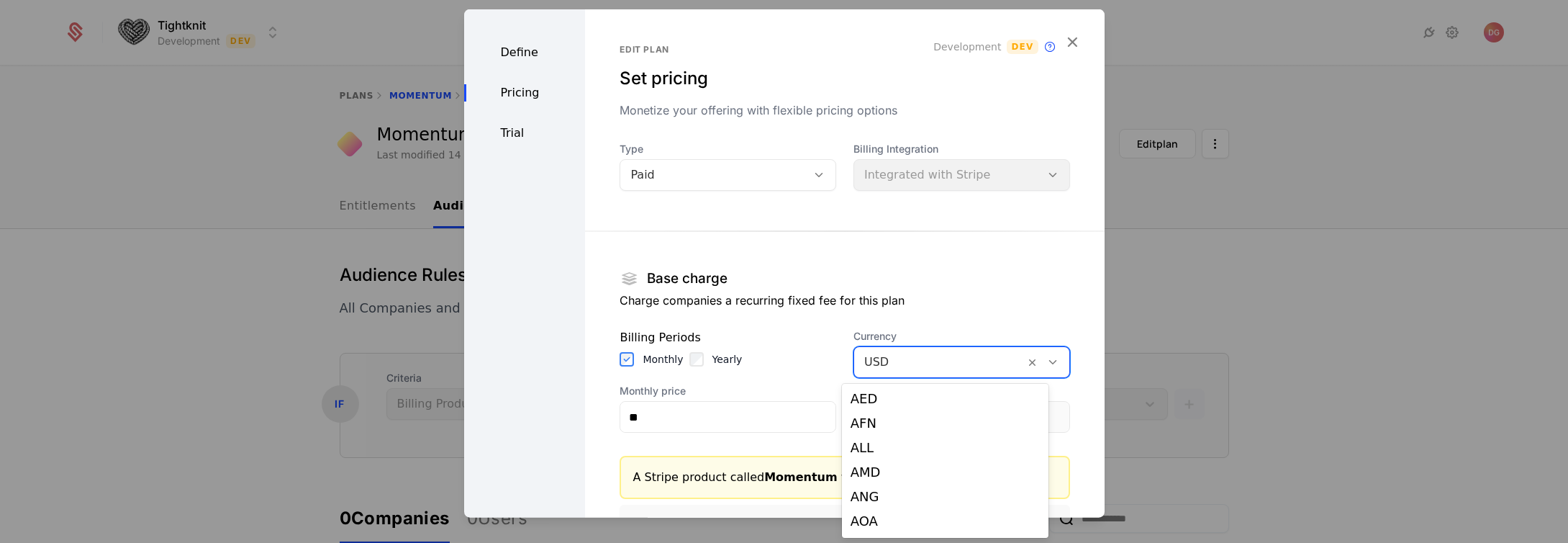
click at [1040, 363] on div at bounding box center [1052, 362] width 24 height 16
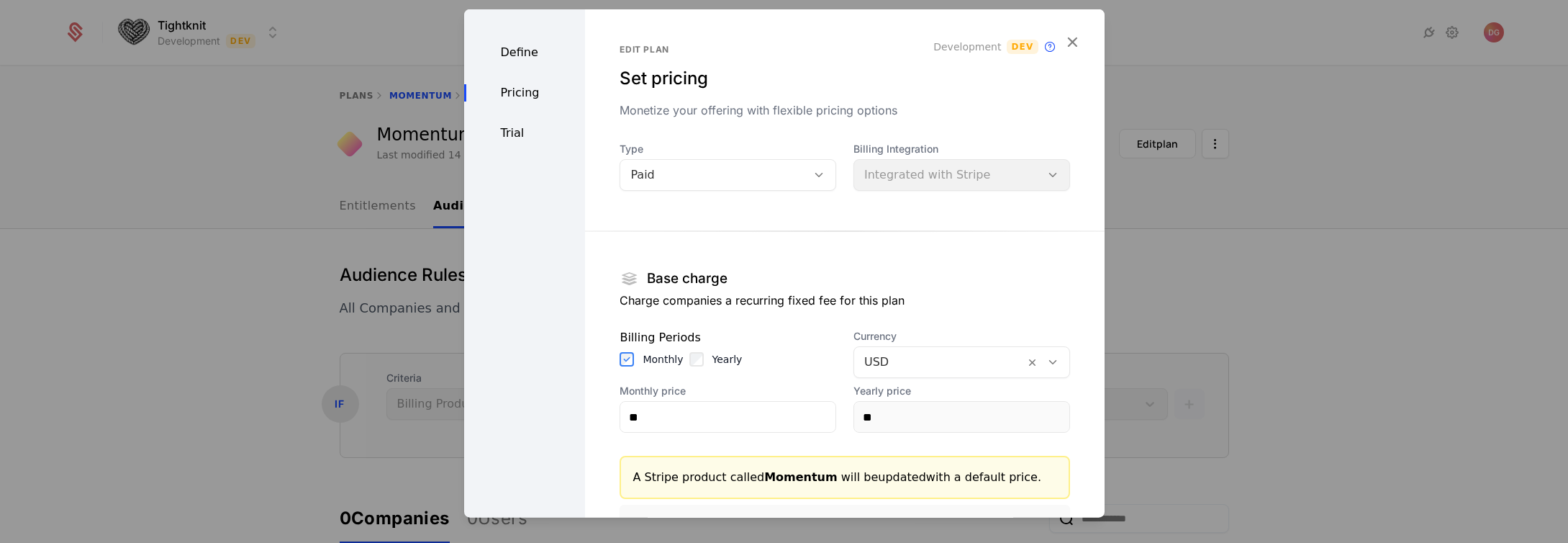
click at [989, 254] on section "Base charge Charge companies a recurring fixed fee for this plan Billing Period…" at bounding box center [844, 405] width 450 height 395
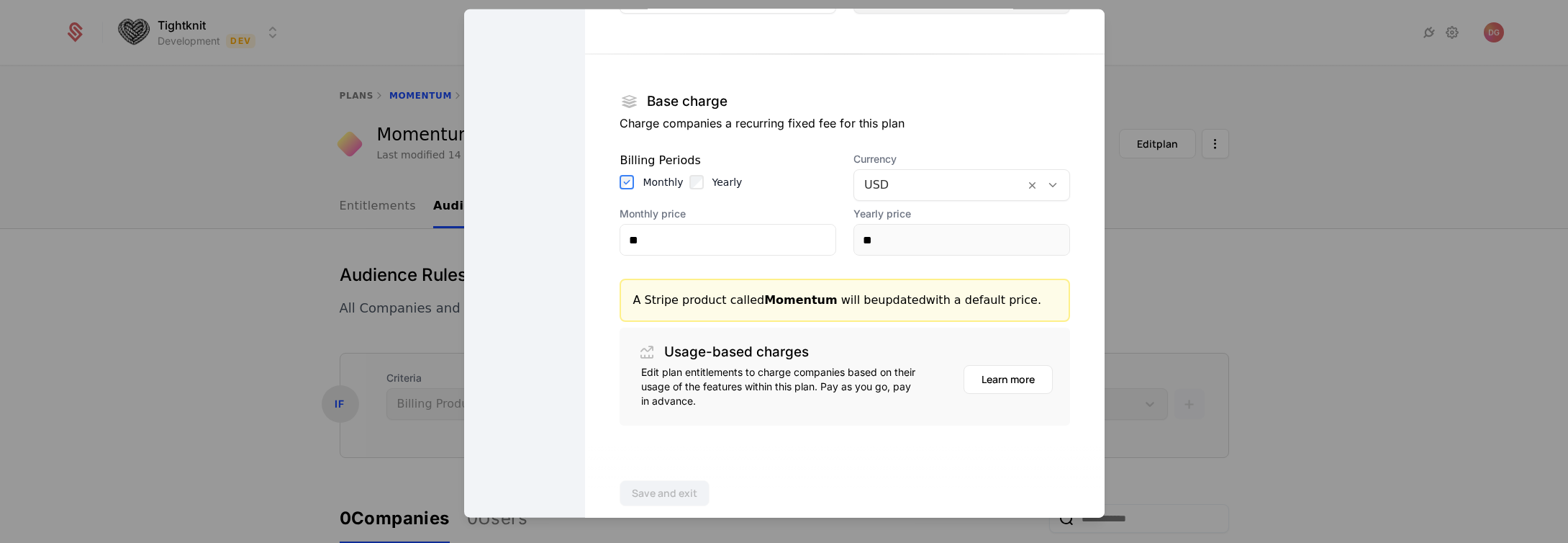
scroll to position [200, 0]
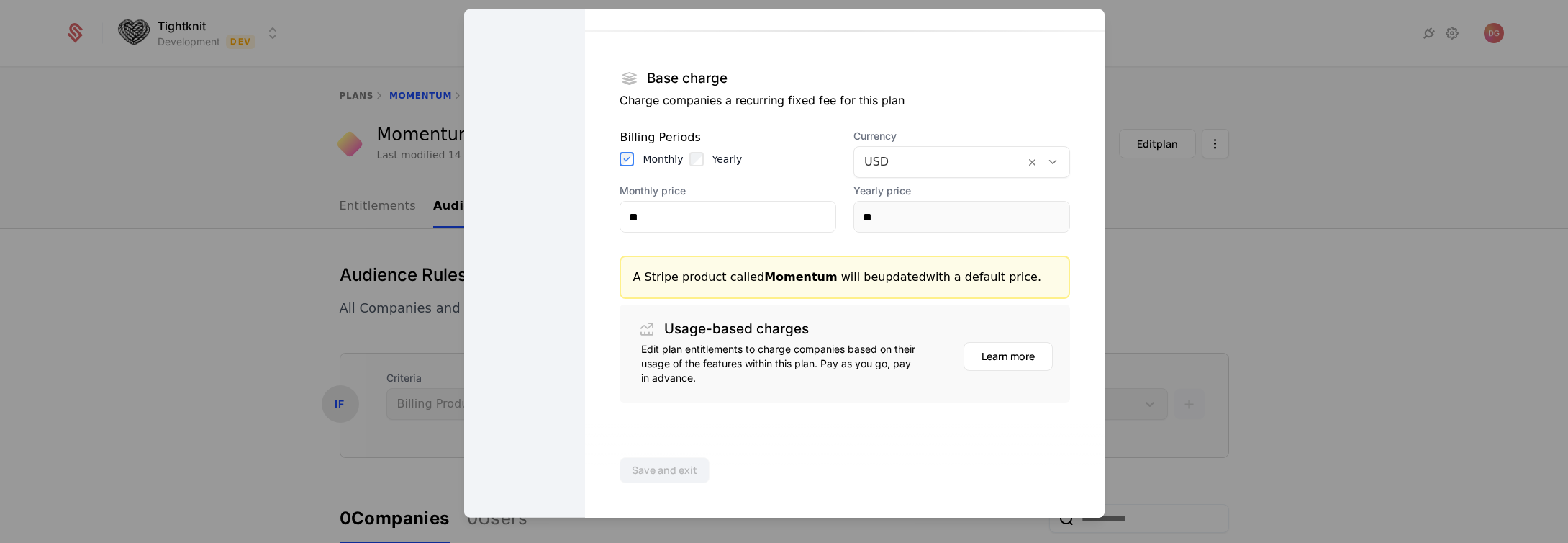
click at [215, 156] on div at bounding box center [784, 272] width 1568 height 543
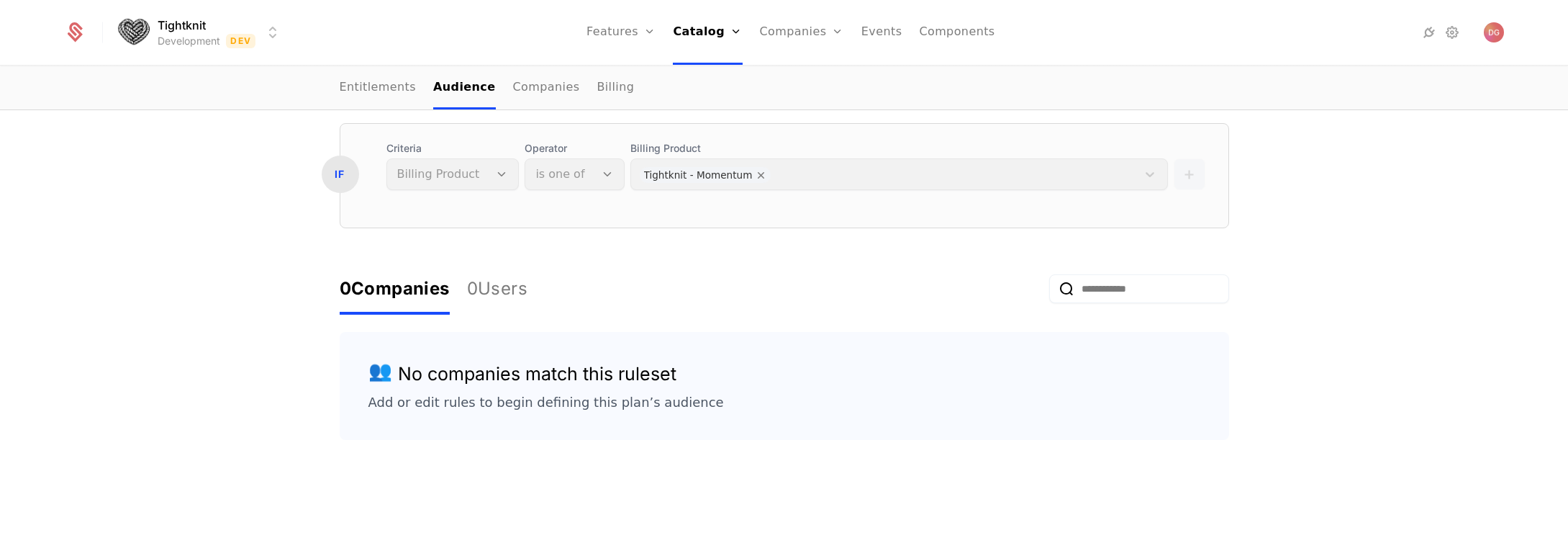
scroll to position [98, 0]
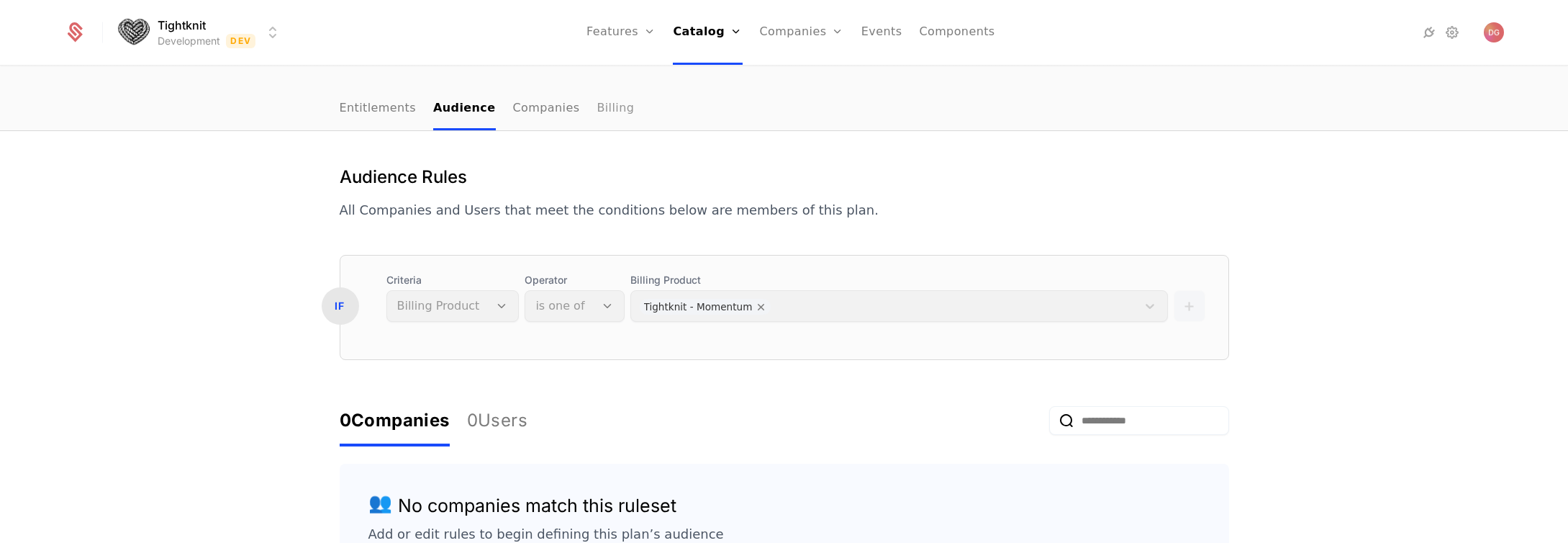
click at [596, 96] on link "Billing" at bounding box center [615, 109] width 37 height 42
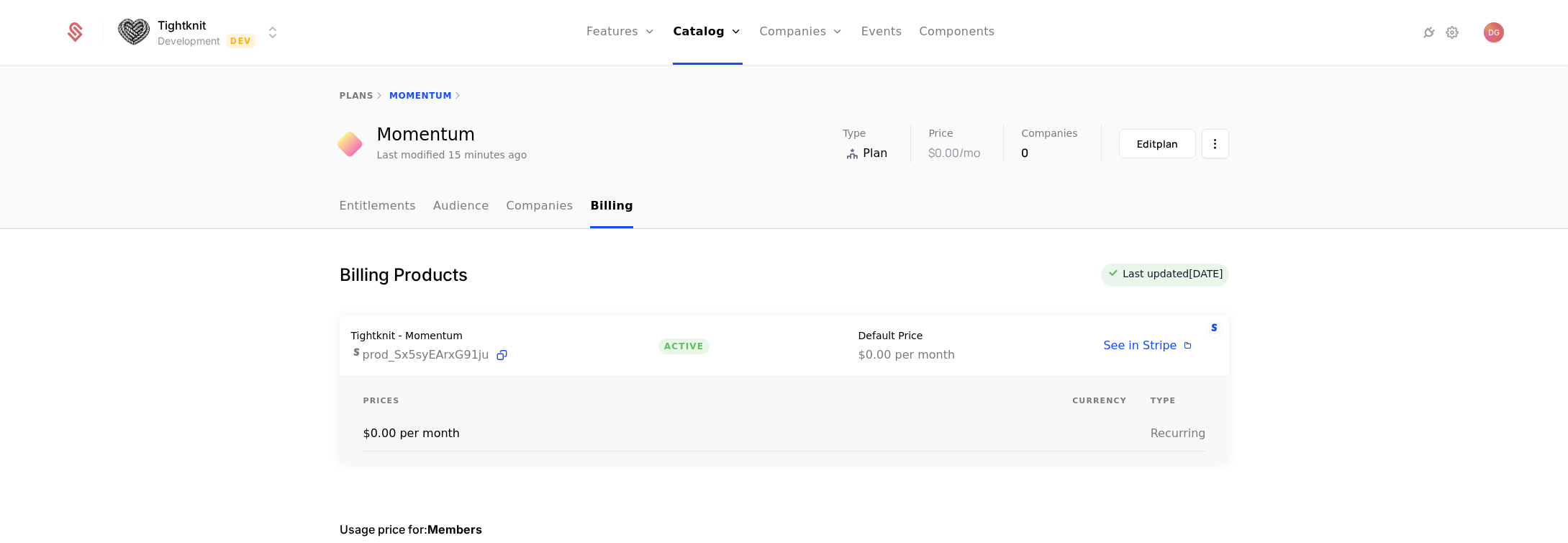
scroll to position [306, 0]
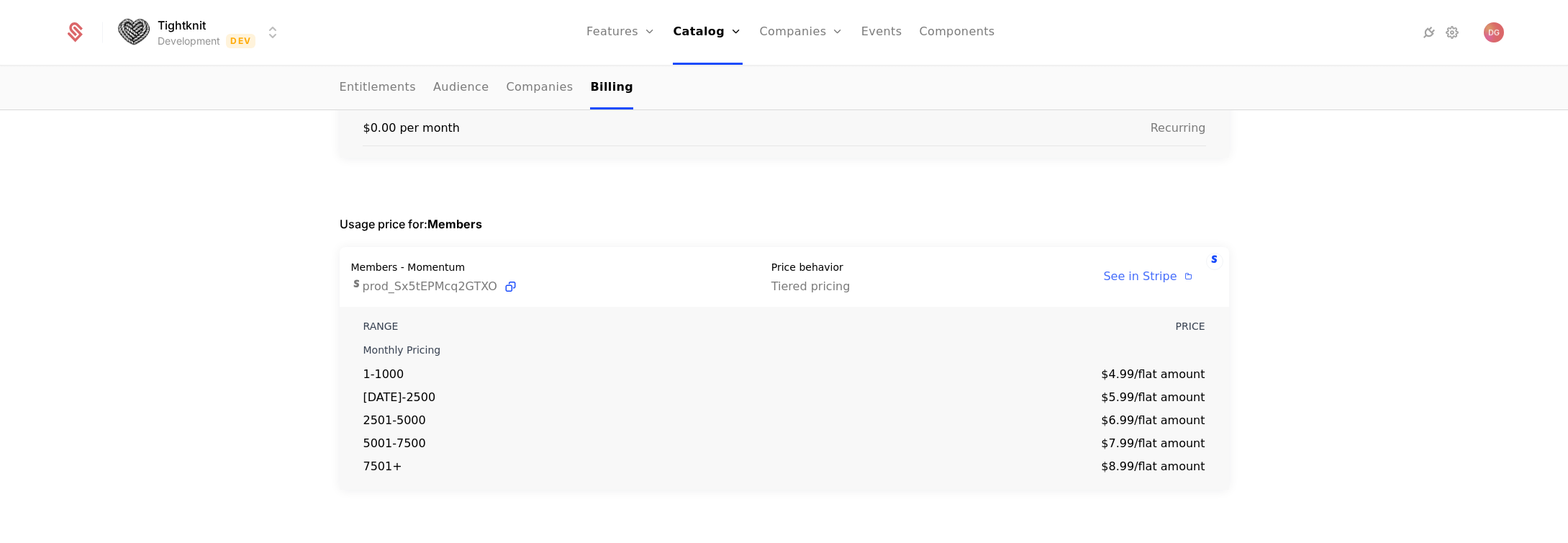
click at [1133, 277] on span "See in Stripe" at bounding box center [1139, 276] width 73 height 14
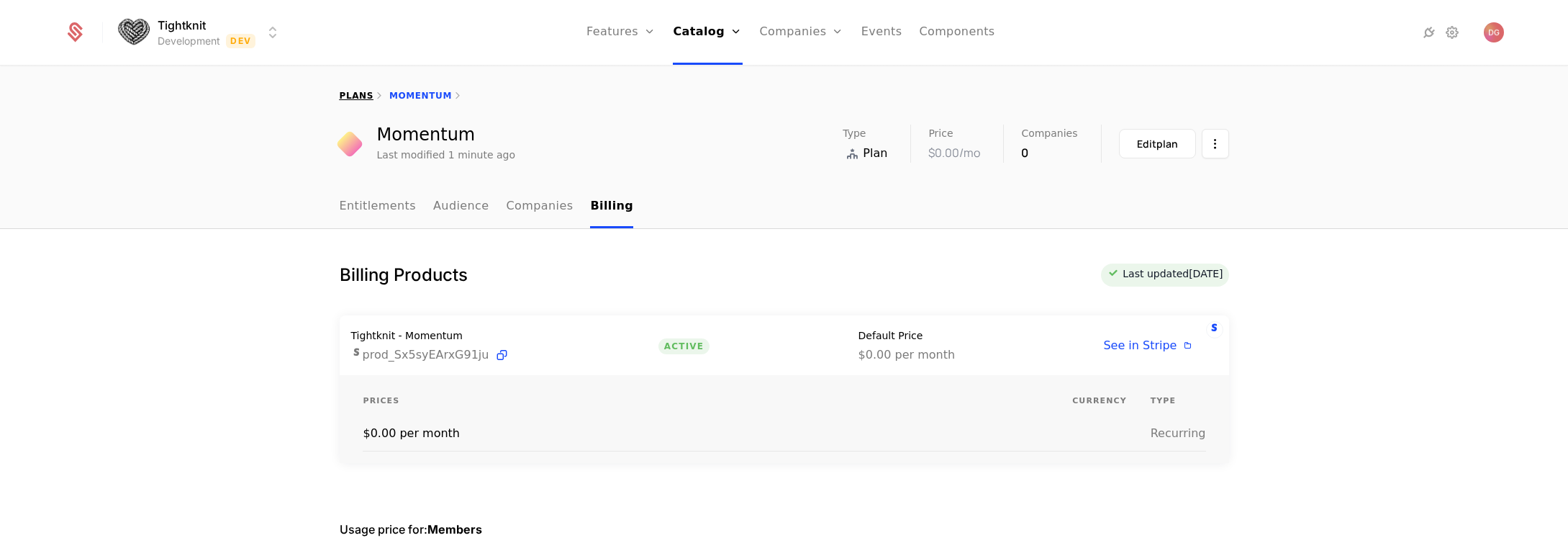
click at [344, 91] on link "plans" at bounding box center [356, 96] width 34 height 10
select select "**"
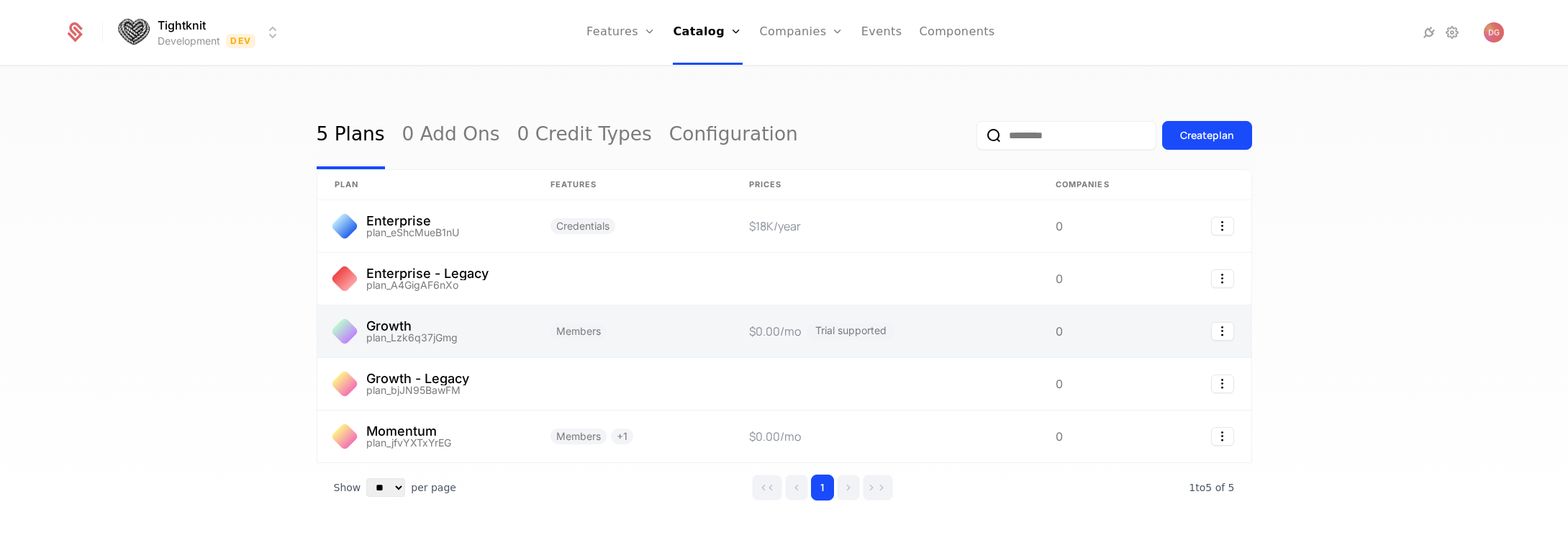
click at [419, 330] on link at bounding box center [425, 331] width 215 height 52
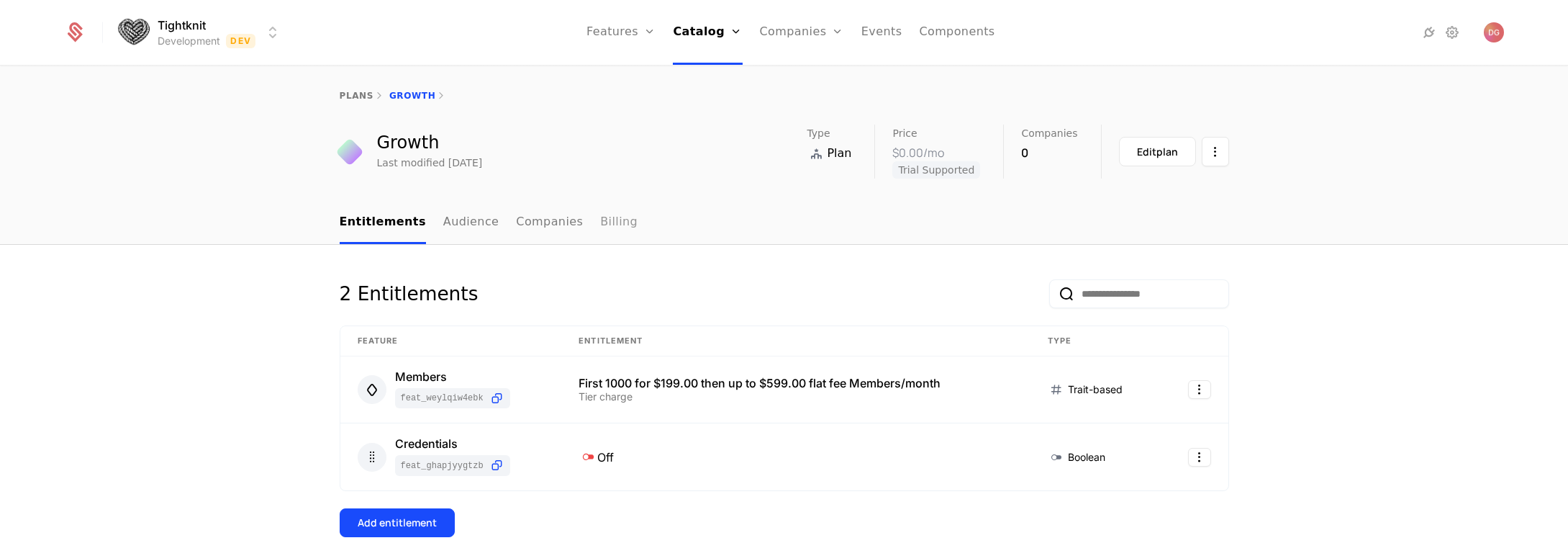
click at [600, 222] on link "Billing" at bounding box center [619, 222] width 37 height 42
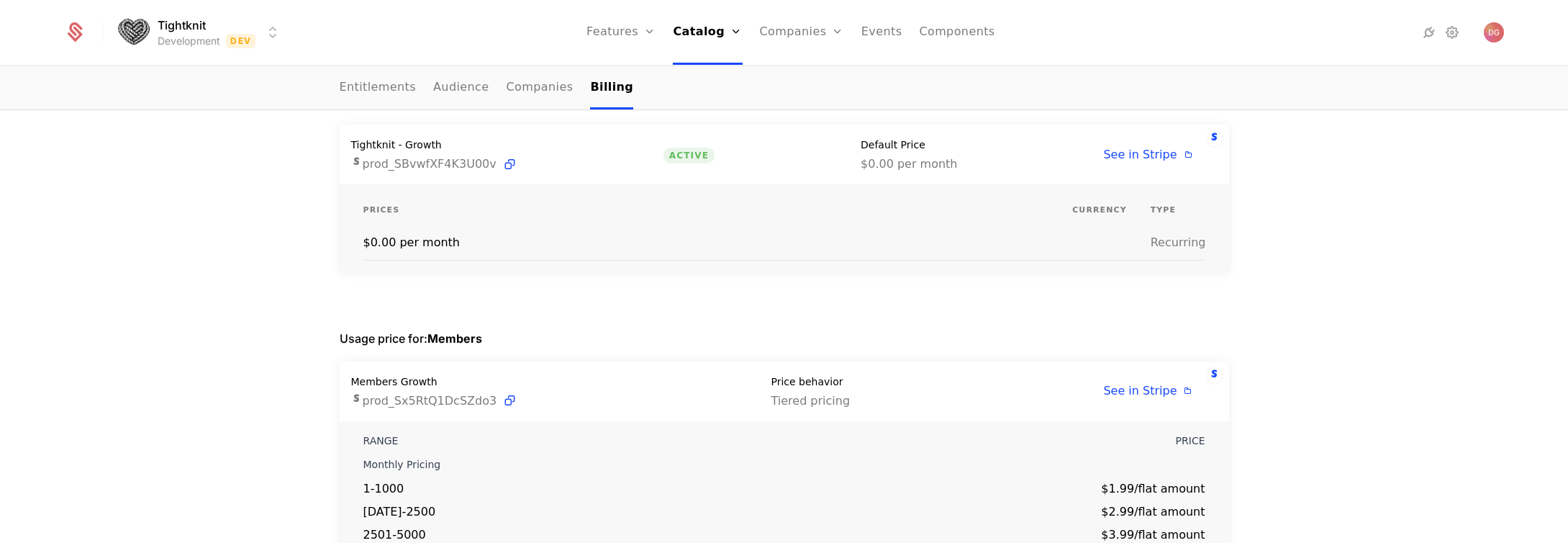
scroll to position [281, 0]
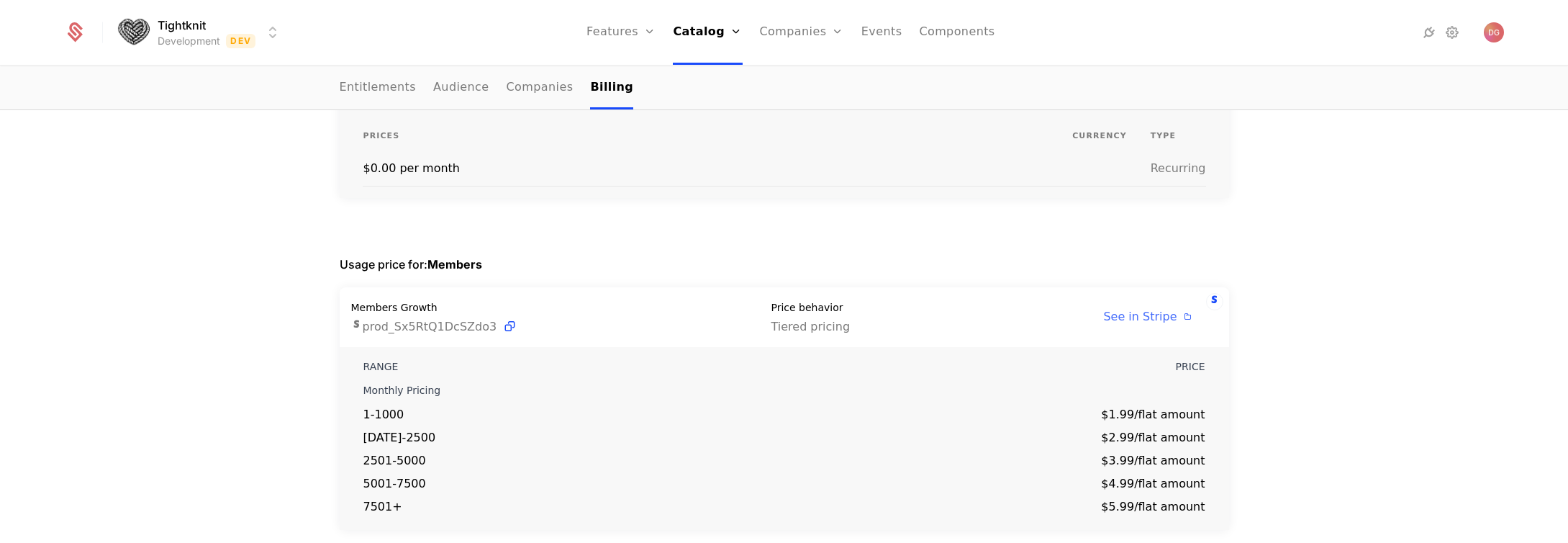
click at [1147, 319] on span "See in Stripe" at bounding box center [1139, 317] width 73 height 14
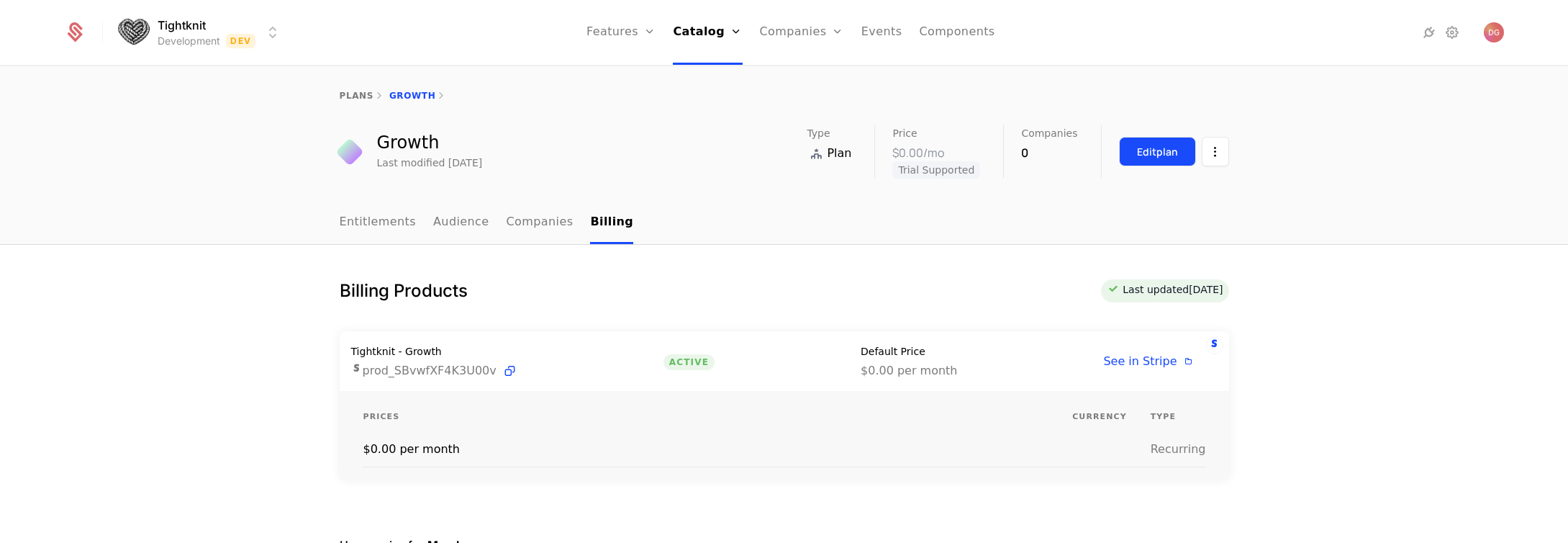
click at [1142, 156] on div "Edit plan" at bounding box center [1158, 152] width 41 height 15
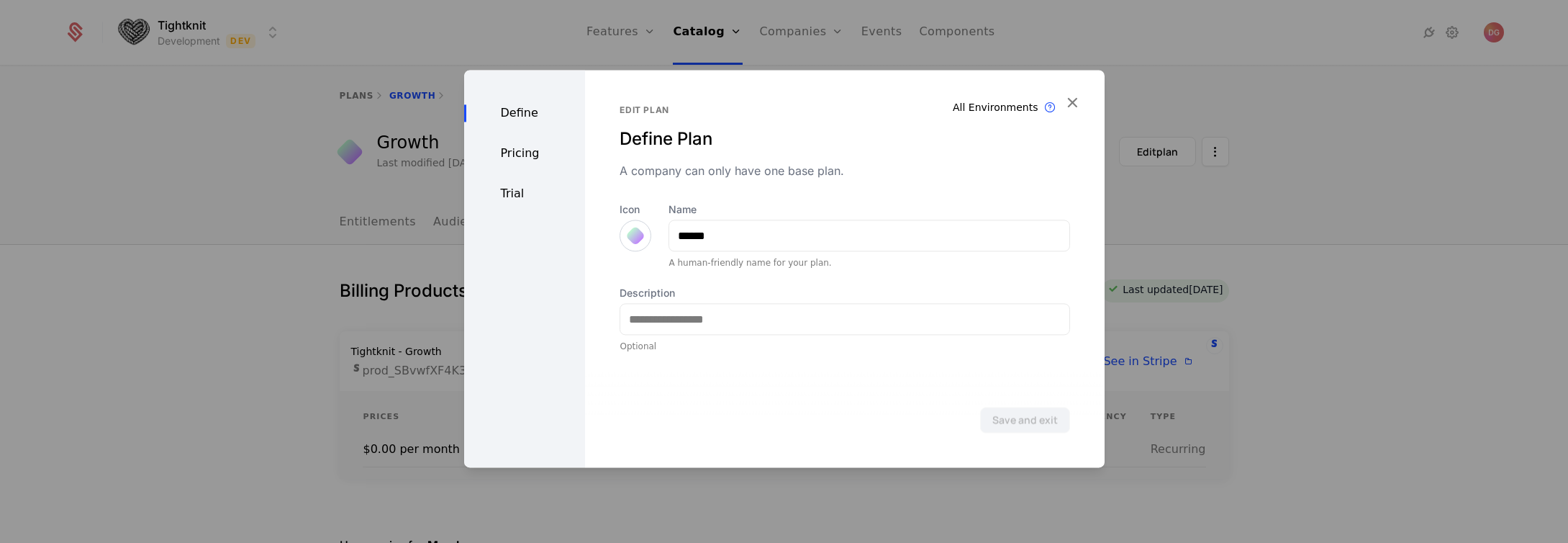
click at [514, 154] on div "Pricing" at bounding box center [525, 154] width 121 height 18
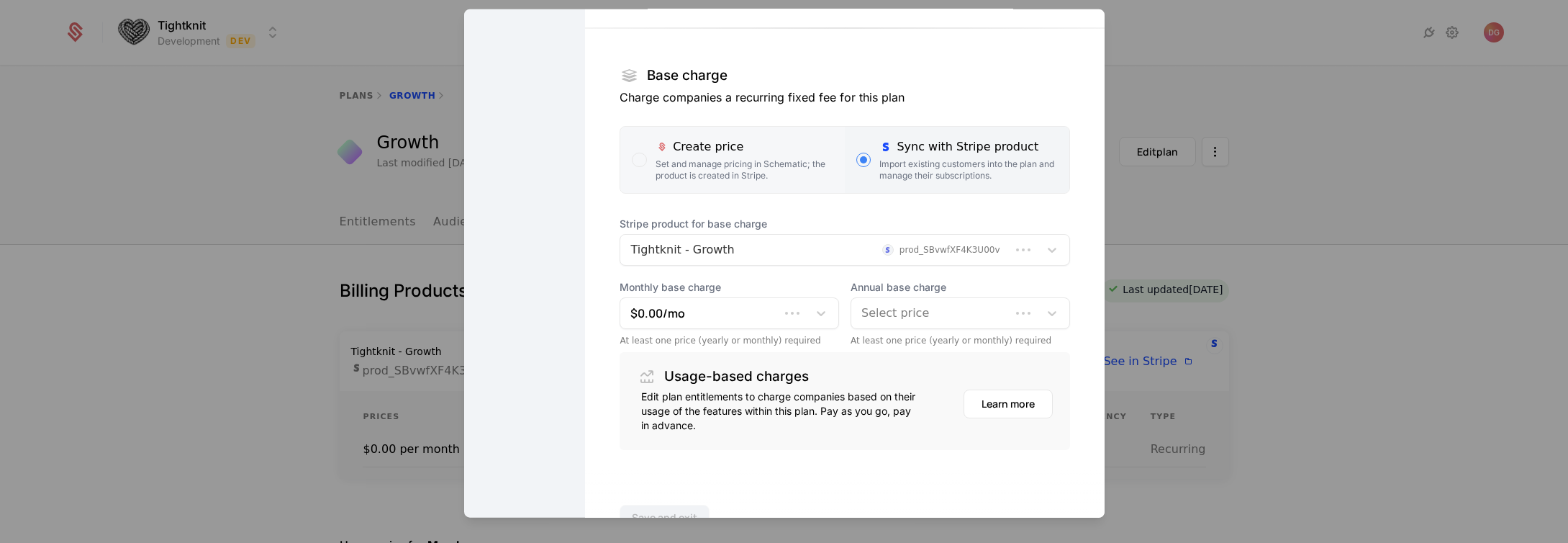
scroll to position [251, 0]
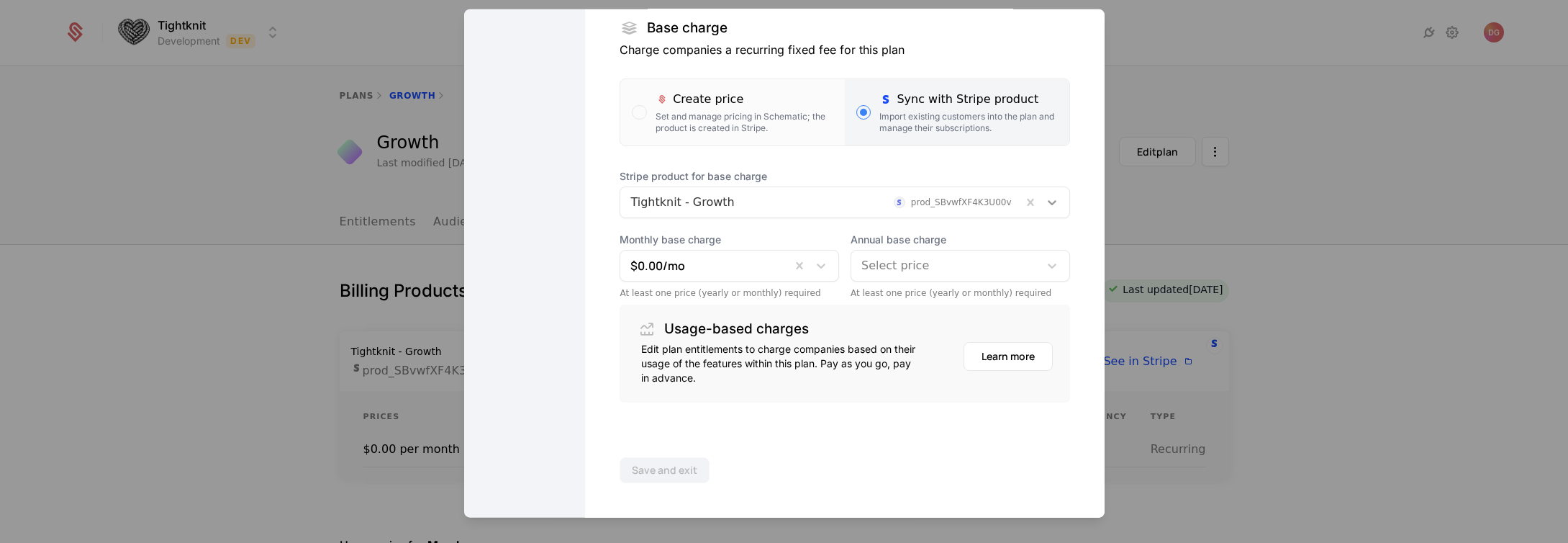
click at [1045, 200] on icon at bounding box center [1052, 202] width 15 height 15
click at [1041, 260] on div at bounding box center [1052, 266] width 25 height 18
click at [1053, 243] on div "Edit plan Set pricing Monetize your offering with flexible pricing options Deve…" at bounding box center [844, 138] width 519 height 759
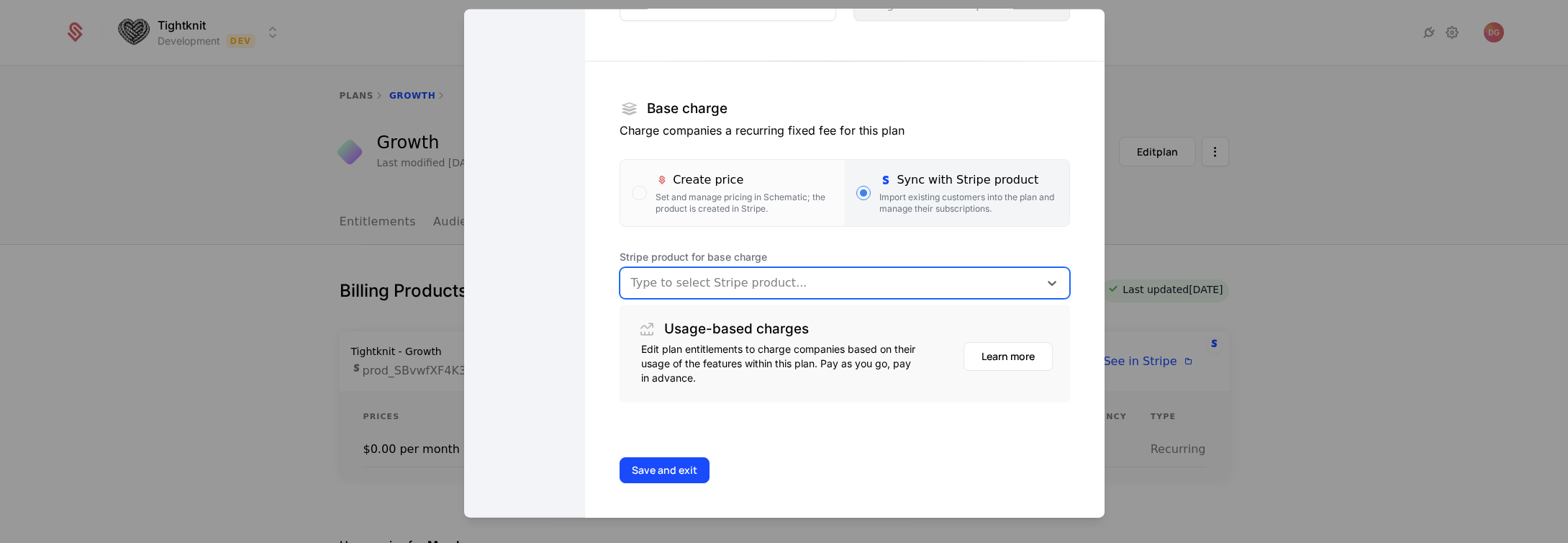
scroll to position [170, 0]
click at [659, 470] on button "Save and exit" at bounding box center [665, 470] width 90 height 25
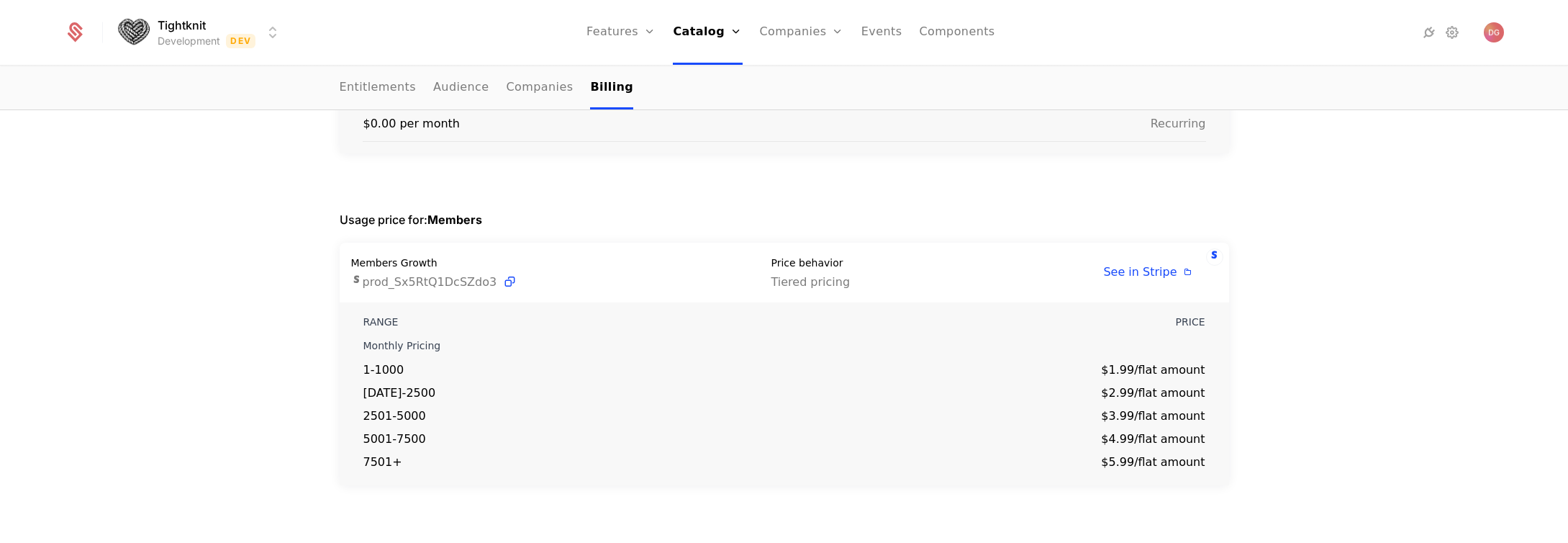
scroll to position [21, 0]
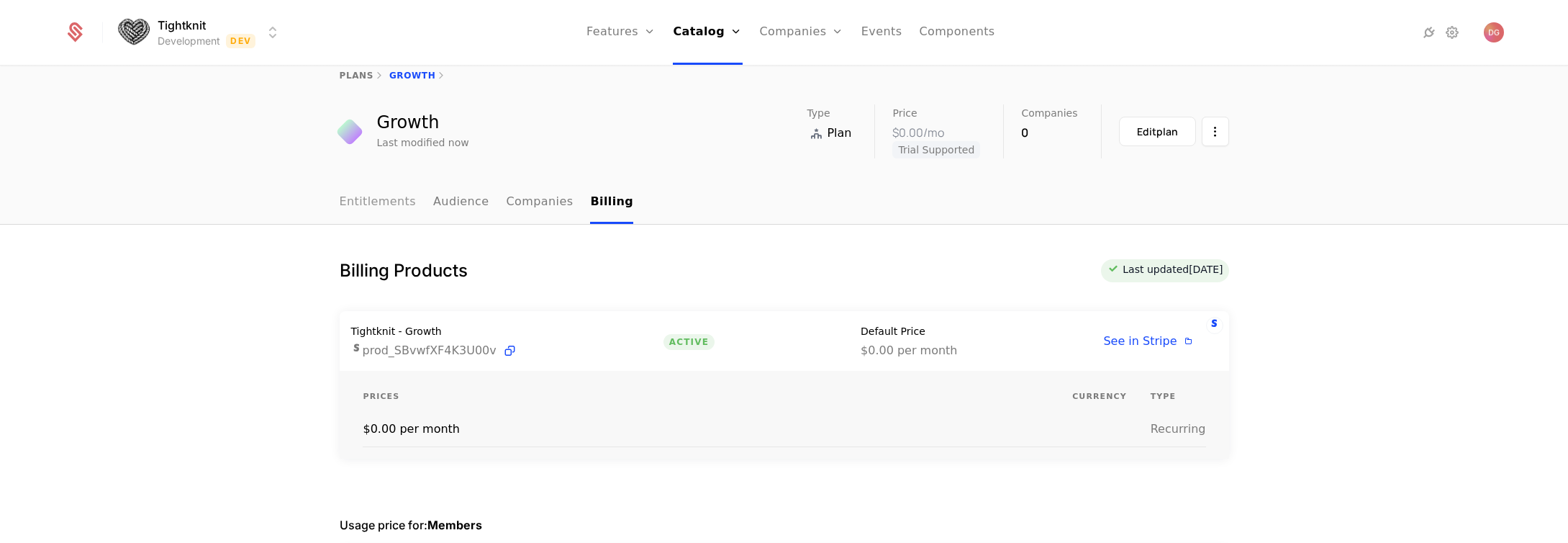
click at [358, 202] on link "Entitlements" at bounding box center [378, 202] width 77 height 42
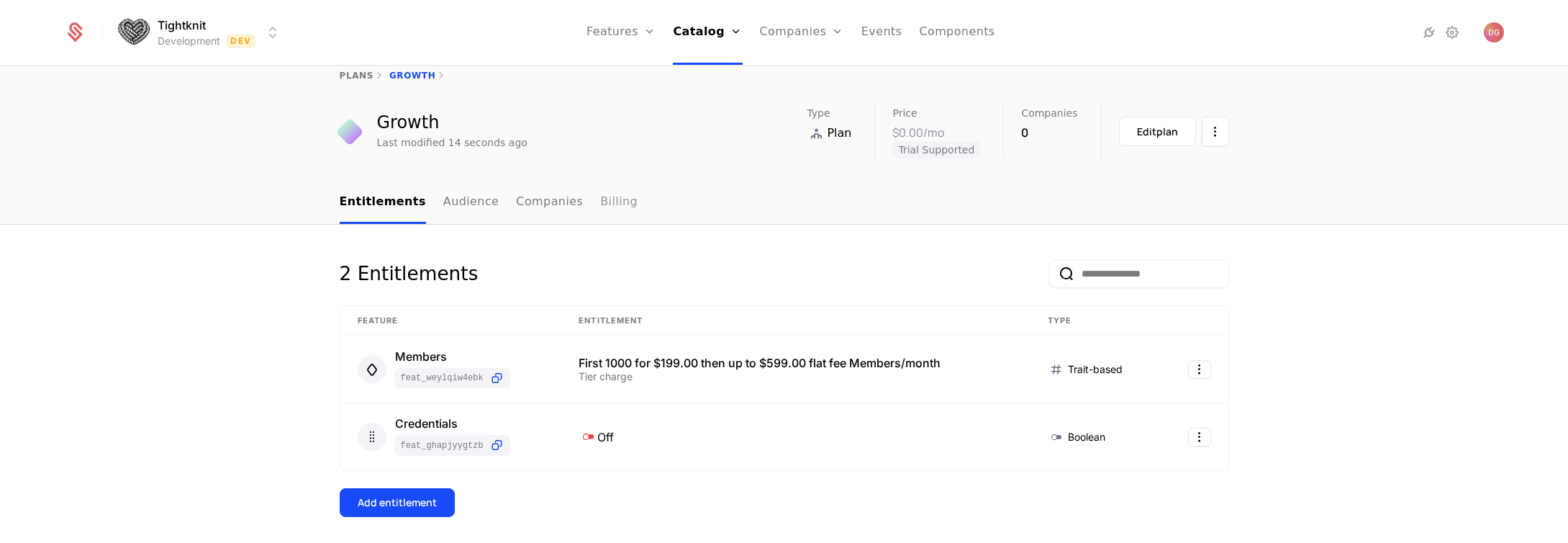
click at [600, 200] on link "Billing" at bounding box center [619, 202] width 37 height 42
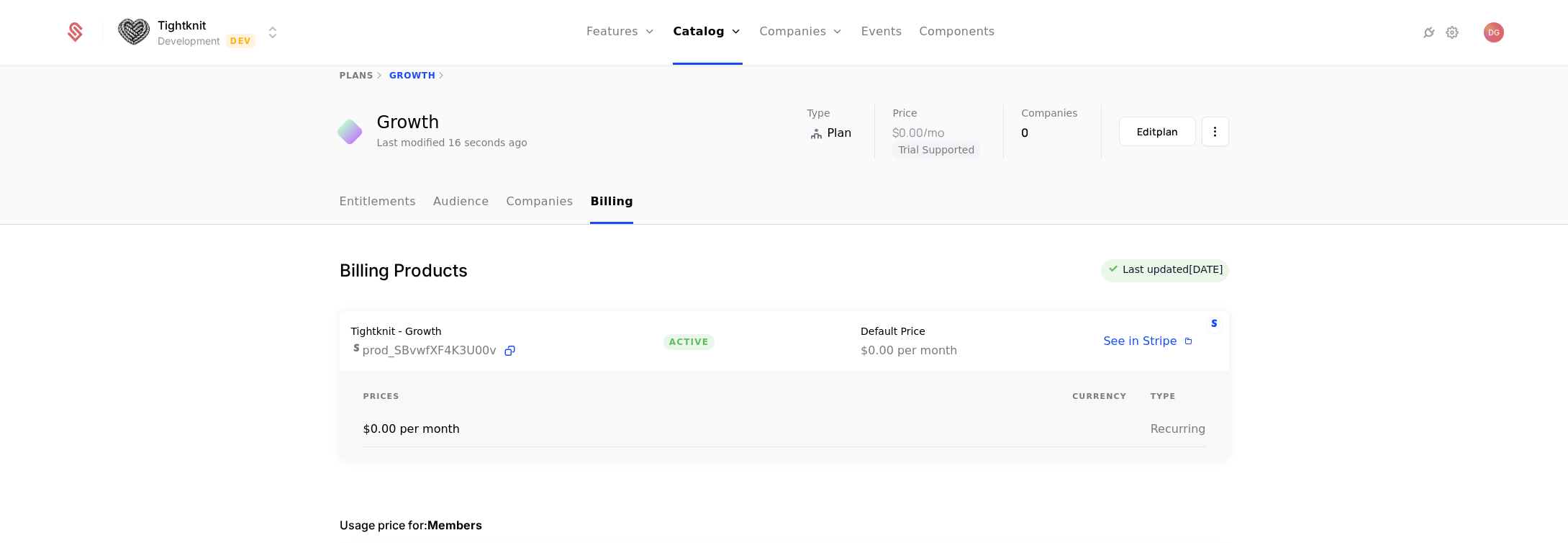
click at [1149, 332] on div "See in Stripe" at bounding box center [1148, 341] width 91 height 18
click at [1170, 352] on div "Tightknit - Growth prod_SBvwfXF4K3U00v Active Default Price $0.00 per month See…" at bounding box center [784, 340] width 889 height 60
click at [1146, 343] on span "See in Stripe" at bounding box center [1139, 341] width 73 height 14
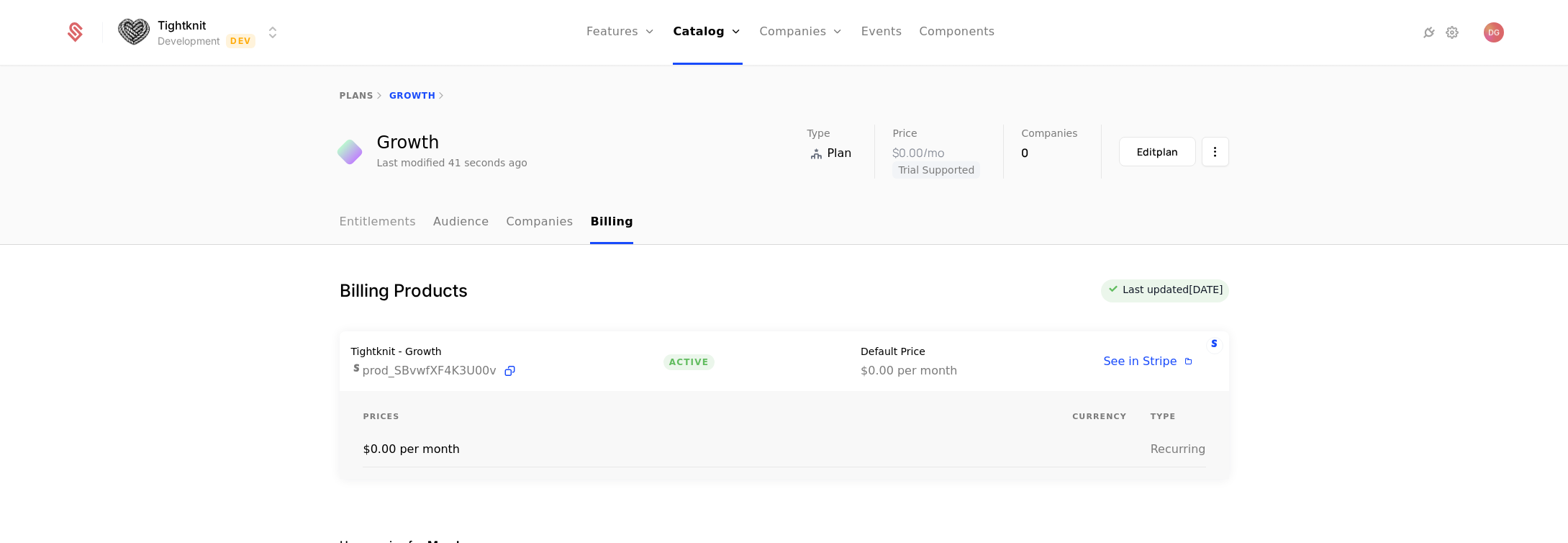
drag, startPoint x: 374, startPoint y: 217, endPoint x: 381, endPoint y: 226, distance: 11.4
click at [374, 217] on link "Entitlements" at bounding box center [378, 222] width 77 height 42
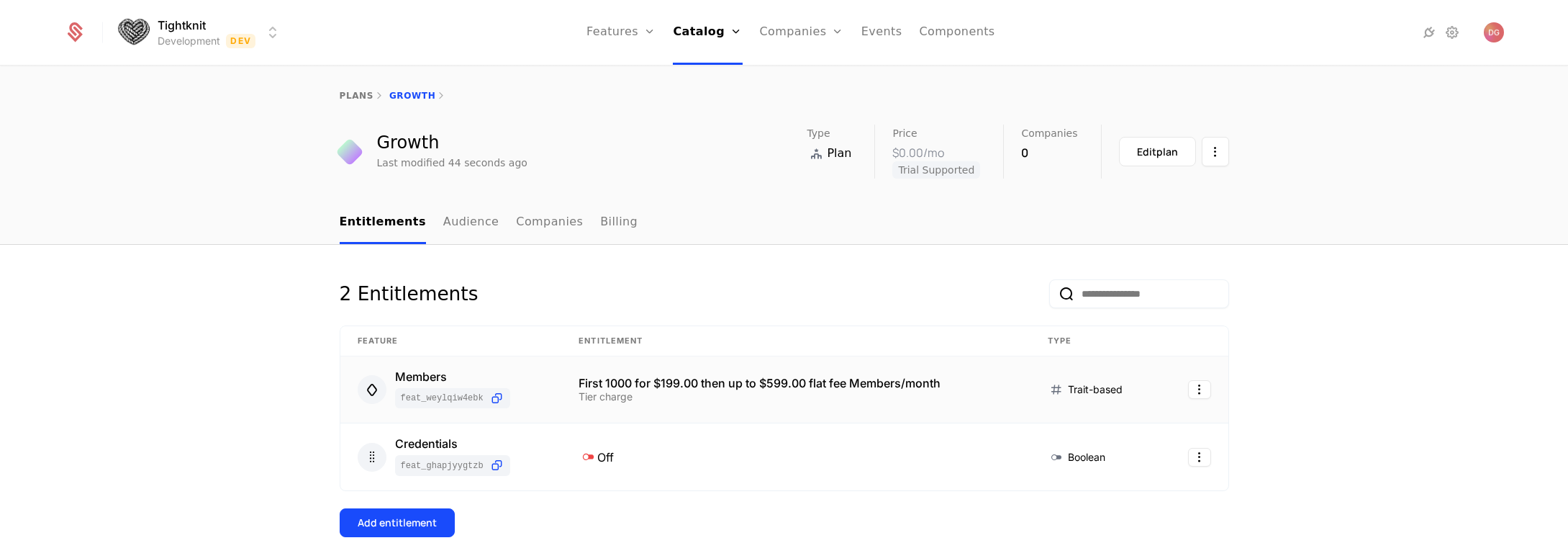
click at [732, 393] on div "Tier charge" at bounding box center [796, 397] width 435 height 10
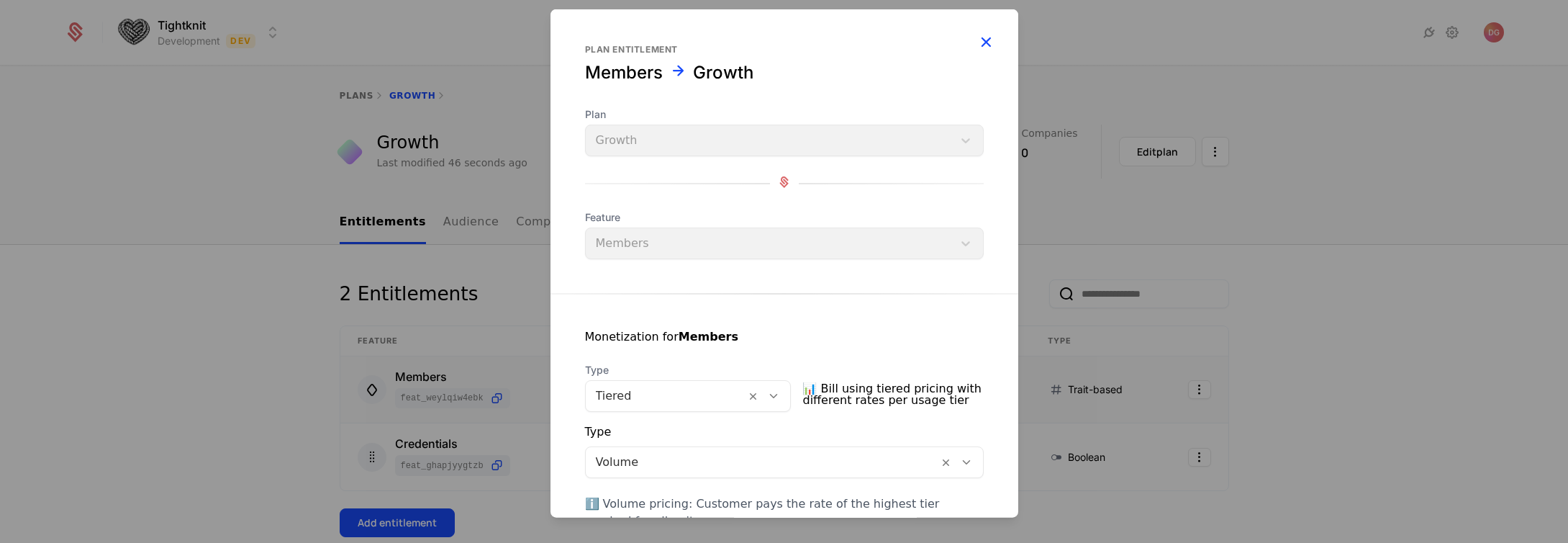
click at [976, 45] on icon "button" at bounding box center [985, 41] width 19 height 19
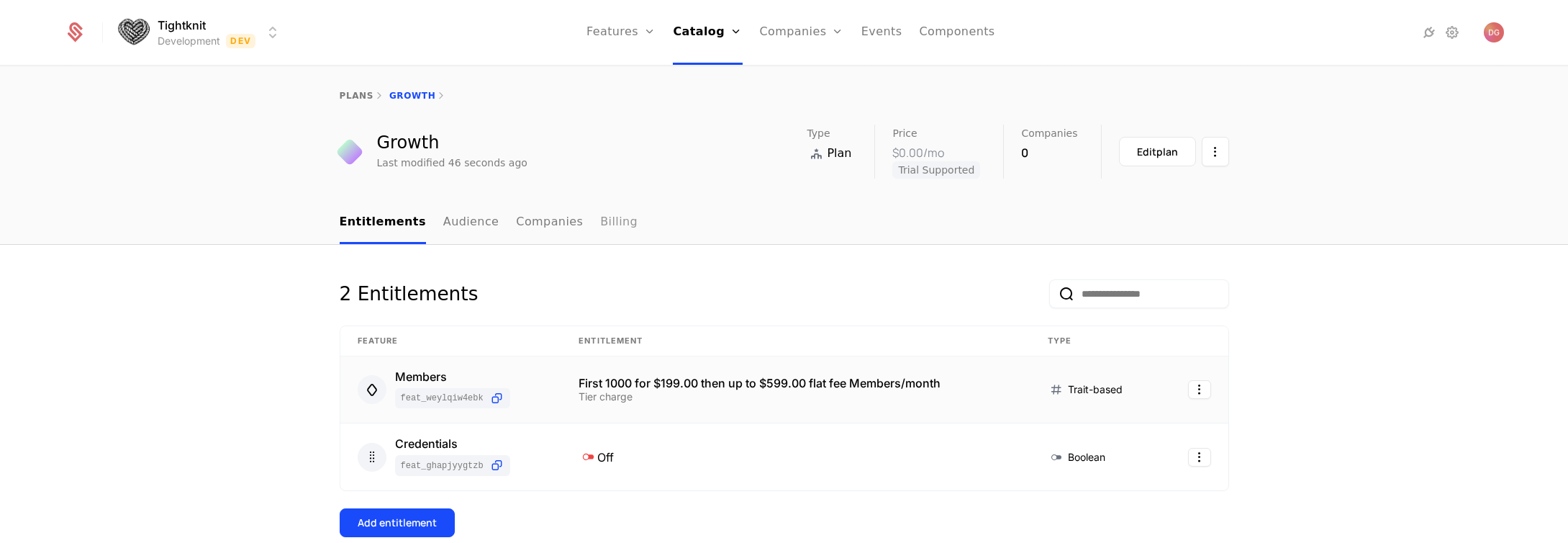
click at [600, 222] on link "Billing" at bounding box center [619, 222] width 37 height 42
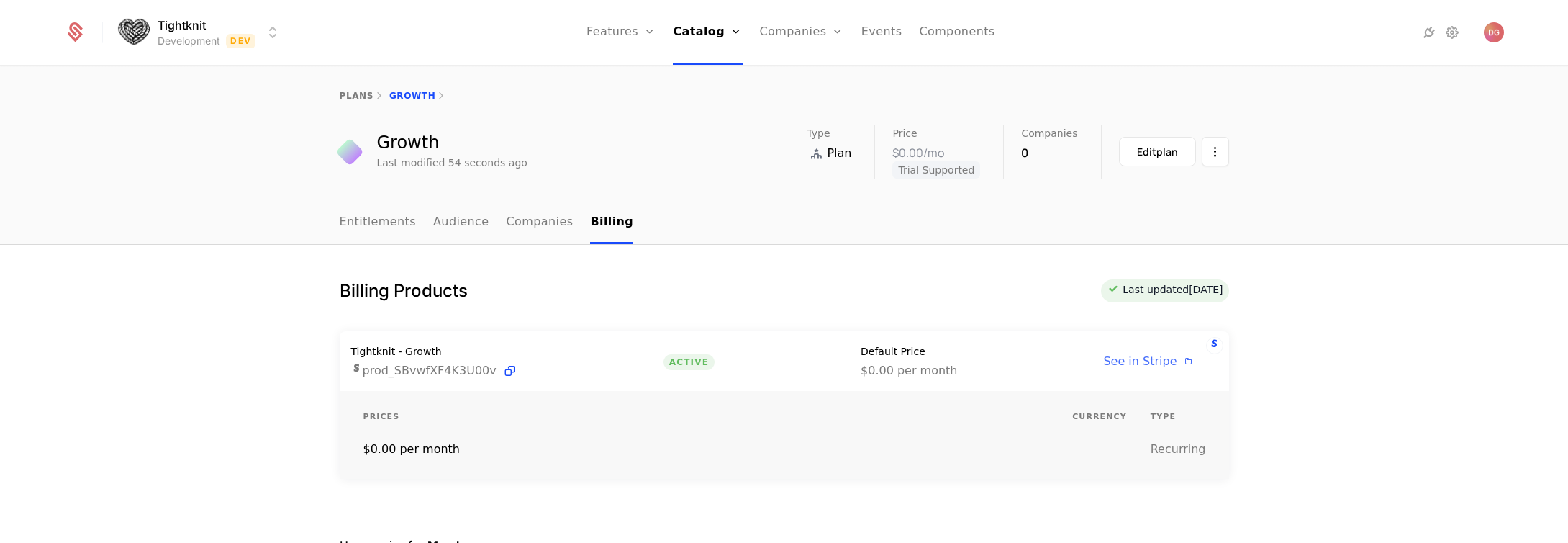
click at [1153, 355] on span "See in Stripe" at bounding box center [1139, 361] width 73 height 14
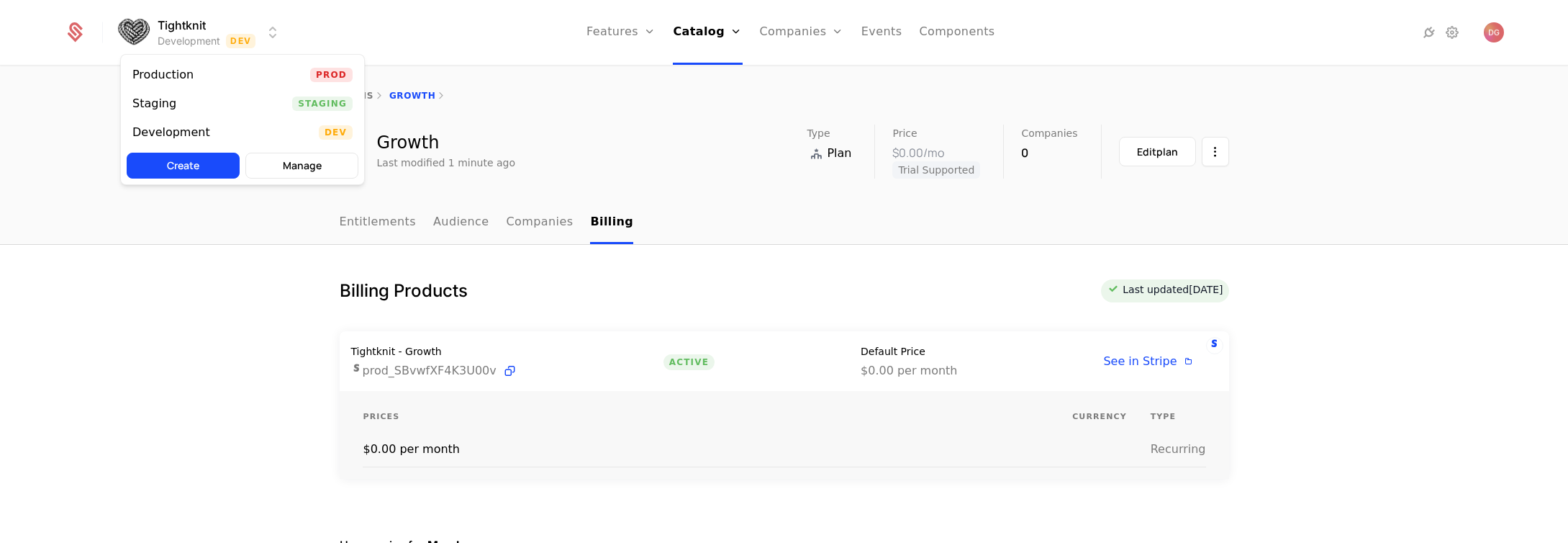
click at [270, 25] on html "Tightknit Development Dev Features Features Flags Catalog Plans Add Ons Credits…" at bounding box center [784, 272] width 1568 height 543
click at [443, 31] on html "Tightknit Development Dev Features Features Flags Catalog Plans Add Ons Credits…" at bounding box center [784, 272] width 1568 height 543
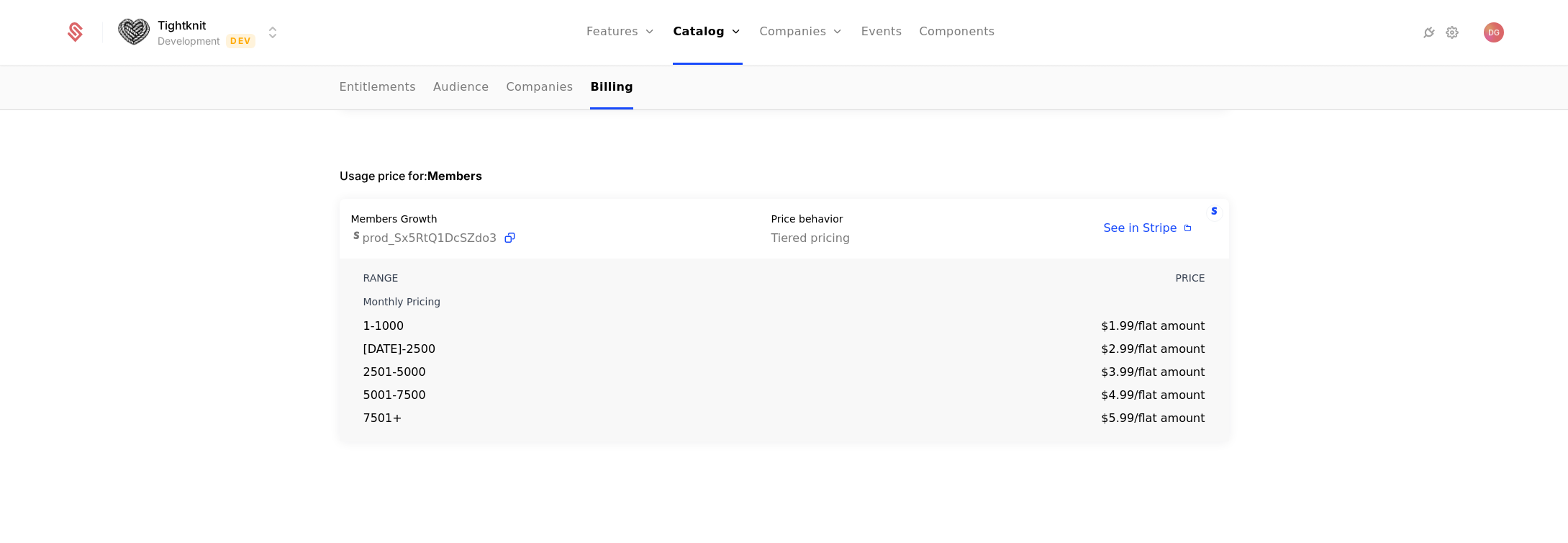
scroll to position [129, 0]
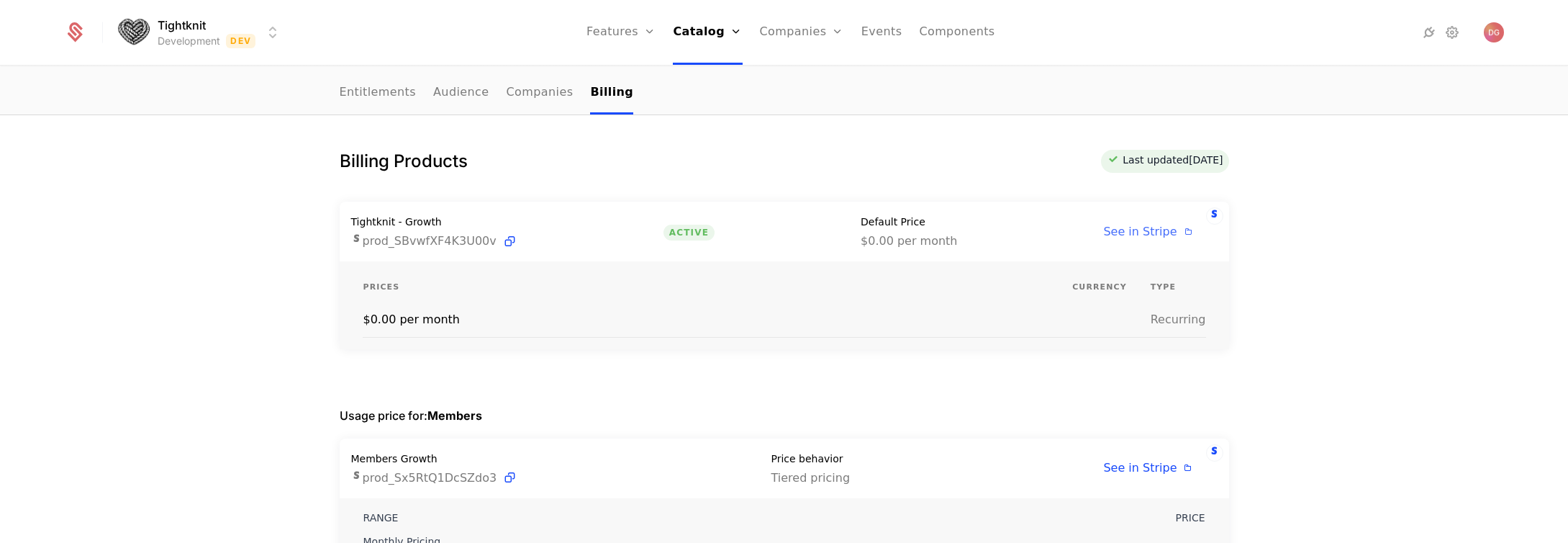
click at [1131, 229] on span "See in Stripe" at bounding box center [1139, 231] width 73 height 14
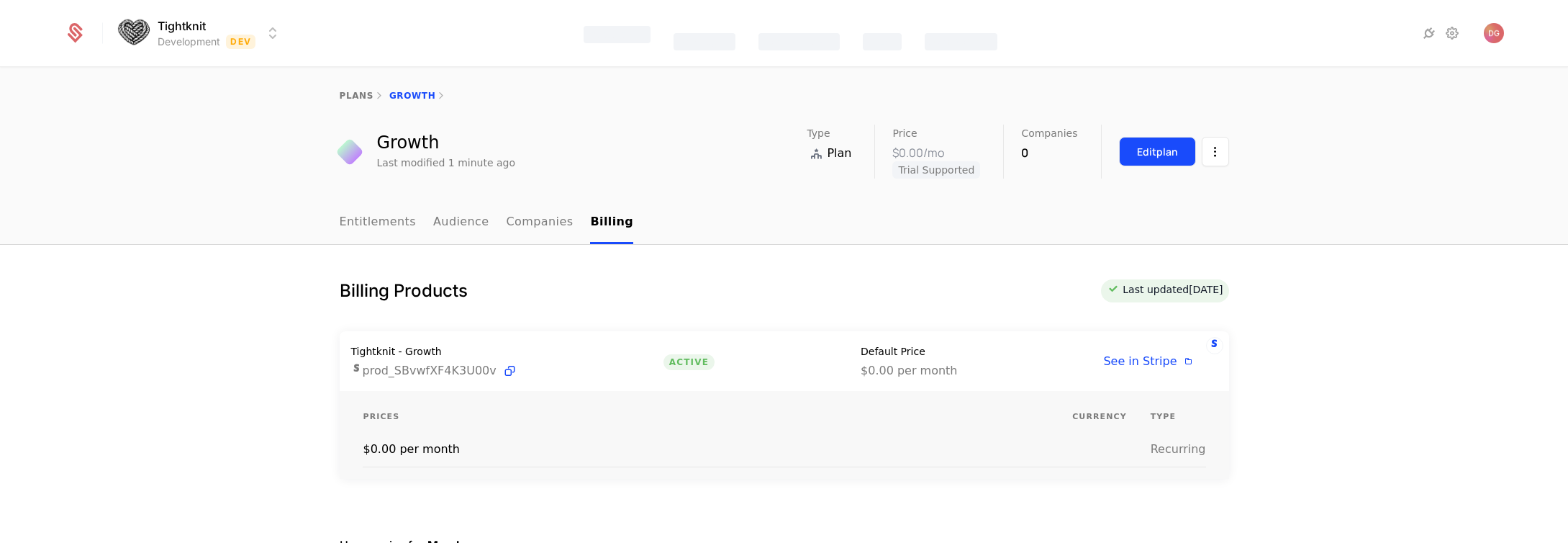
click at [1139, 156] on div "Edit plan" at bounding box center [1158, 152] width 41 height 15
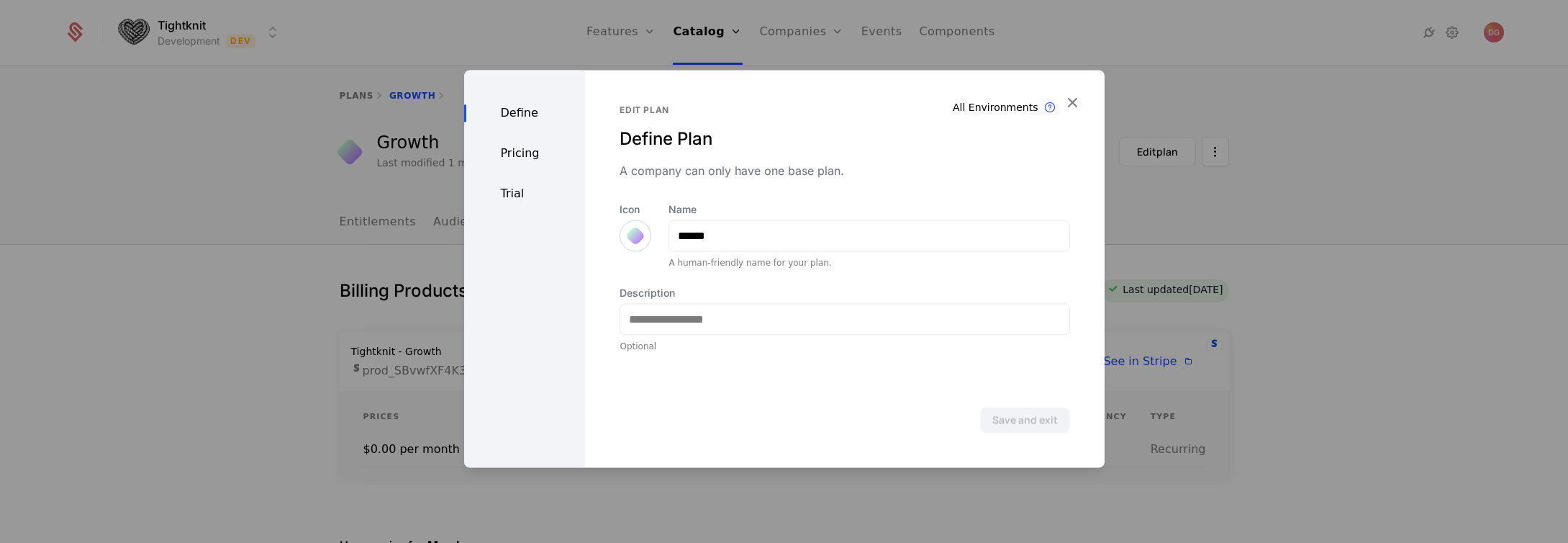
click at [528, 155] on div "Pricing" at bounding box center [525, 154] width 121 height 18
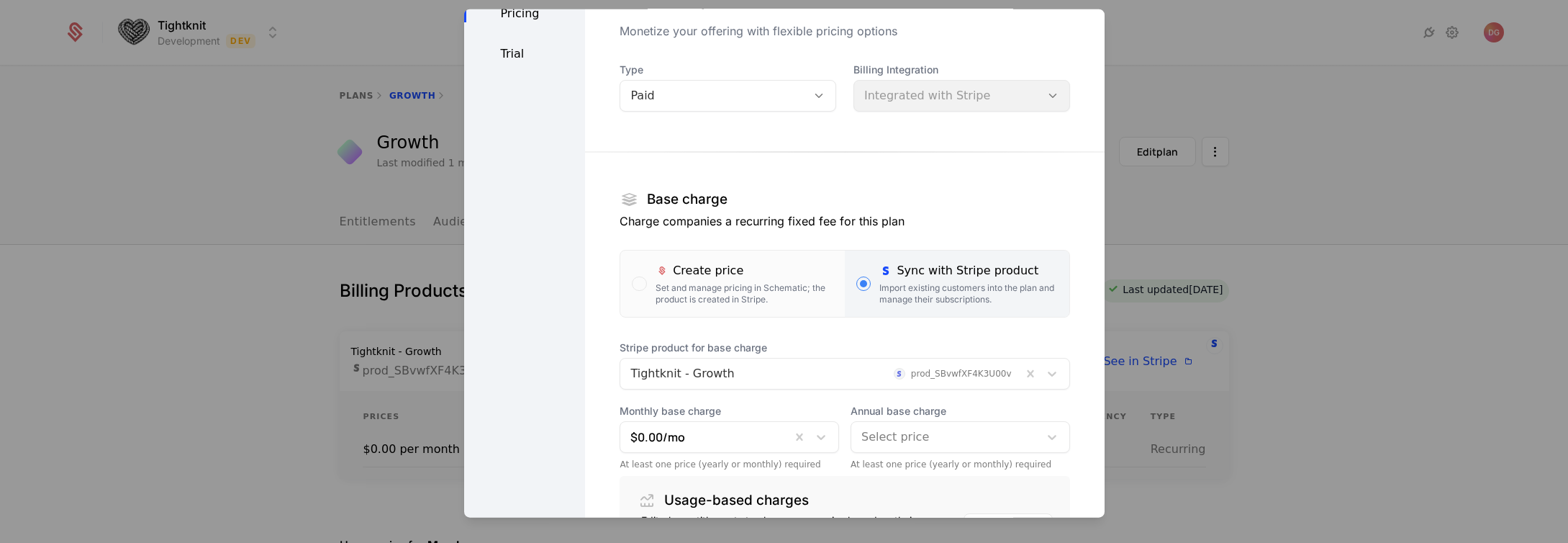
scroll to position [154, 0]
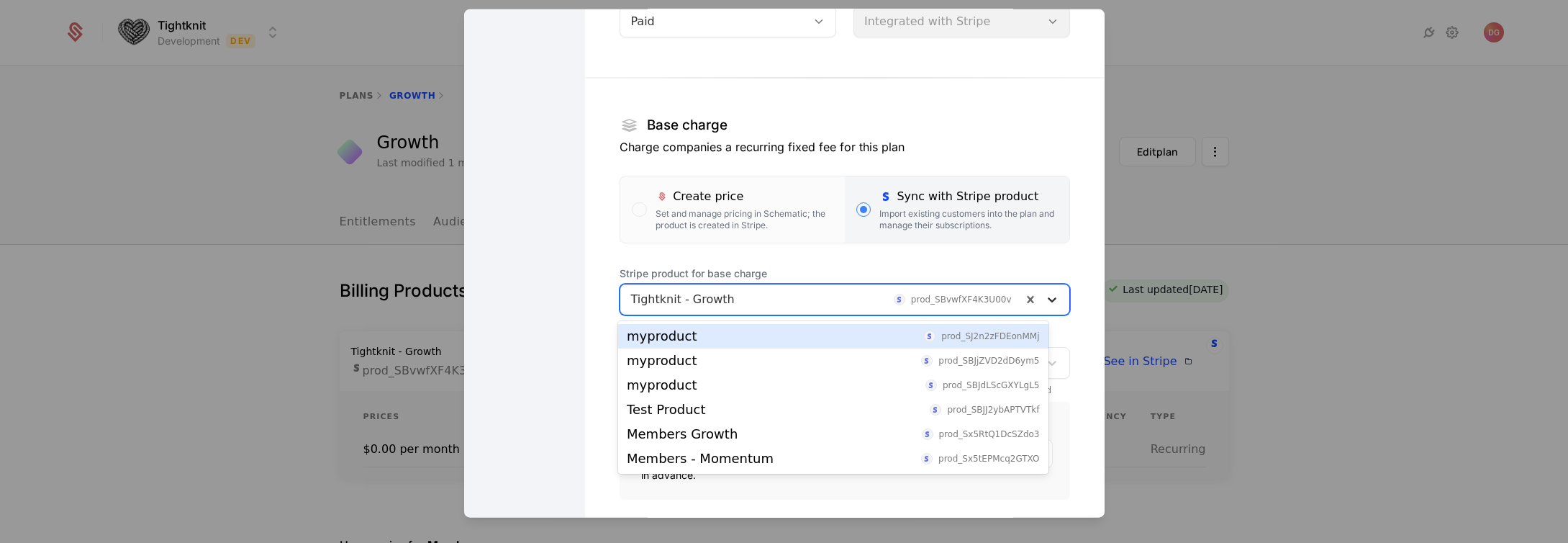
click at [1045, 301] on icon at bounding box center [1052, 299] width 15 height 15
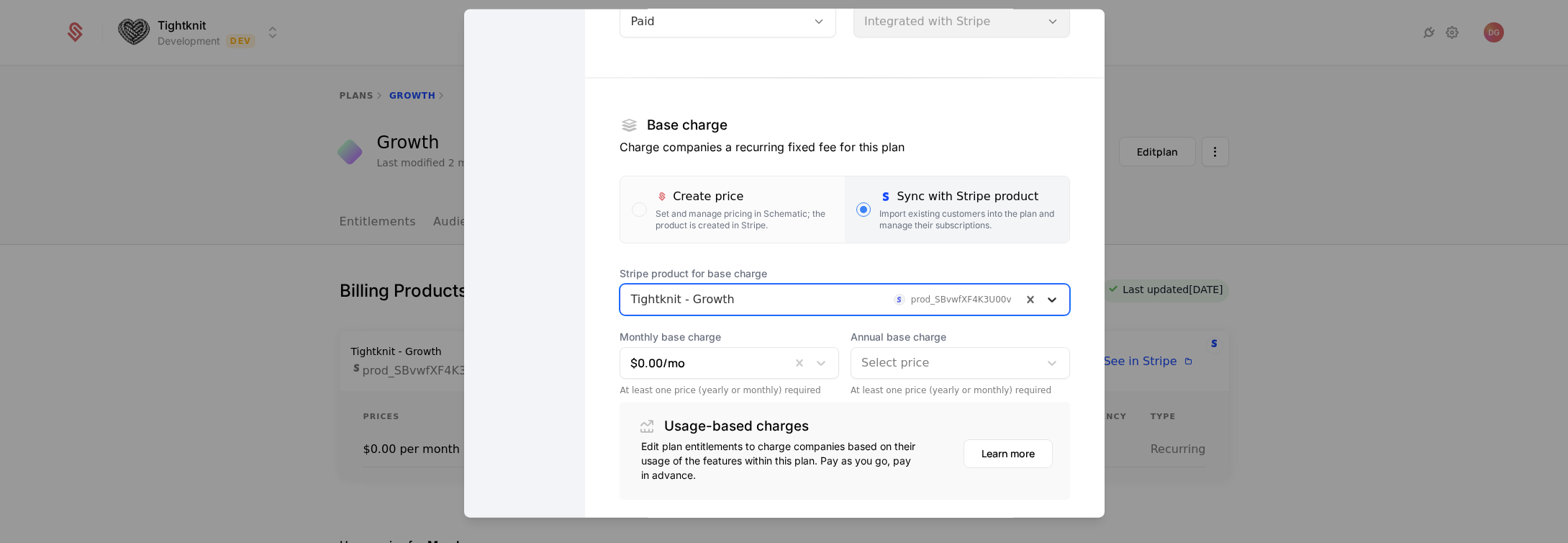
click at [1045, 298] on icon at bounding box center [1052, 299] width 15 height 15
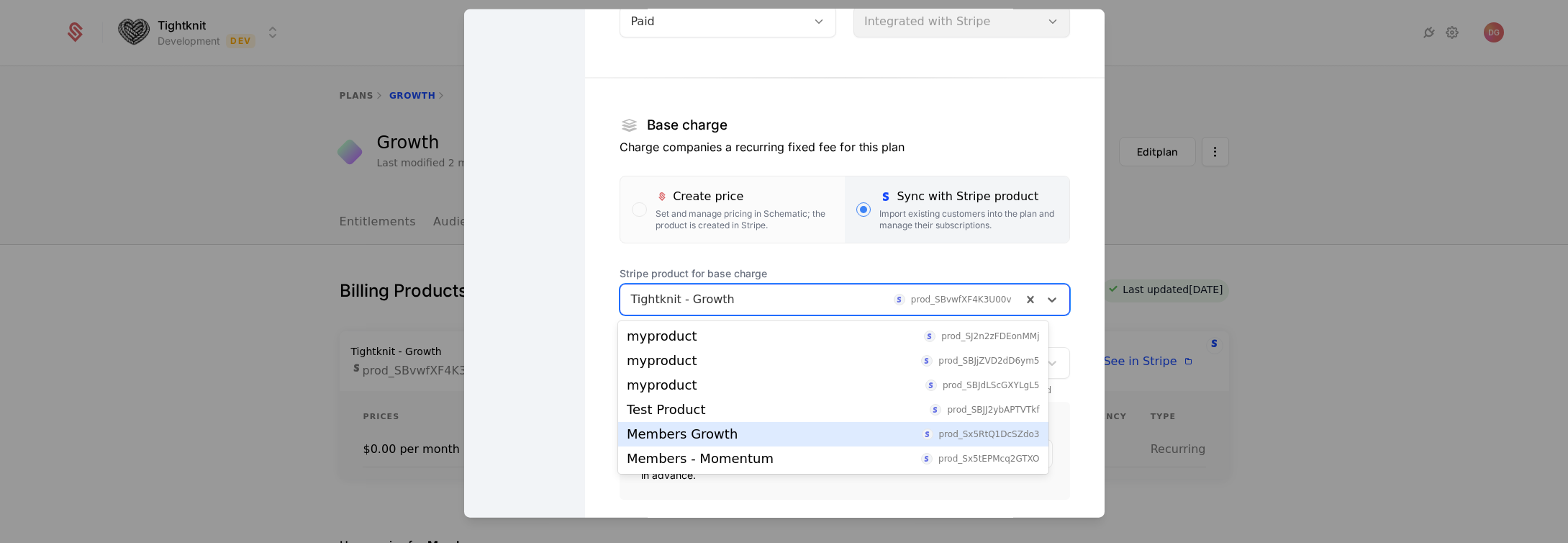
click at [726, 433] on div "Members Growth prod_Sx5RtQ1DcSZdo3" at bounding box center [832, 433] width 412 height 13
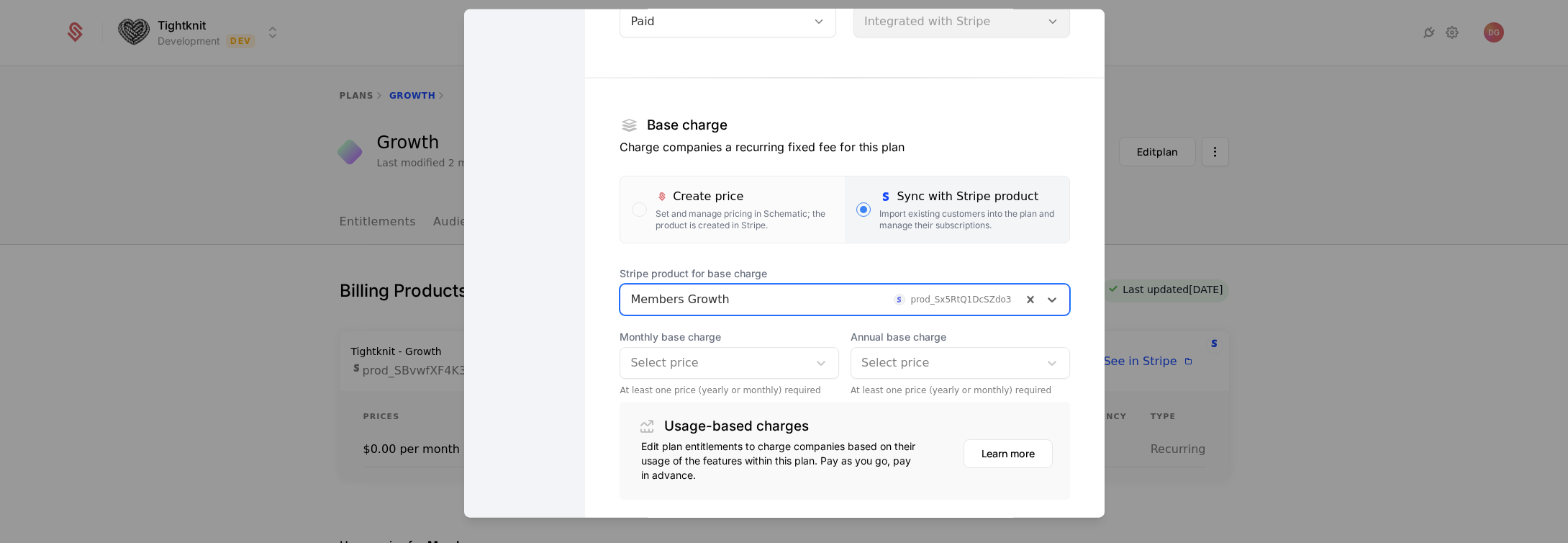
scroll to position [251, 0]
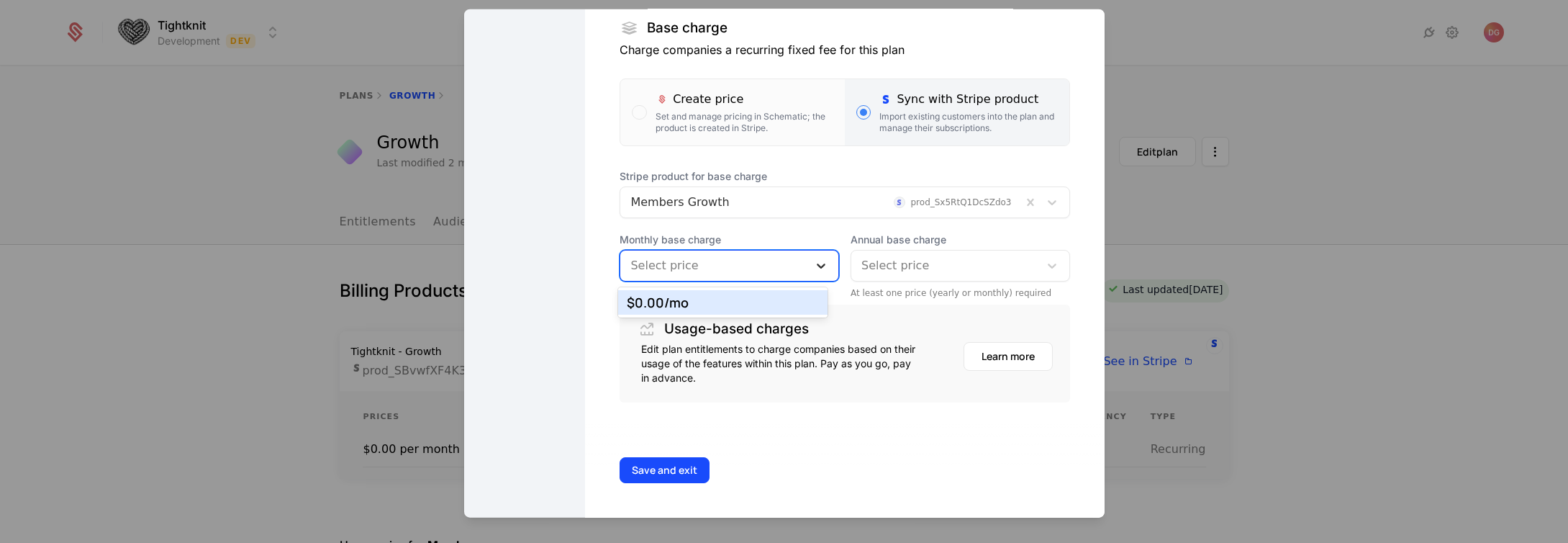
click at [814, 264] on icon at bounding box center [821, 266] width 15 height 15
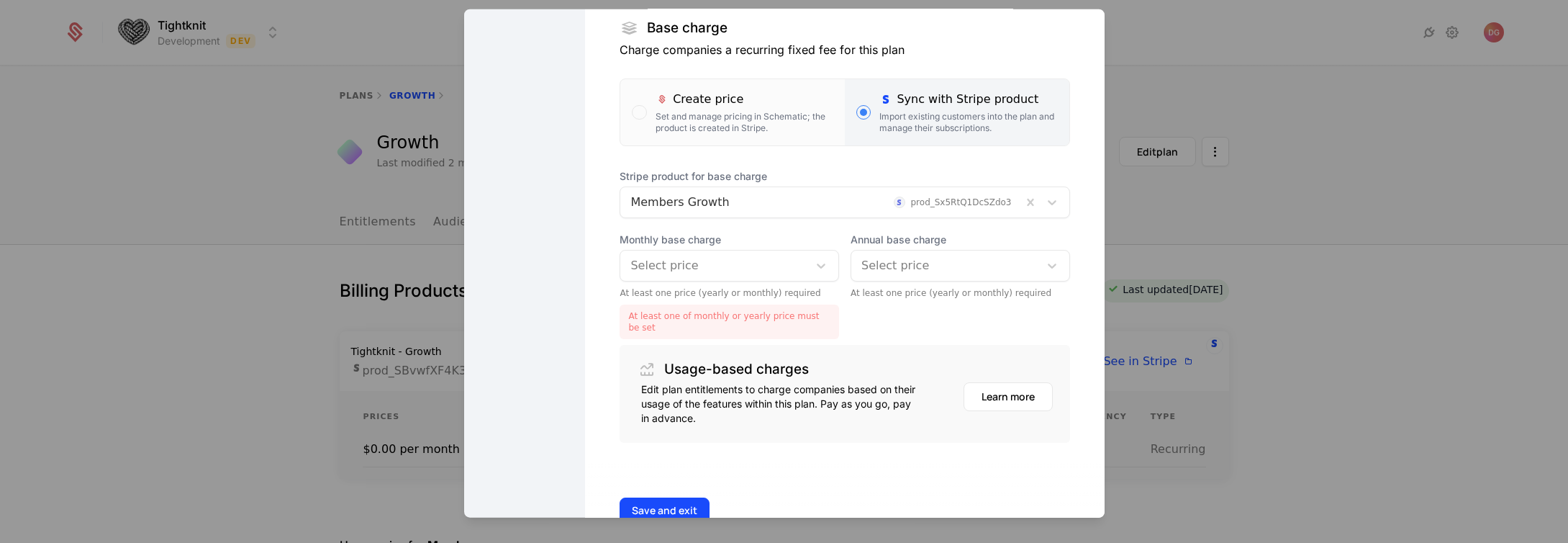
click at [804, 235] on span "Monthly base charge" at bounding box center [730, 239] width 219 height 15
click at [678, 509] on button "Save and exit" at bounding box center [665, 511] width 90 height 25
click at [816, 260] on div at bounding box center [821, 266] width 25 height 18
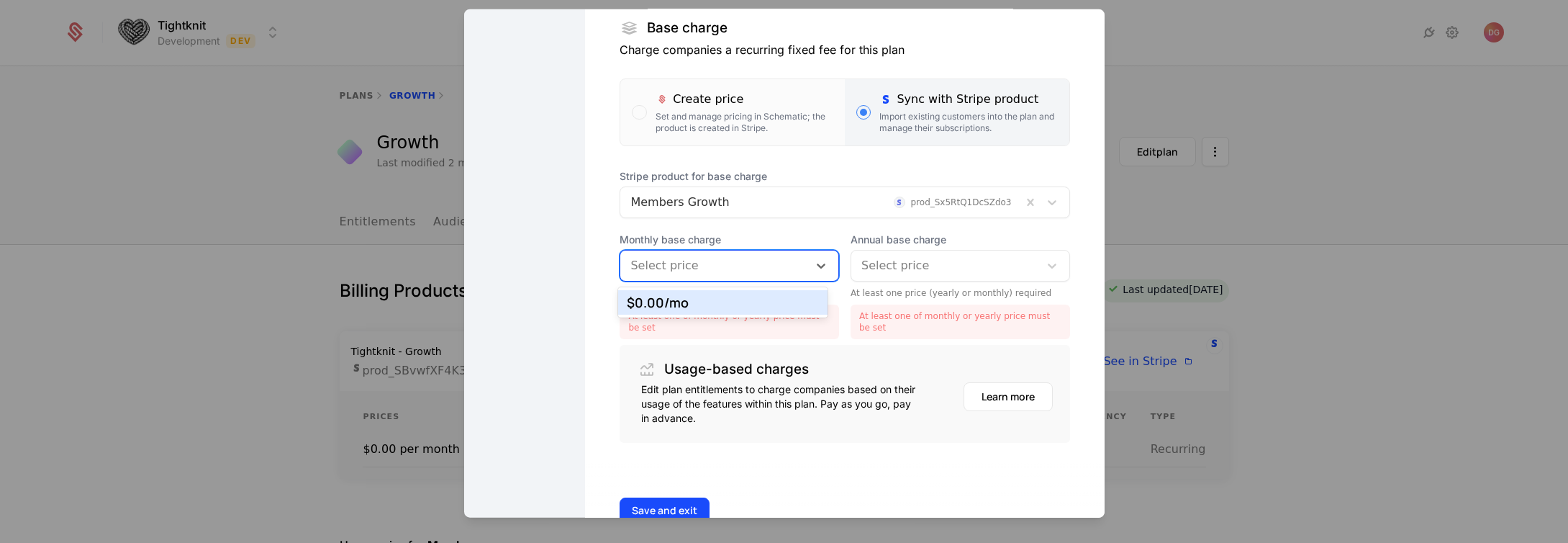
click at [735, 303] on div "$0.00 /mo" at bounding box center [723, 302] width 192 height 13
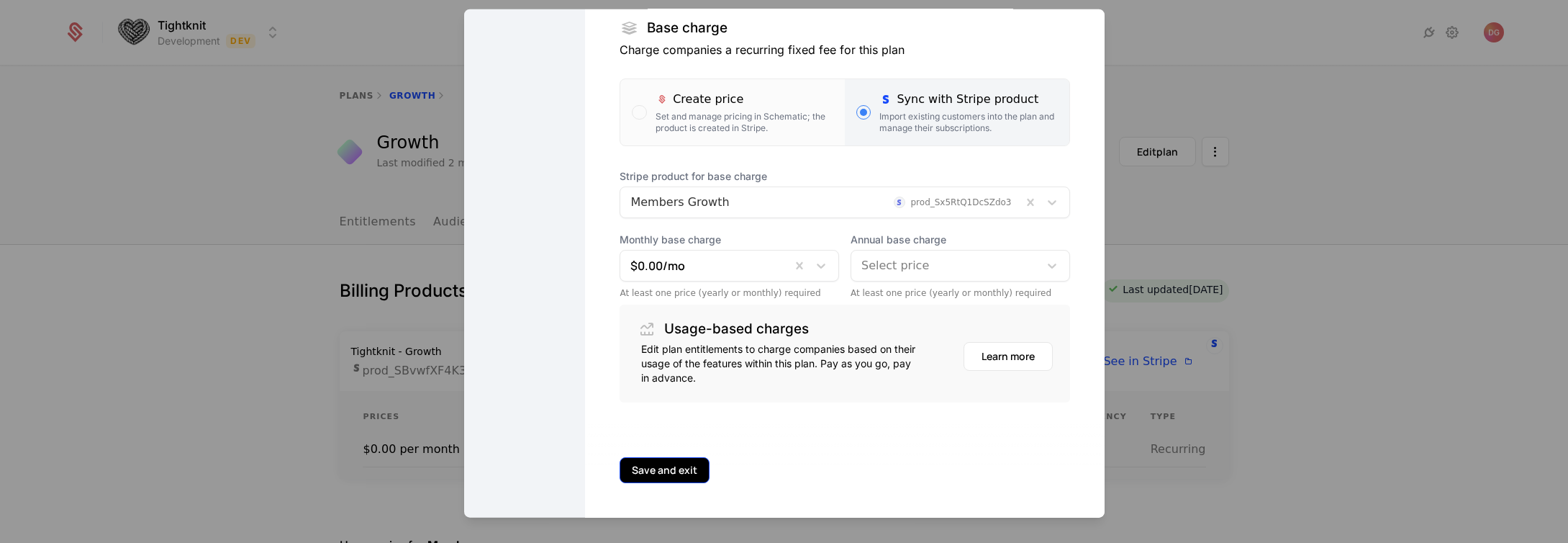
click at [663, 476] on button "Save and exit" at bounding box center [665, 470] width 90 height 25
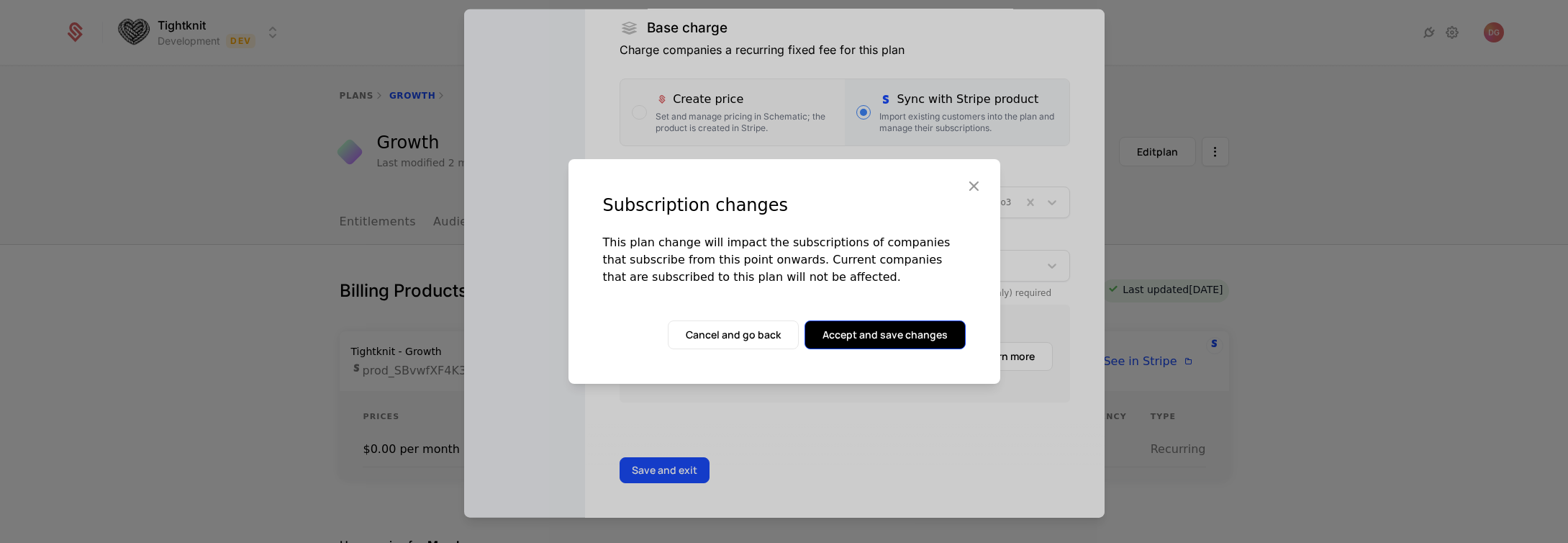
click at [876, 329] on button "Accept and save changes" at bounding box center [884, 334] width 162 height 28
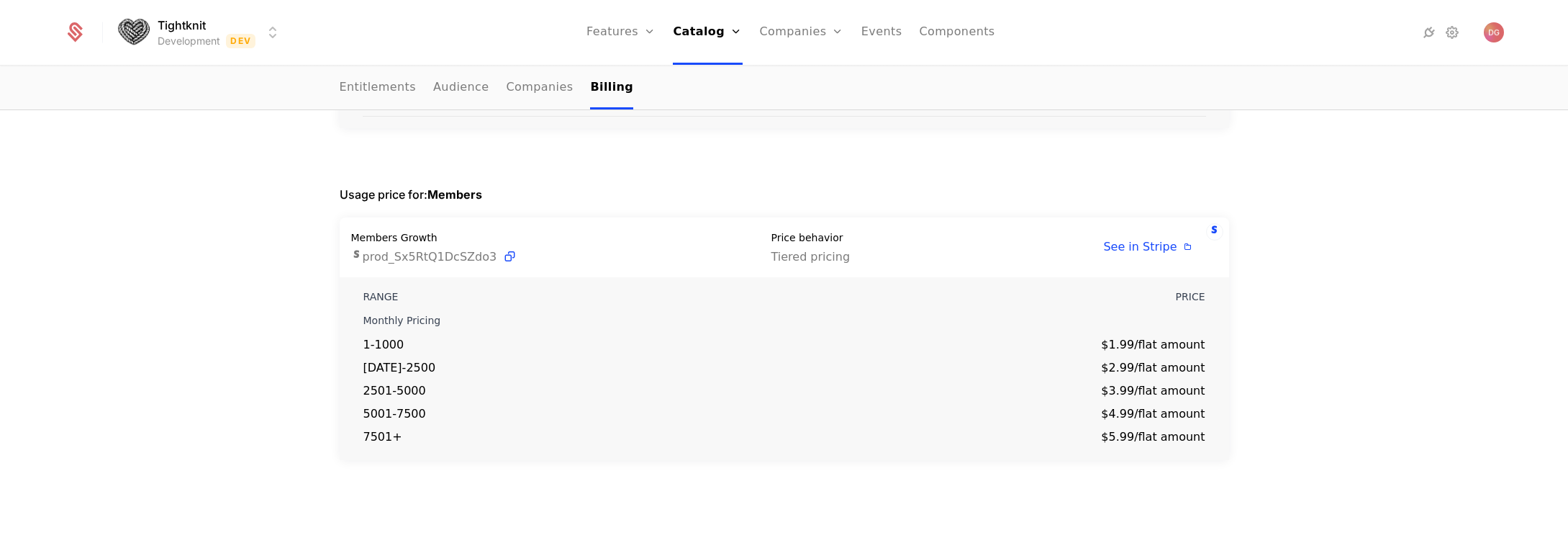
scroll to position [36, 0]
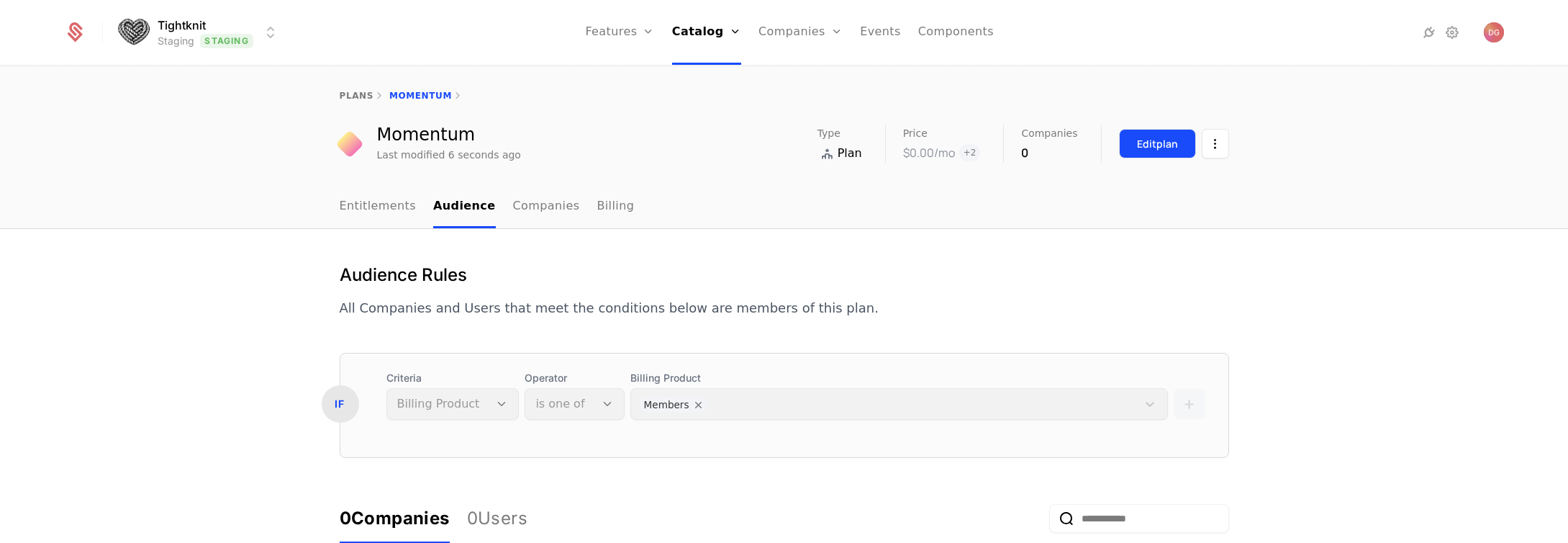
click at [1143, 148] on div "Edit plan" at bounding box center [1158, 144] width 41 height 15
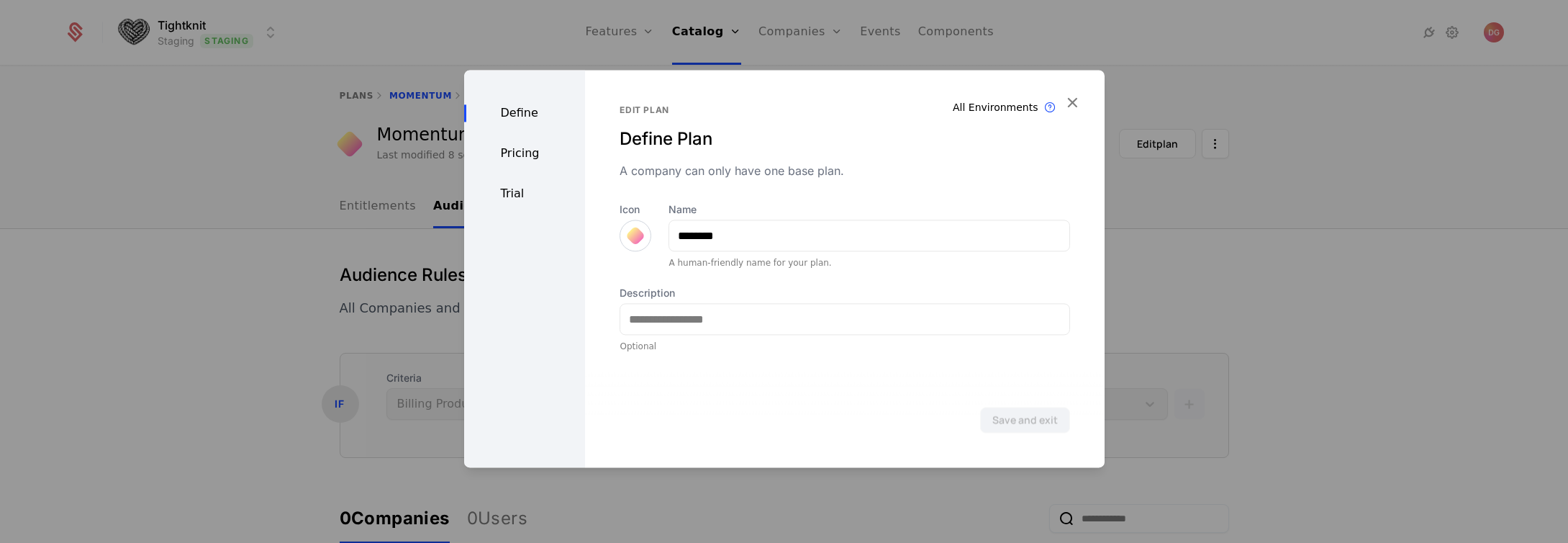
click at [511, 153] on div "Pricing" at bounding box center [525, 154] width 121 height 18
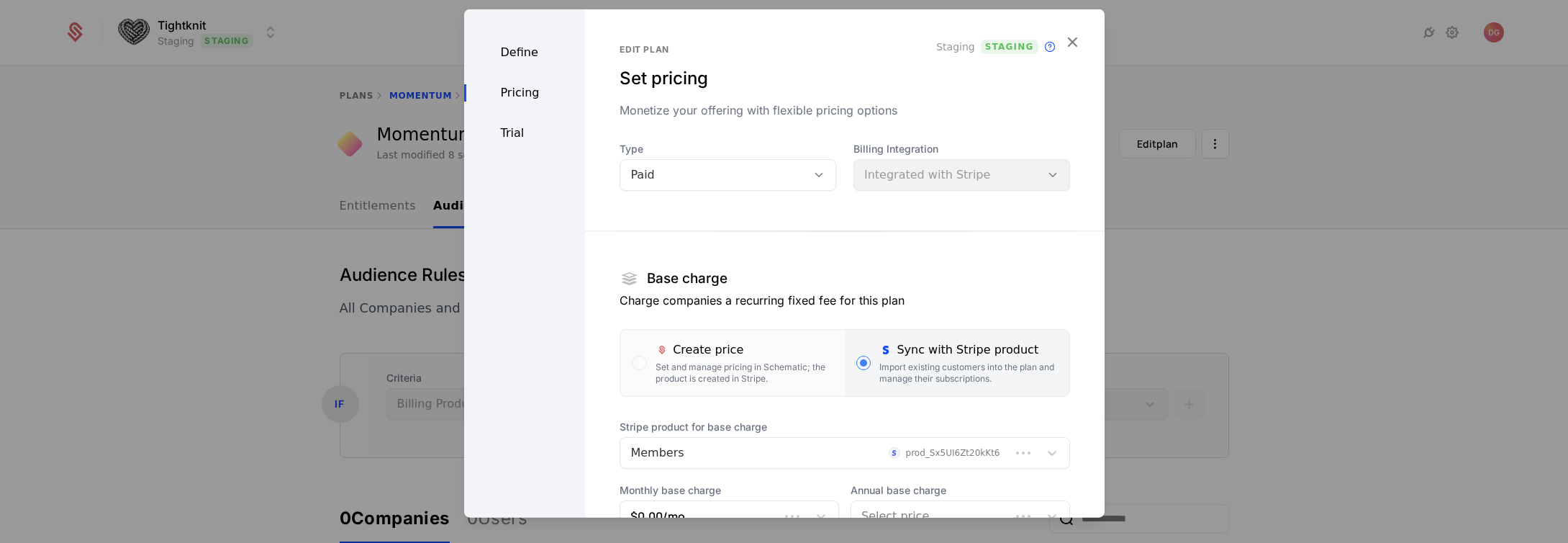
scroll to position [248, 0]
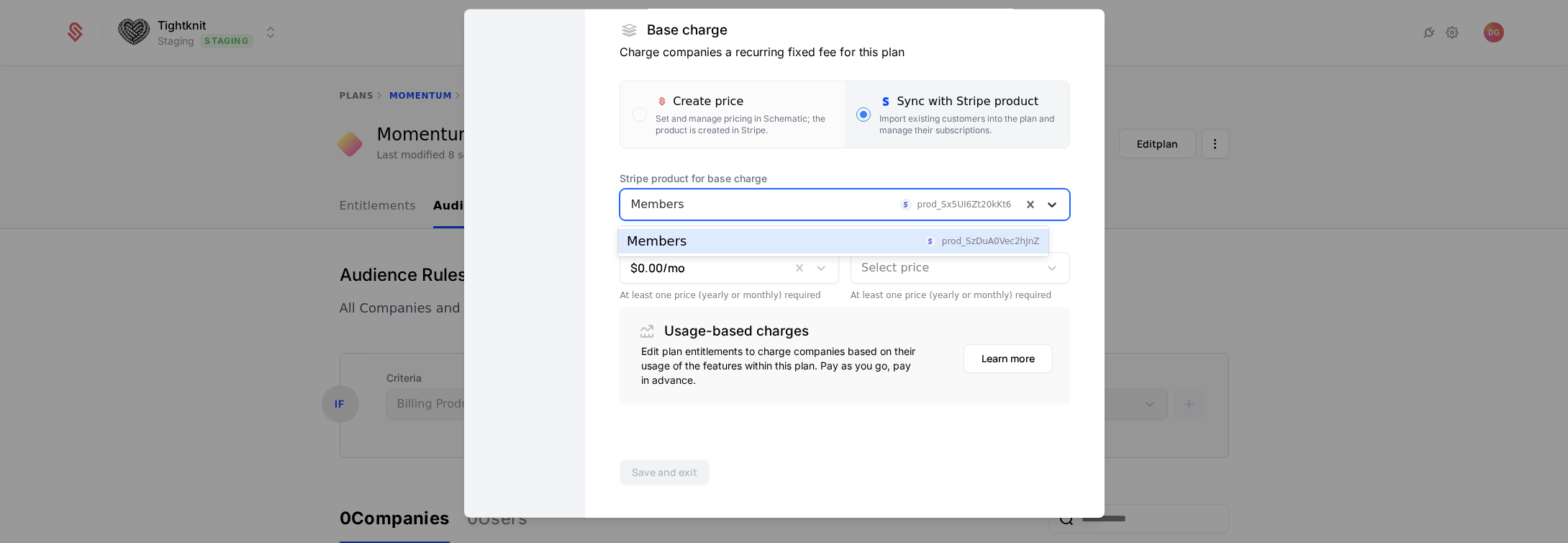
click at [1040, 205] on div at bounding box center [1052, 205] width 25 height 18
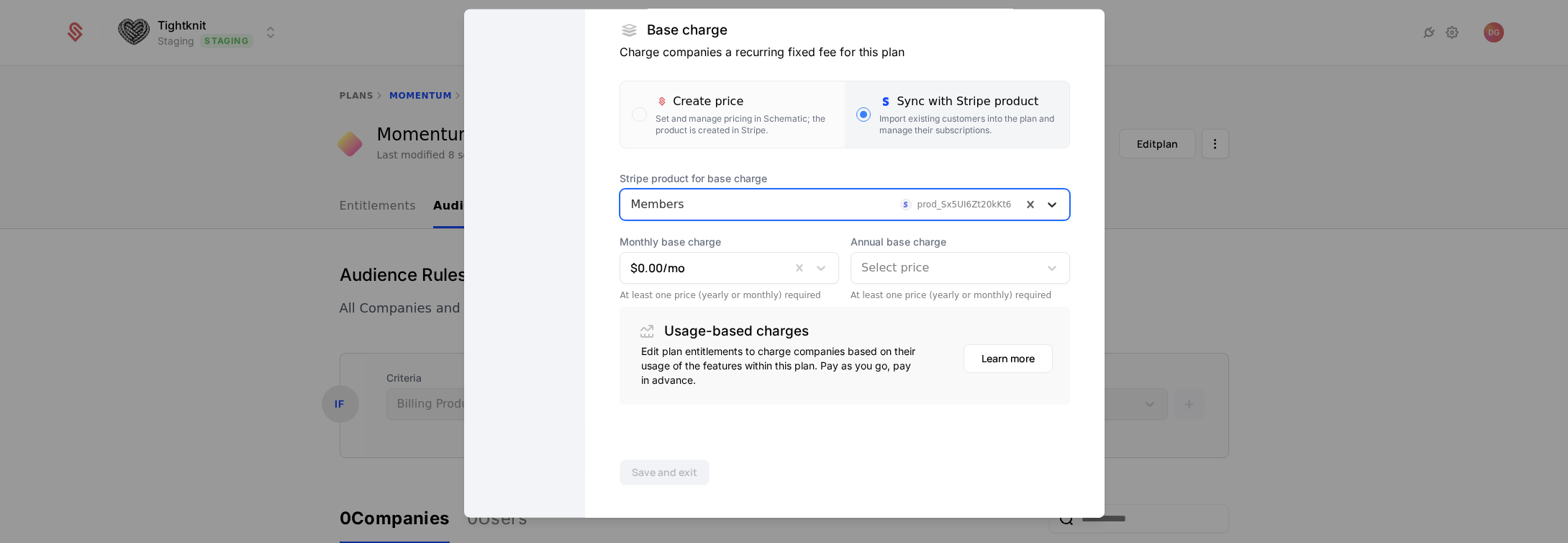
click at [1045, 205] on icon at bounding box center [1052, 204] width 15 height 15
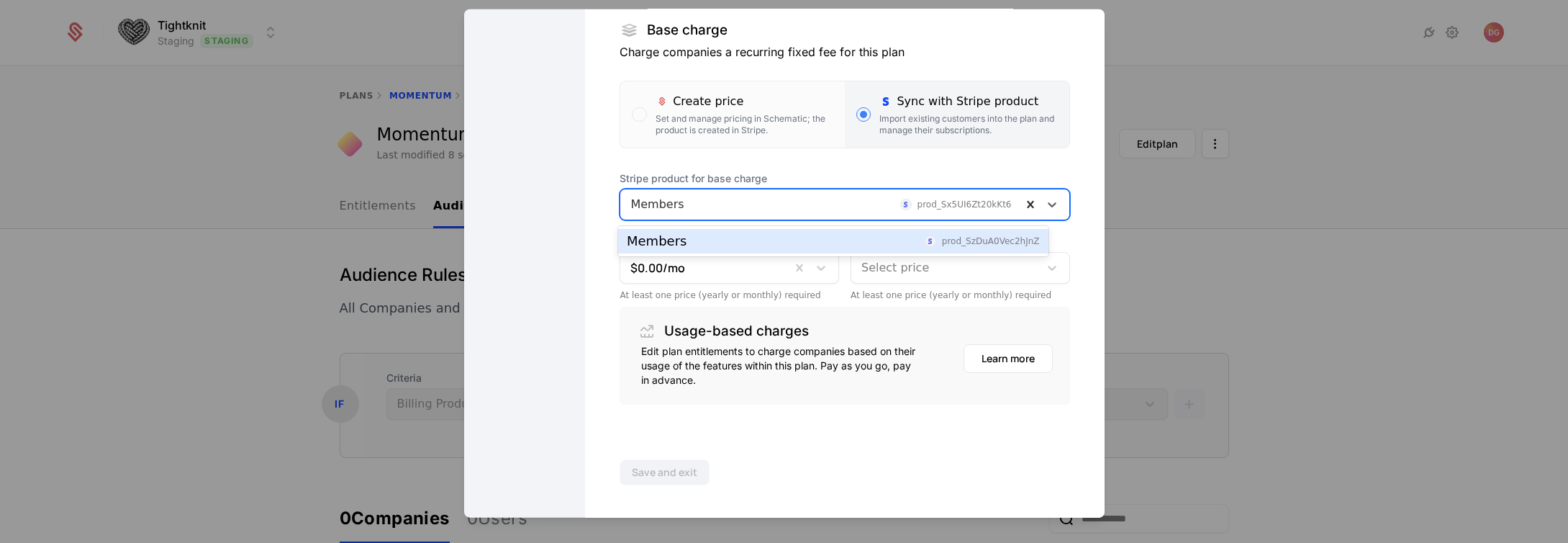
scroll to position [170, 0]
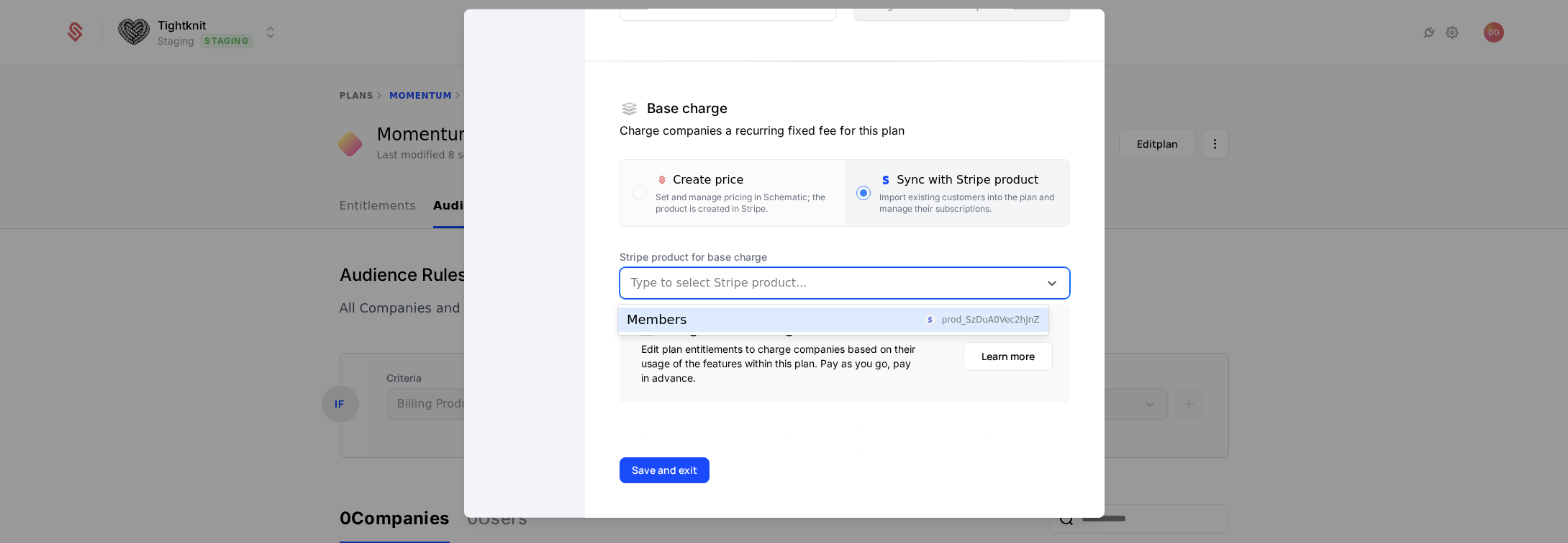
click at [499, 292] on div "Define Pricing Trial" at bounding box center [525, 178] width 121 height 678
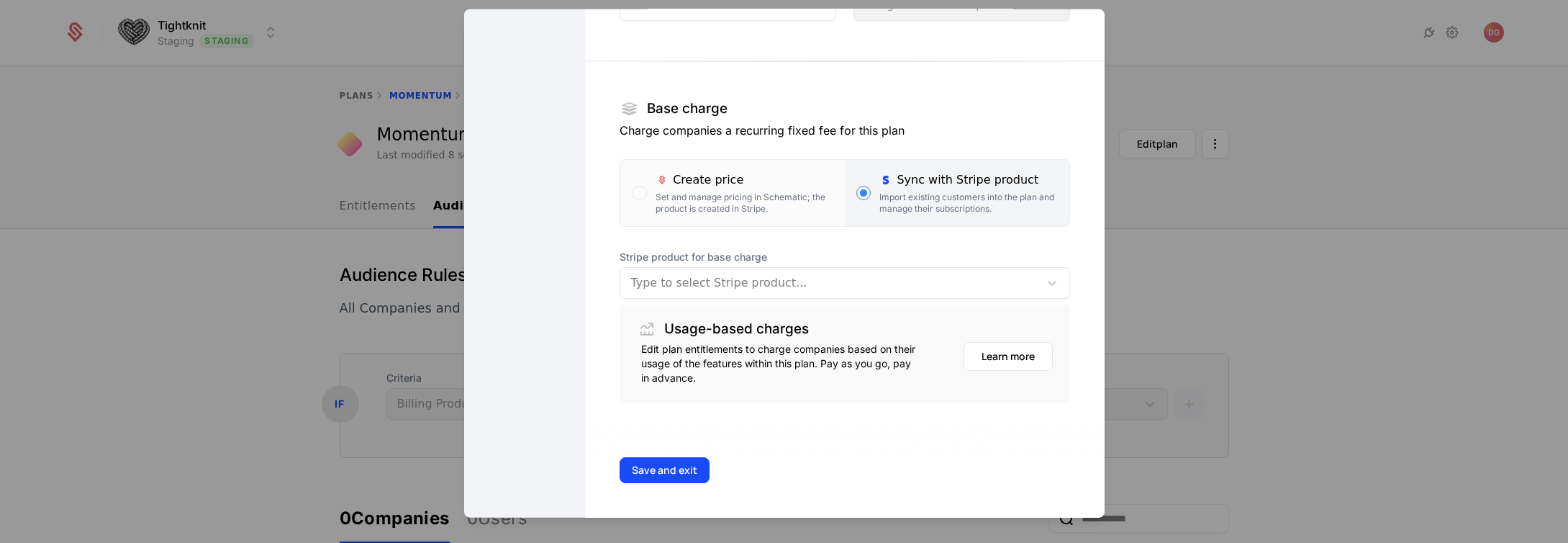
click at [790, 275] on div at bounding box center [830, 282] width 398 height 21
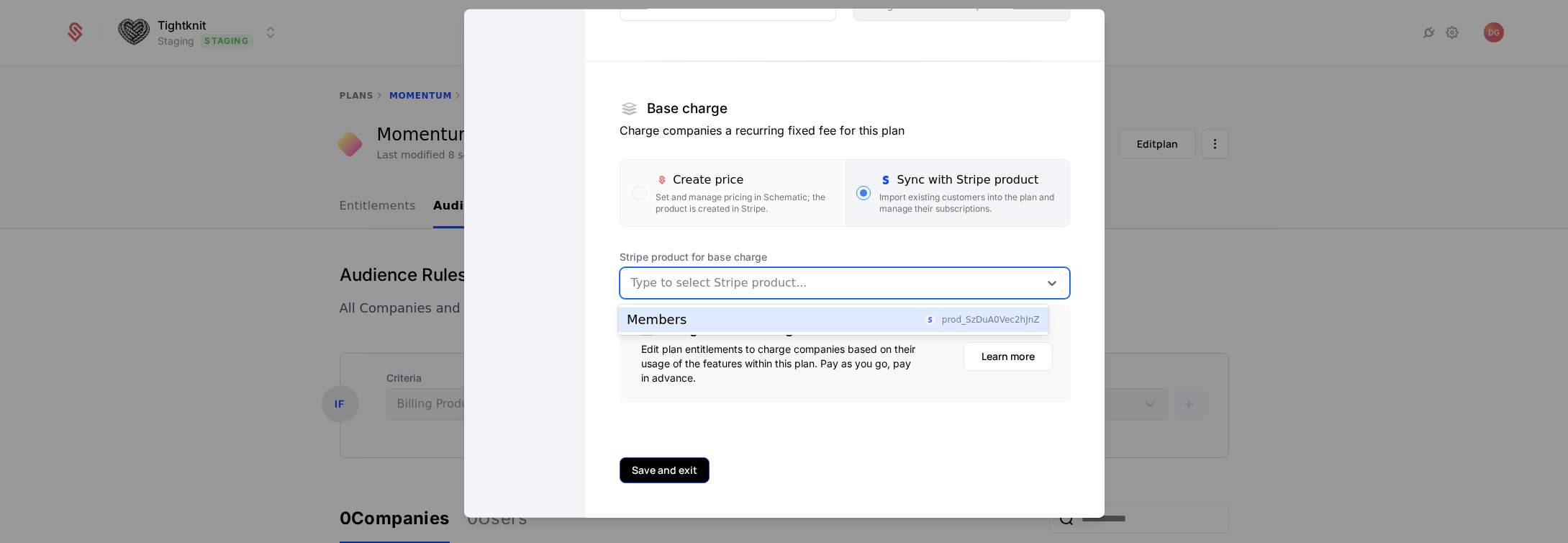
click at [686, 465] on button "Save and exit" at bounding box center [665, 470] width 90 height 25
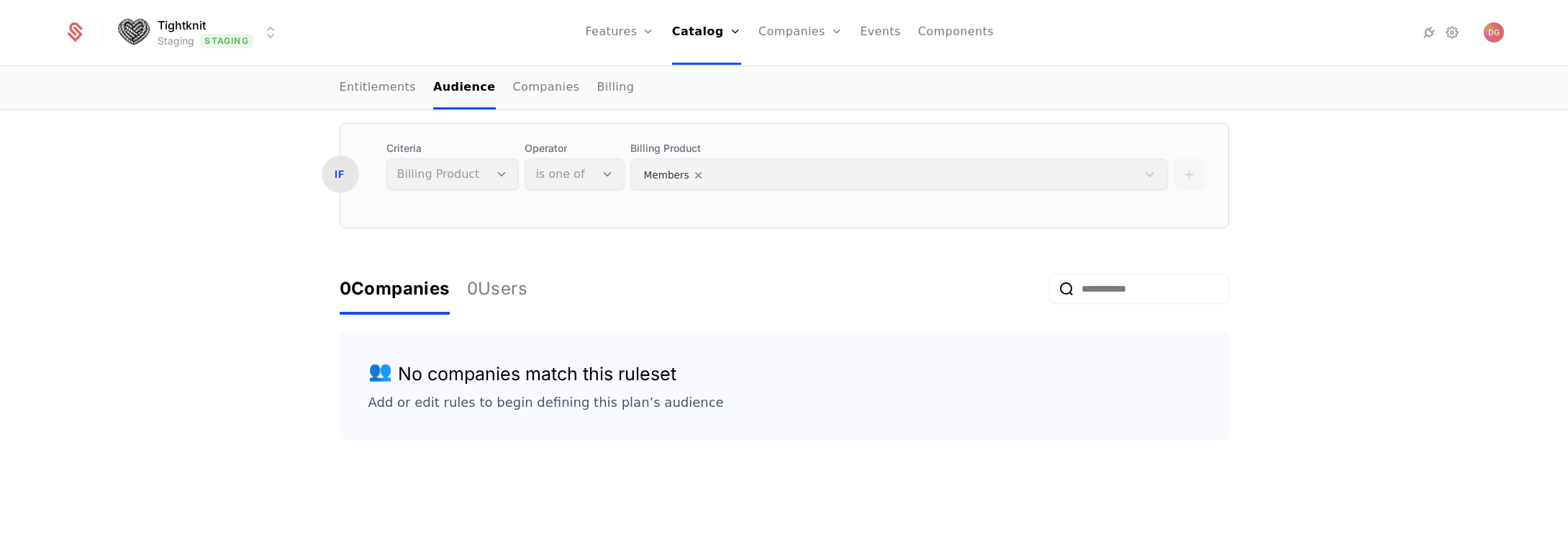
scroll to position [0, 0]
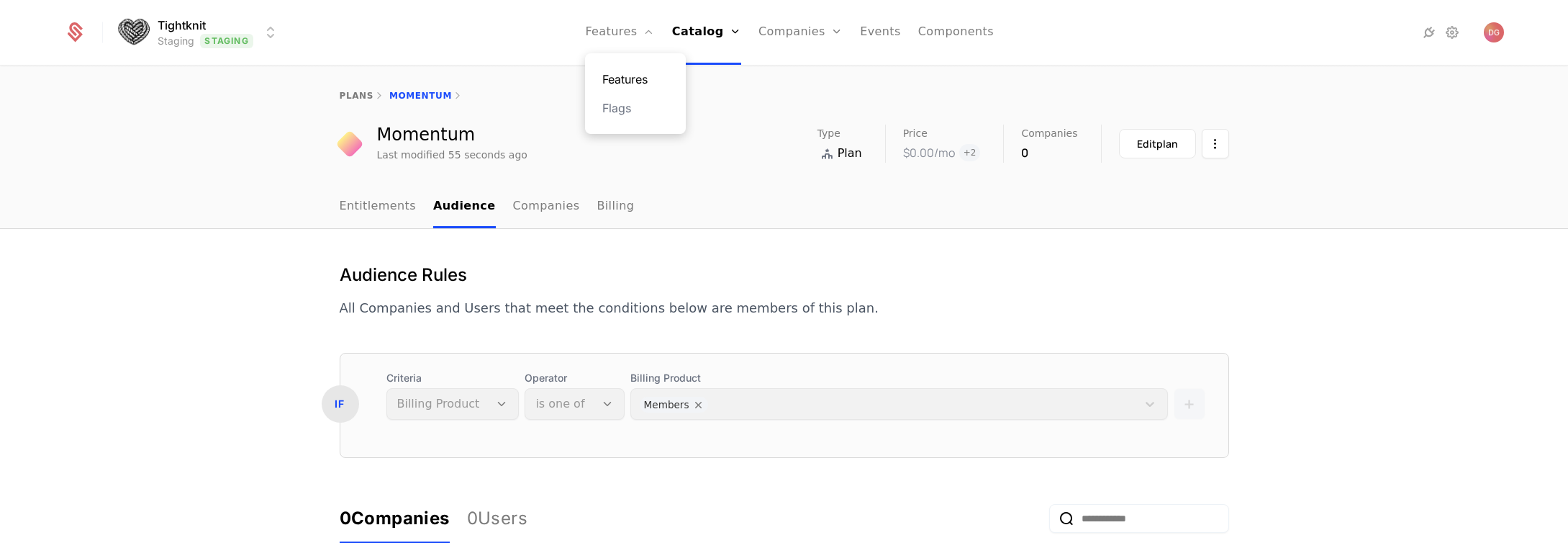
click at [631, 82] on link "Features" at bounding box center [636, 79] width 67 height 18
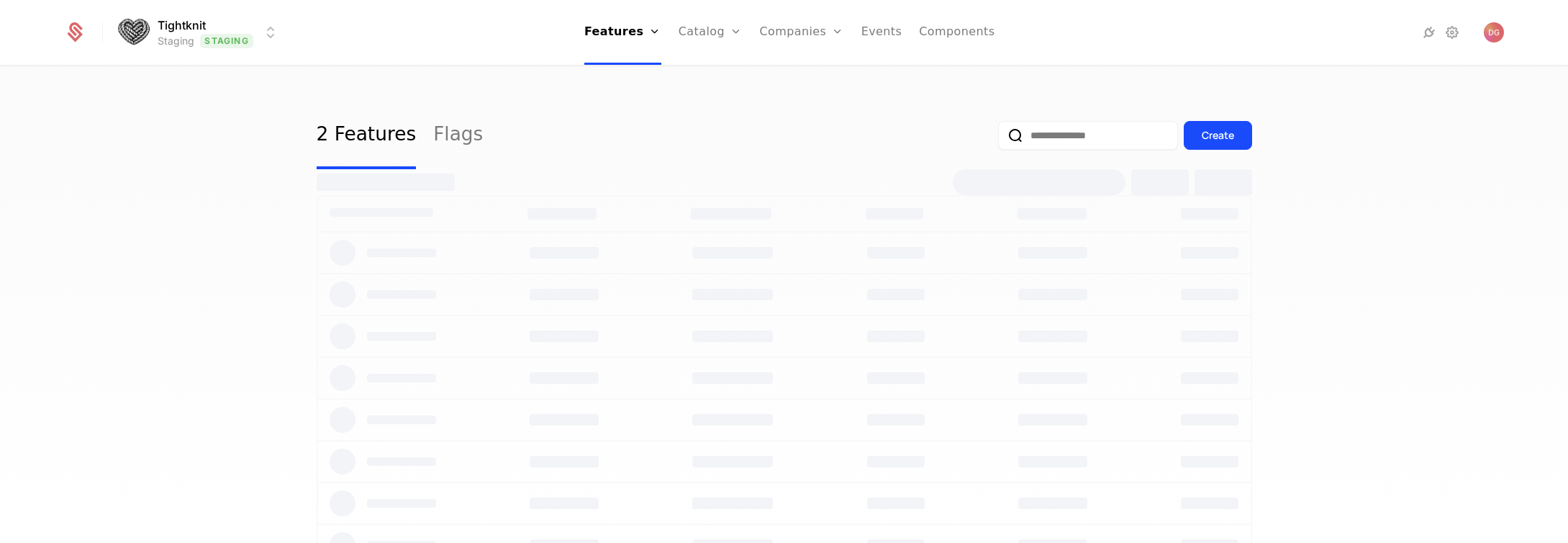
select select "**"
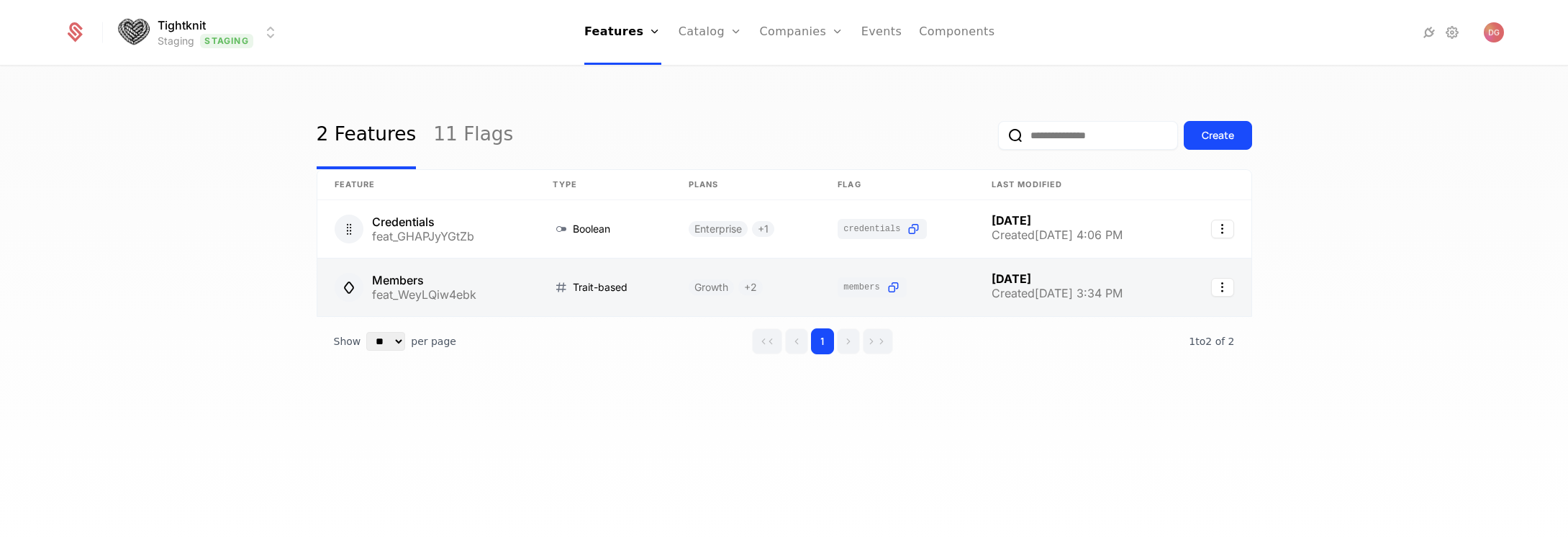
click at [468, 284] on link at bounding box center [426, 287] width 218 height 58
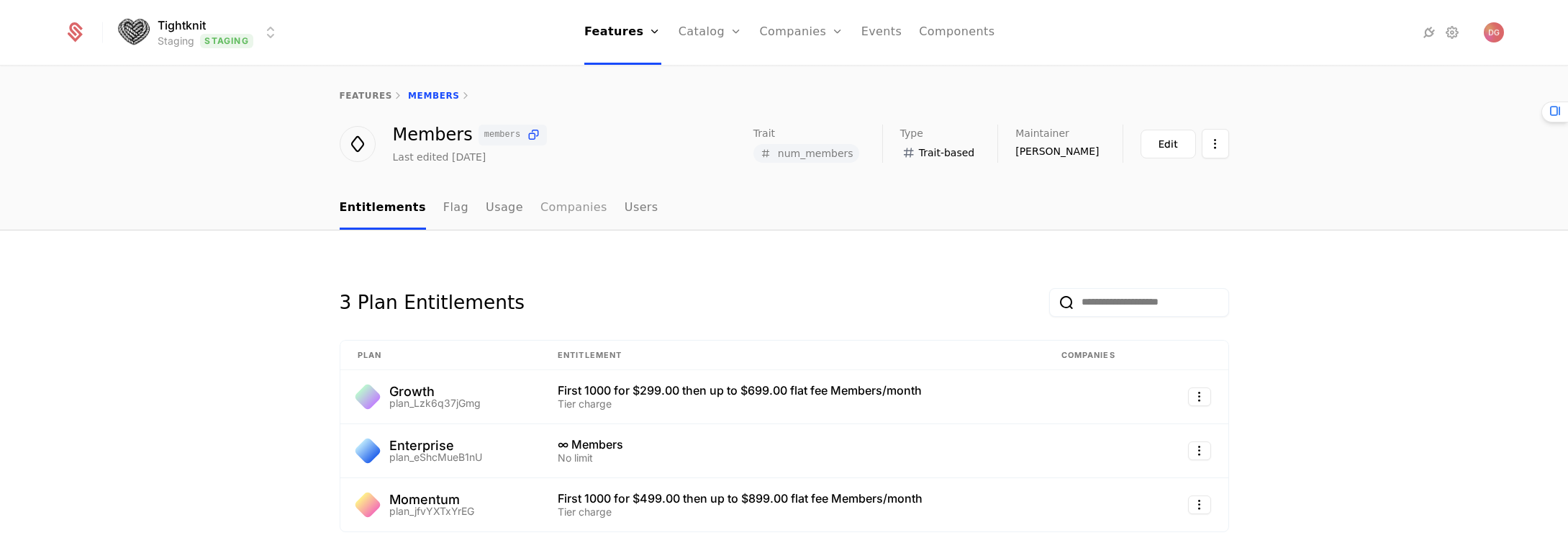
click at [574, 211] on link "Companies" at bounding box center [574, 208] width 67 height 42
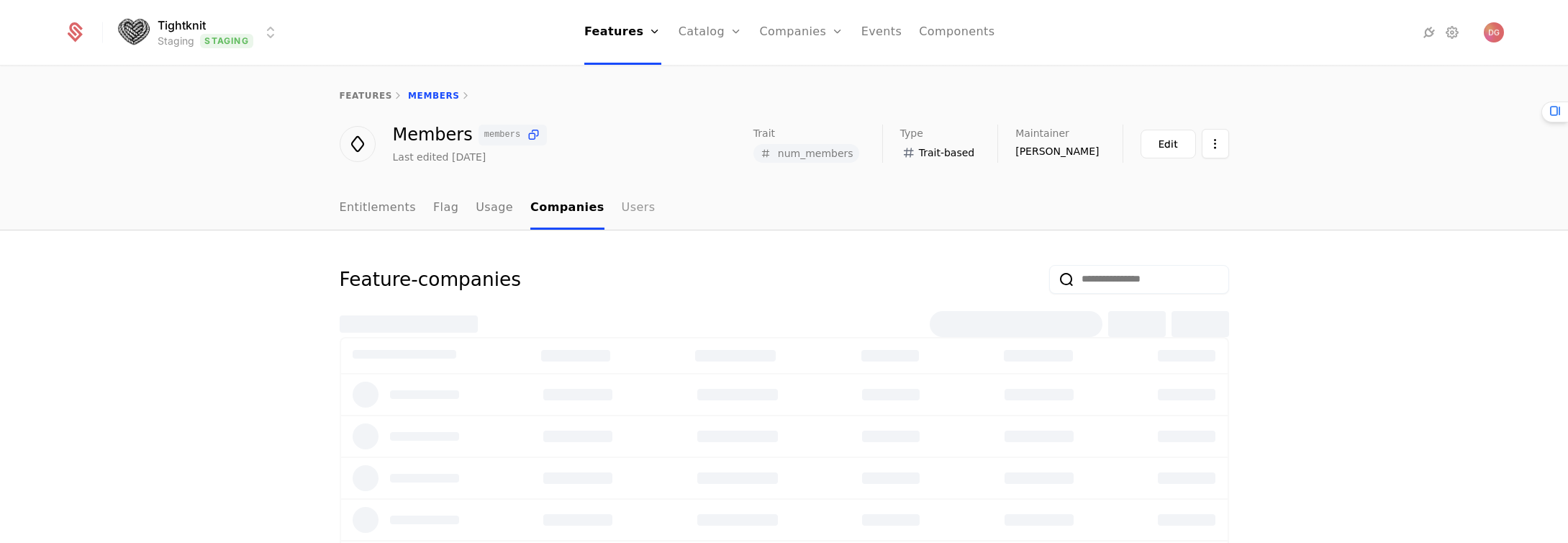
select select "**"
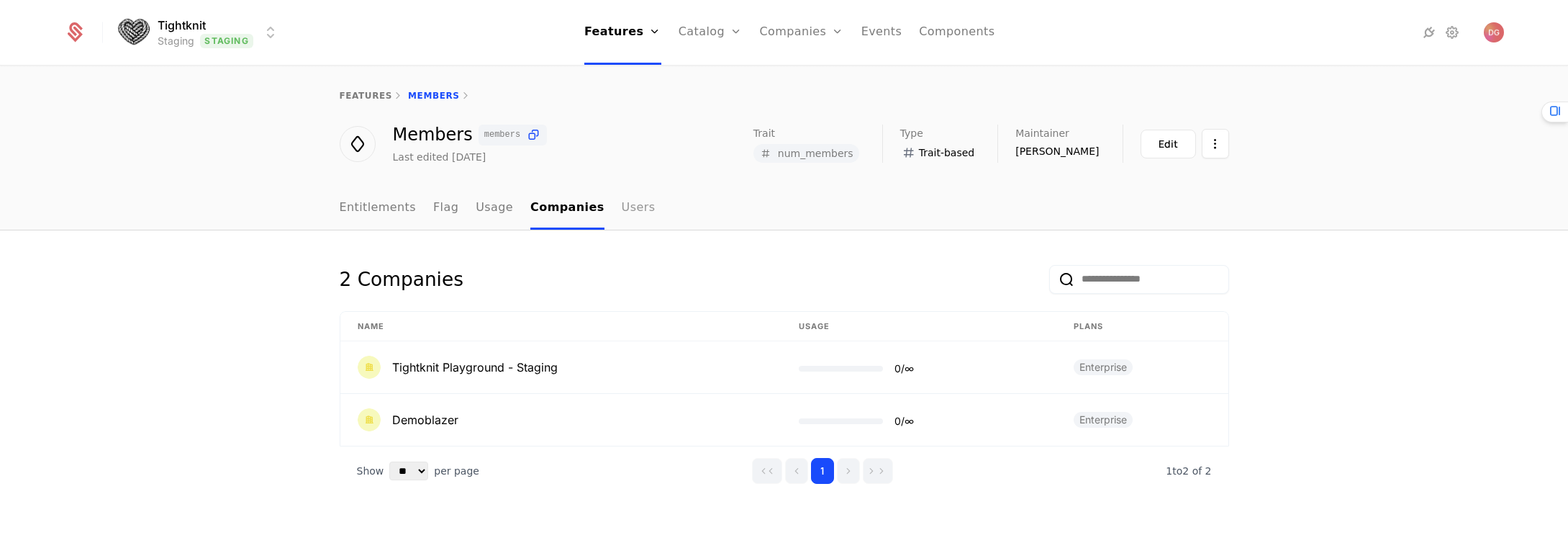
click at [624, 208] on link "Users" at bounding box center [639, 208] width 34 height 42
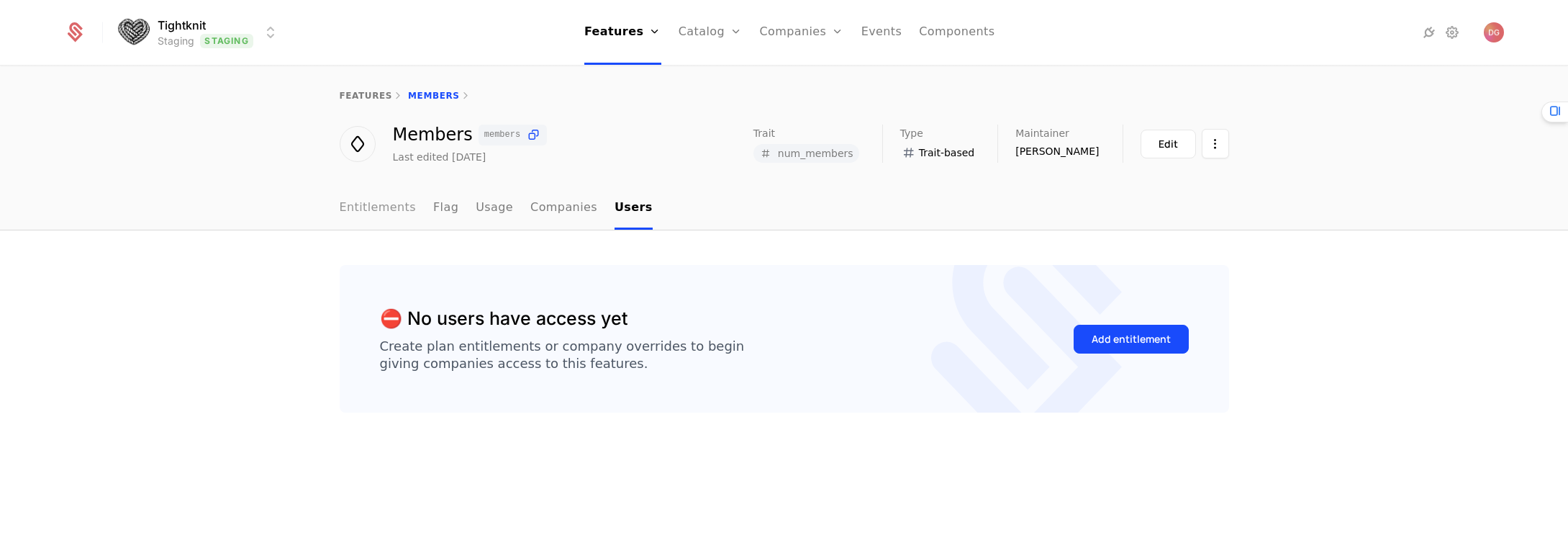
click at [393, 208] on link "Entitlements" at bounding box center [378, 208] width 77 height 42
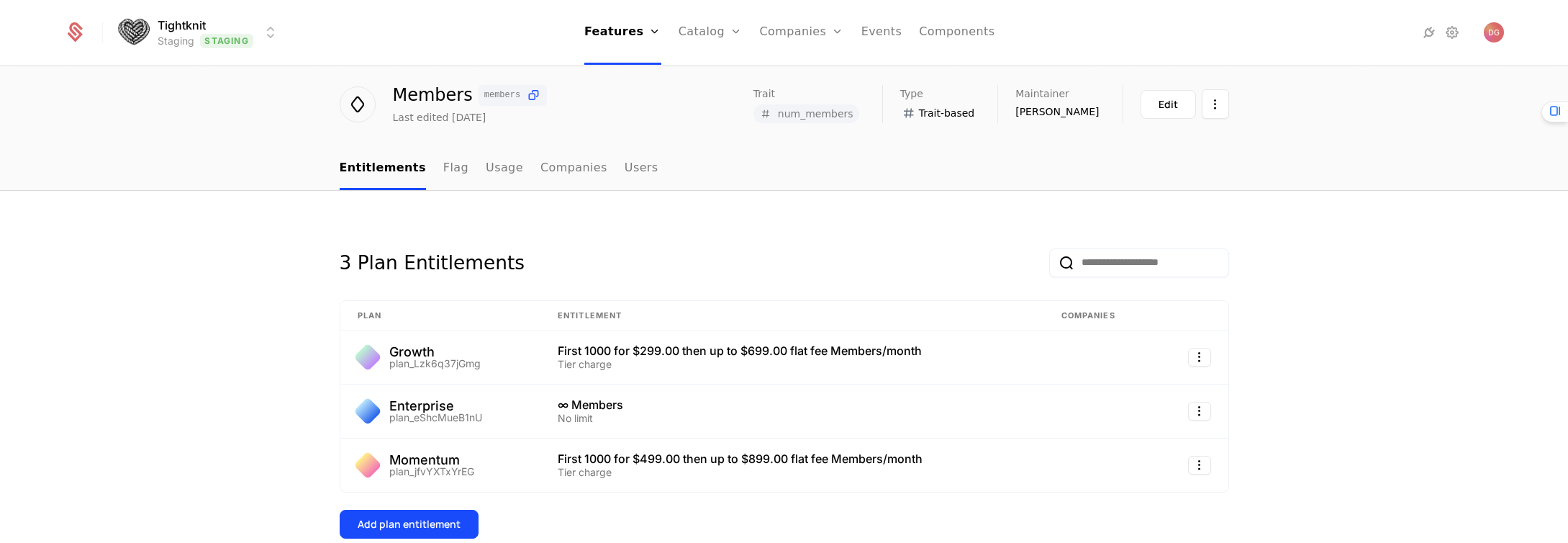
scroll to position [66, 0]
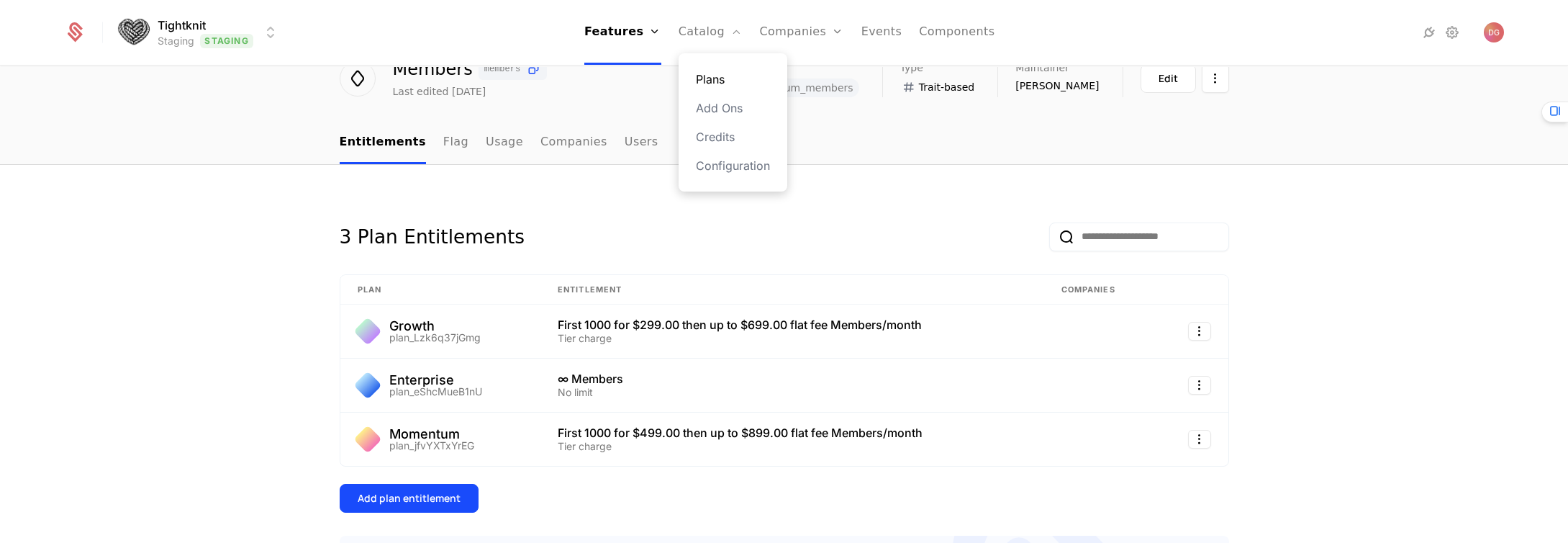
click at [714, 82] on link "Plans" at bounding box center [734, 79] width 74 height 18
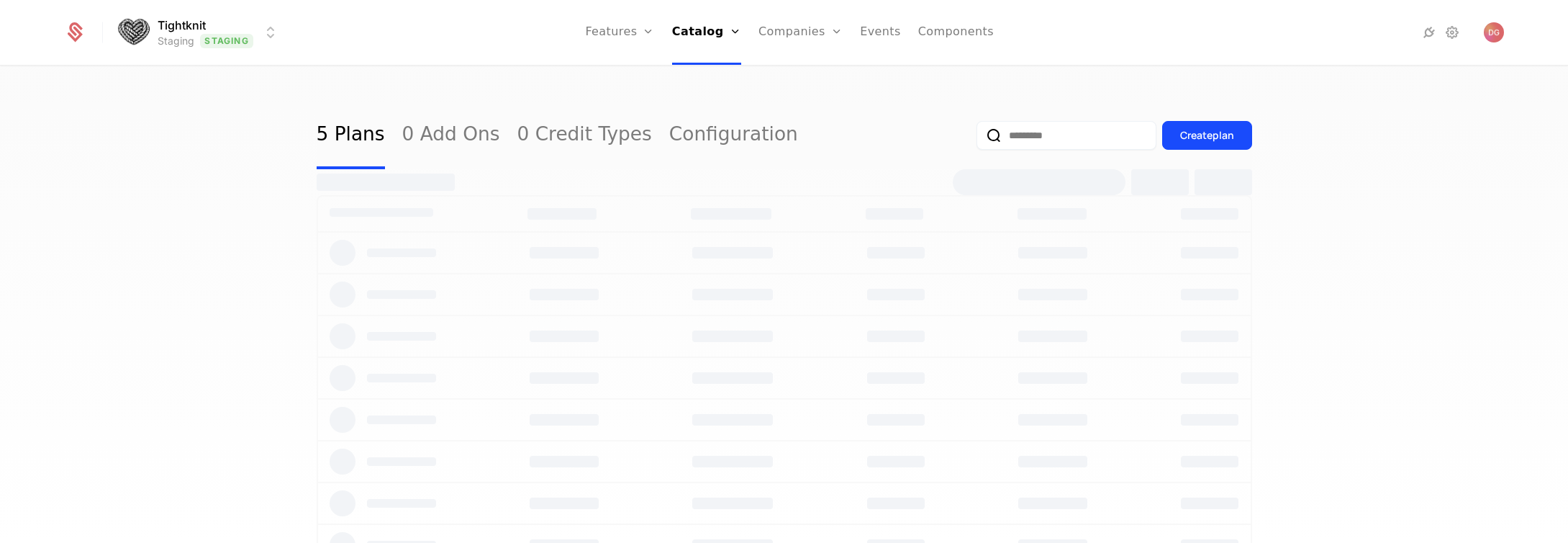
select select "**"
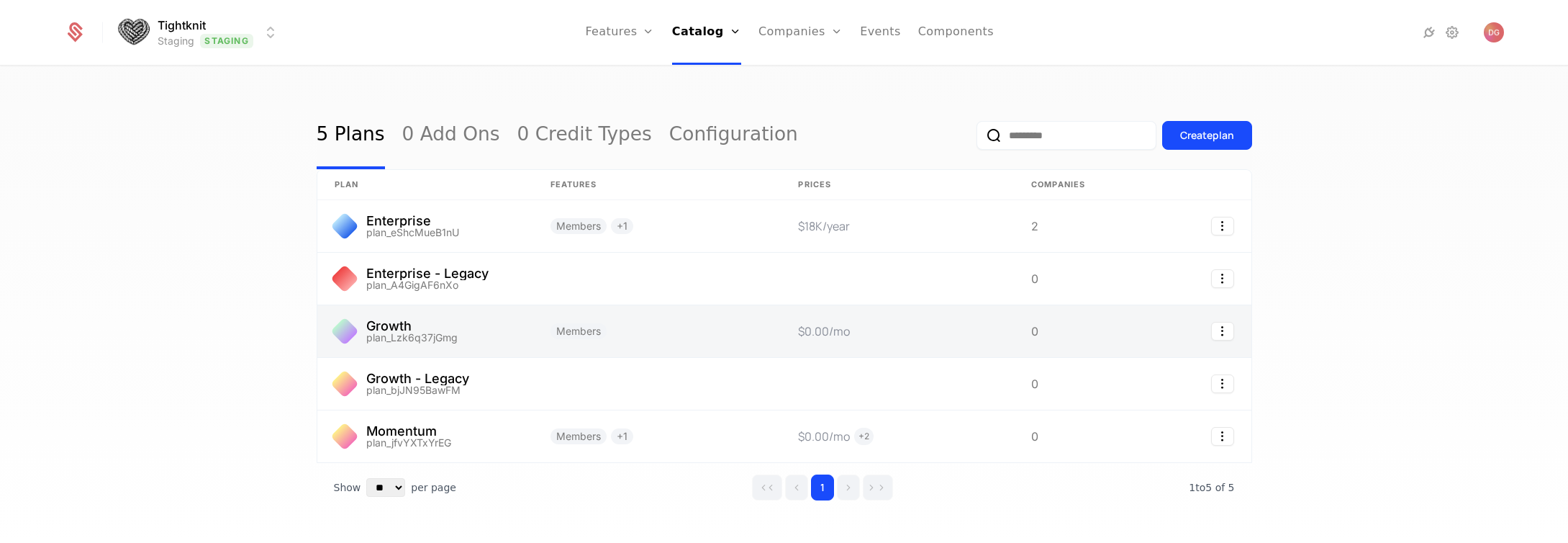
click at [462, 321] on link at bounding box center [425, 331] width 215 height 52
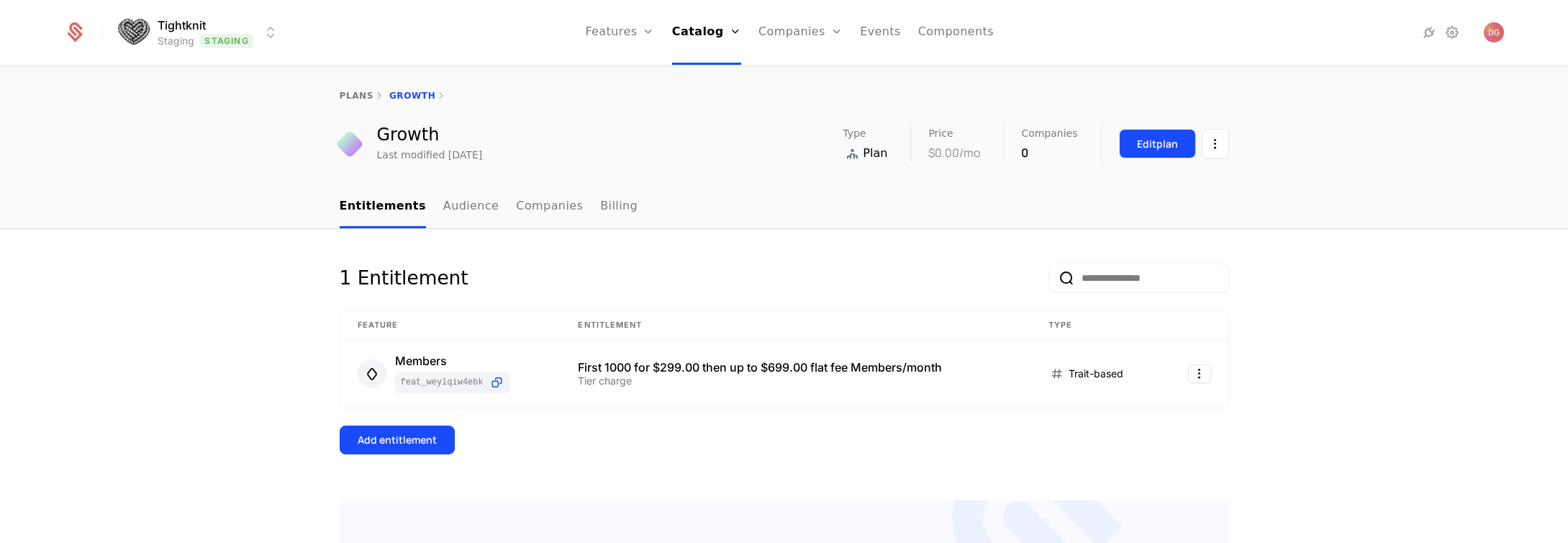
click at [1144, 142] on div "Edit plan" at bounding box center [1158, 144] width 41 height 15
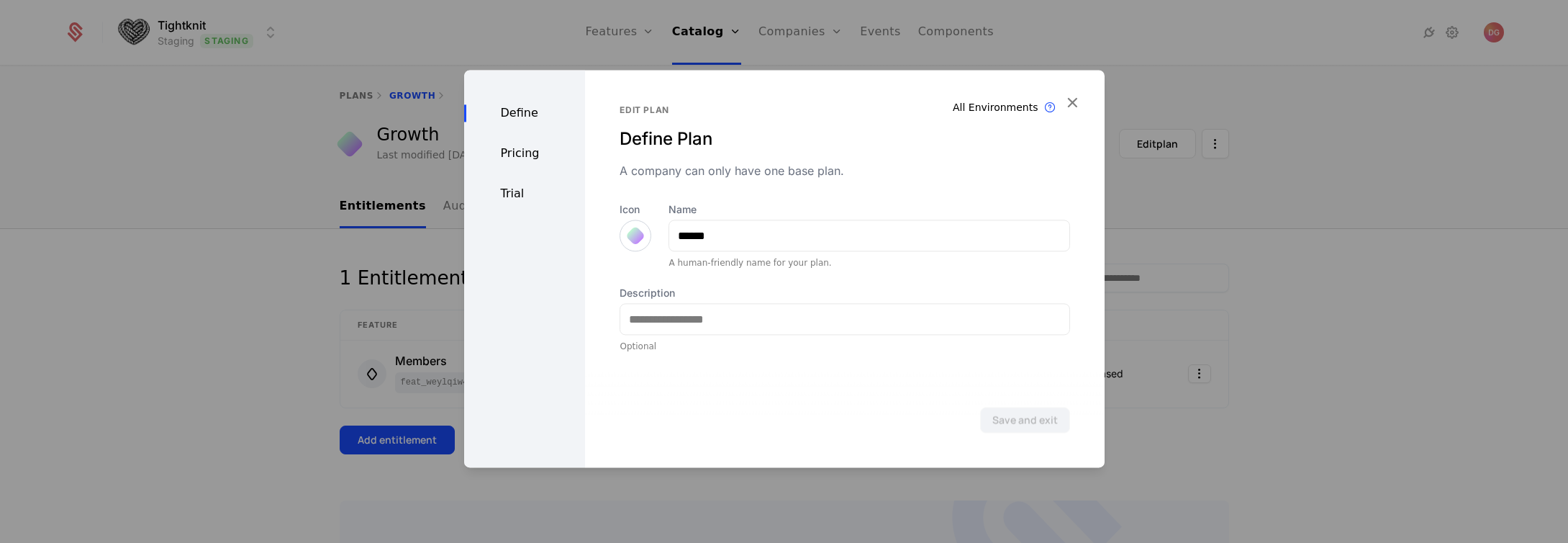
click at [519, 158] on div "Pricing" at bounding box center [525, 154] width 121 height 18
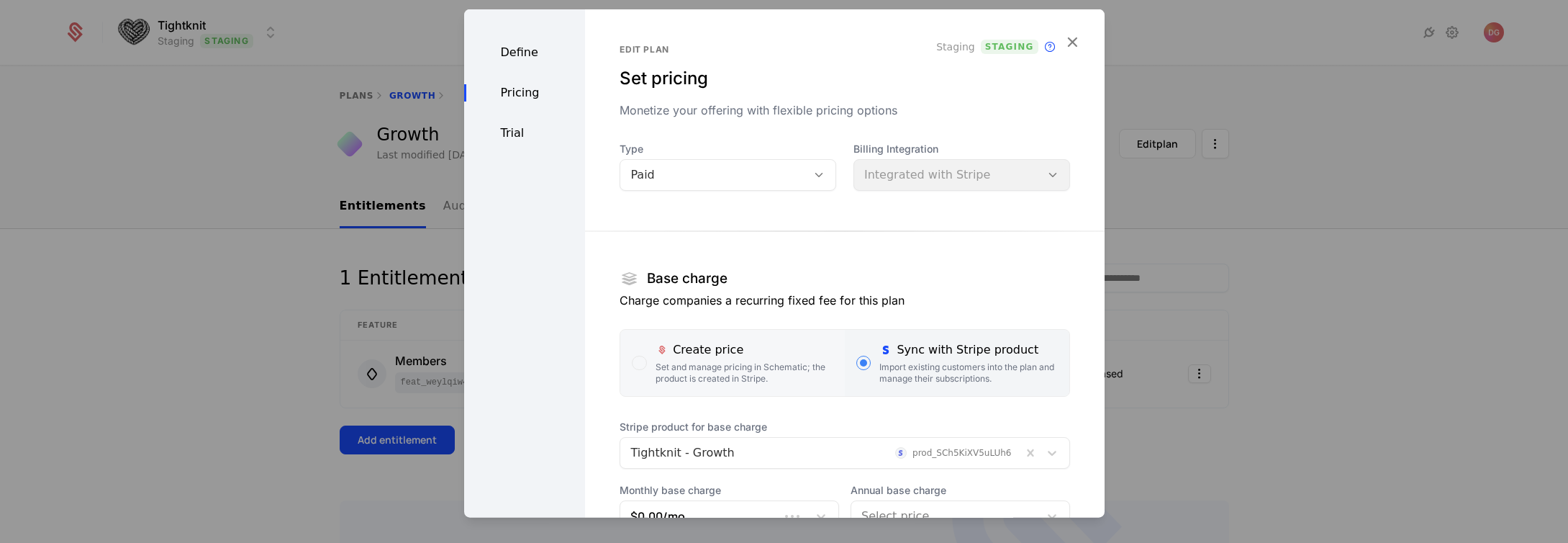
scroll to position [251, 0]
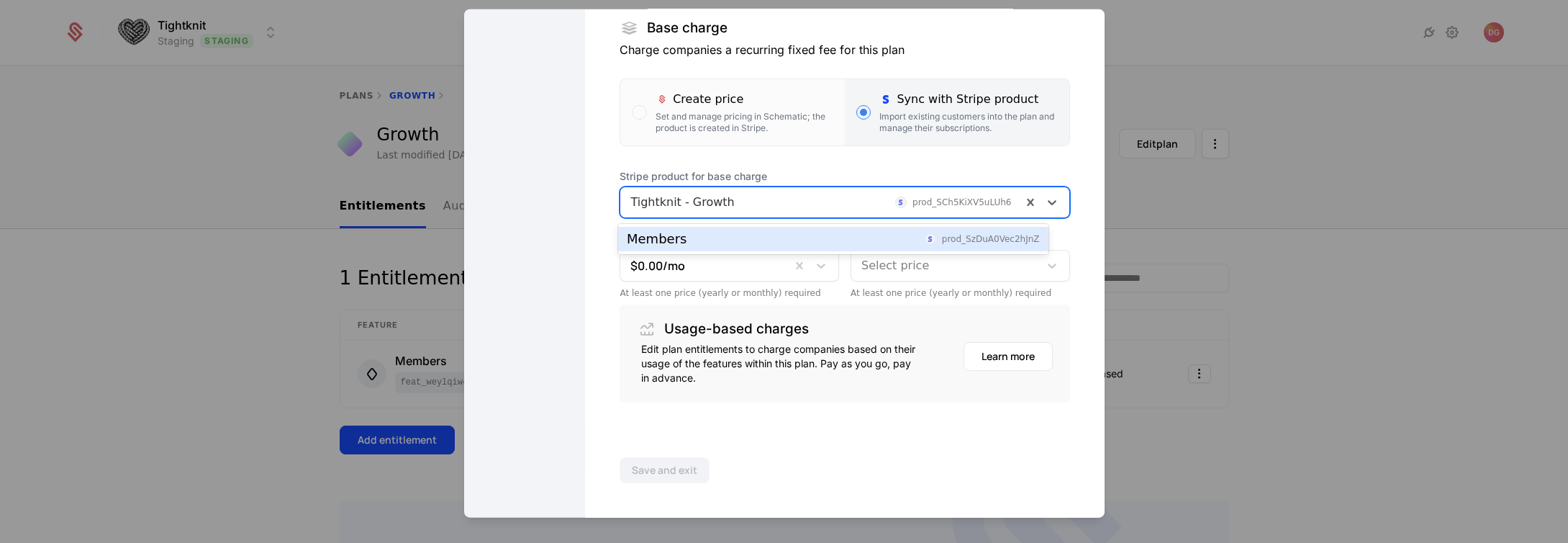
click at [701, 200] on div at bounding box center [821, 202] width 381 height 21
click at [704, 200] on div at bounding box center [821, 202] width 381 height 21
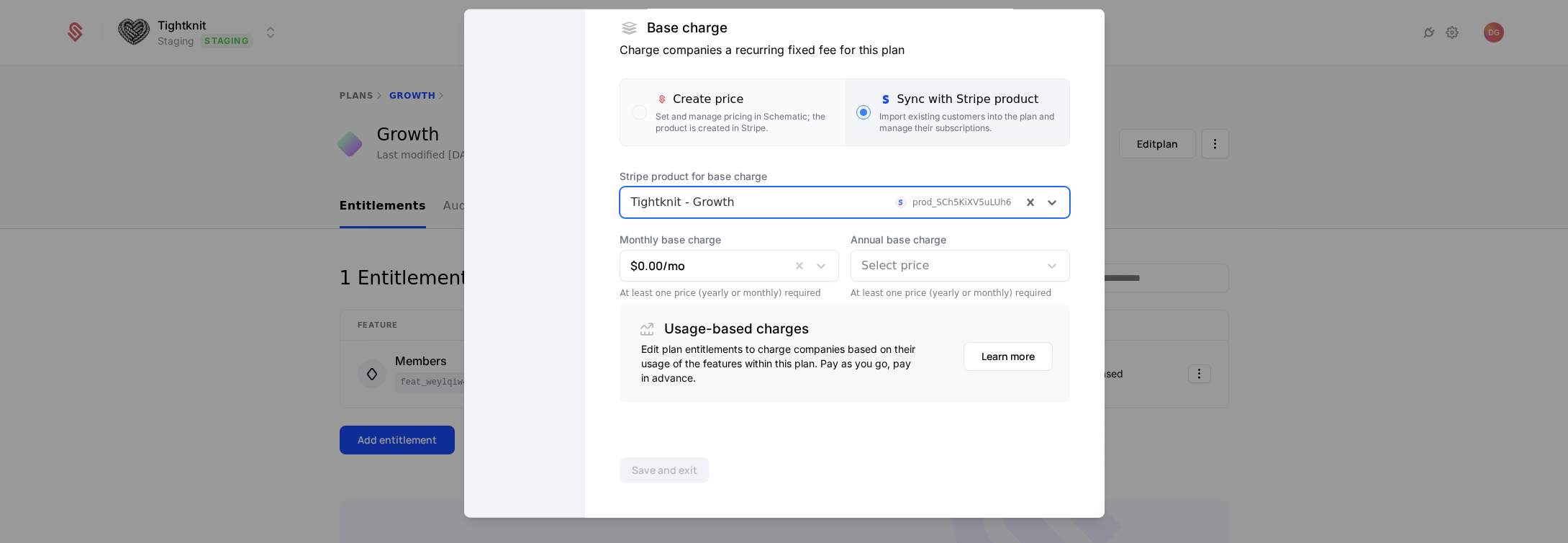
click at [991, 150] on section "Base charge Charge companies a recurring fixed fee for this plan Create price S…" at bounding box center [844, 180] width 450 height 445
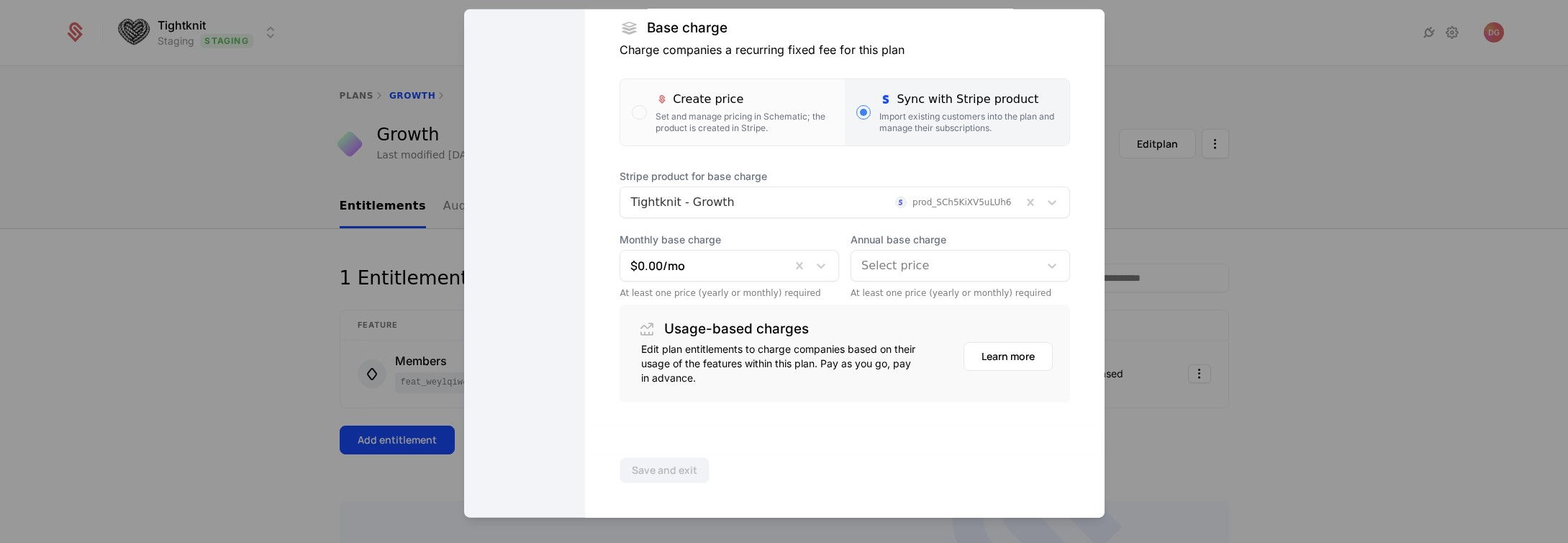
drag, startPoint x: 1032, startPoint y: 134, endPoint x: 1047, endPoint y: 42, distance: 93.2
click at [1033, 134] on label "Sync with Stripe product Import existing customers into the plan and manage the…" at bounding box center [957, 113] width 224 height 67
click at [1376, 292] on div at bounding box center [784, 272] width 1568 height 543
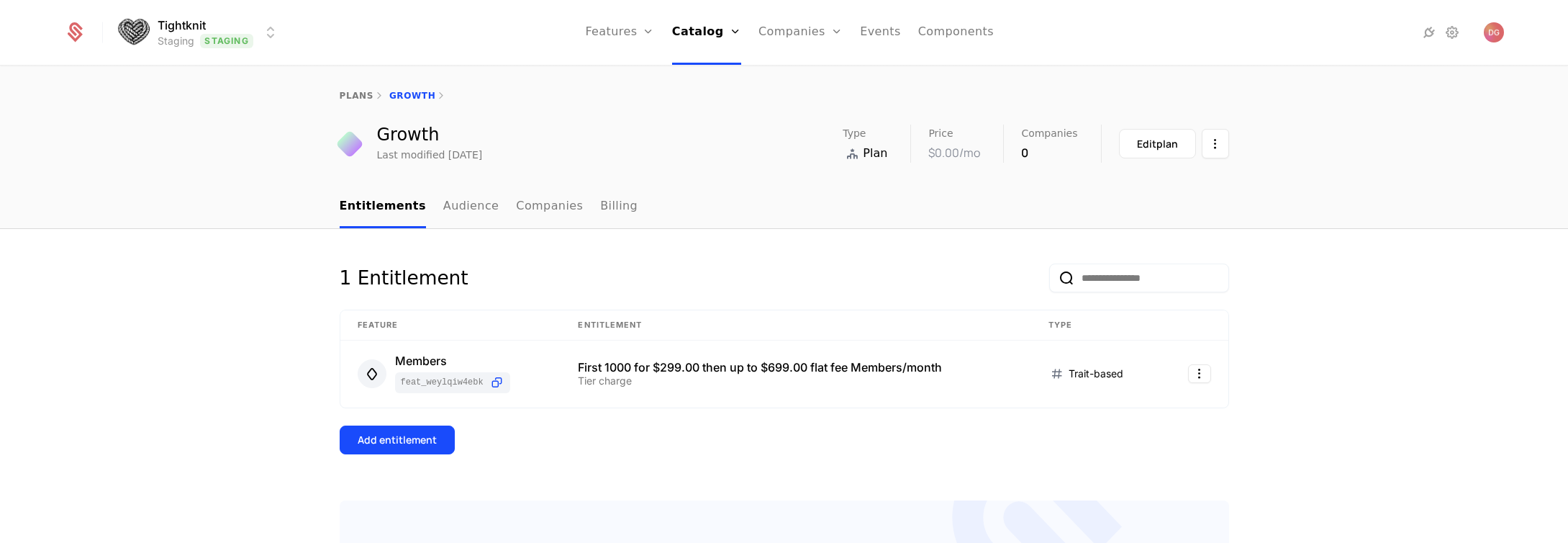
click at [339, 86] on div "plans Growth" at bounding box center [784, 95] width 1568 height 58
click at [343, 91] on link "plans" at bounding box center [356, 96] width 34 height 10
select select "**"
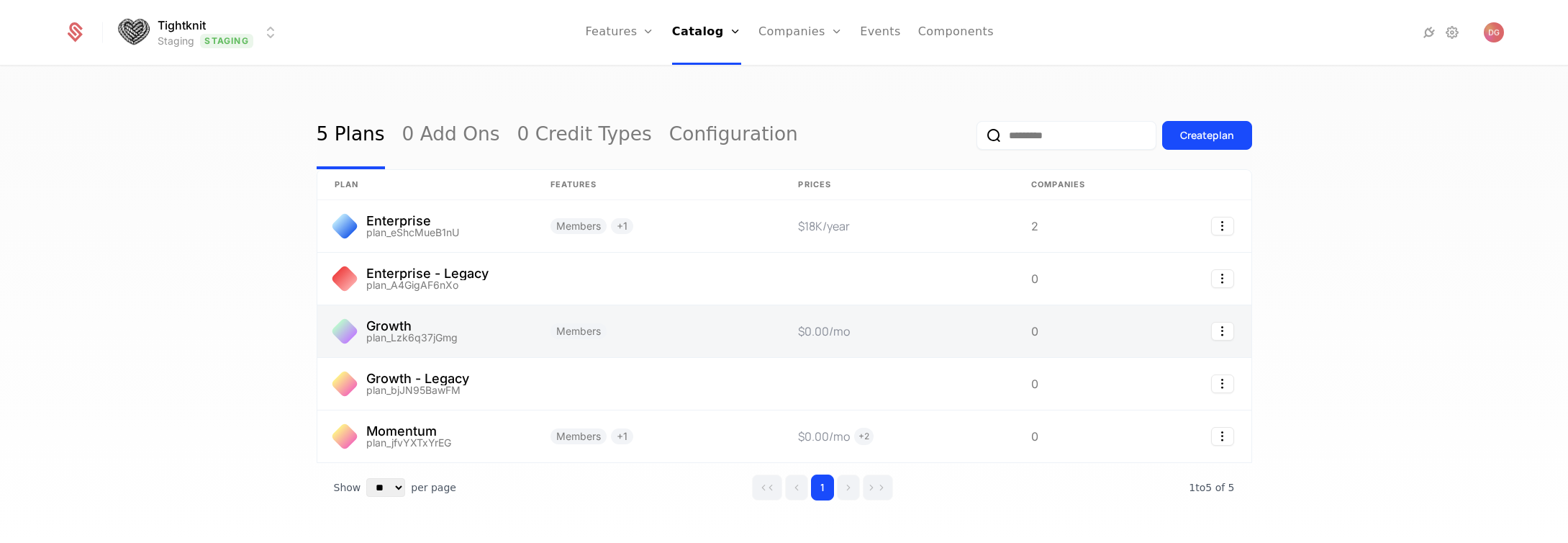
click at [447, 321] on link at bounding box center [425, 331] width 215 height 52
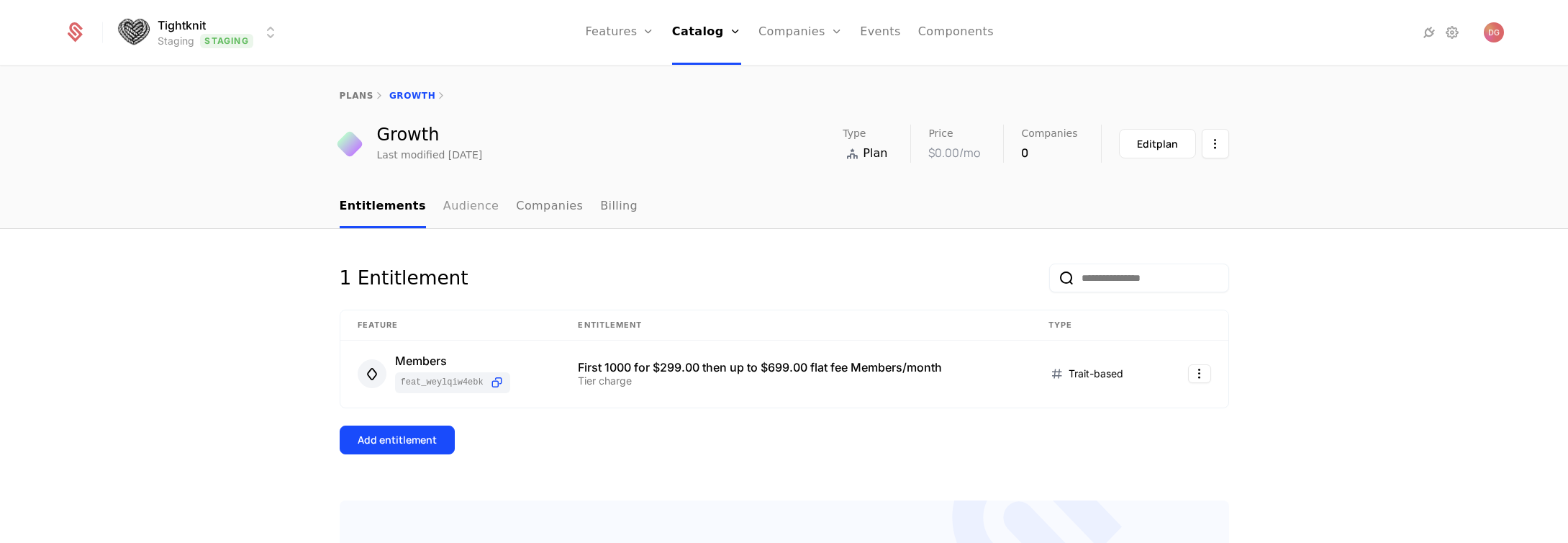
click at [458, 207] on link "Audience" at bounding box center [471, 207] width 56 height 42
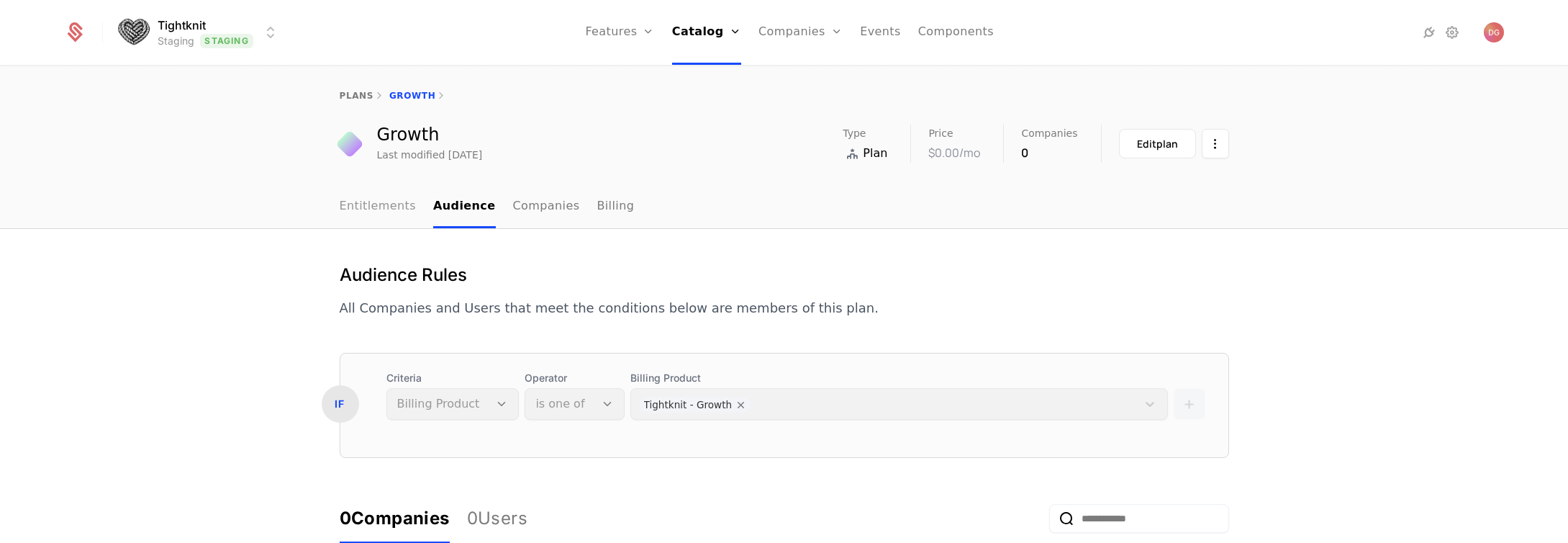
click at [373, 209] on link "Entitlements" at bounding box center [378, 207] width 77 height 42
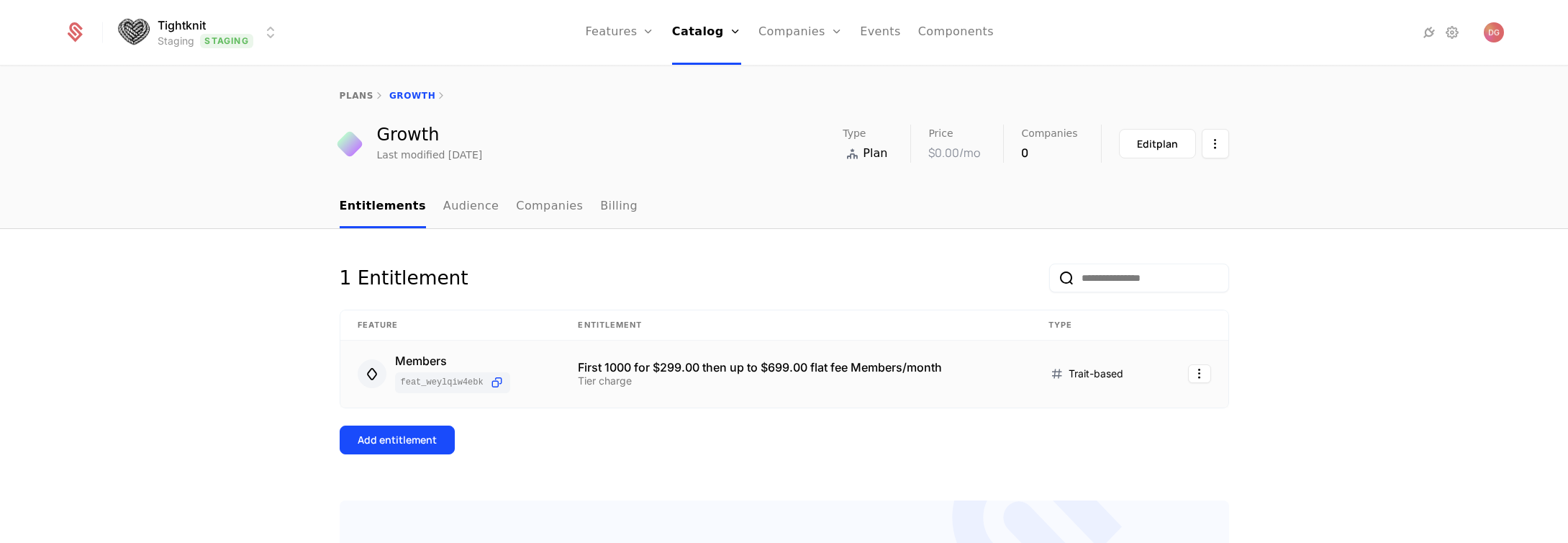
click at [842, 382] on div "Tier charge" at bounding box center [795, 381] width 436 height 10
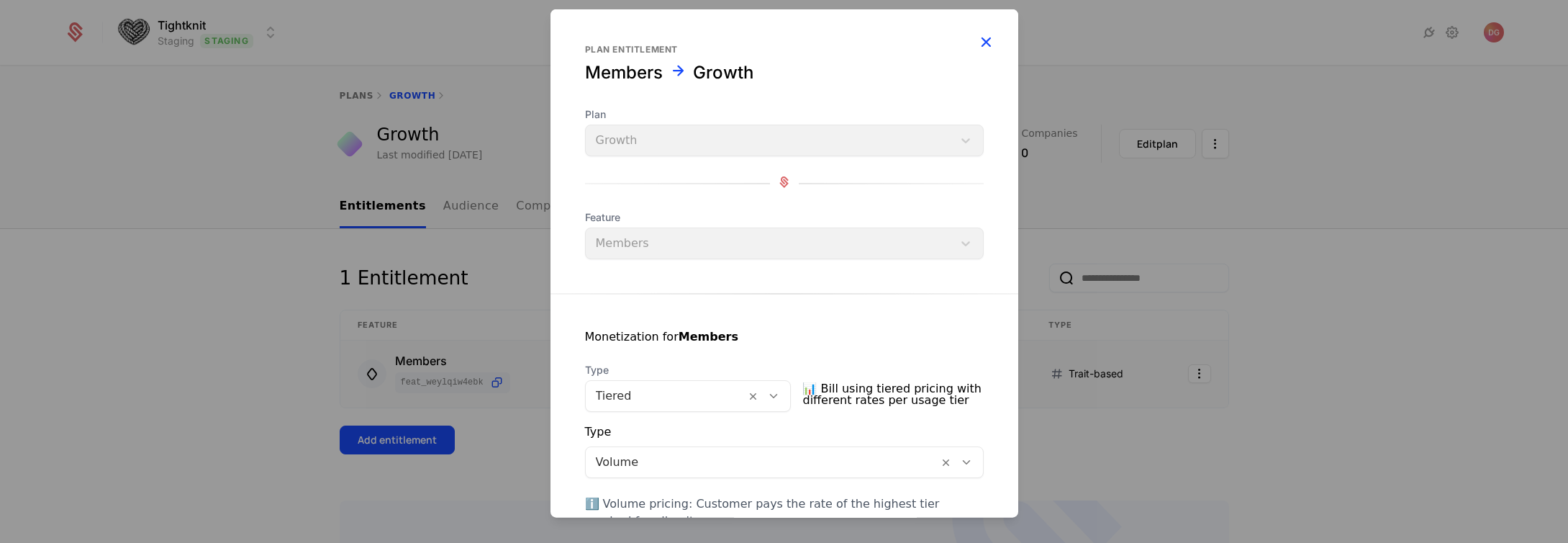
click at [976, 43] on icon "button" at bounding box center [985, 41] width 19 height 19
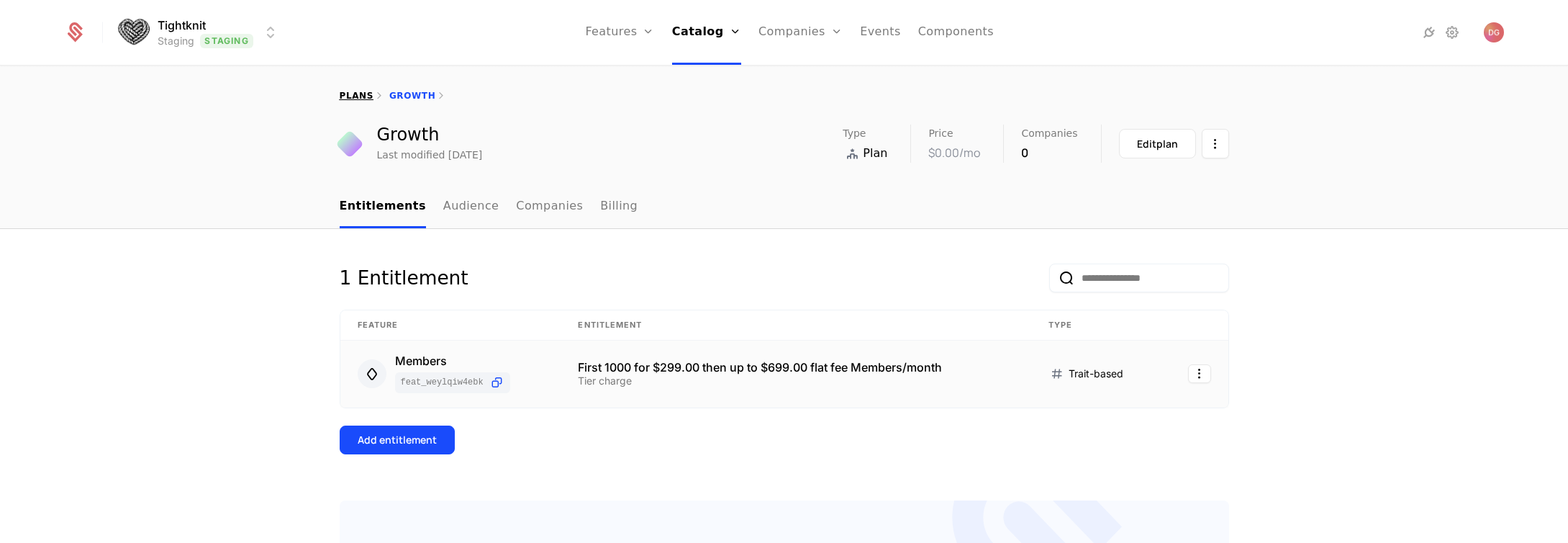
click at [349, 96] on link "plans" at bounding box center [356, 96] width 34 height 10
select select "**"
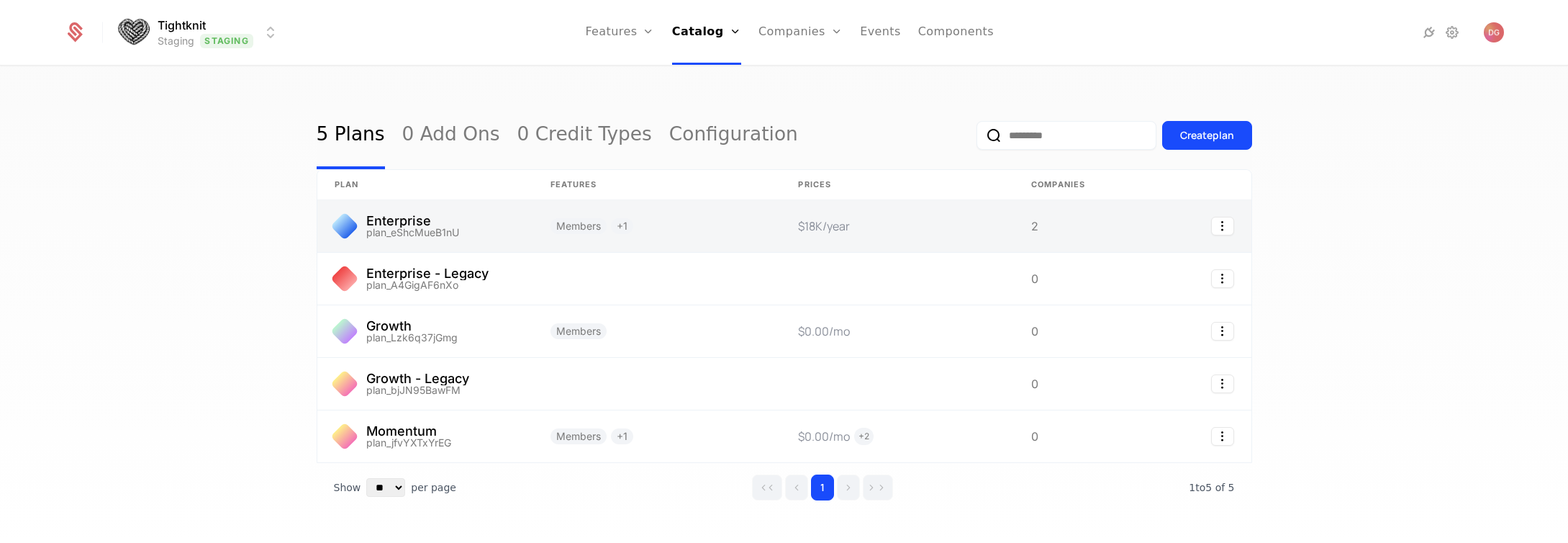
click at [413, 229] on link at bounding box center [425, 225] width 215 height 52
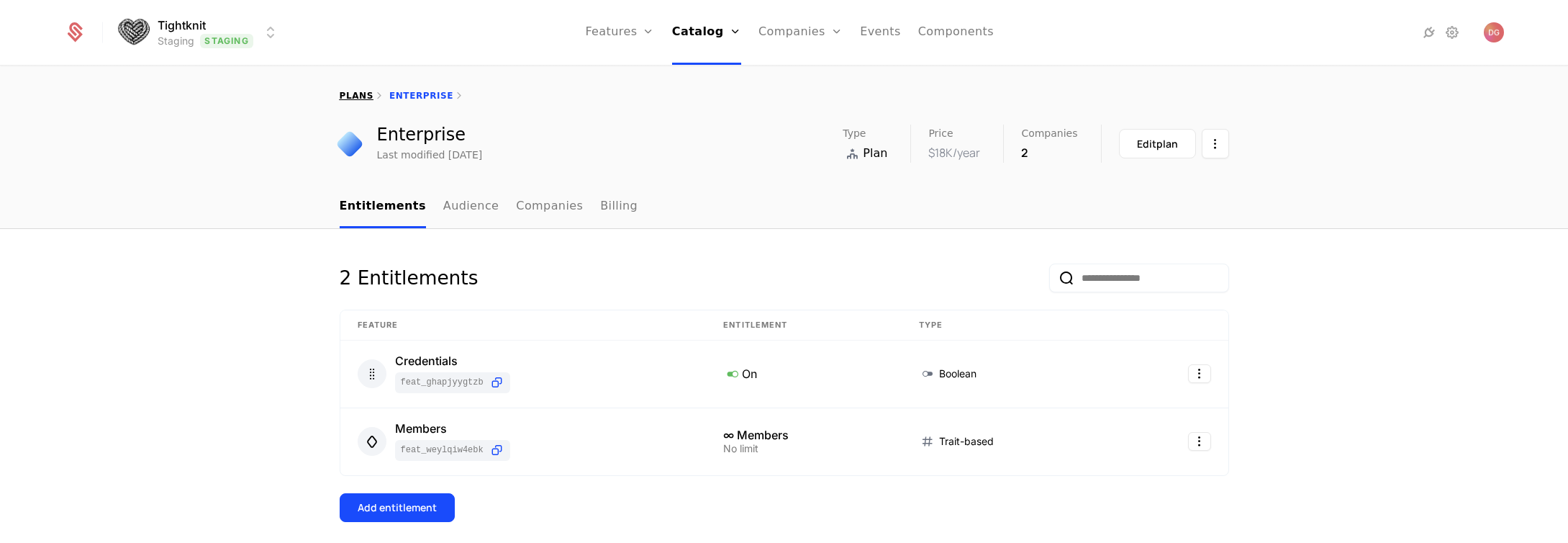
click at [357, 91] on link "plans" at bounding box center [356, 96] width 34 height 10
select select "**"
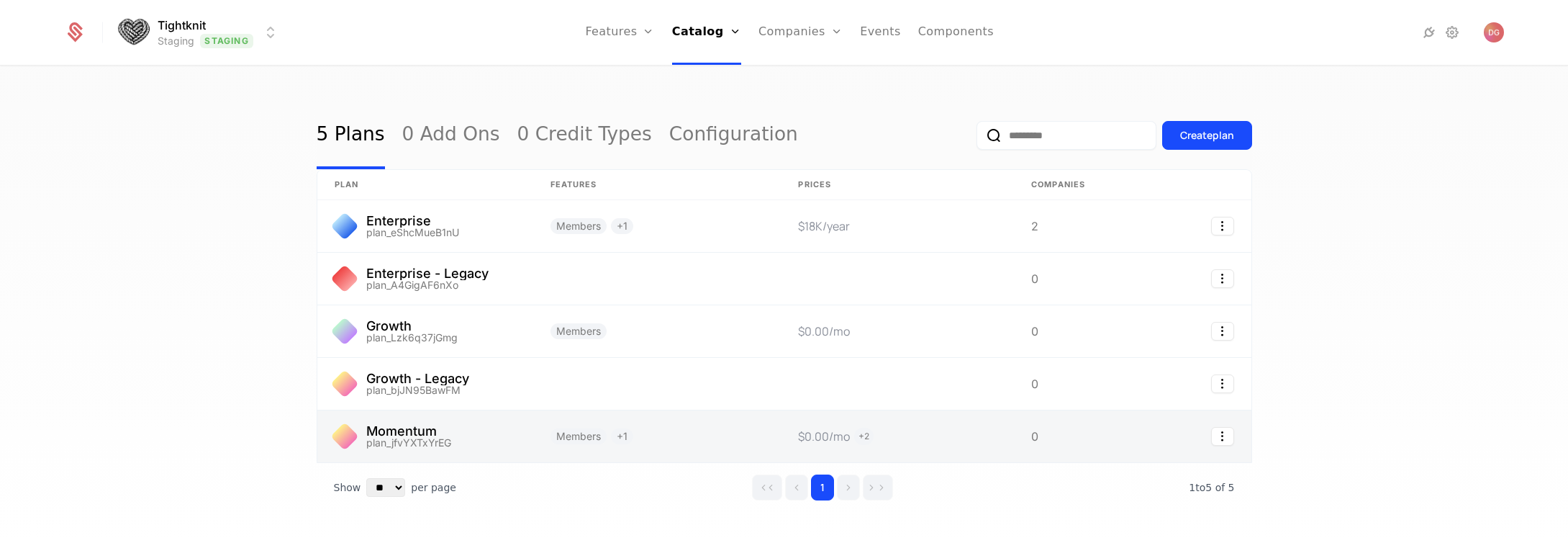
click at [447, 433] on link at bounding box center [425, 436] width 215 height 52
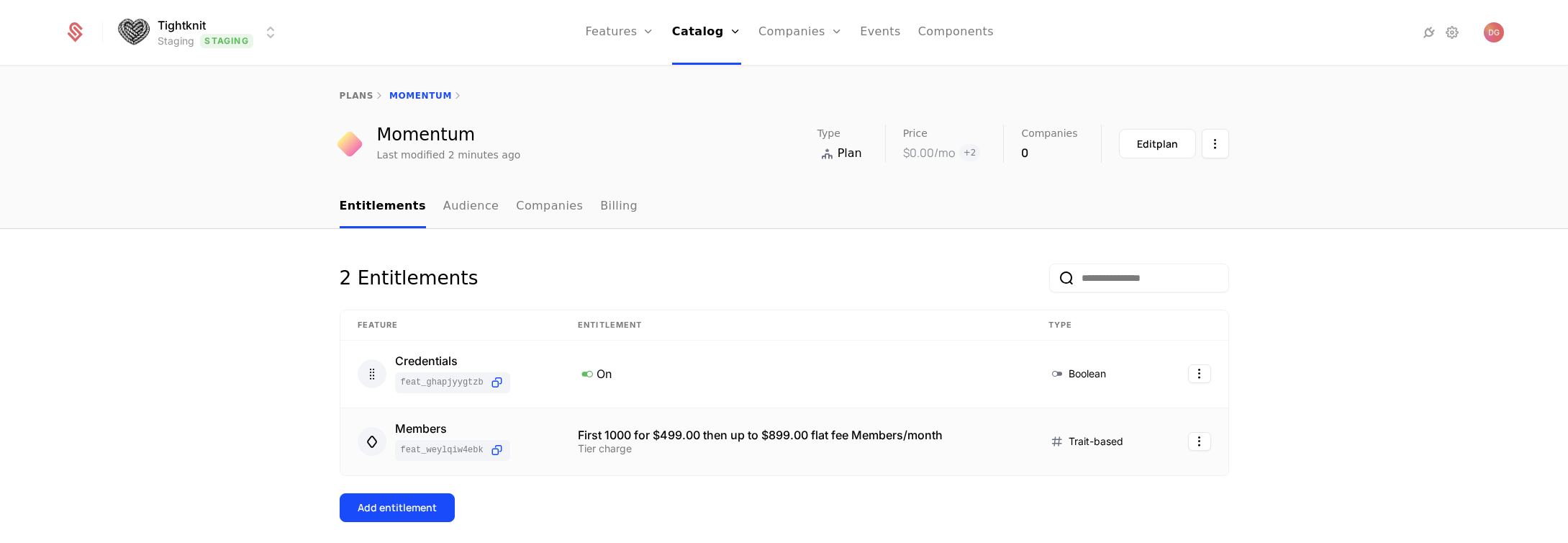
click at [655, 447] on div "Tier charge" at bounding box center [795, 449] width 436 height 10
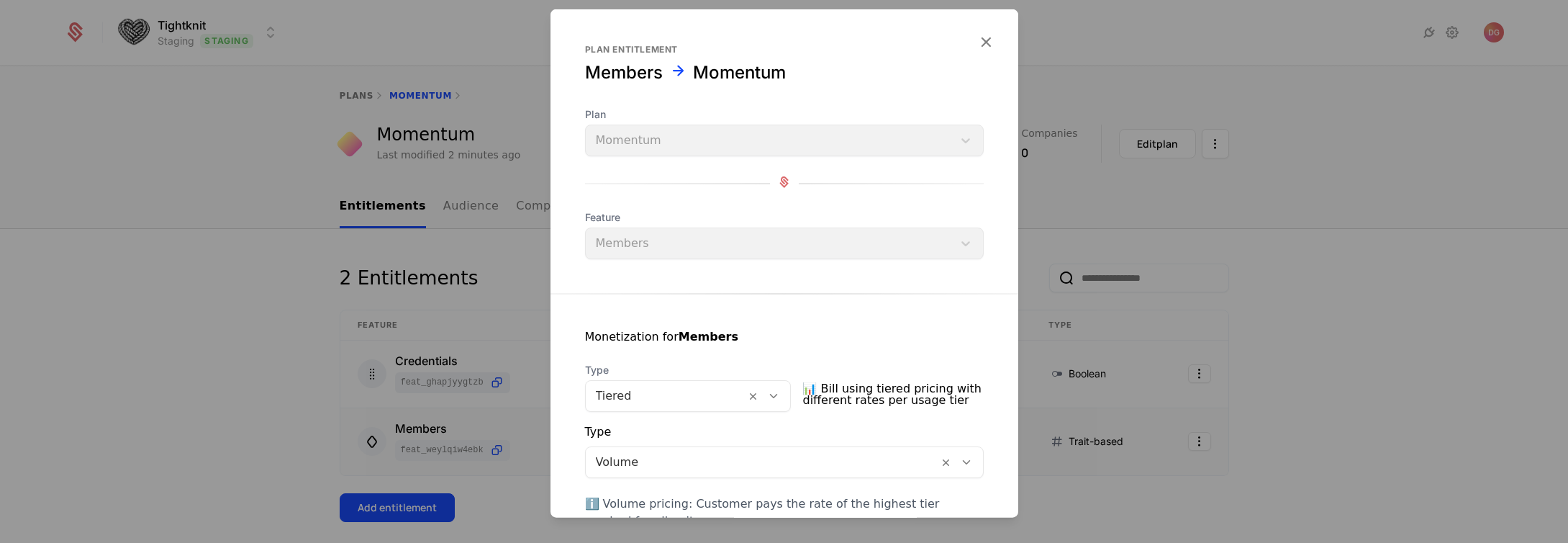
scroll to position [452, 0]
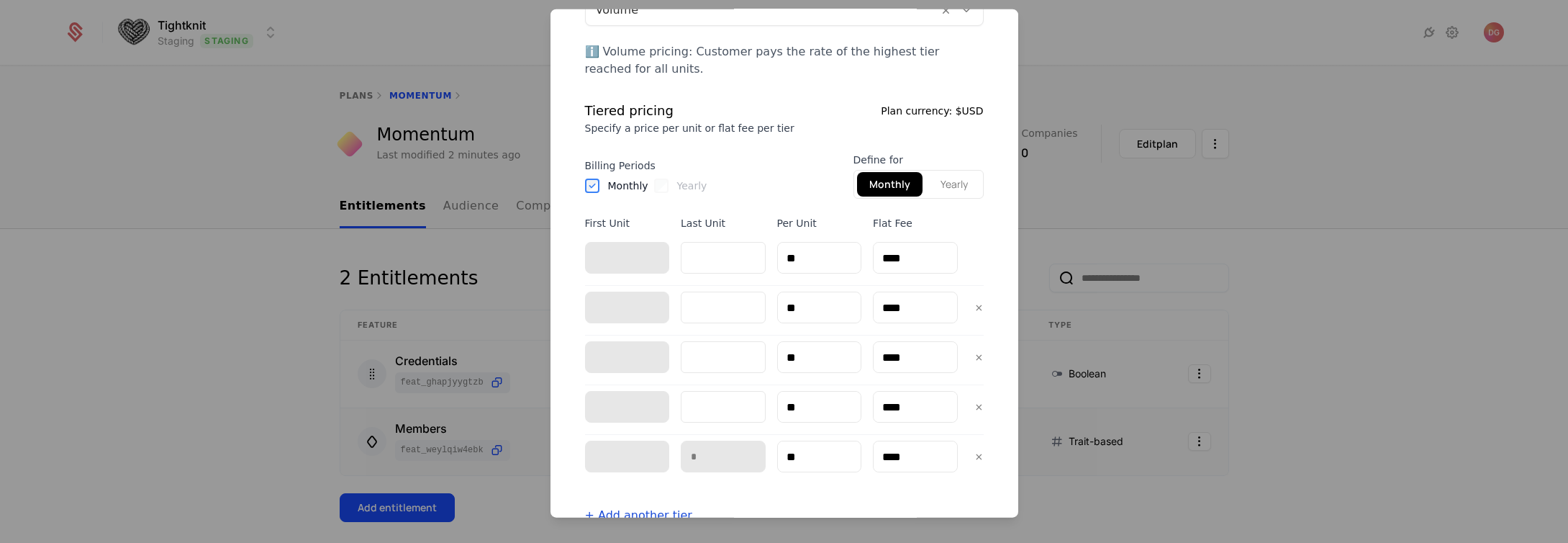
click at [1106, 237] on div at bounding box center [784, 272] width 1568 height 543
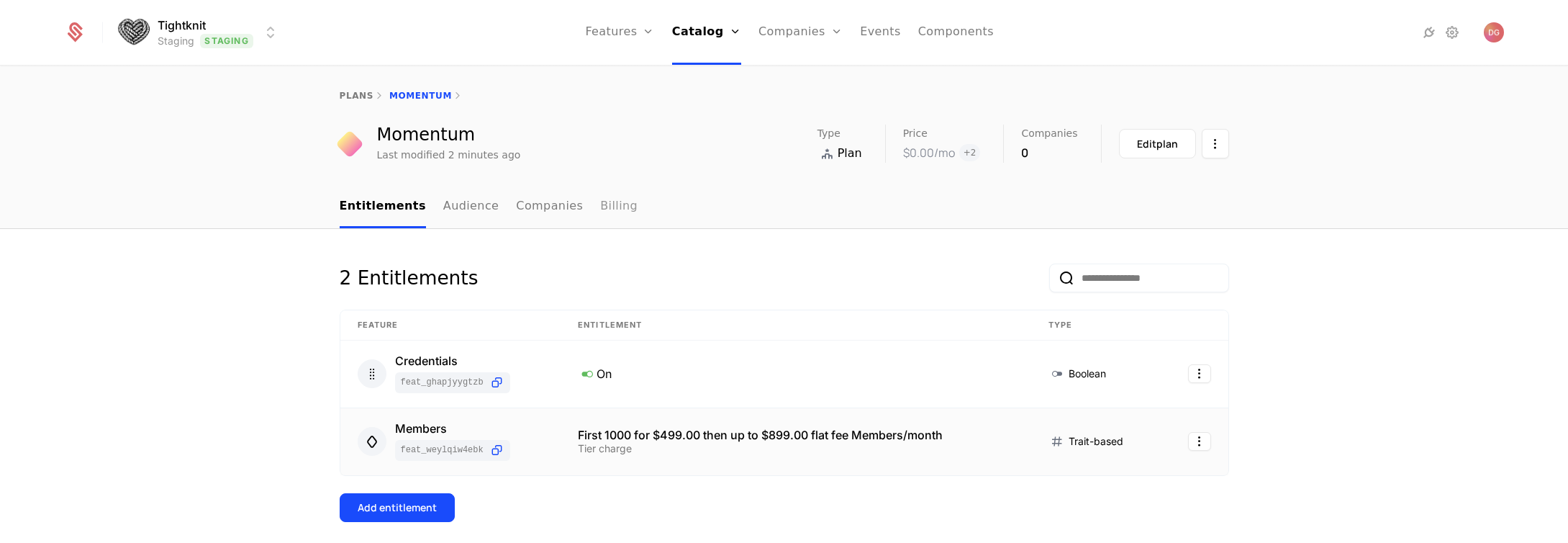
click at [600, 206] on link "Billing" at bounding box center [619, 207] width 37 height 42
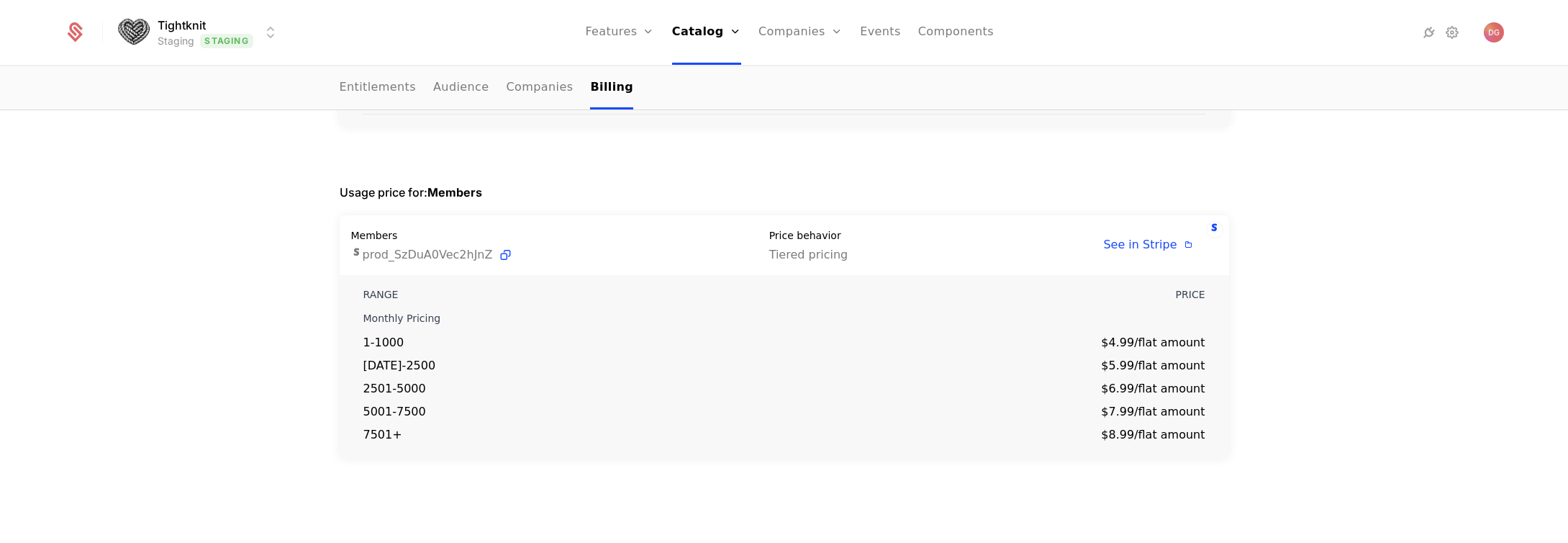
scroll to position [52, 0]
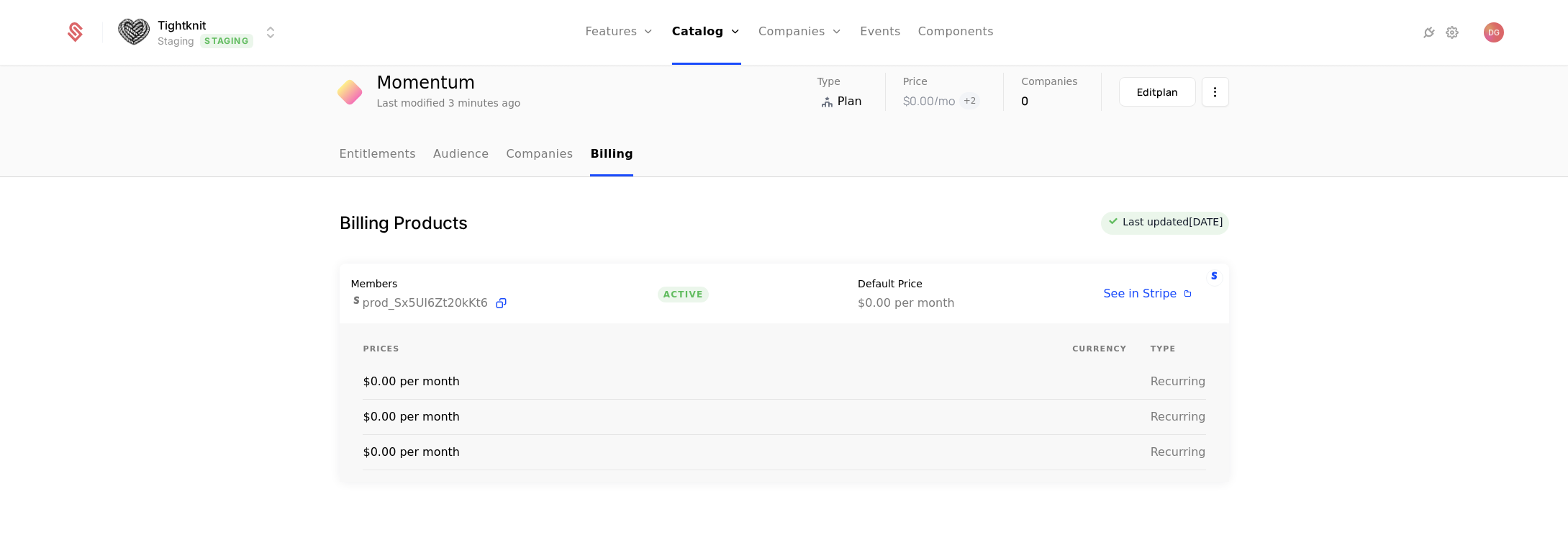
click at [221, 203] on div "Billing Products Last updated 5 days ago Members prod_Sx5UI6Zt20kKt6 Active Def…" at bounding box center [784, 547] width 1568 height 740
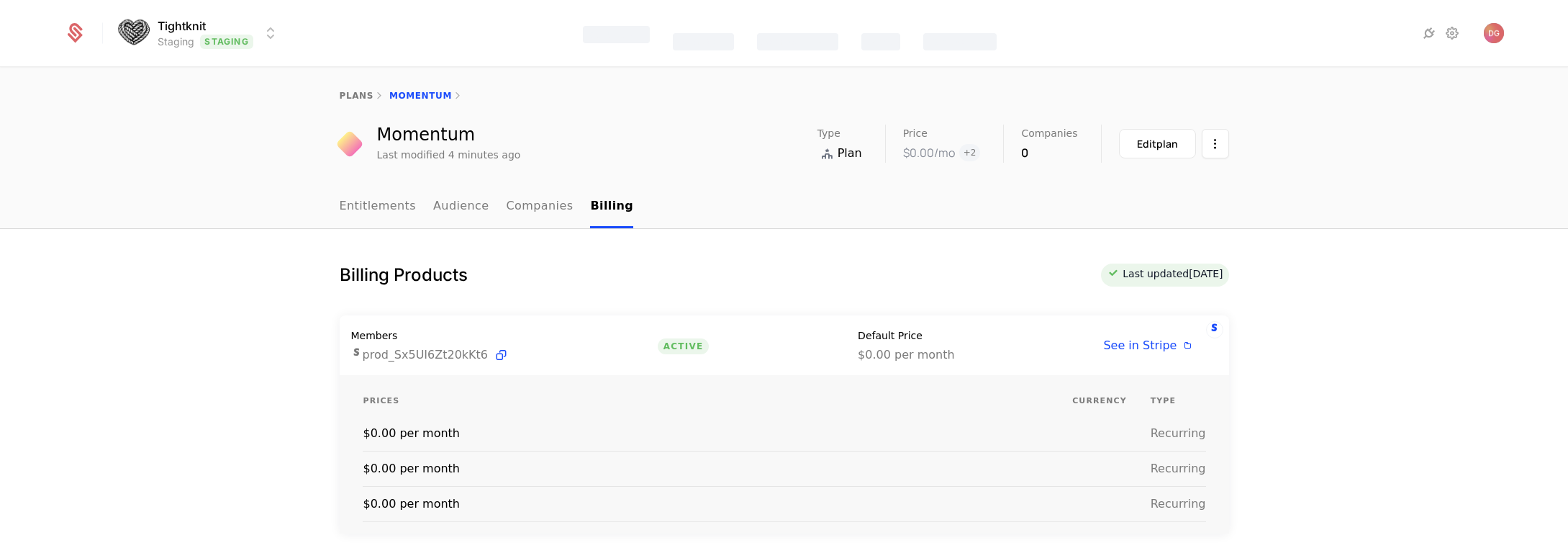
click at [359, 86] on div "plans Momentum" at bounding box center [784, 95] width 1568 height 58
click at [356, 91] on link "plans" at bounding box center [356, 96] width 34 height 10
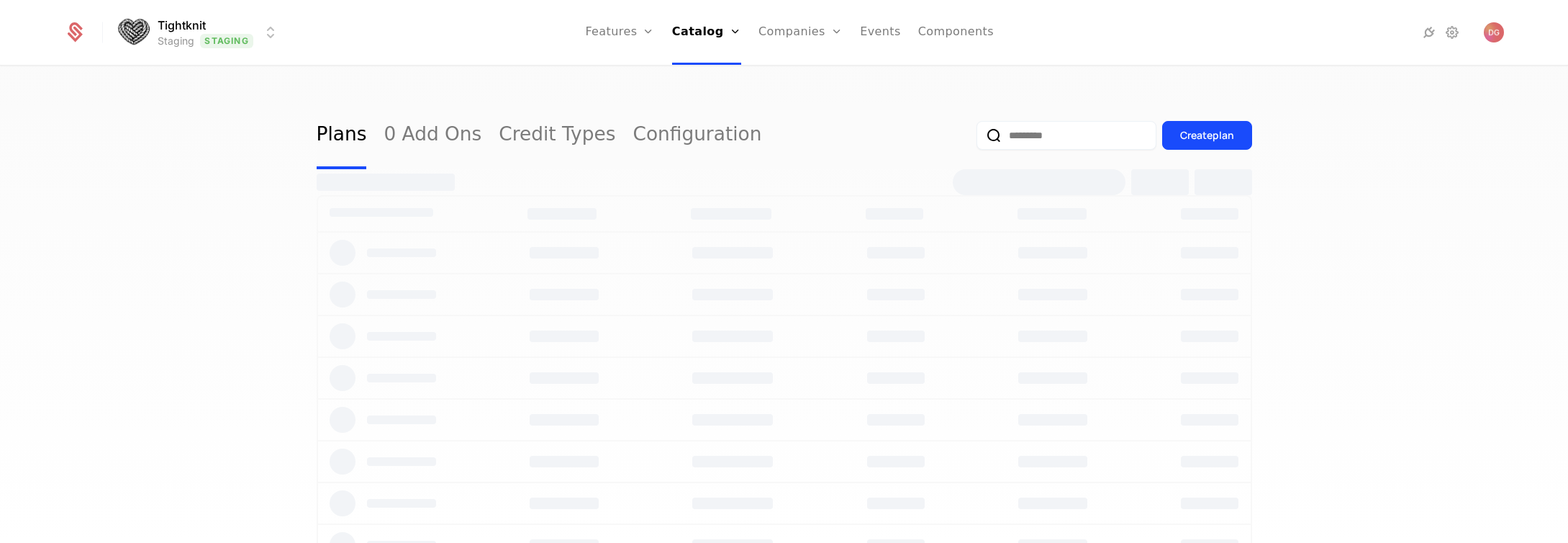
select select "**"
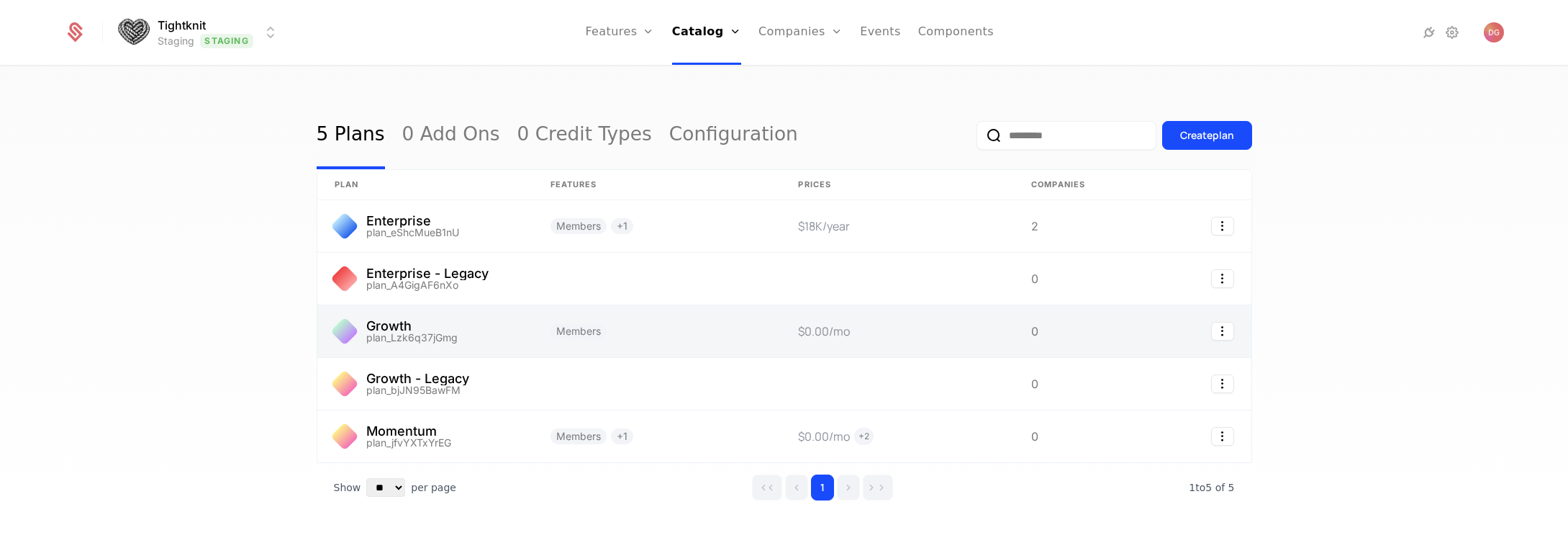
click at [406, 337] on link at bounding box center [425, 331] width 215 height 52
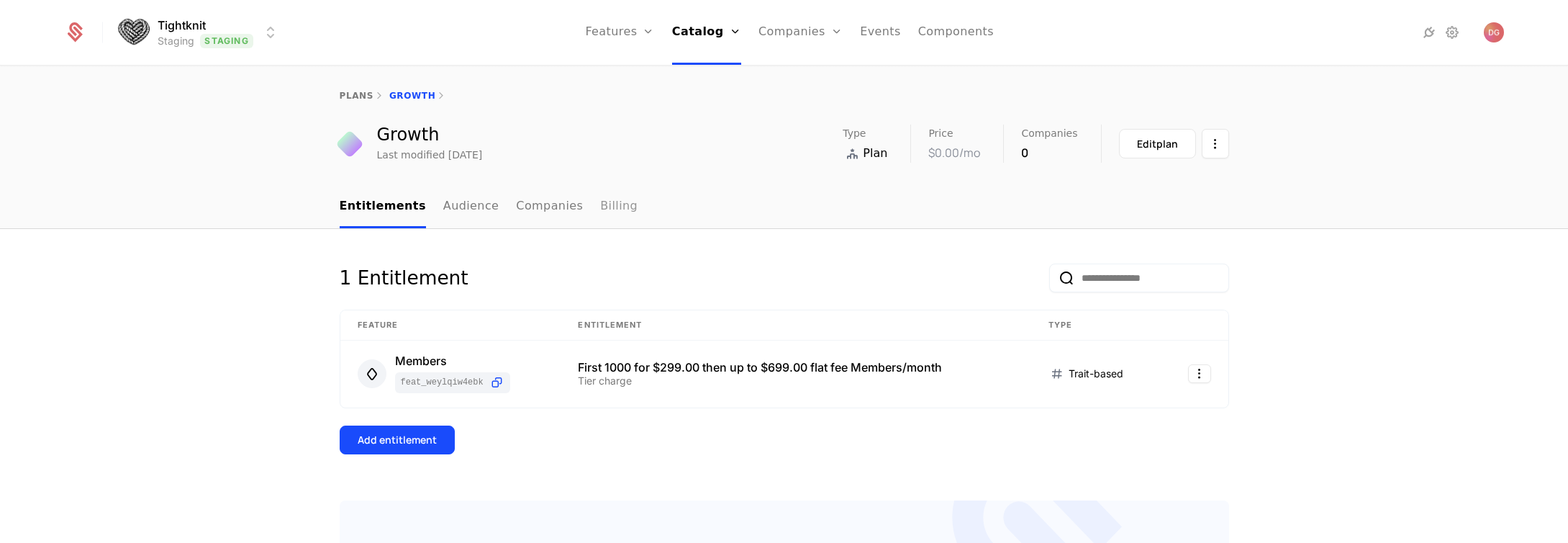
click at [602, 202] on link "Billing" at bounding box center [619, 207] width 37 height 42
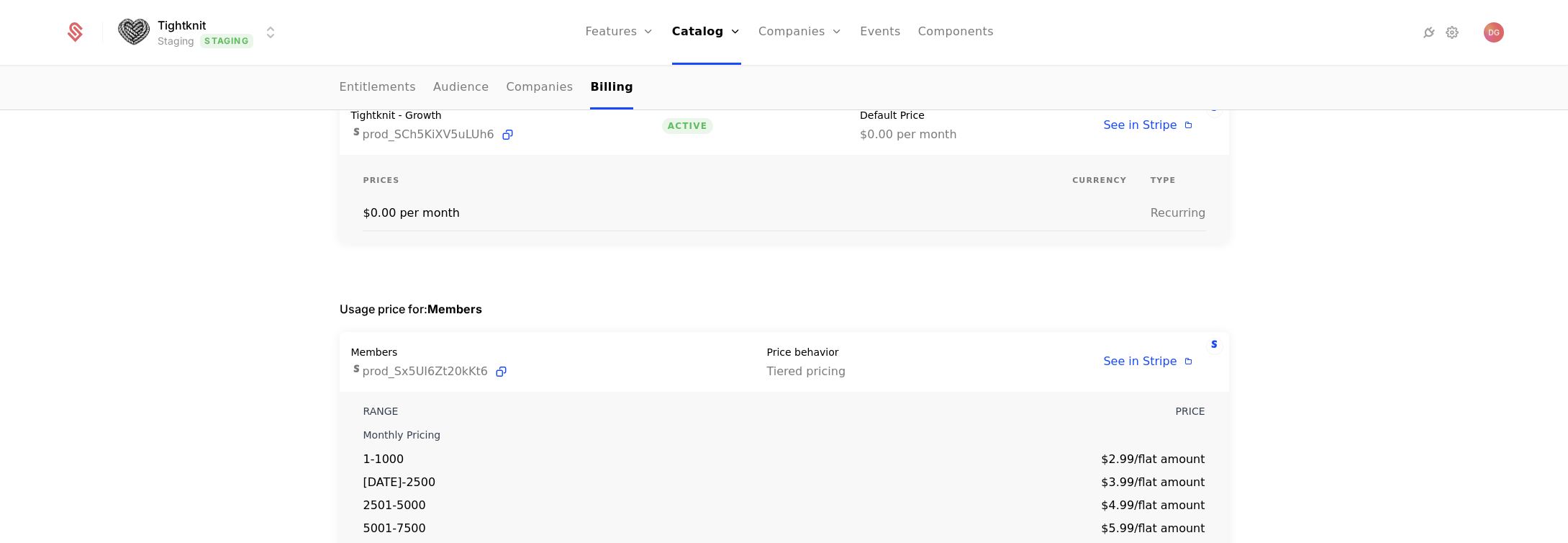
scroll to position [357, 0]
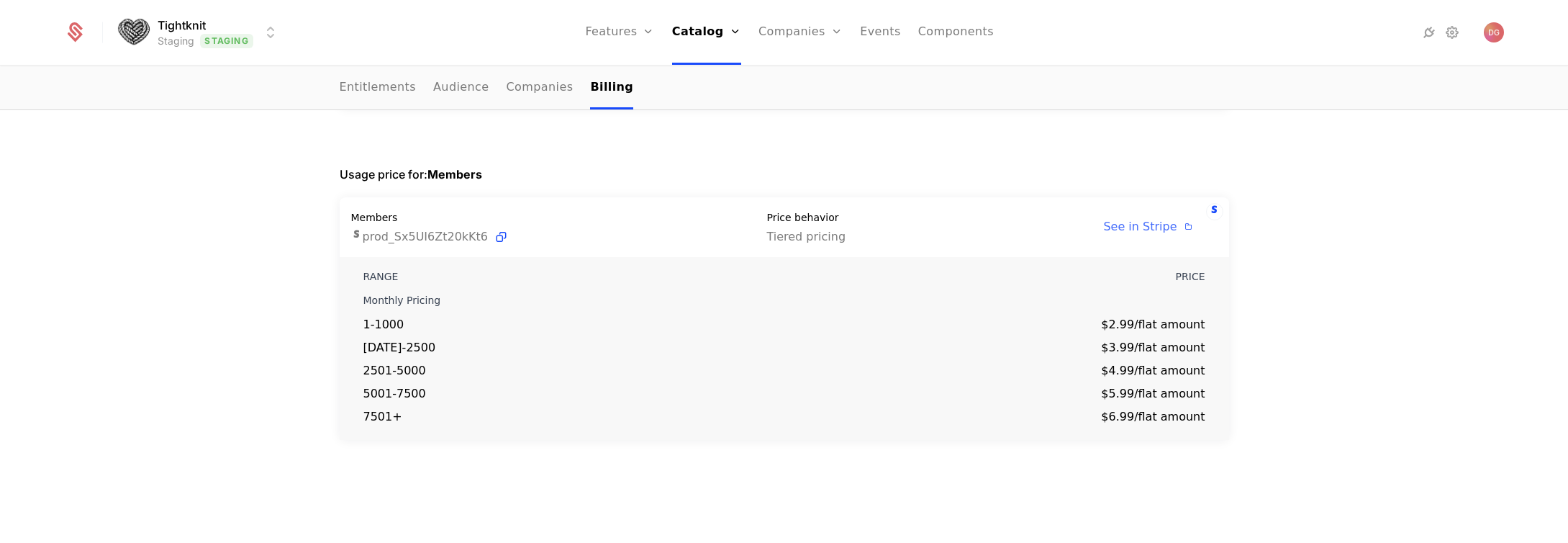
click at [1146, 229] on span "See in Stripe" at bounding box center [1139, 226] width 73 height 14
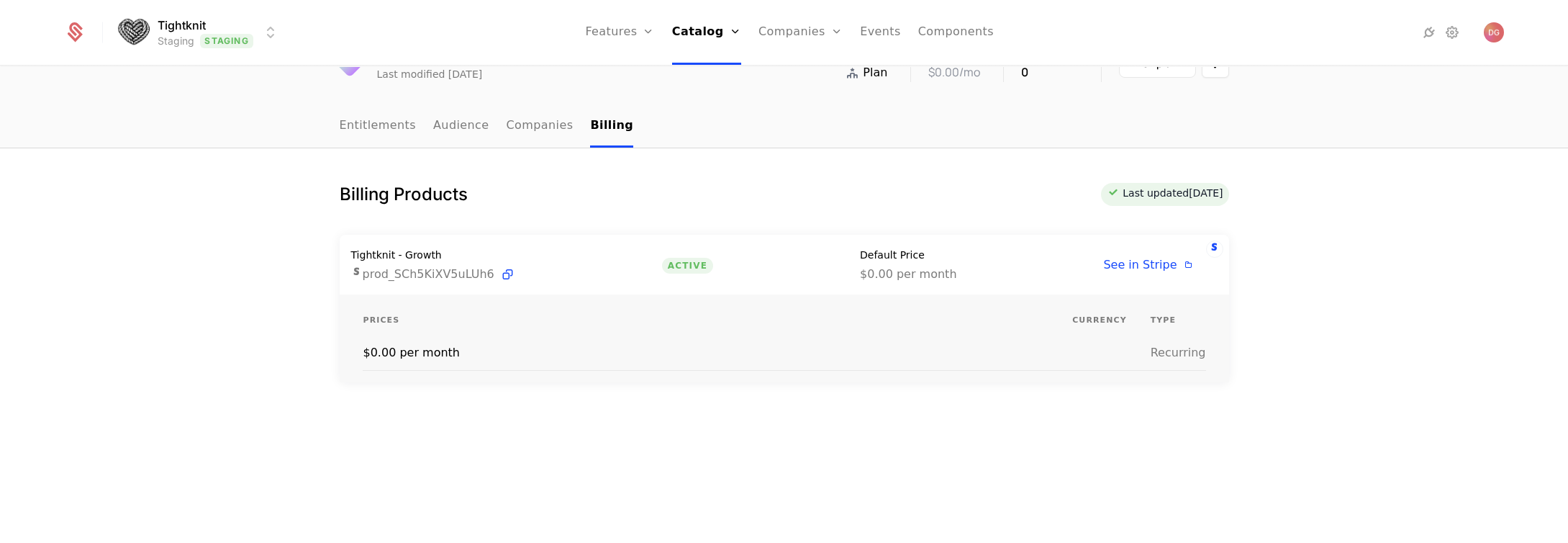
scroll to position [0, 0]
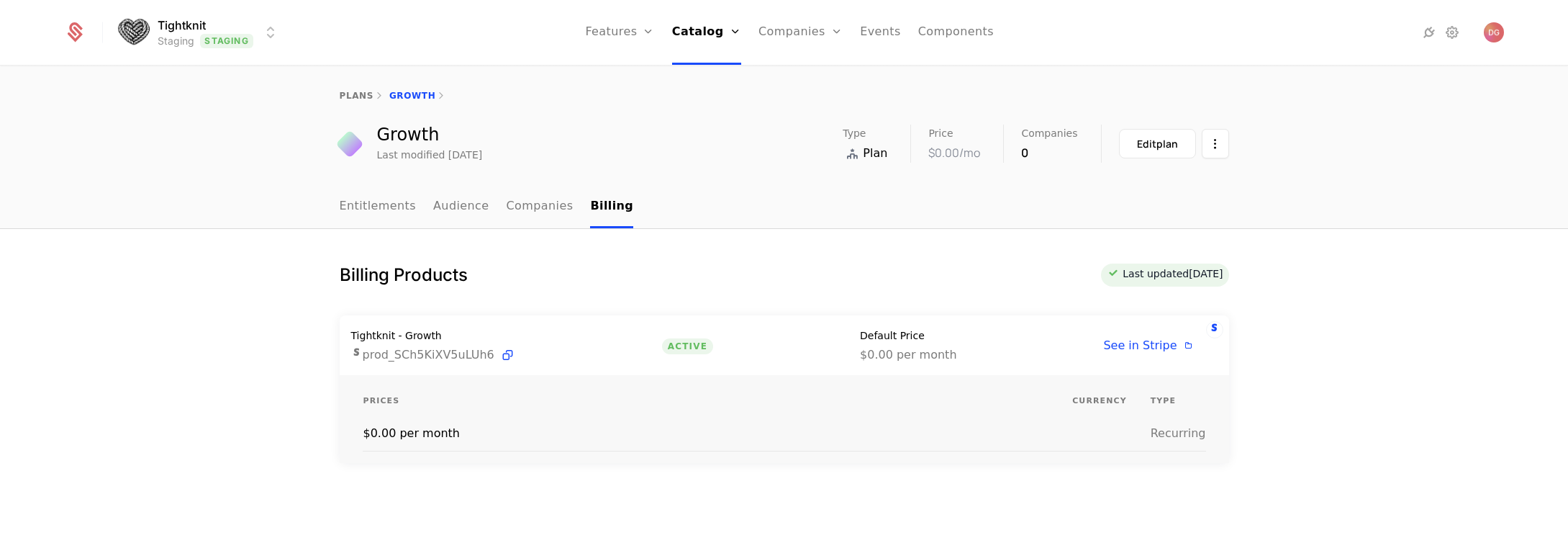
click at [789, 271] on div "Billing Products Last updated 5 days ago" at bounding box center [784, 275] width 889 height 24
click at [1151, 146] on div "Edit plan" at bounding box center [1158, 144] width 41 height 15
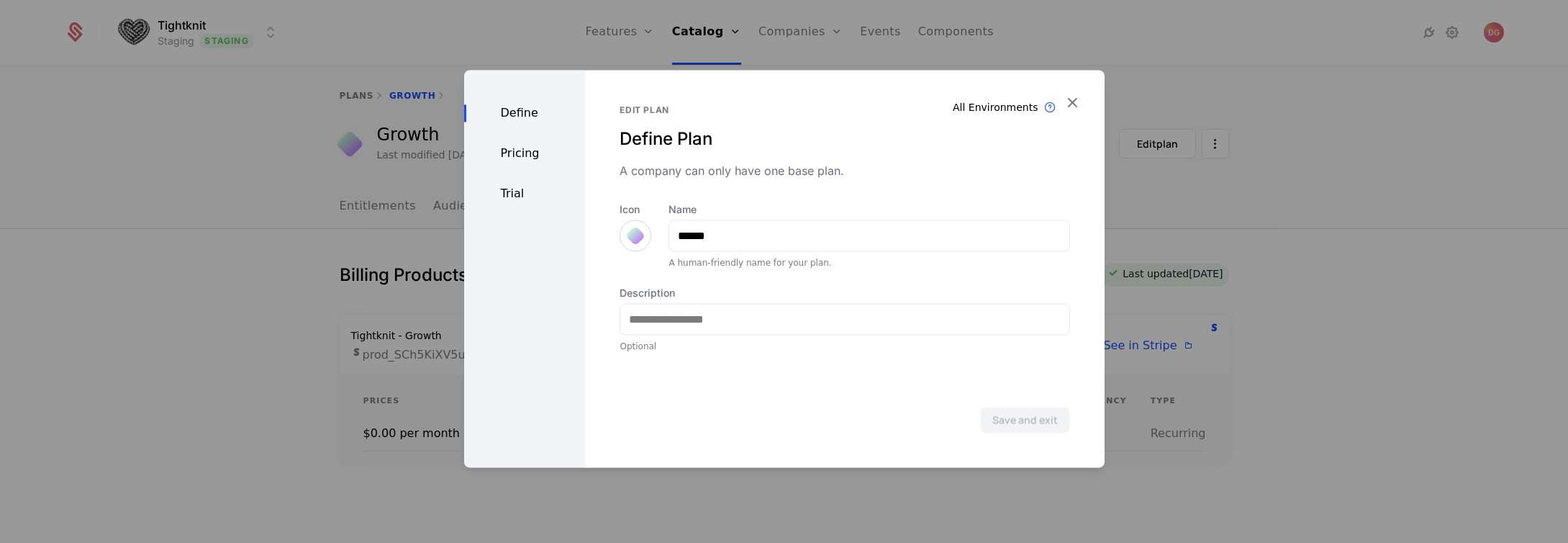
click at [515, 155] on div "Pricing" at bounding box center [525, 154] width 121 height 18
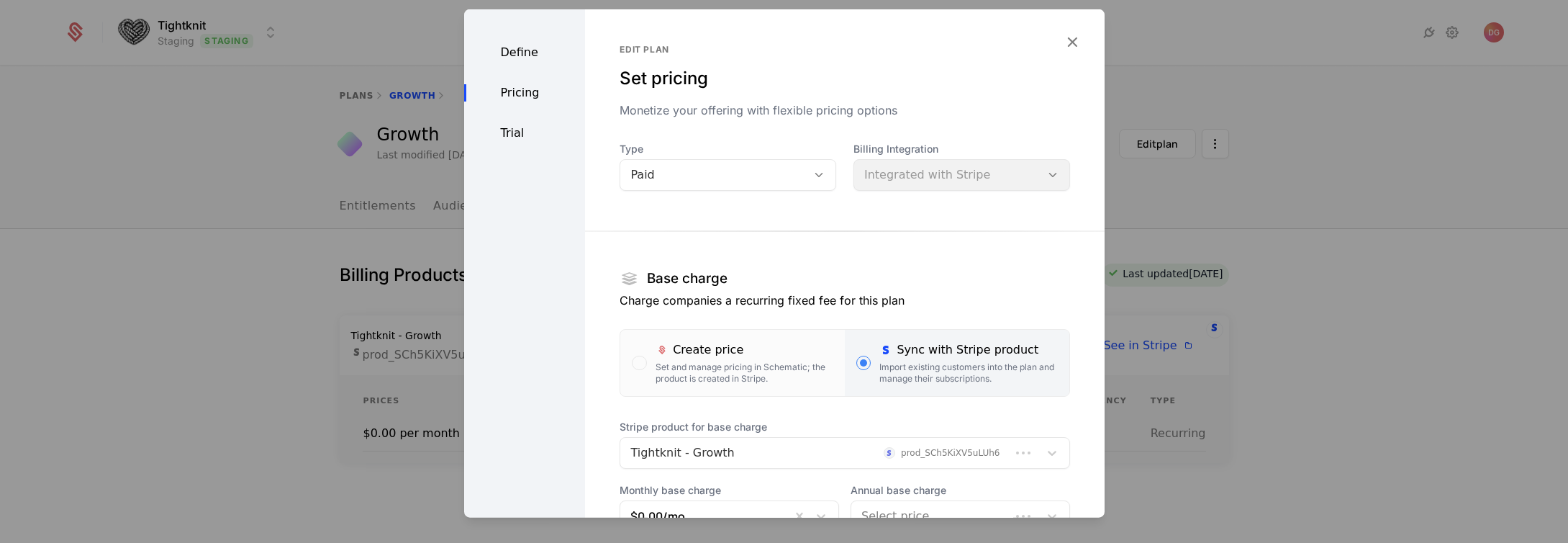
scroll to position [251, 0]
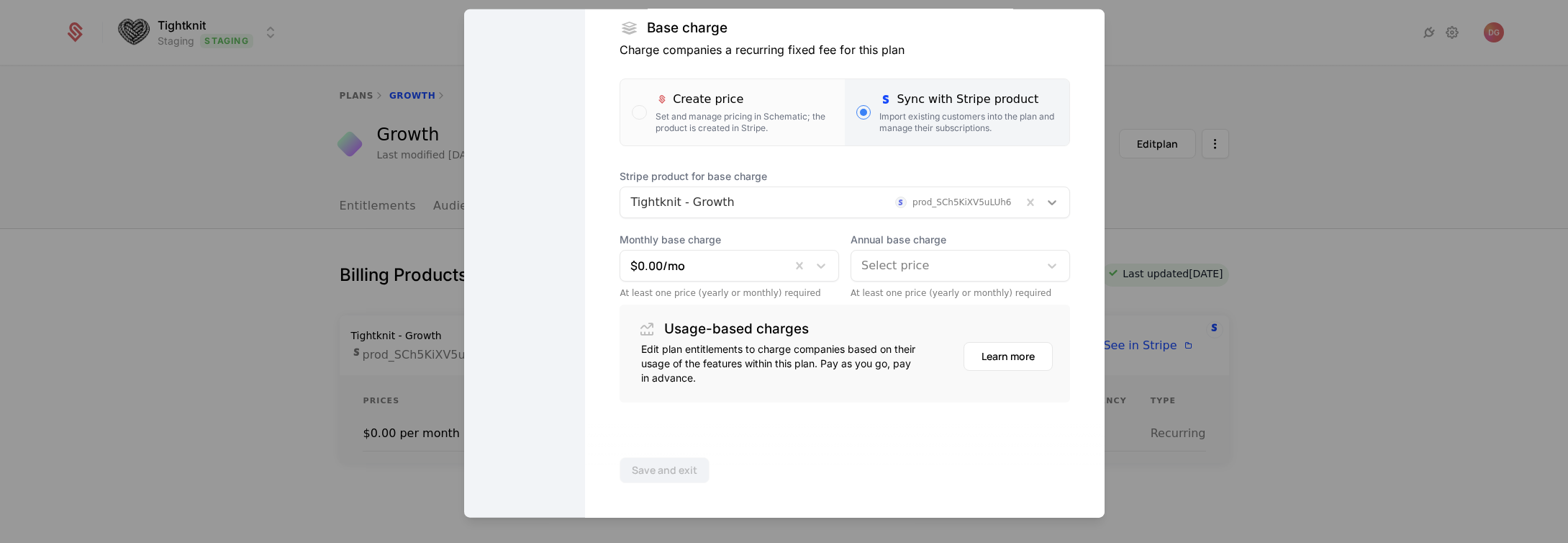
click at [1045, 201] on icon at bounding box center [1052, 202] width 15 height 15
click at [1019, 148] on section "Base charge Charge companies a recurring fixed fee for this plan Create price S…" at bounding box center [844, 180] width 450 height 445
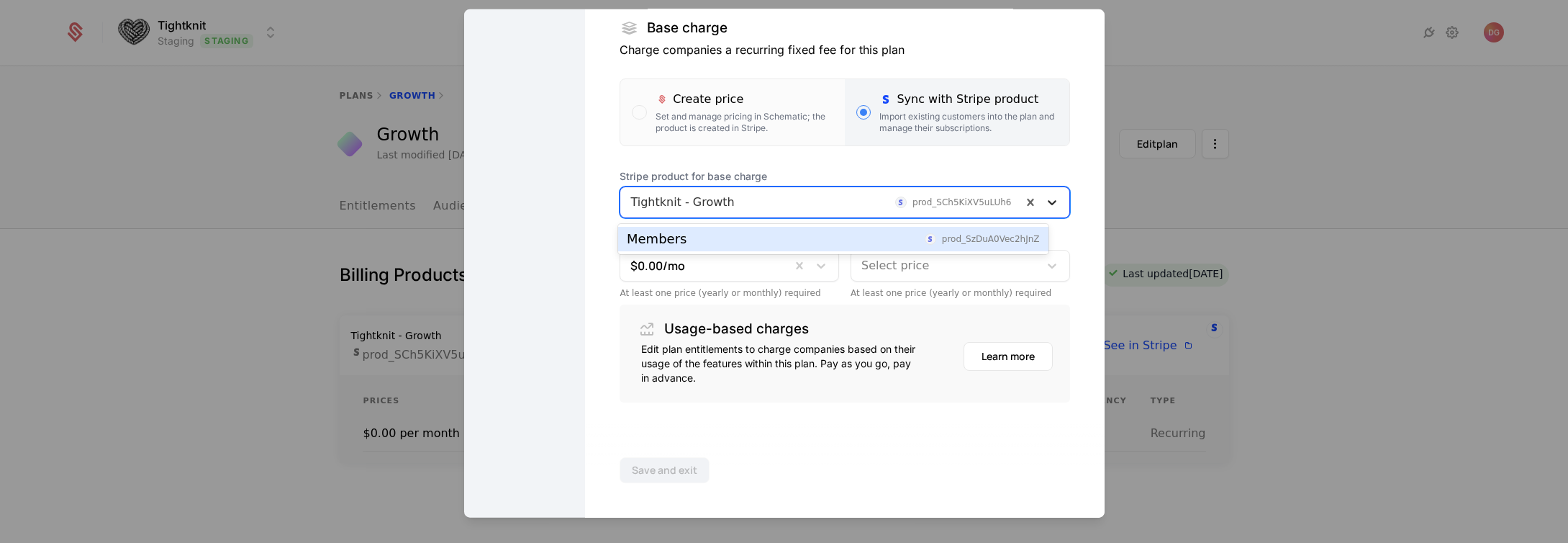
click at [1039, 210] on div at bounding box center [1052, 203] width 25 height 18
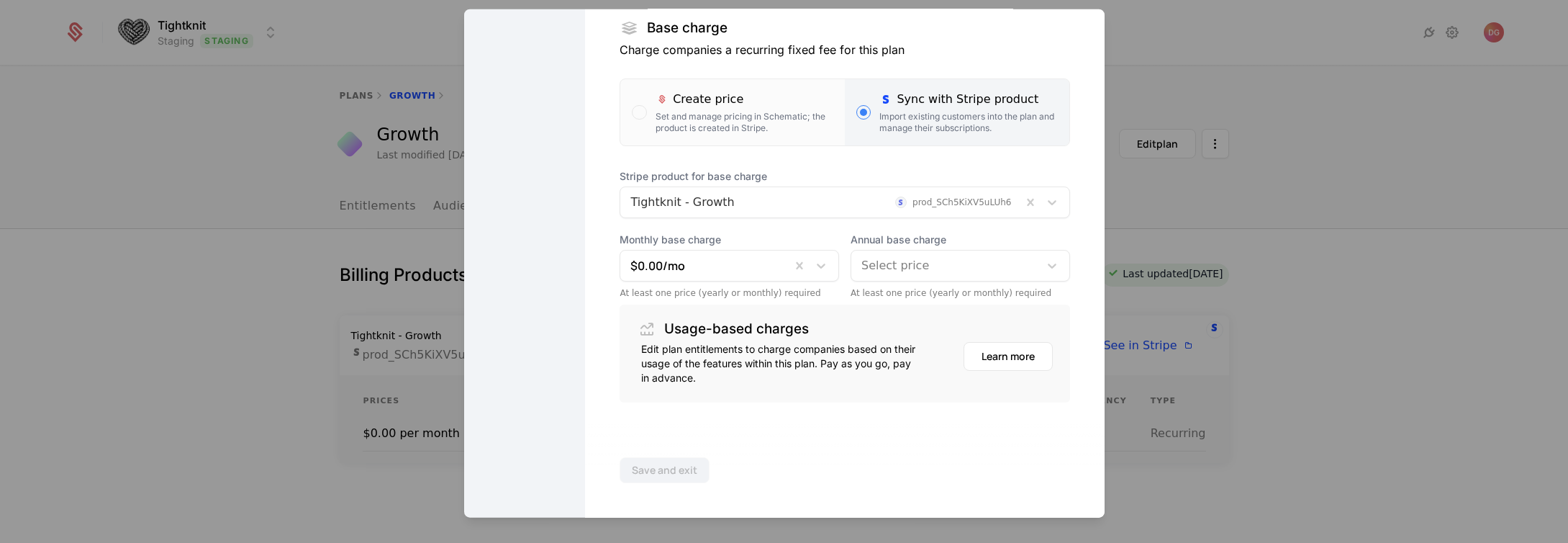
click at [1038, 170] on span "Stripe product for base charge" at bounding box center [844, 176] width 450 height 15
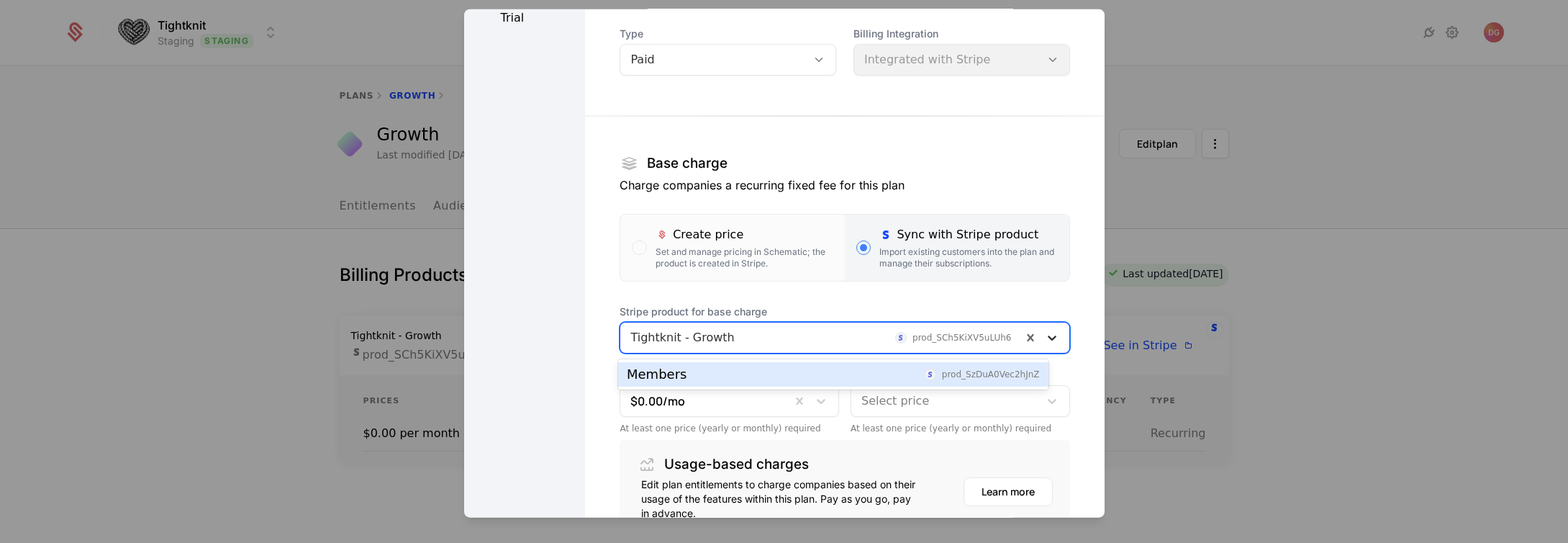
click at [1039, 342] on div at bounding box center [1052, 338] width 25 height 18
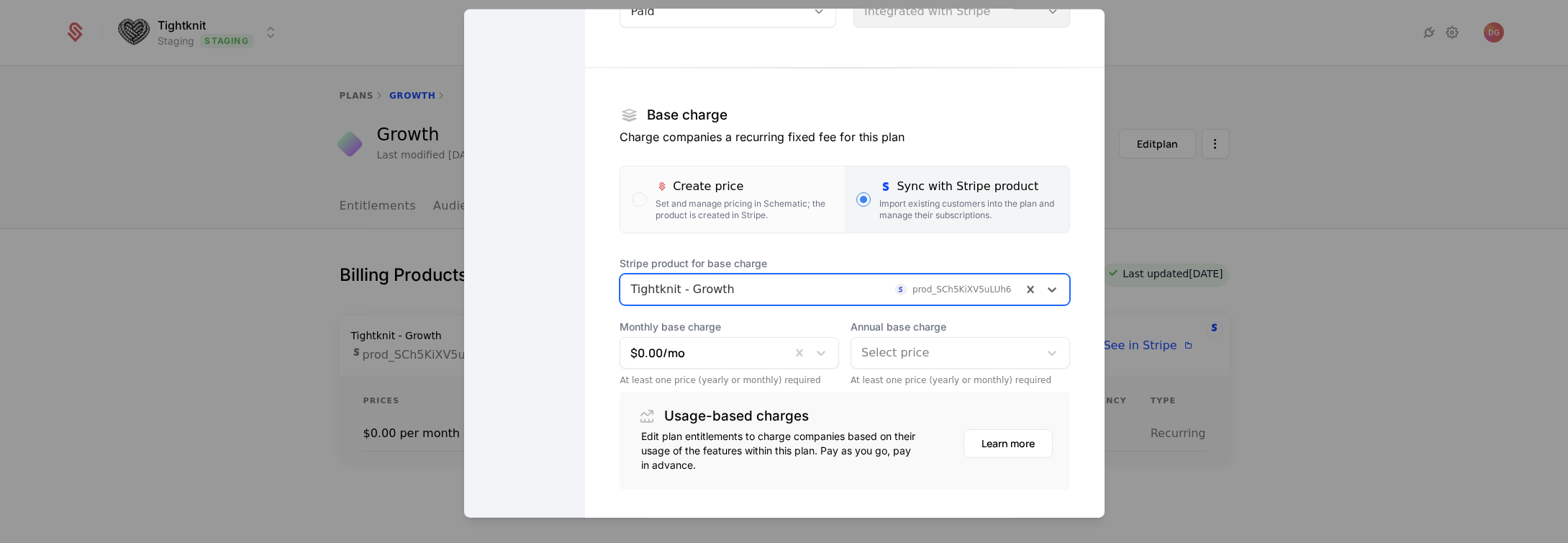
scroll to position [237, 0]
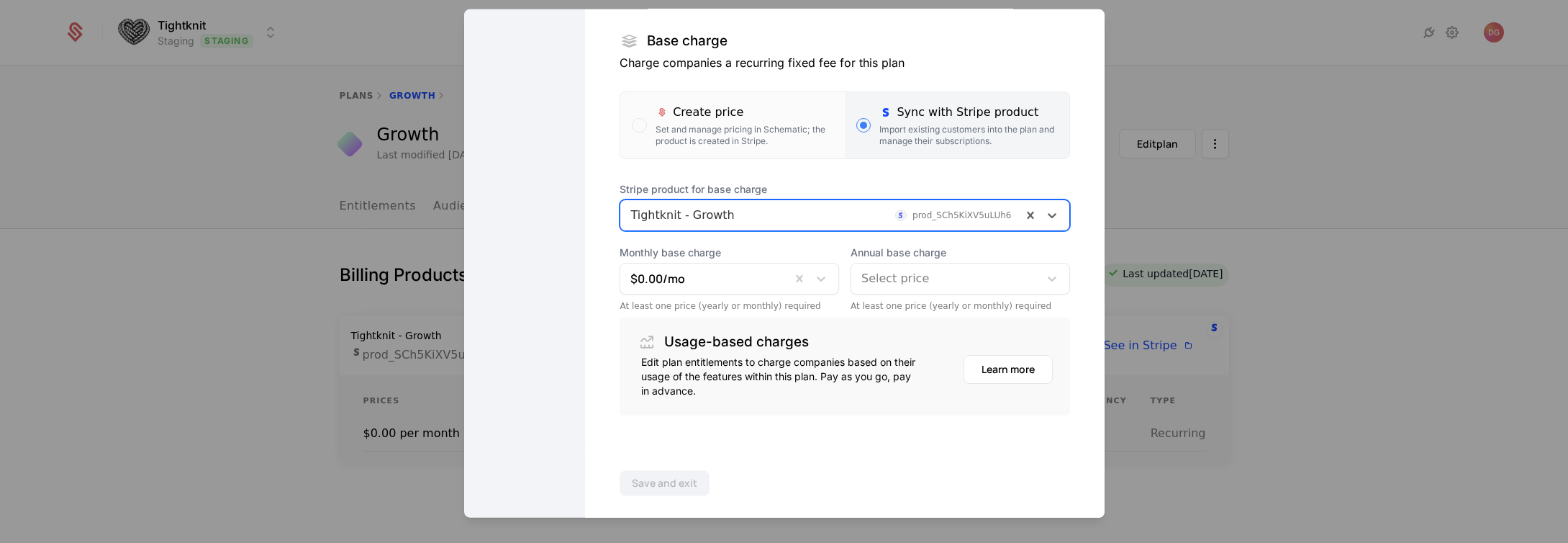
click at [270, 246] on div at bounding box center [784, 272] width 1568 height 543
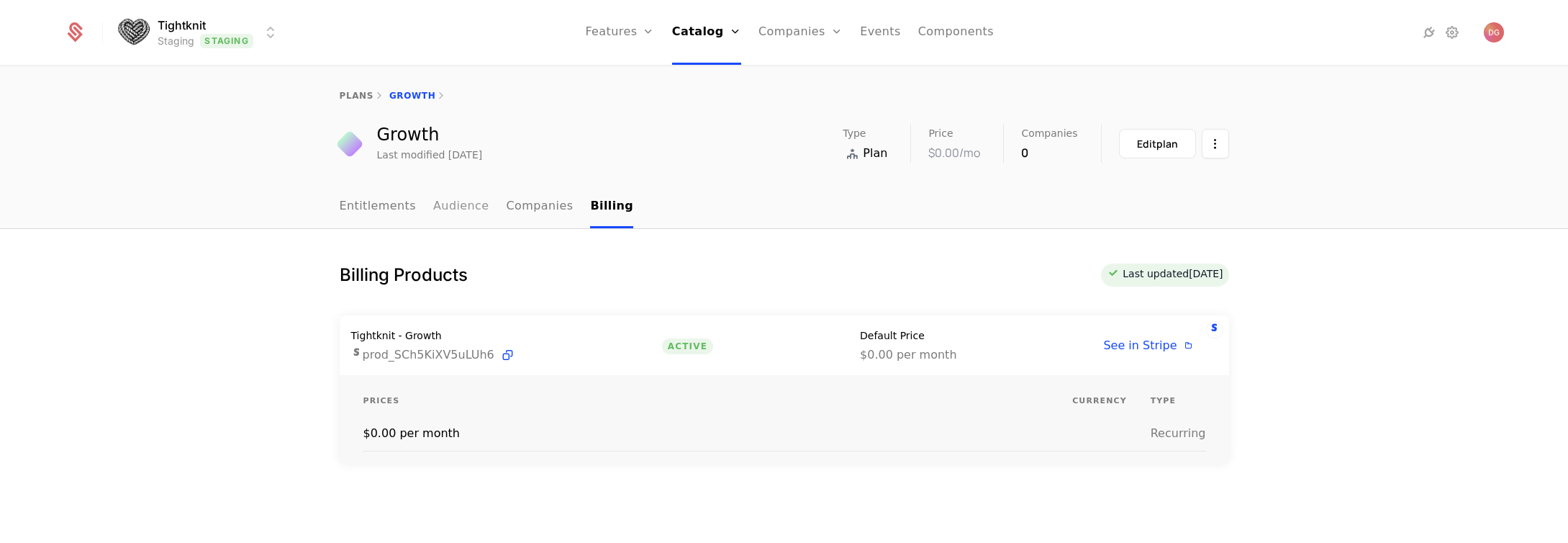
click at [460, 205] on link "Audience" at bounding box center [460, 207] width 56 height 42
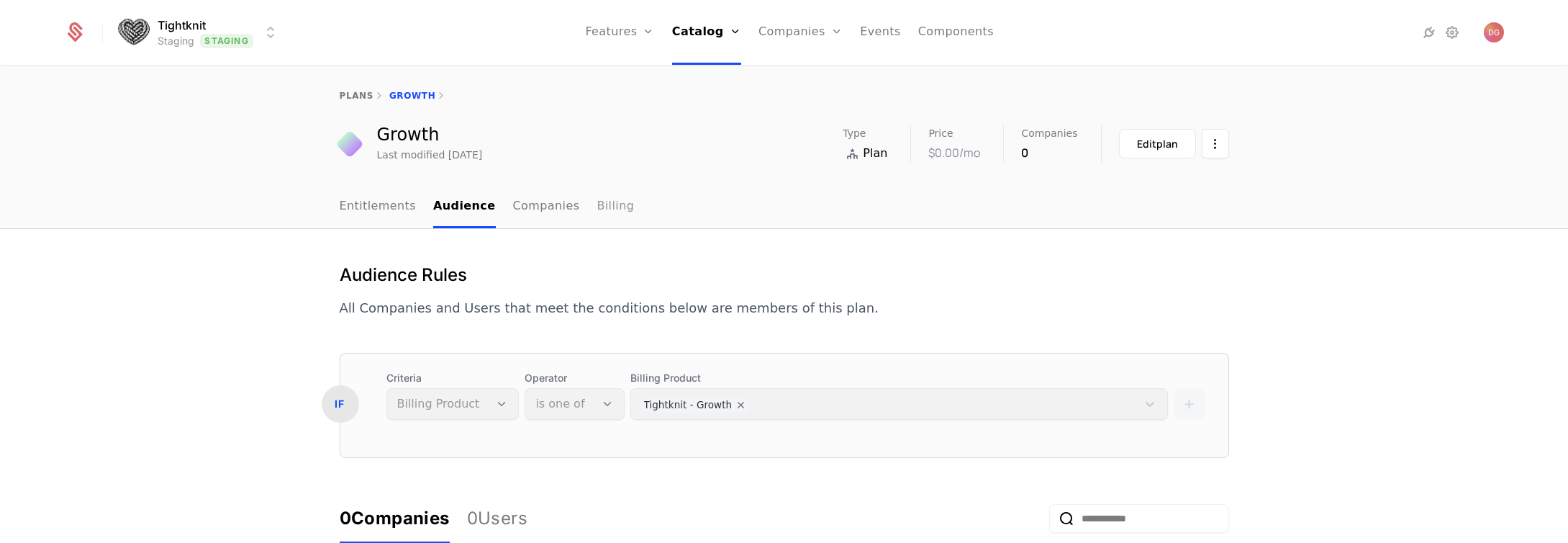
click at [596, 205] on link "Billing" at bounding box center [615, 207] width 37 height 42
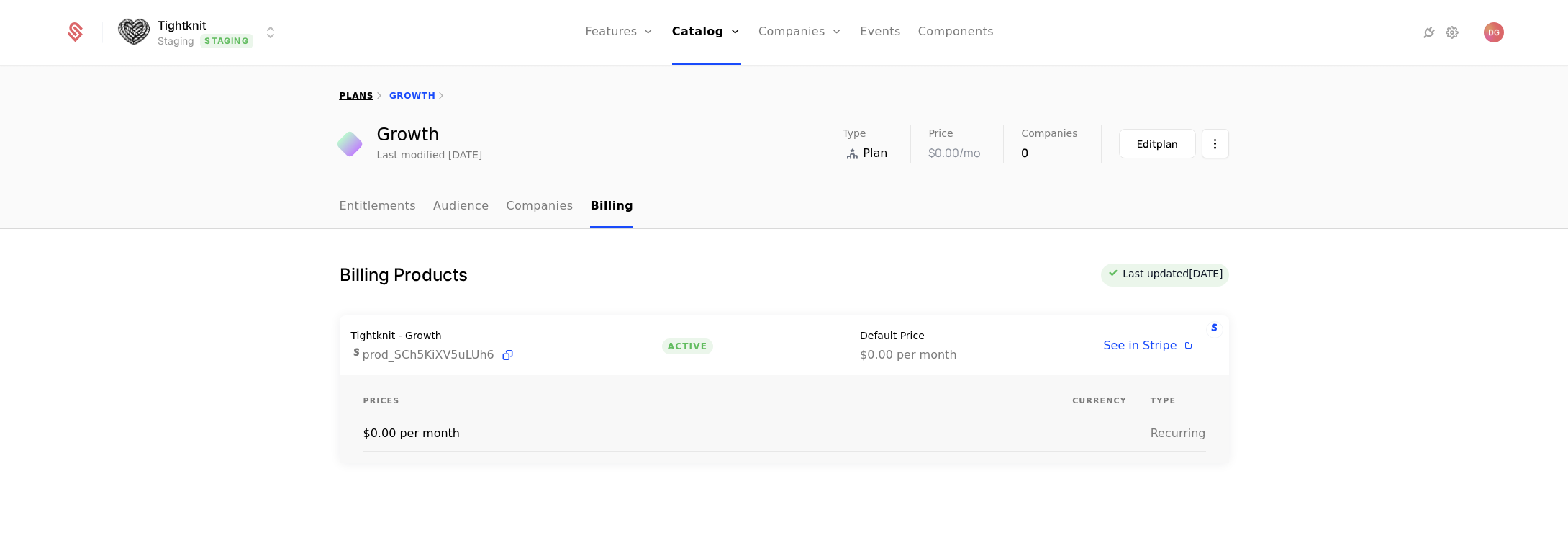
click at [355, 95] on link "plans" at bounding box center [356, 96] width 34 height 10
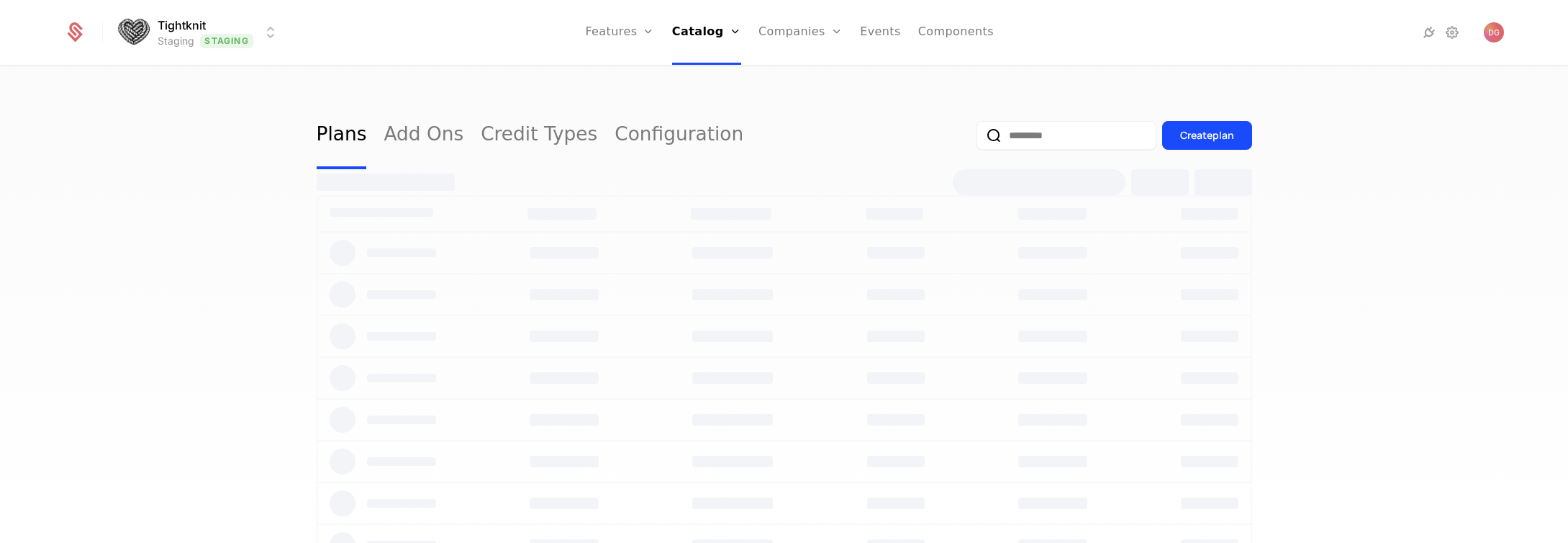
select select "**"
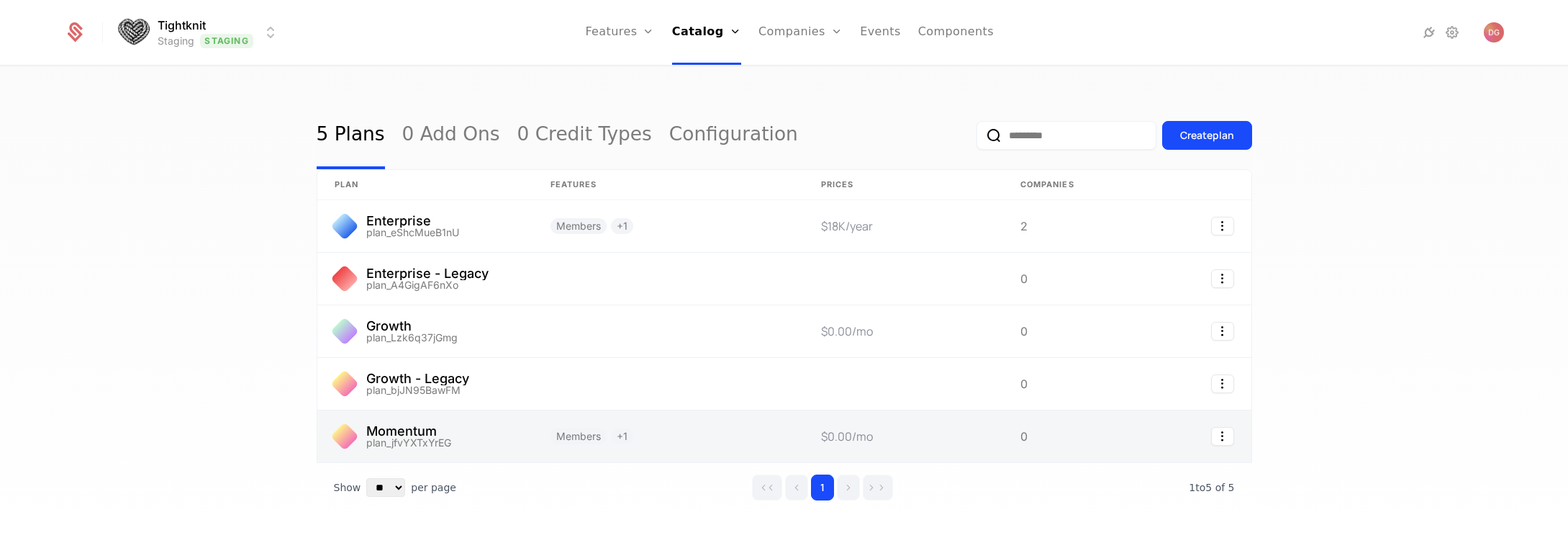
click at [451, 438] on link at bounding box center [425, 436] width 215 height 52
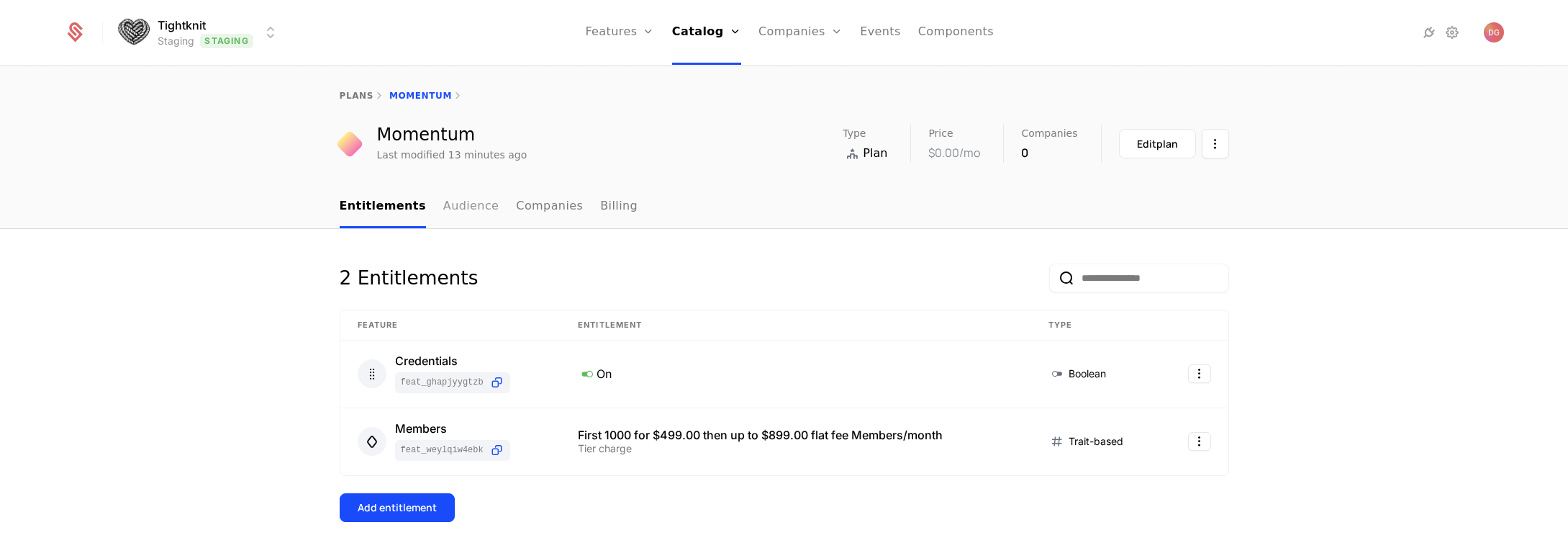
click at [450, 188] on link "Audience" at bounding box center [471, 207] width 56 height 42
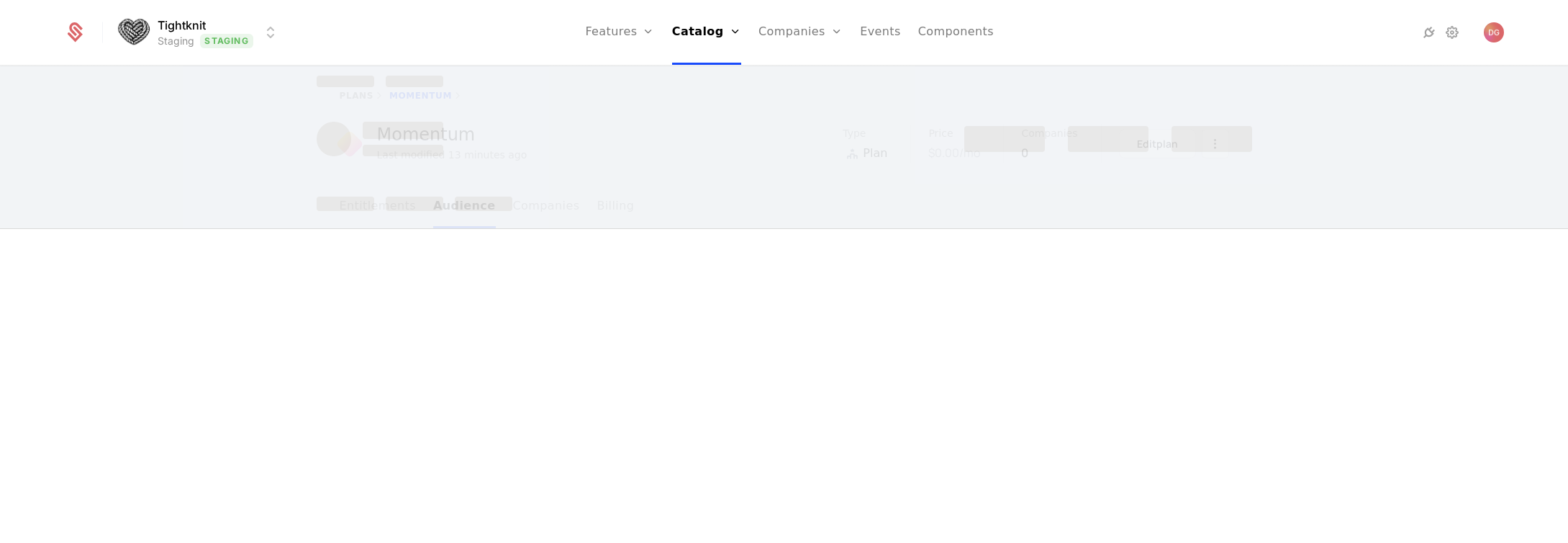
click at [460, 204] on div at bounding box center [483, 204] width 58 height 15
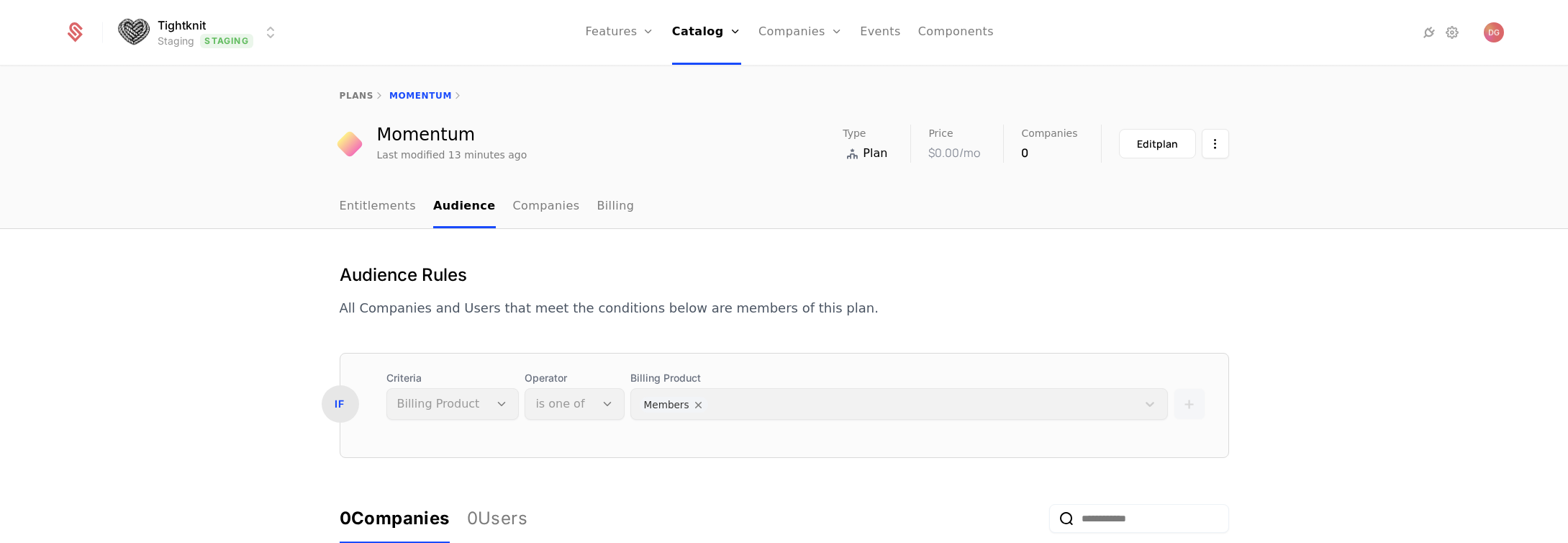
drag, startPoint x: 685, startPoint y: 404, endPoint x: 676, endPoint y: 406, distance: 9.2
click at [684, 404] on div "Billing Product Members" at bounding box center [899, 395] width 538 height 49
click at [676, 406] on div "Billing Product Members" at bounding box center [899, 395] width 538 height 49
click at [1160, 142] on div "Edit plan" at bounding box center [1158, 144] width 41 height 15
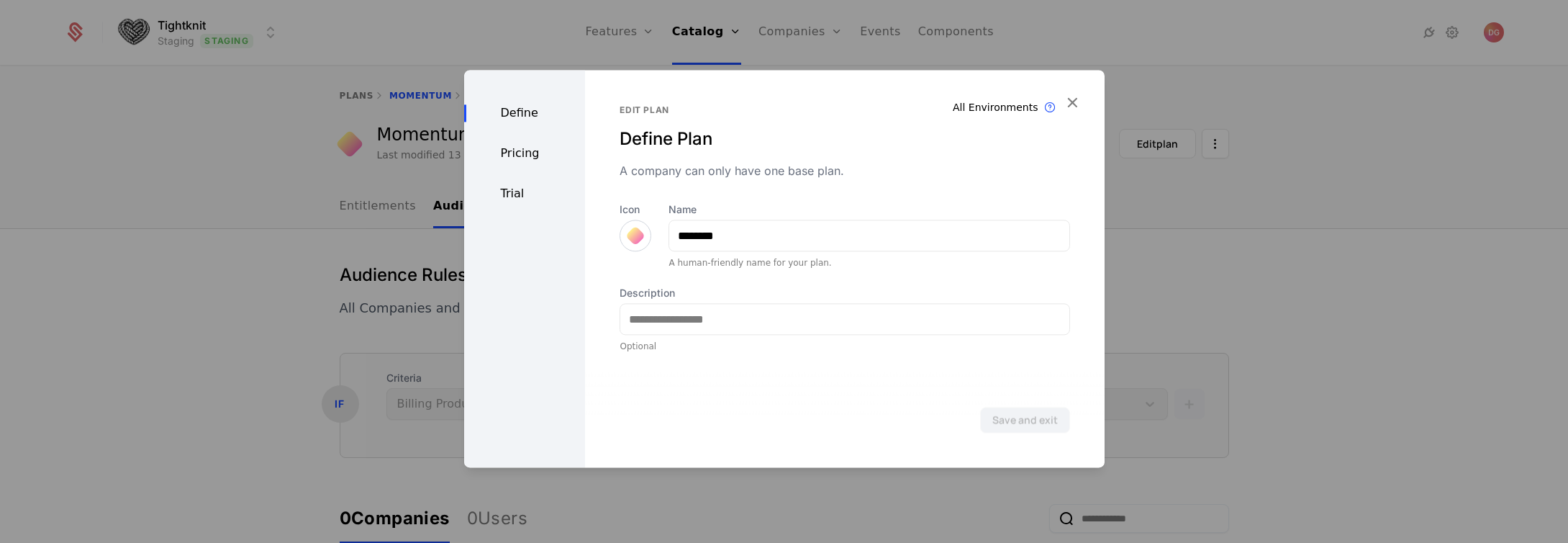
click at [522, 157] on div "Pricing" at bounding box center [525, 154] width 121 height 18
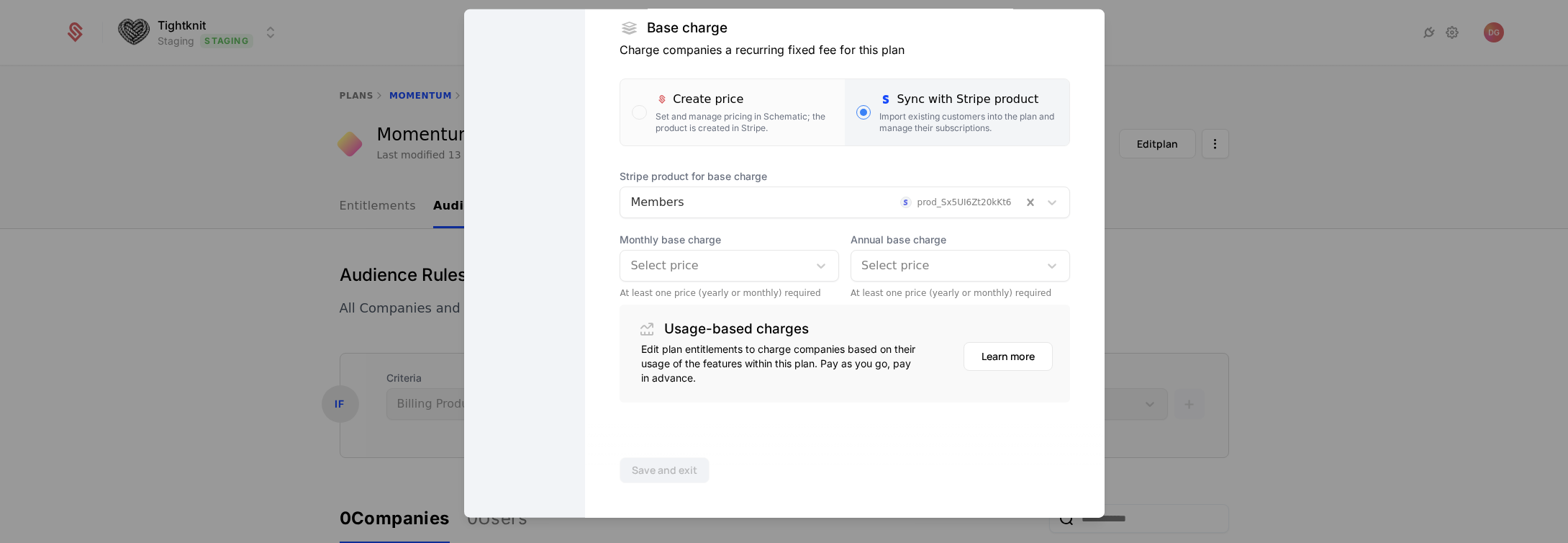
scroll to position [170, 0]
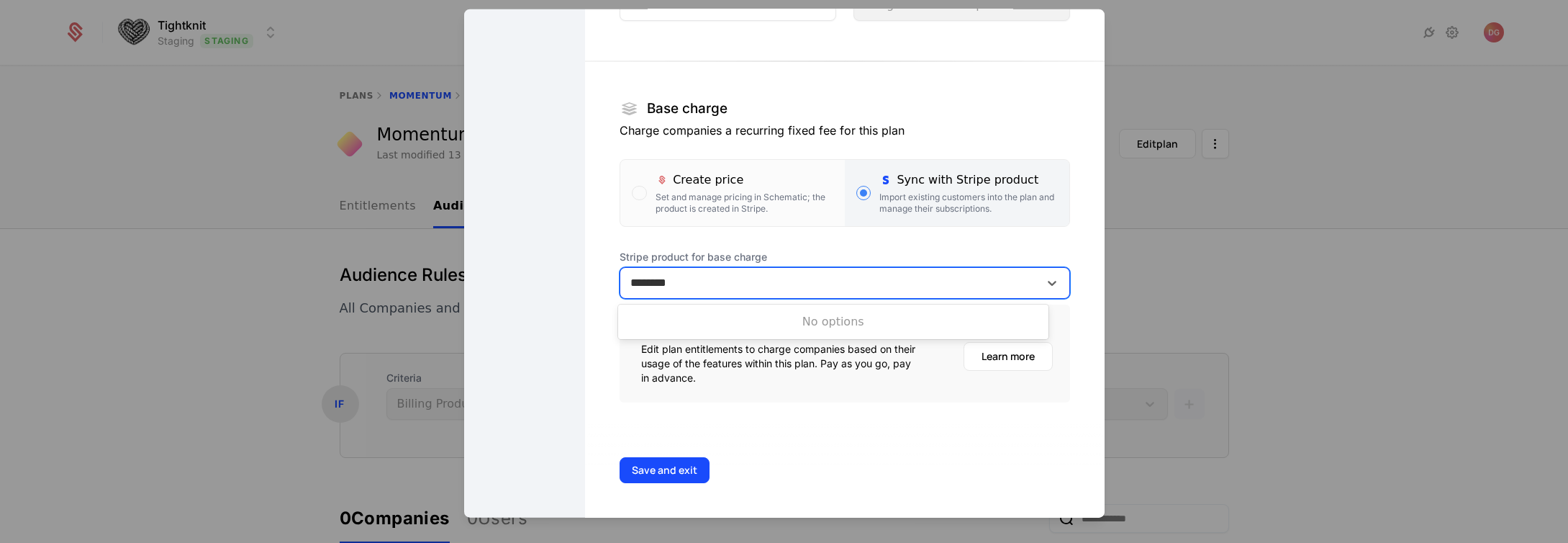
type input "********"
click at [831, 240] on section "Base charge Charge companies a recurring fixed fee for this plan Create price S…" at bounding box center [844, 221] width 450 height 365
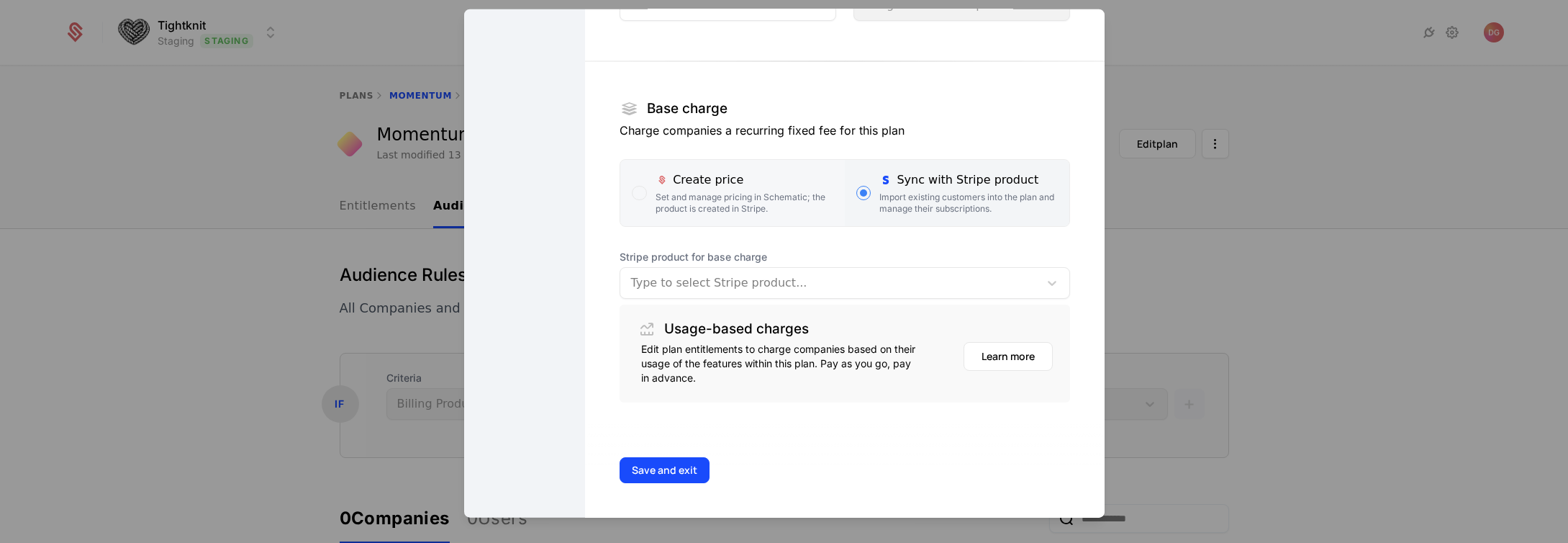
click at [713, 184] on div "Create price" at bounding box center [743, 180] width 177 height 18
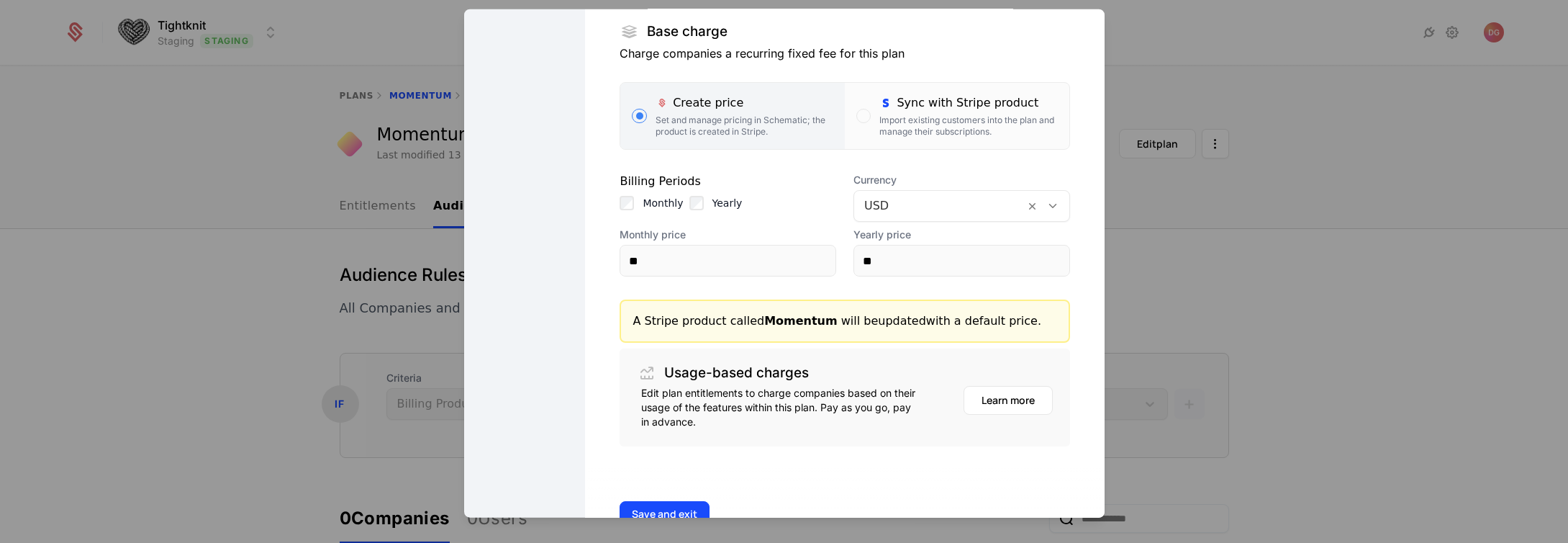
scroll to position [291, 0]
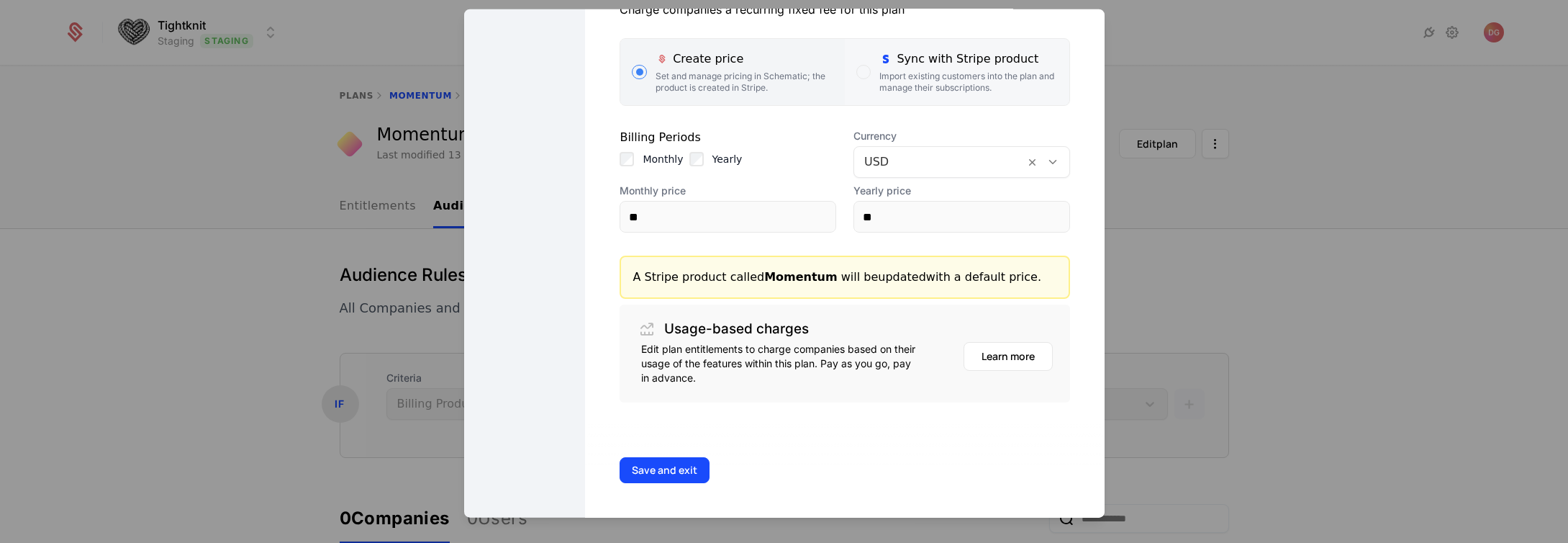
click at [929, 84] on div "Import existing customers into the plan and manage their subscriptions." at bounding box center [968, 82] width 177 height 24
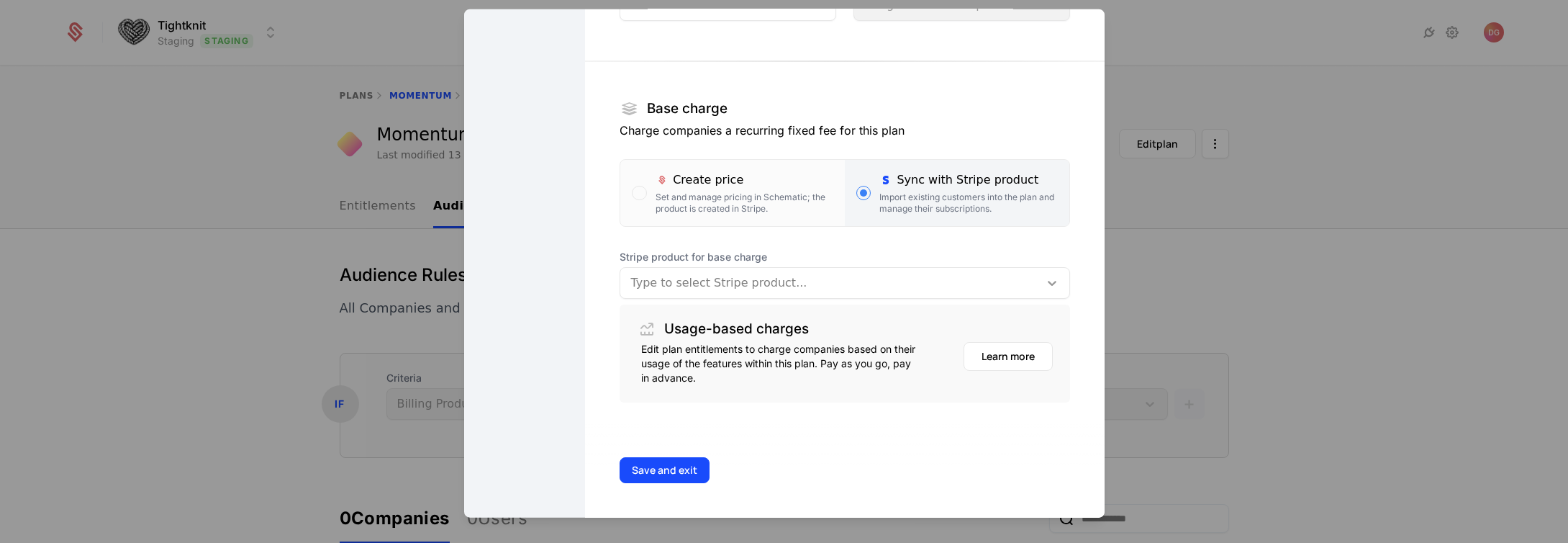
click at [1045, 281] on icon at bounding box center [1052, 282] width 15 height 15
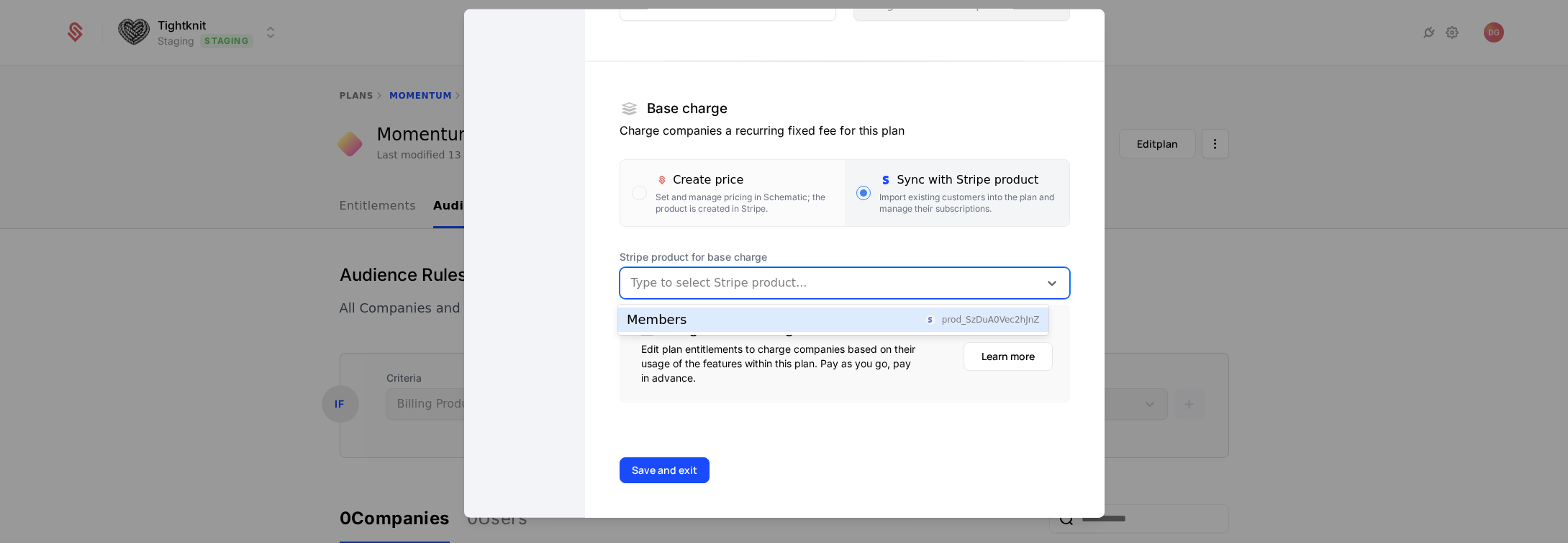
click at [862, 236] on section "Base charge Charge companies a recurring fixed fee for this plan Create price S…" at bounding box center [844, 221] width 450 height 365
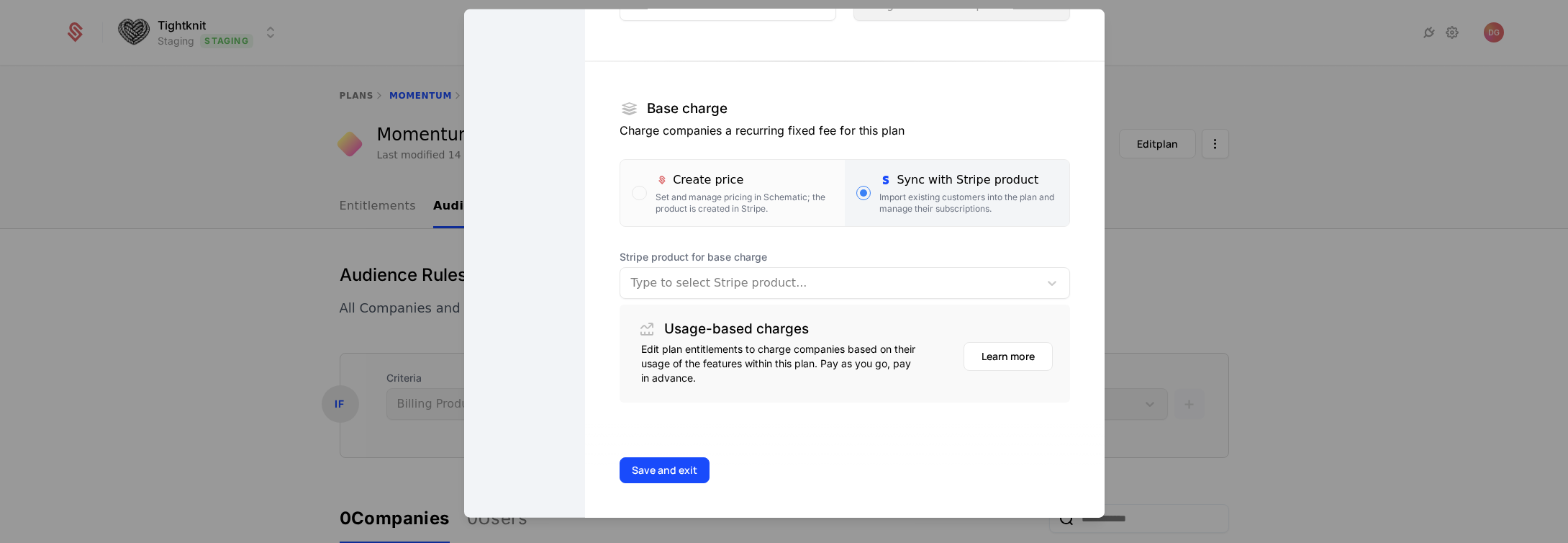
click at [866, 269] on div "Type to select Stripe product..." at bounding box center [844, 283] width 450 height 31
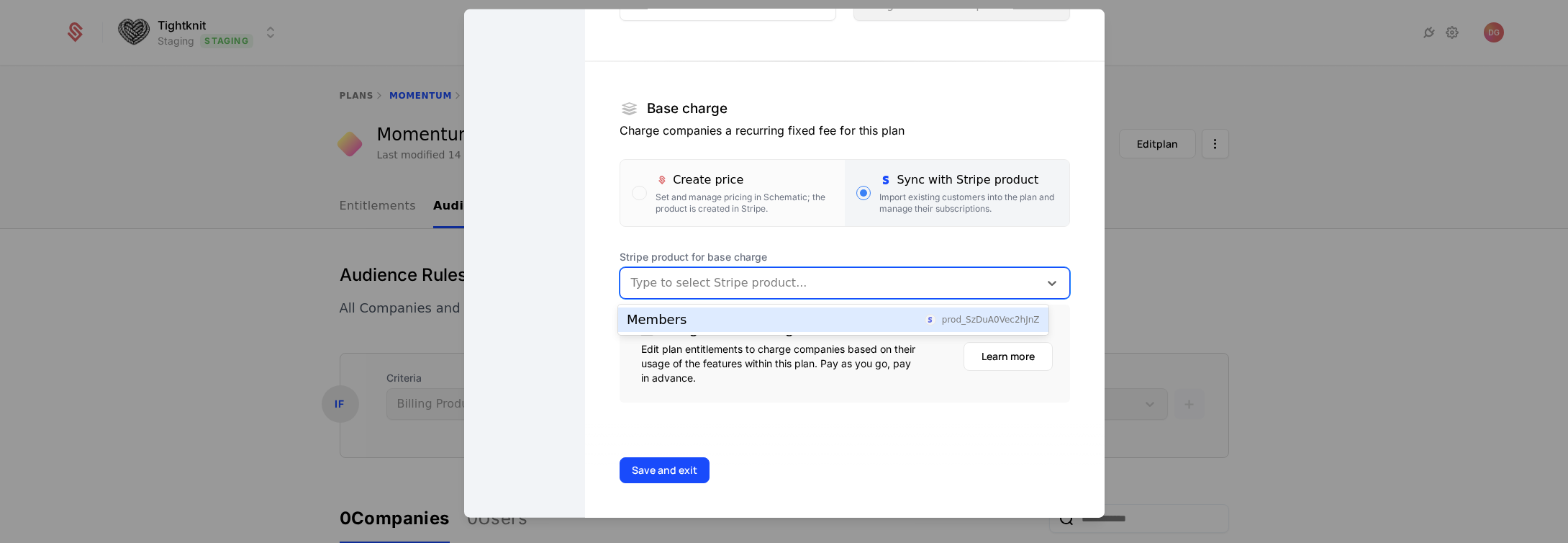
click at [696, 251] on span "Stripe product for base charge" at bounding box center [844, 257] width 450 height 15
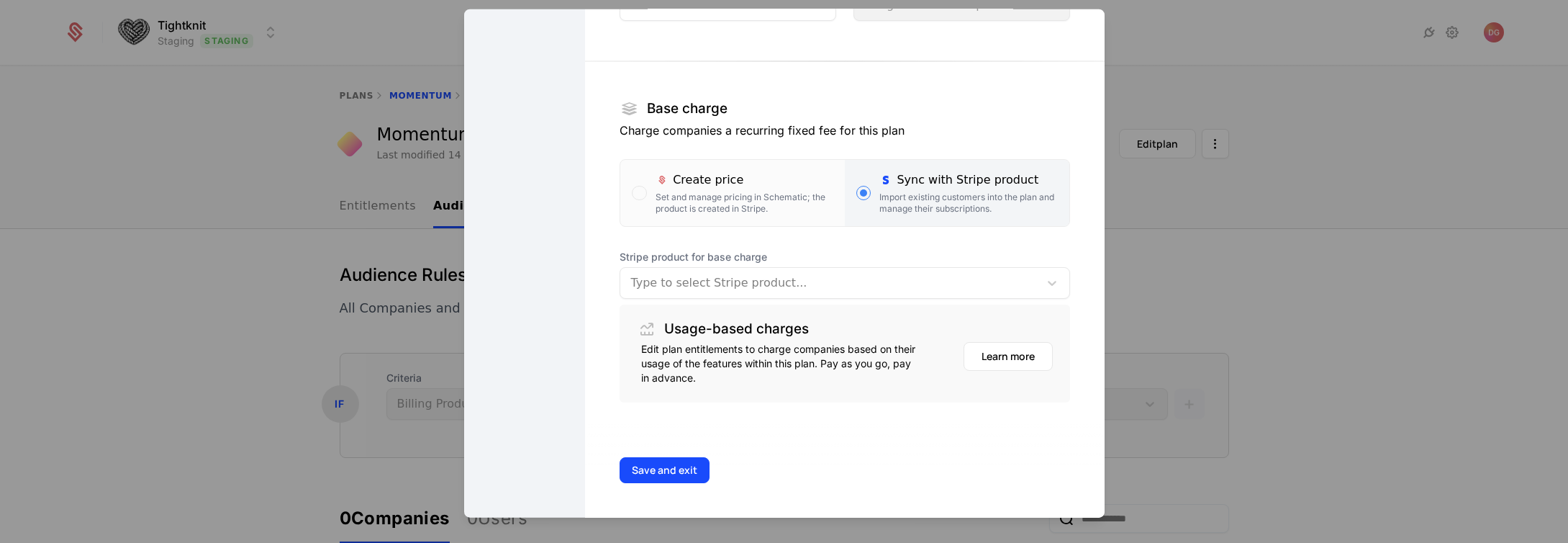
click at [791, 255] on span "Stripe product for base charge" at bounding box center [844, 257] width 450 height 15
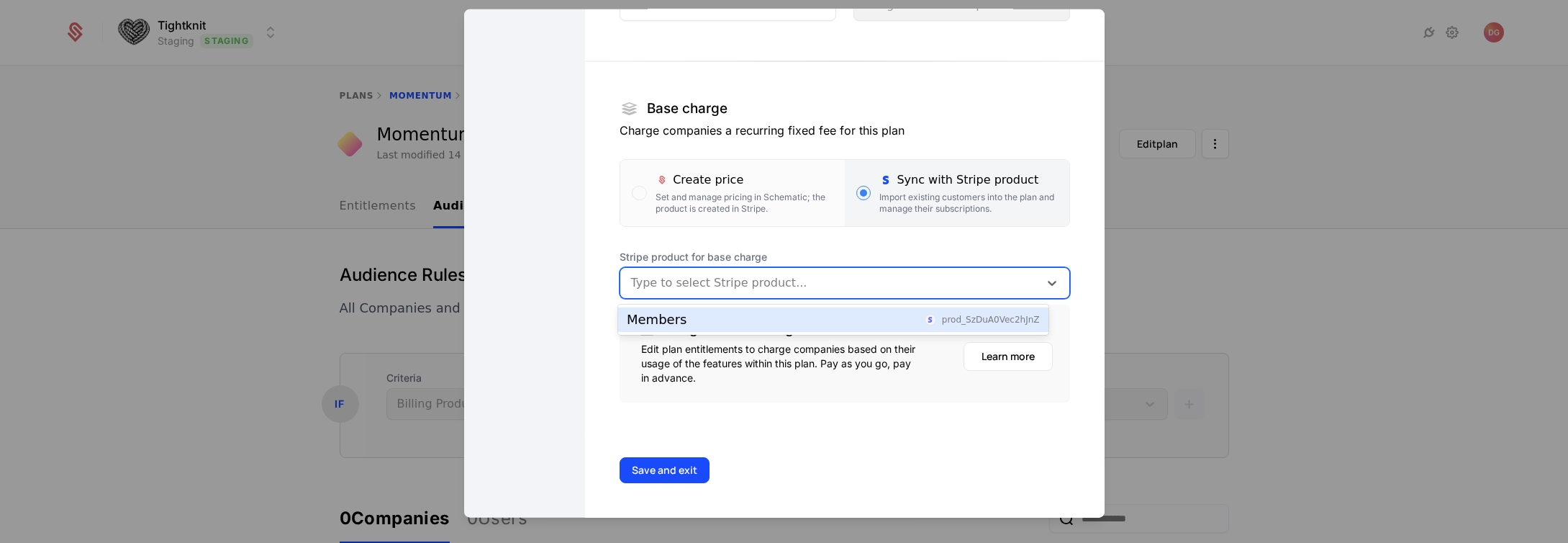
click at [985, 284] on div at bounding box center [830, 282] width 398 height 21
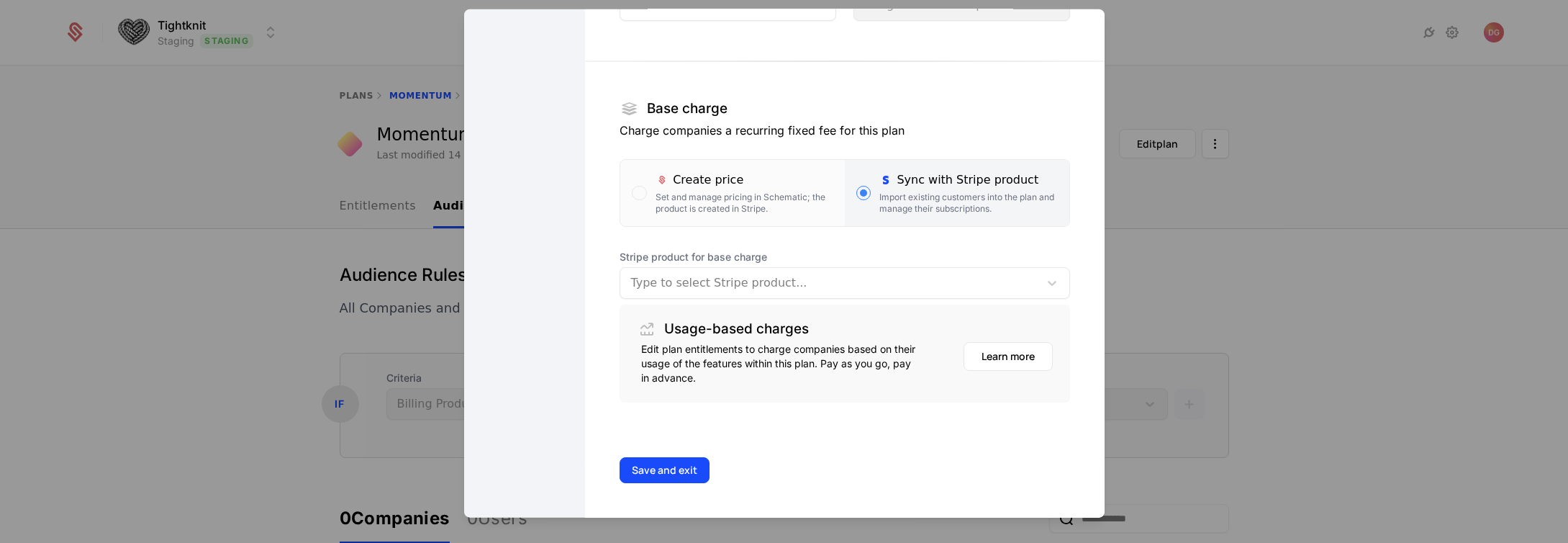
click at [859, 250] on span "Stripe product for base charge" at bounding box center [844, 257] width 450 height 15
click at [807, 246] on section "Base charge Charge companies a recurring fixed fee for this plan Create price S…" at bounding box center [844, 221] width 450 height 365
click at [352, 219] on div at bounding box center [784, 272] width 1568 height 543
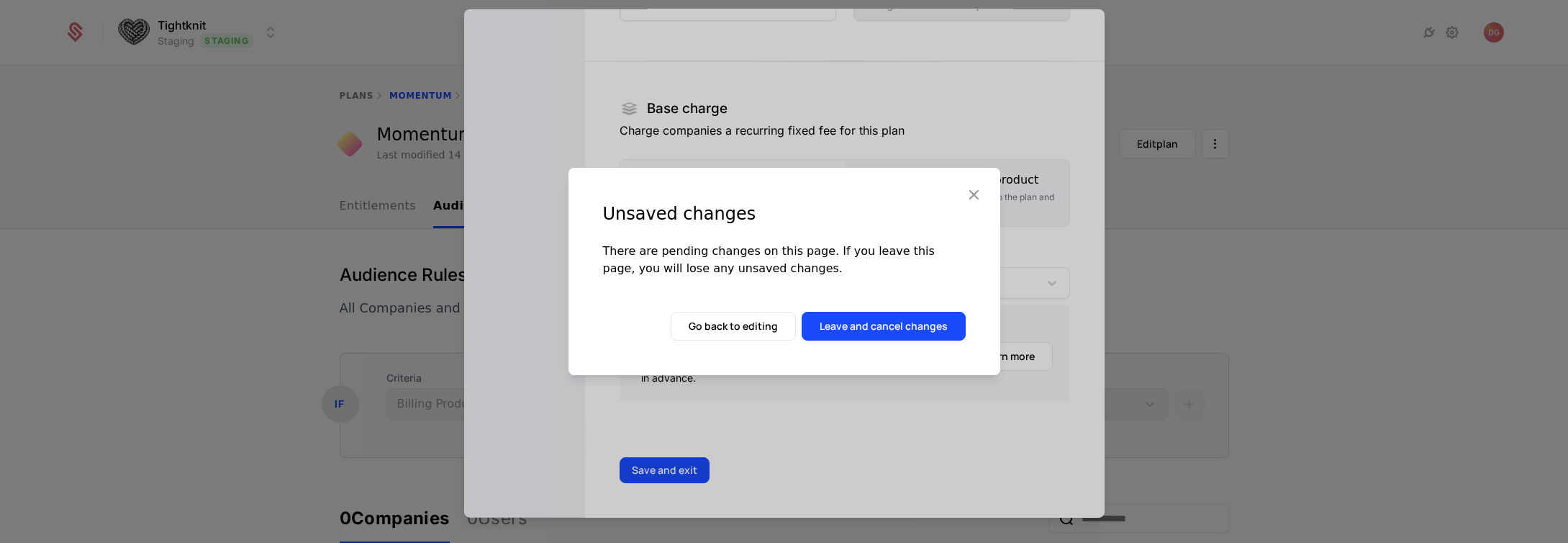
drag, startPoint x: 247, startPoint y: 220, endPoint x: 419, endPoint y: 228, distance: 172.2
click at [258, 218] on div "Unsaved changes There are pending changes on this page. If you leave this page,…" at bounding box center [784, 272] width 1568 height 543
click at [963, 193] on div "Unsaved changes There are pending changes on this page. If you leave this page,…" at bounding box center [784, 272] width 432 height 208
click at [966, 191] on icon "button" at bounding box center [974, 194] width 19 height 19
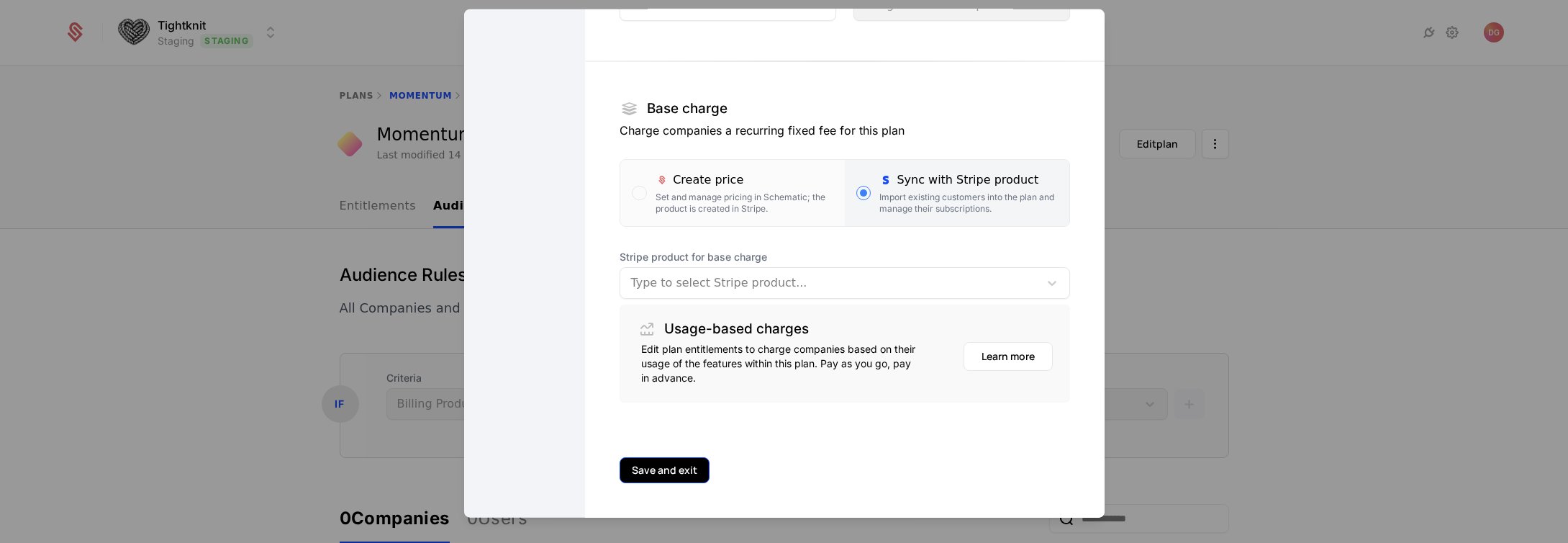
click at [685, 471] on button "Save and exit" at bounding box center [665, 470] width 90 height 25
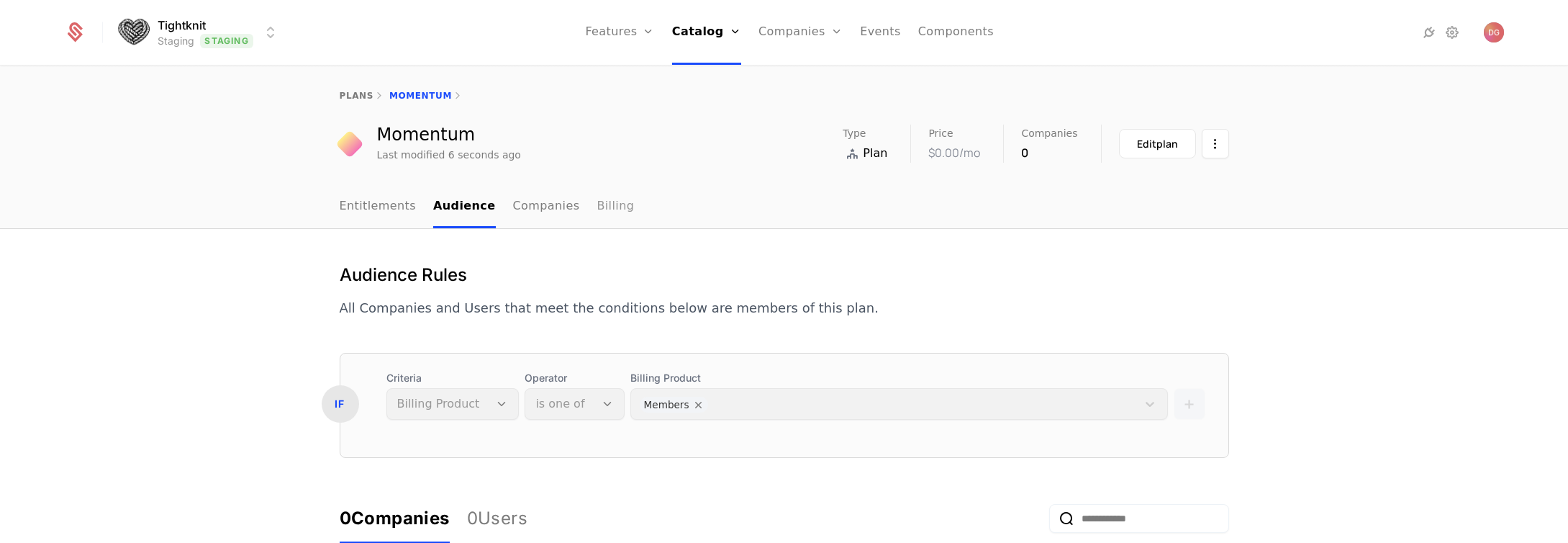
click at [596, 210] on link "Billing" at bounding box center [615, 207] width 37 height 42
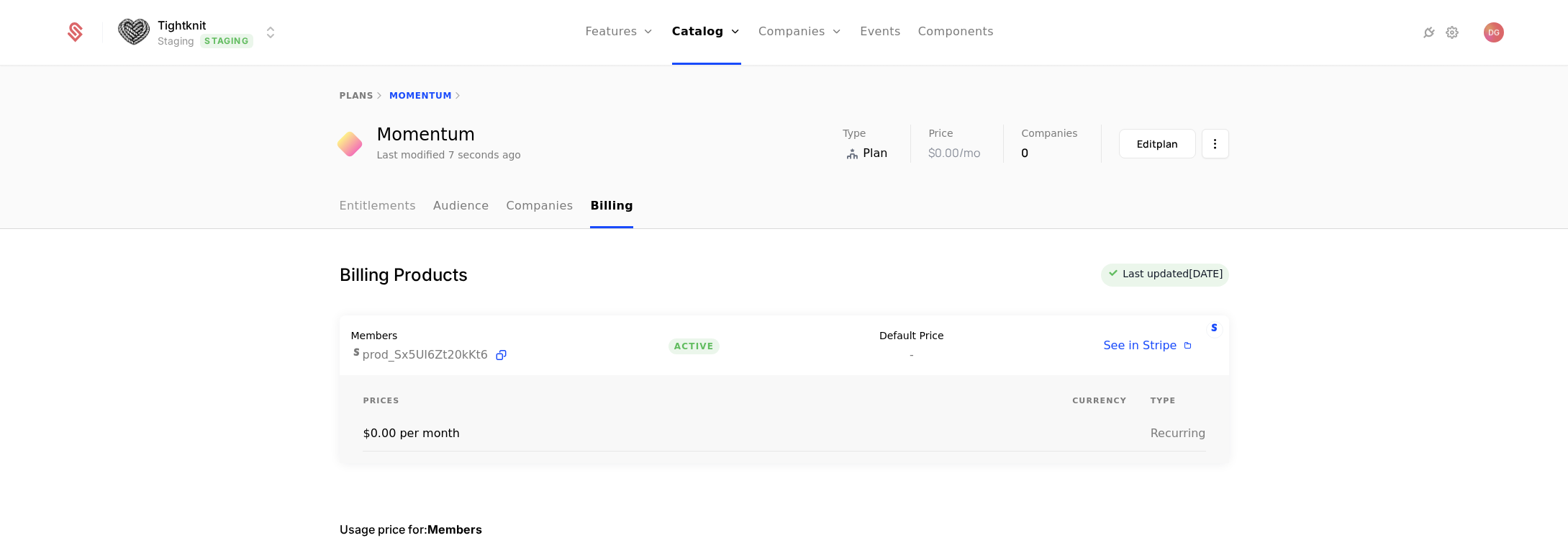
click at [378, 200] on link "Entitlements" at bounding box center [378, 207] width 77 height 42
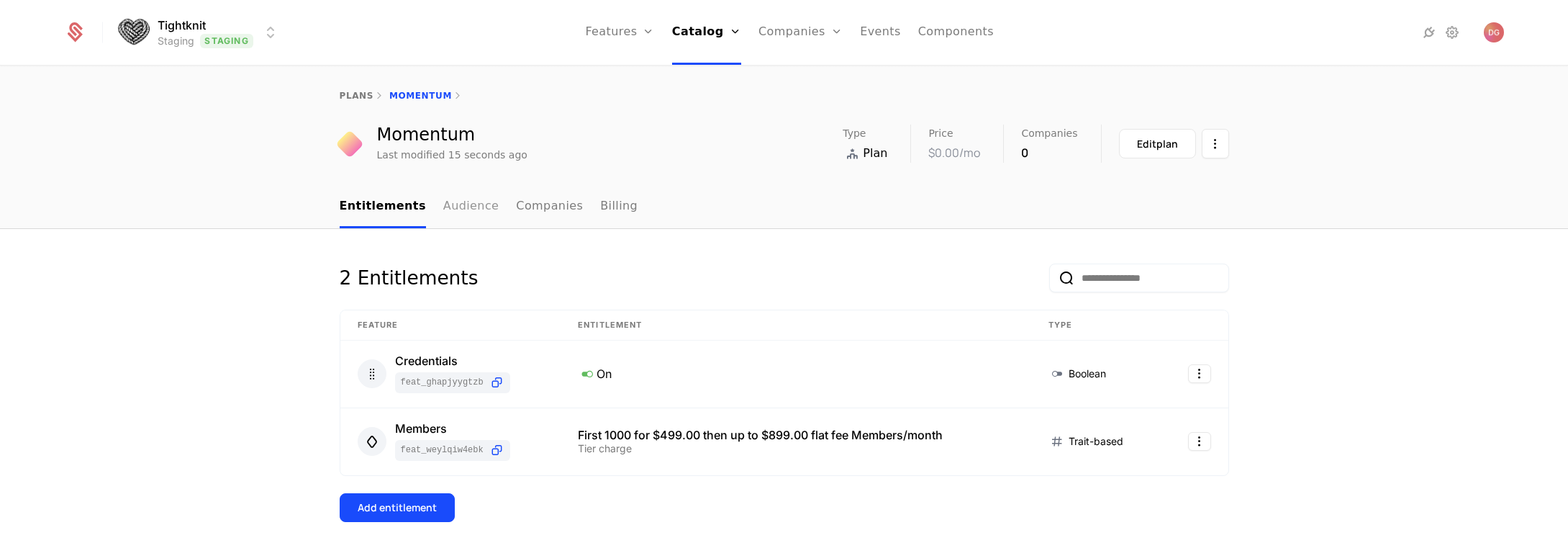
click at [450, 201] on link "Audience" at bounding box center [471, 207] width 56 height 42
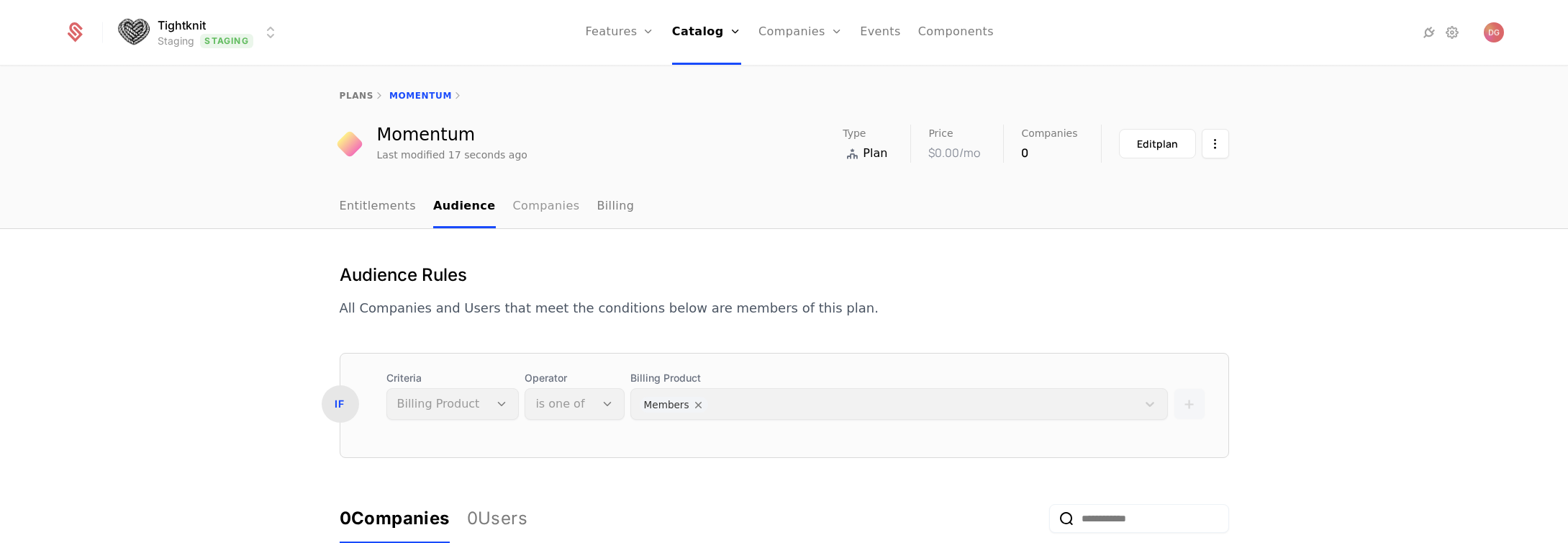
click at [515, 206] on link "Companies" at bounding box center [546, 207] width 67 height 42
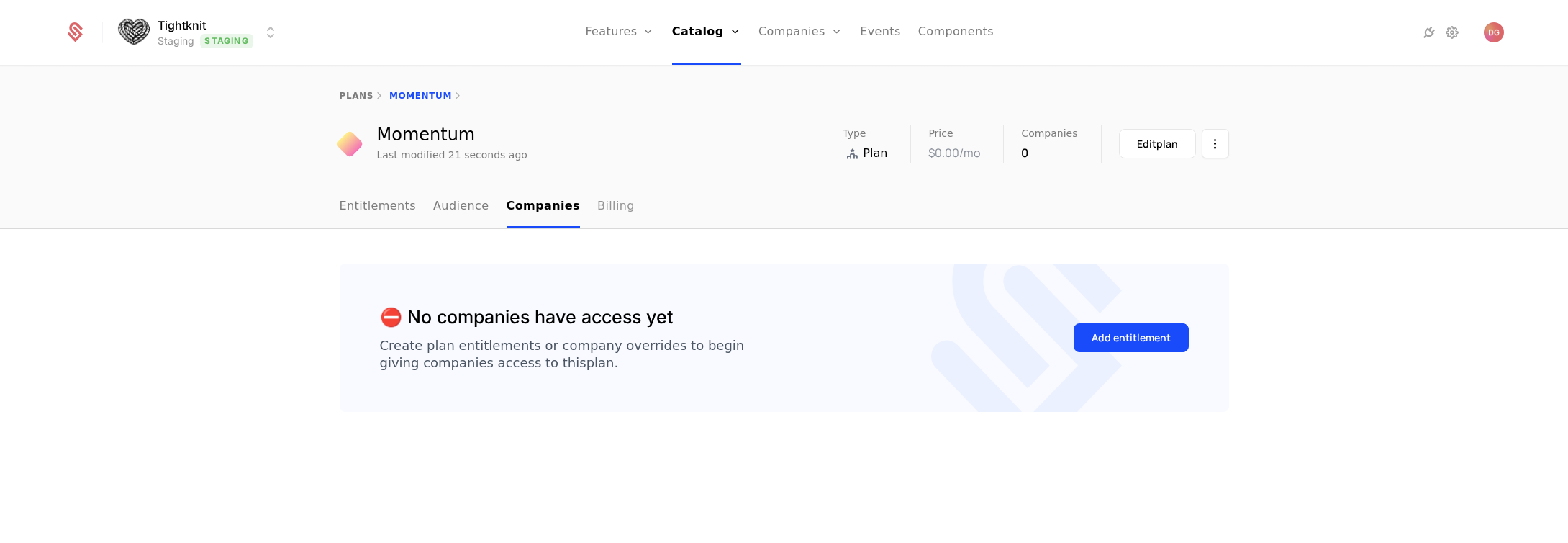
click at [597, 207] on link "Billing" at bounding box center [616, 207] width 37 height 42
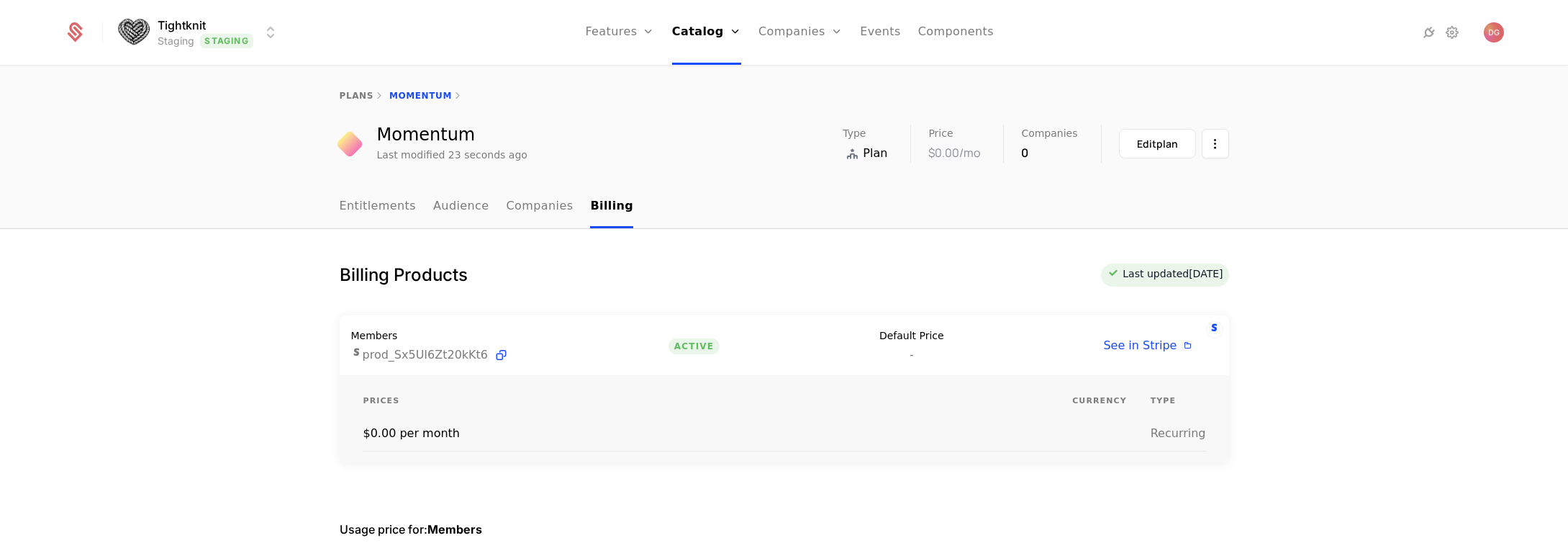
scroll to position [208, 0]
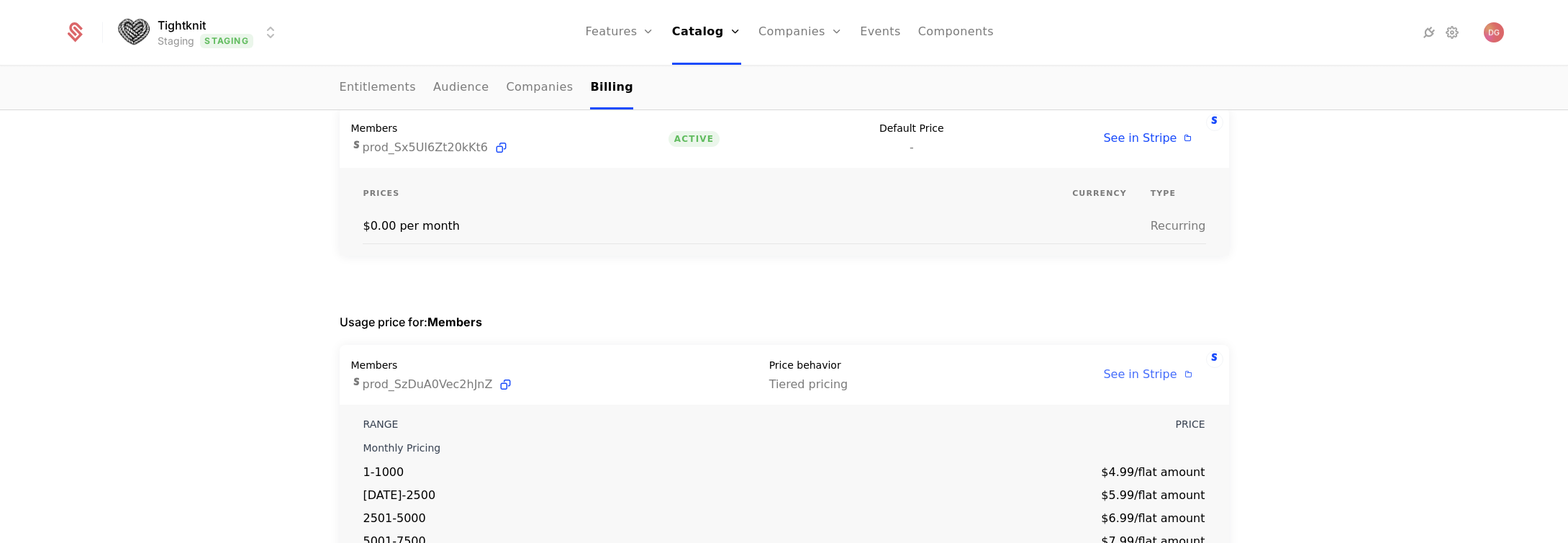
click at [1124, 374] on span "See in Stripe" at bounding box center [1139, 374] width 73 height 14
click at [204, 263] on div "Billing Products Last updated 5 days ago Members prod_Sx5UI6Zt20kKt6 Active Def…" at bounding box center [784, 356] width 1568 height 669
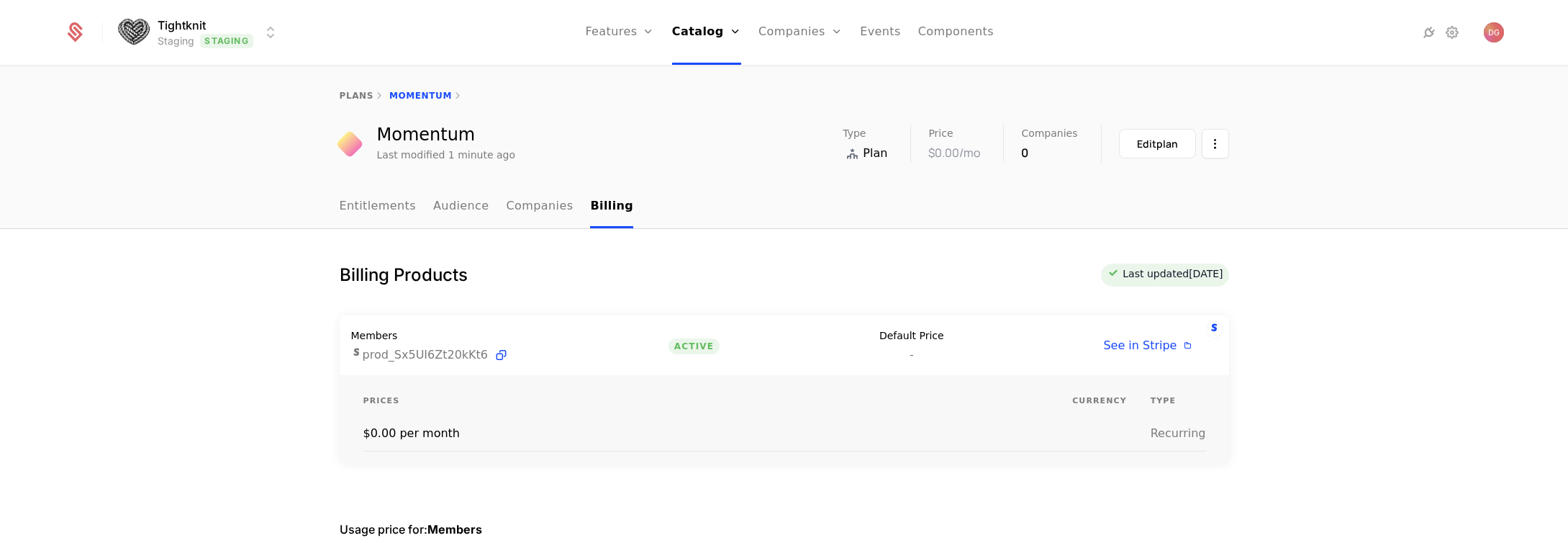
scroll to position [277, 0]
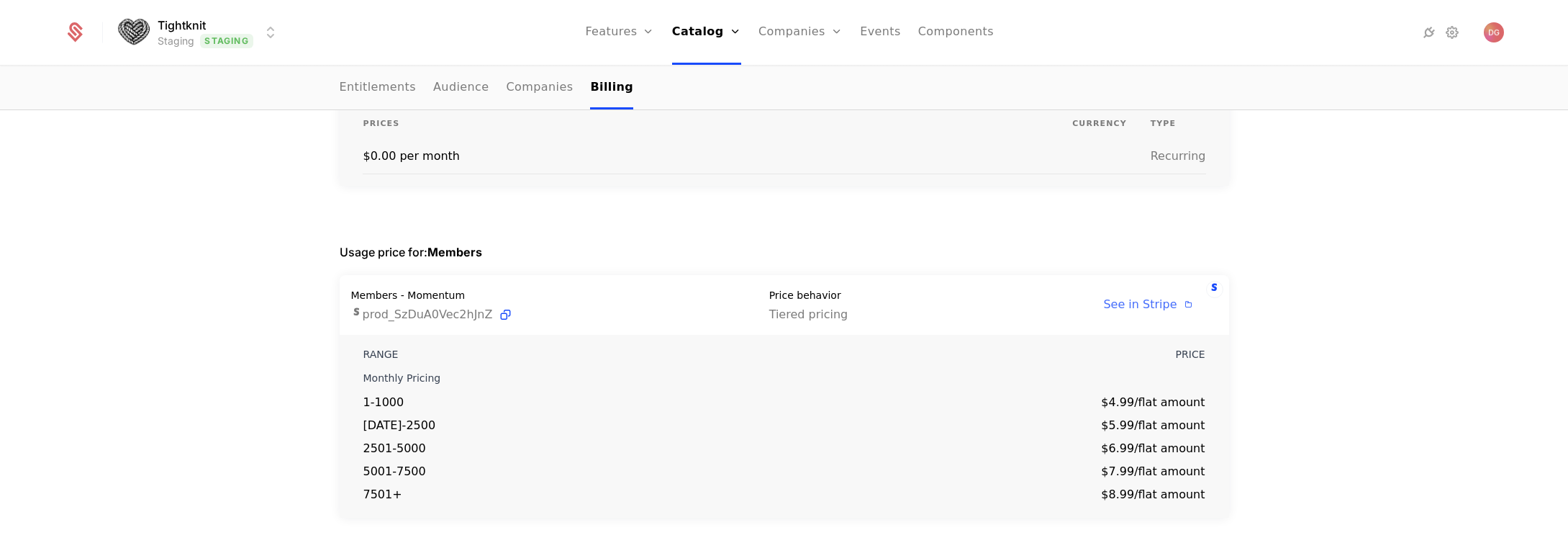
click at [1157, 311] on span "See in Stripe" at bounding box center [1139, 304] width 73 height 14
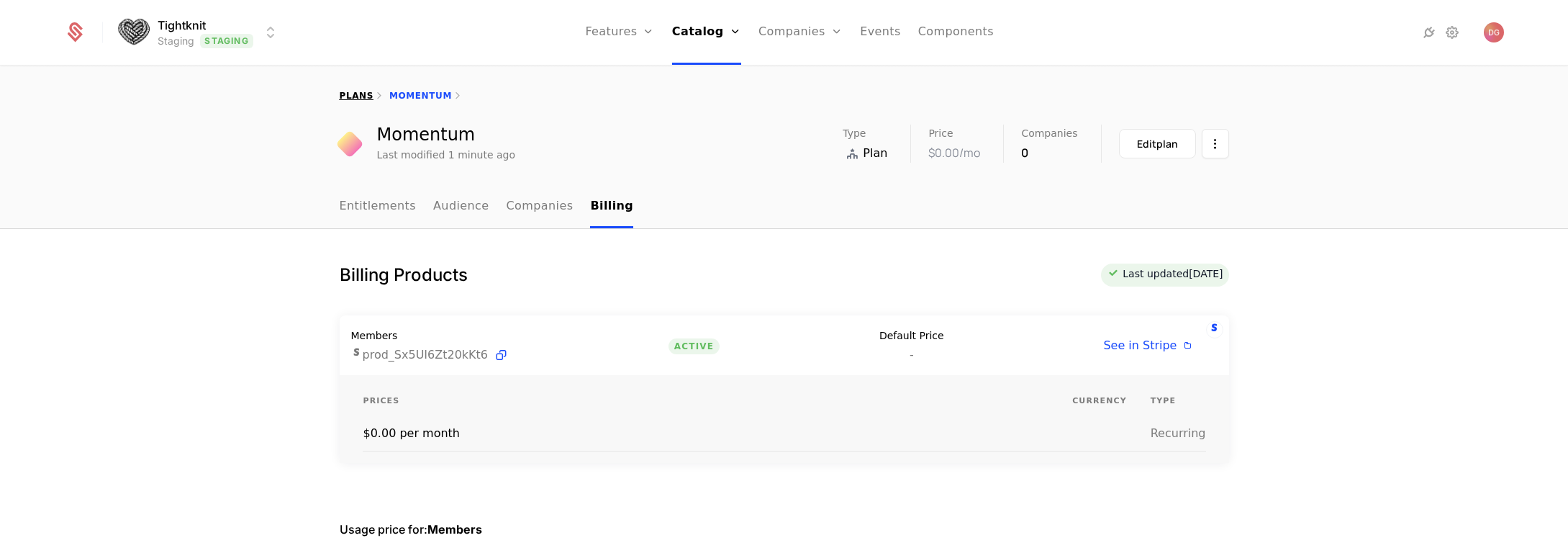
click at [354, 97] on link "plans" at bounding box center [356, 96] width 34 height 10
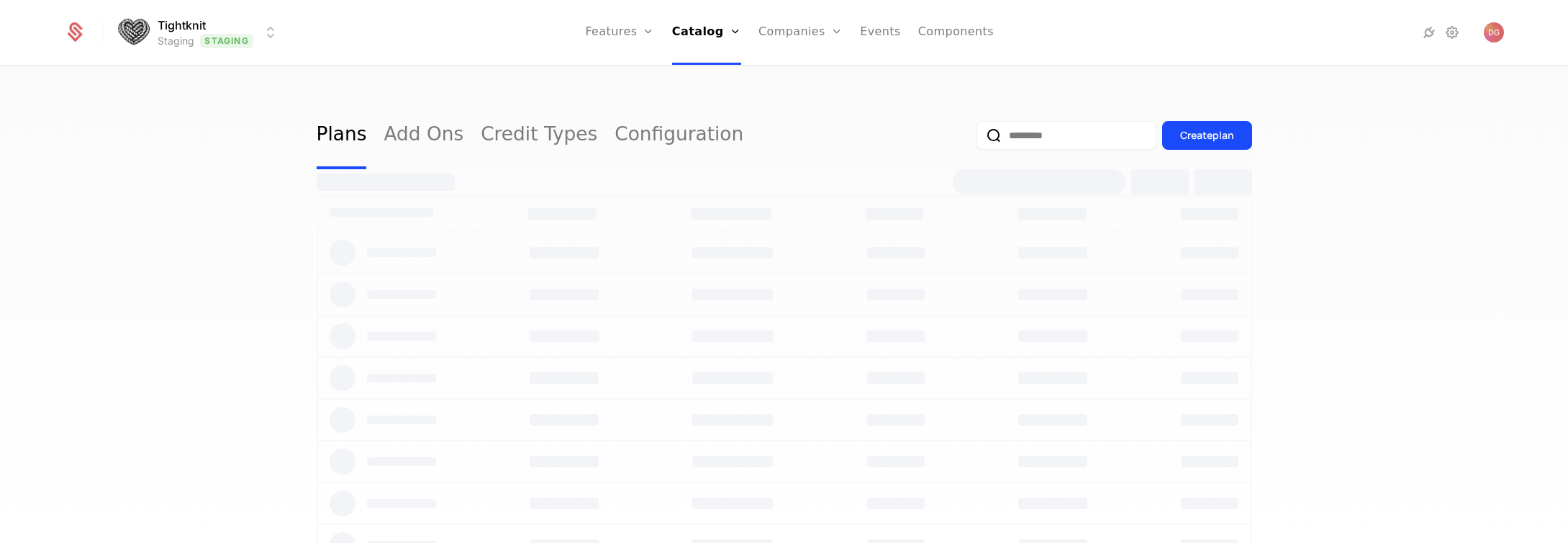
select select "**"
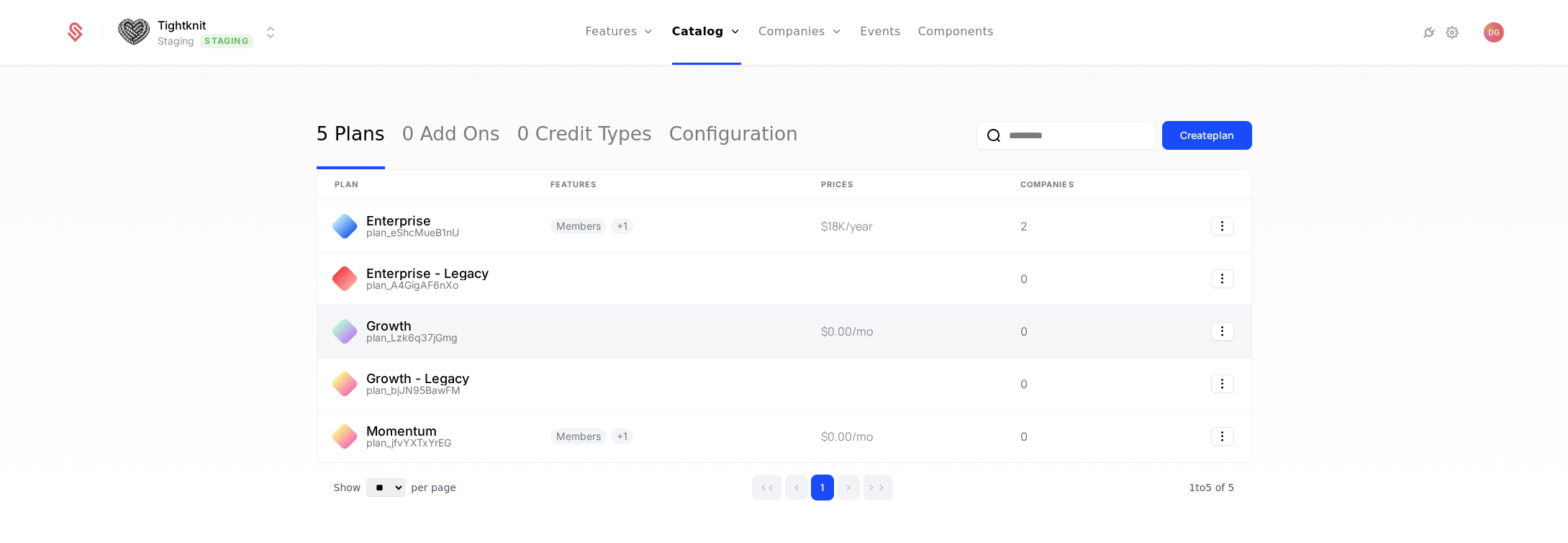
click at [432, 337] on link at bounding box center [425, 331] width 215 height 52
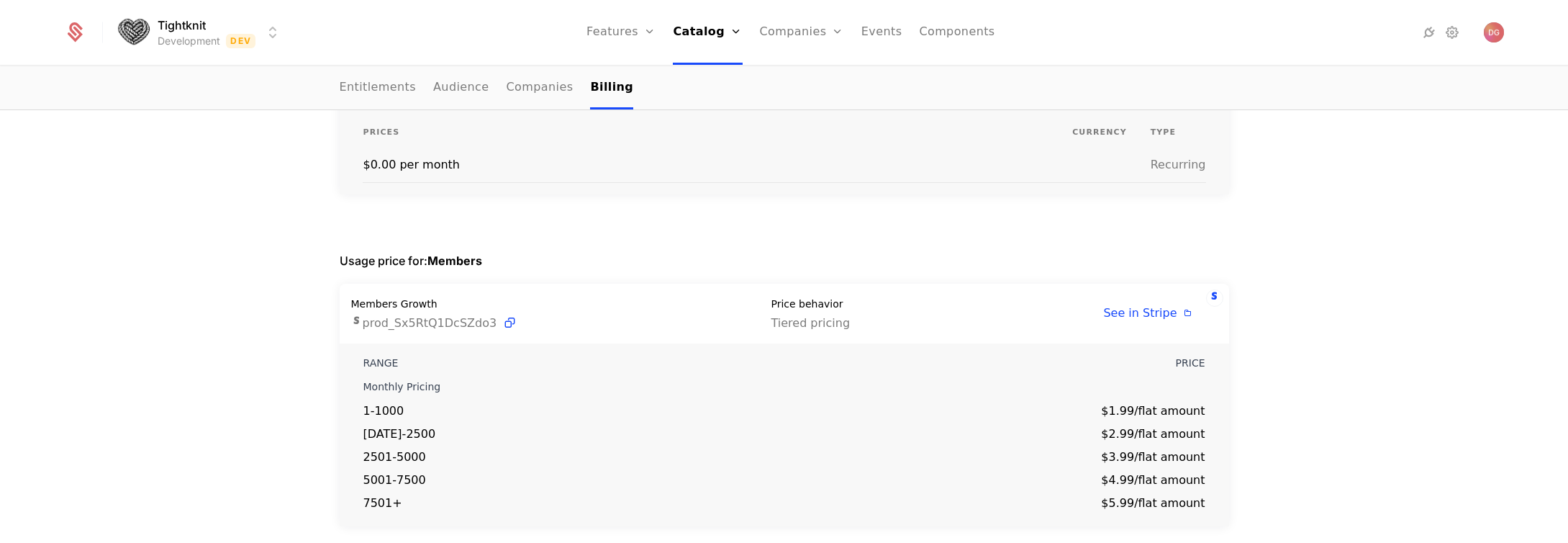
scroll to position [3, 0]
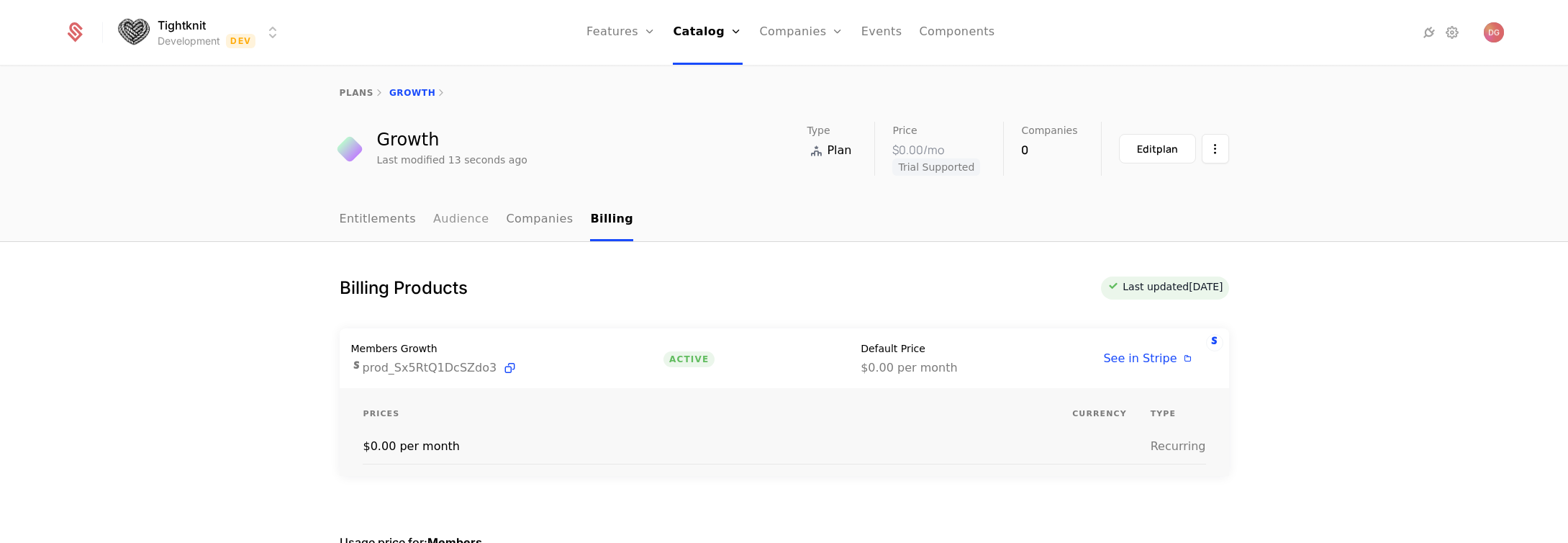
click at [468, 214] on link "Audience" at bounding box center [460, 220] width 56 height 42
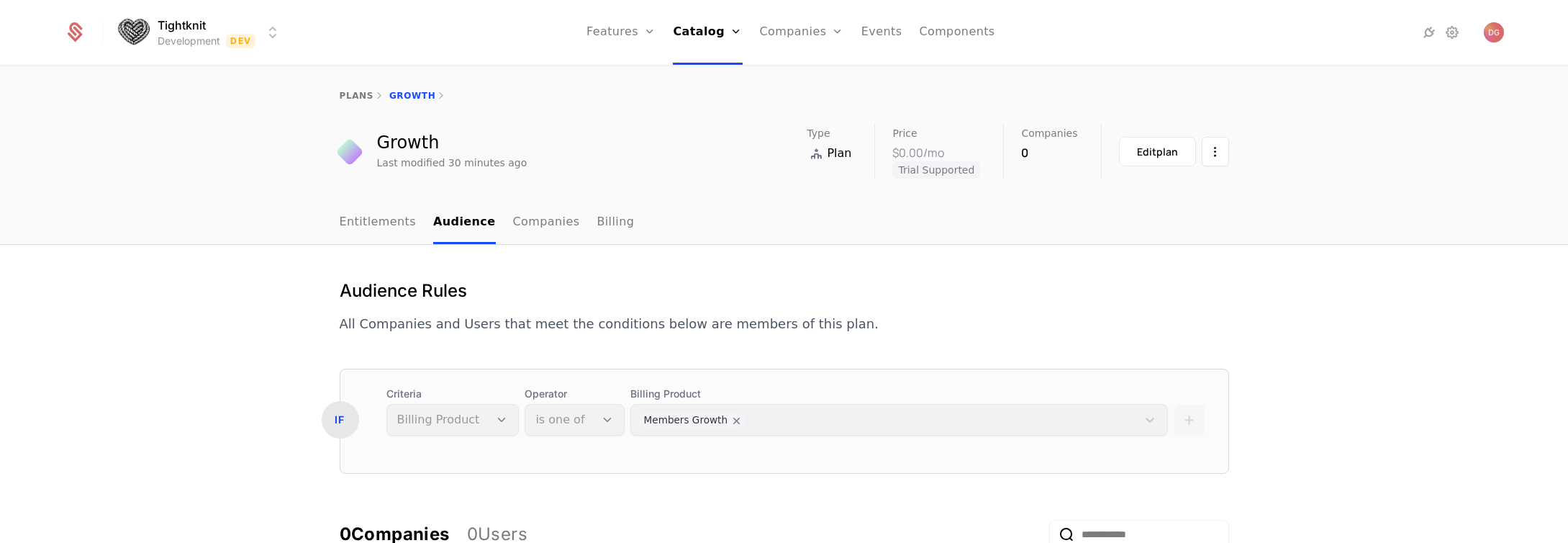
scroll to position [222, 0]
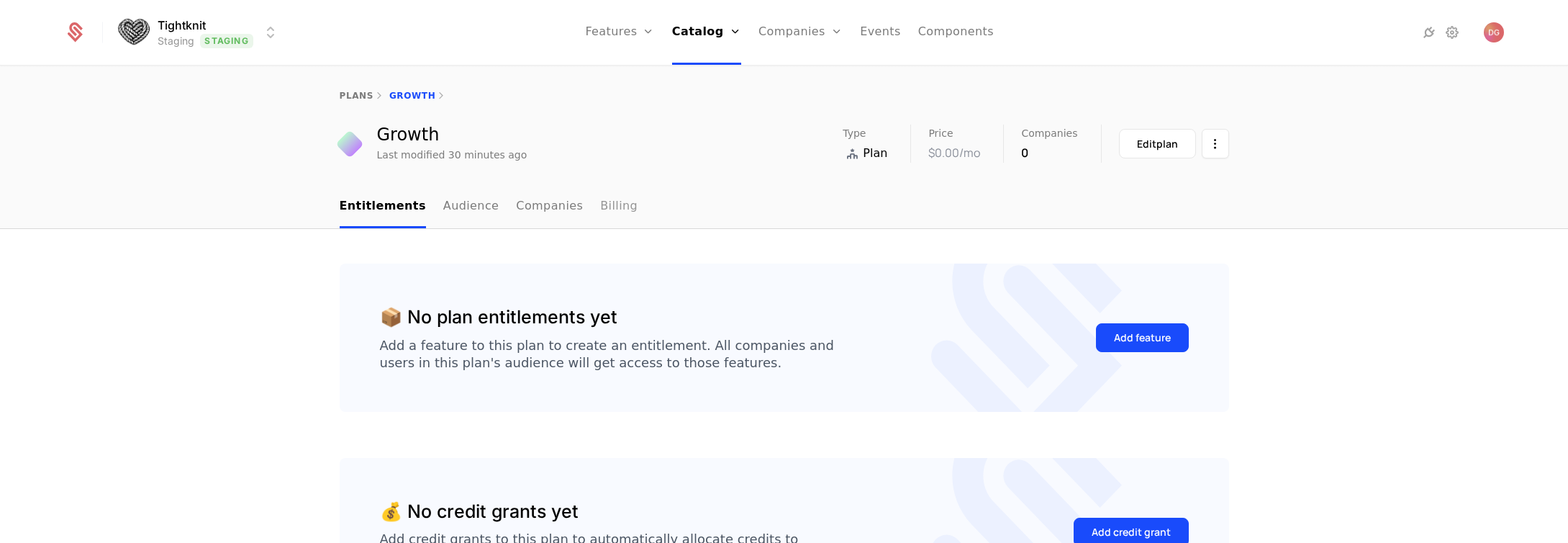
click at [600, 210] on link "Billing" at bounding box center [619, 207] width 37 height 42
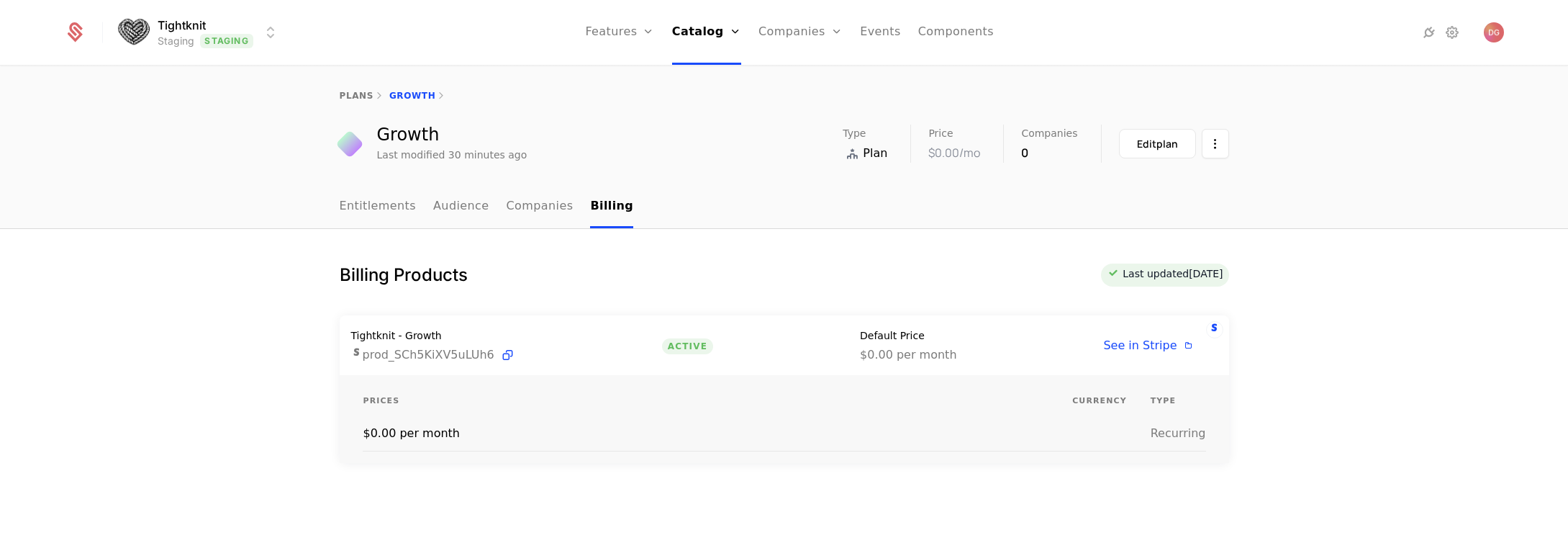
scroll to position [82, 0]
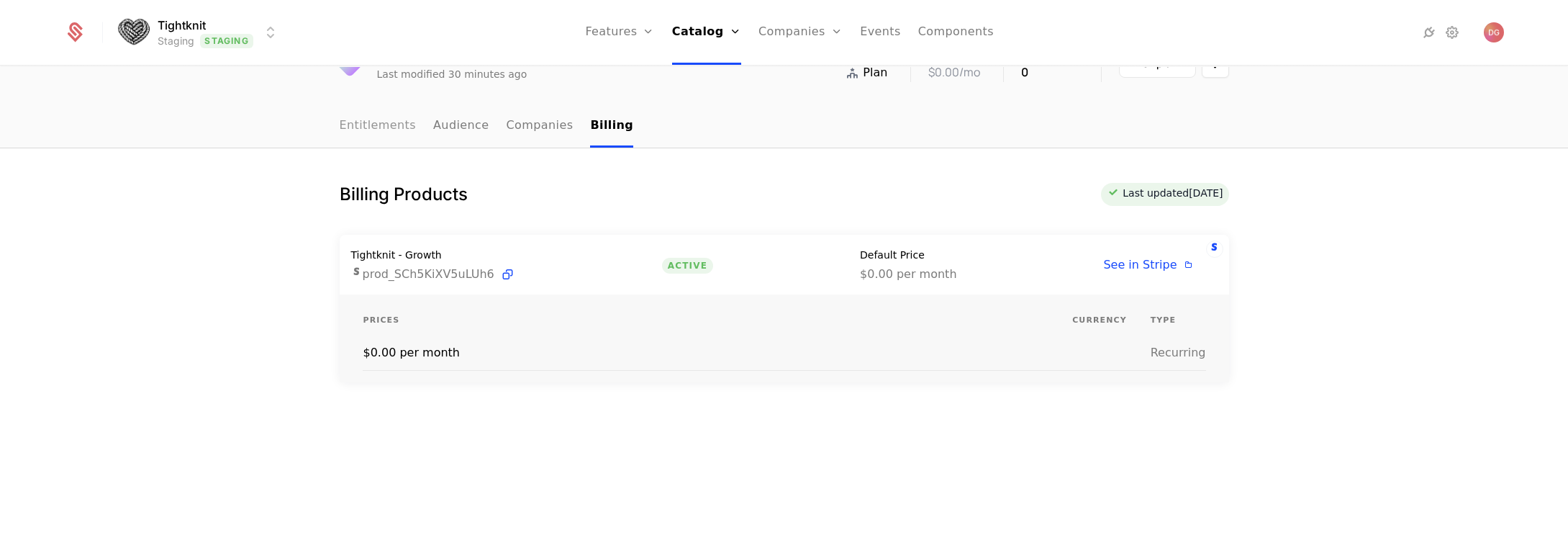
click at [384, 126] on link "Entitlements" at bounding box center [378, 125] width 77 height 42
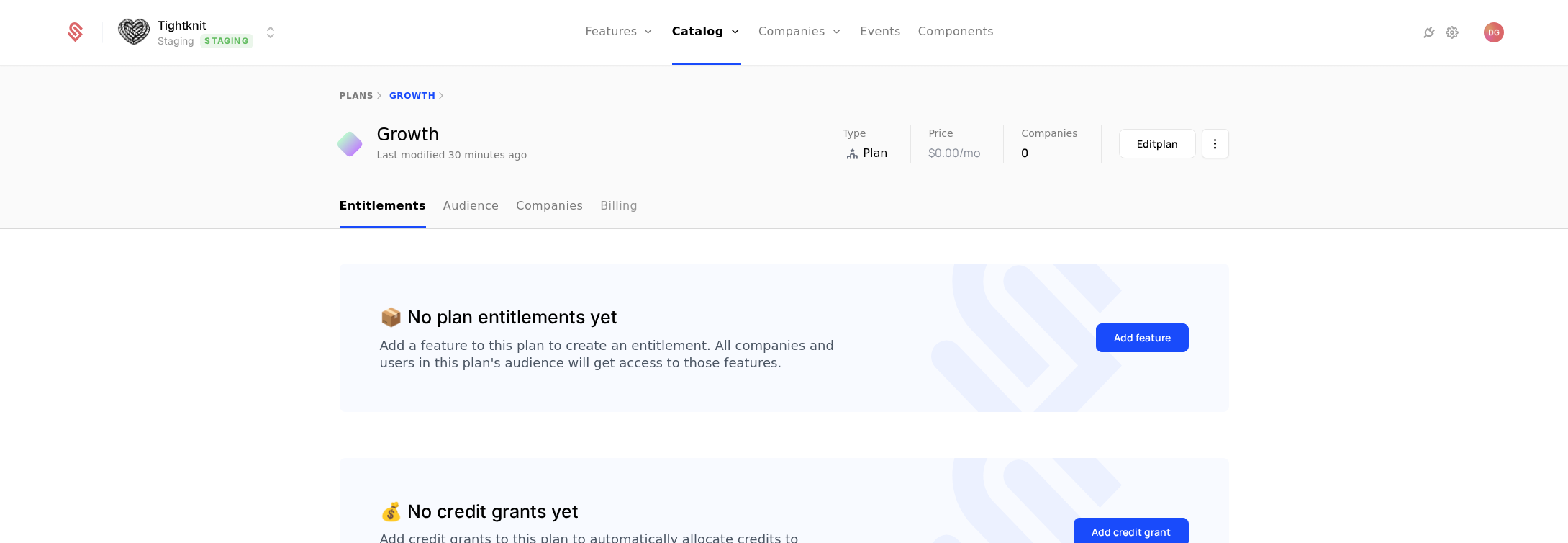
click at [600, 201] on link "Billing" at bounding box center [619, 207] width 37 height 42
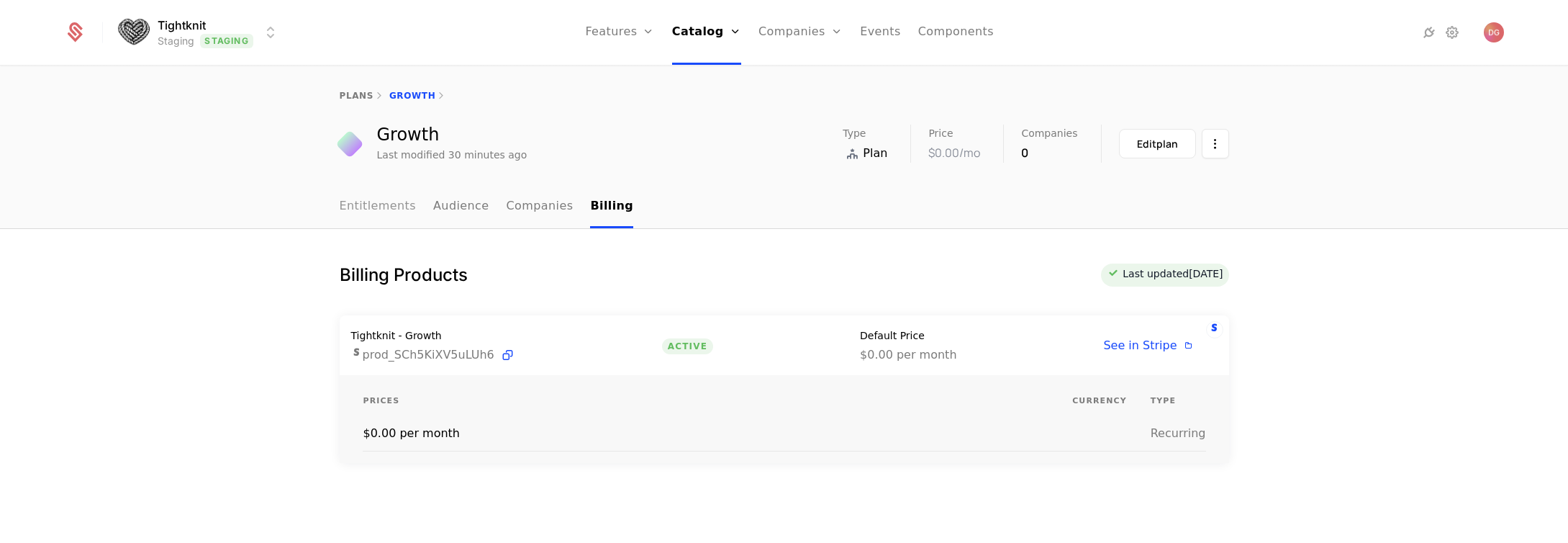
click at [384, 204] on link "Entitlements" at bounding box center [378, 207] width 77 height 42
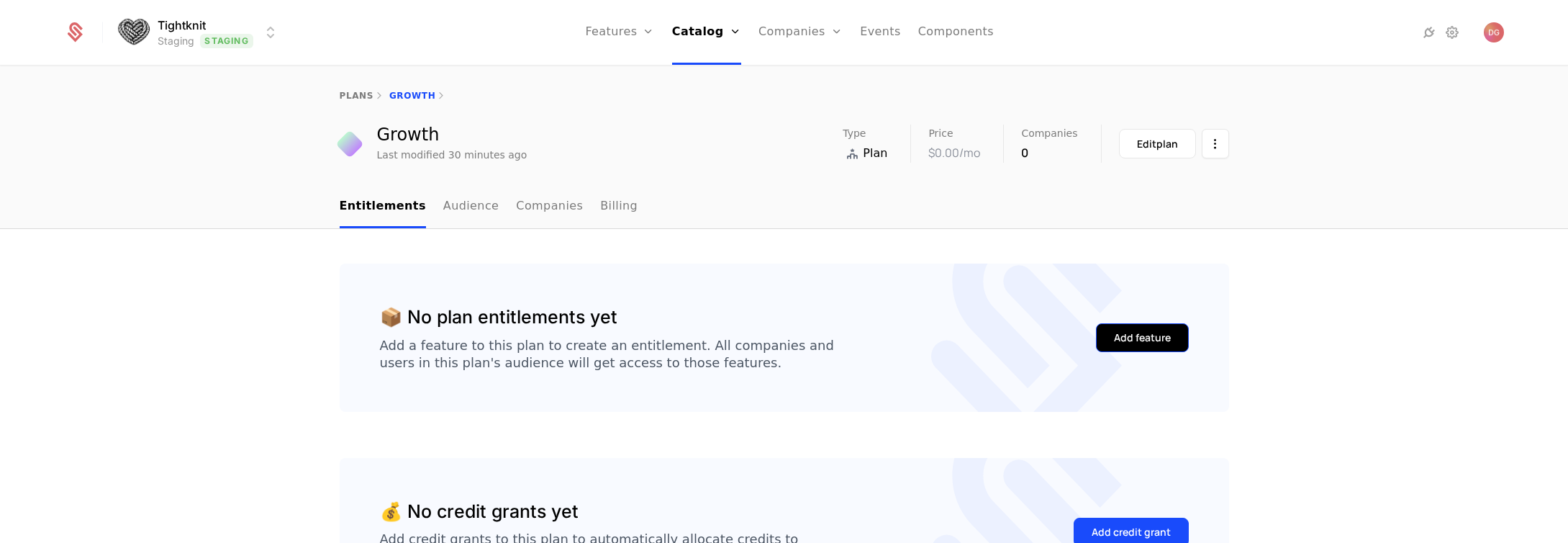
click at [1135, 329] on button "Add feature" at bounding box center [1142, 337] width 93 height 28
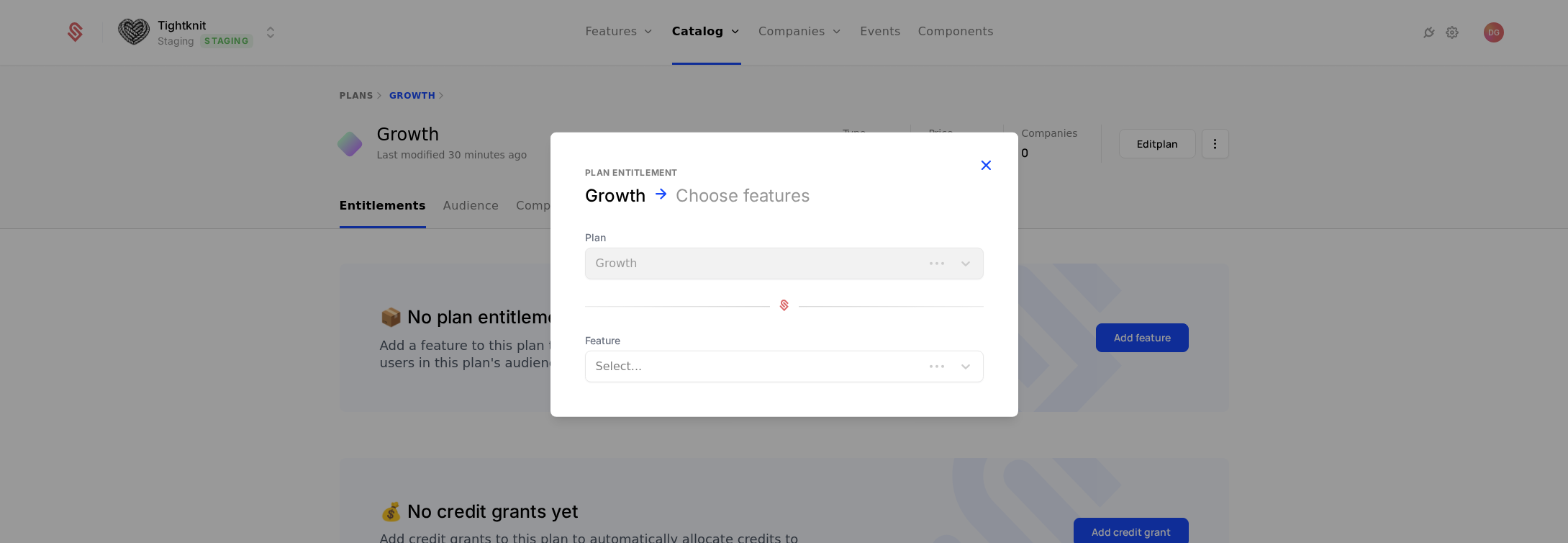
click at [986, 166] on icon "button" at bounding box center [985, 165] width 19 height 19
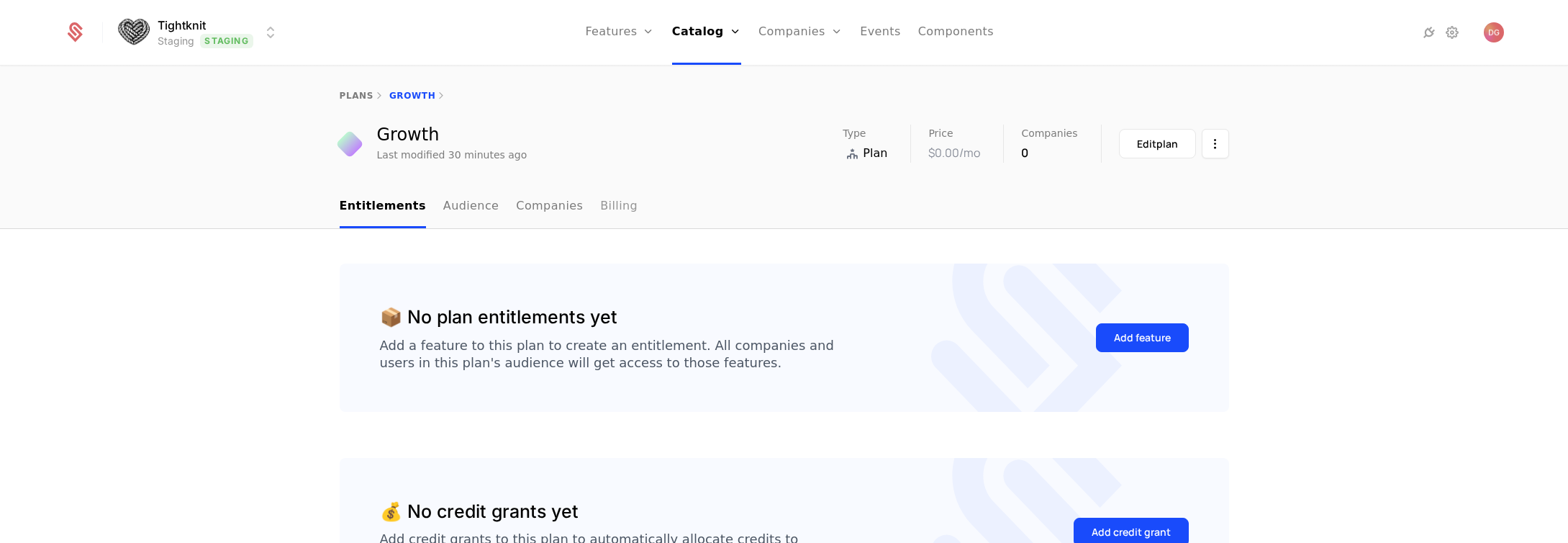
click at [600, 203] on link "Billing" at bounding box center [619, 207] width 37 height 42
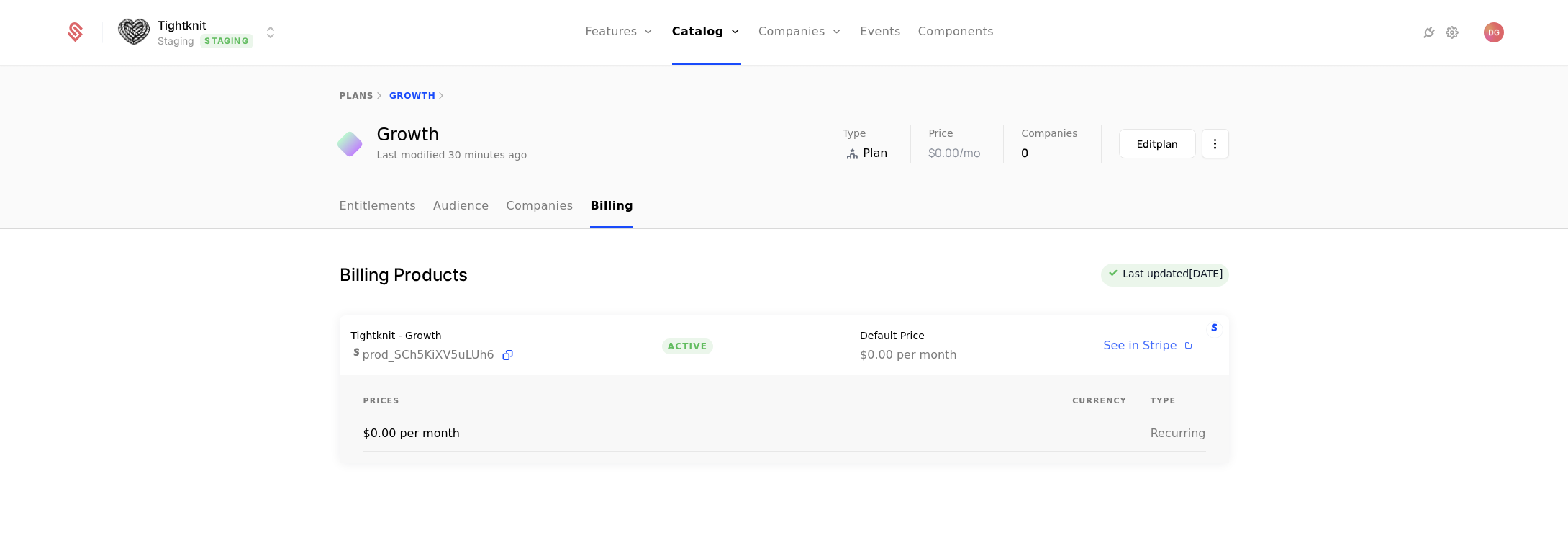
click at [1152, 342] on span "See in Stripe" at bounding box center [1139, 345] width 73 height 14
click at [1137, 145] on div "Edit plan" at bounding box center [1158, 144] width 41 height 15
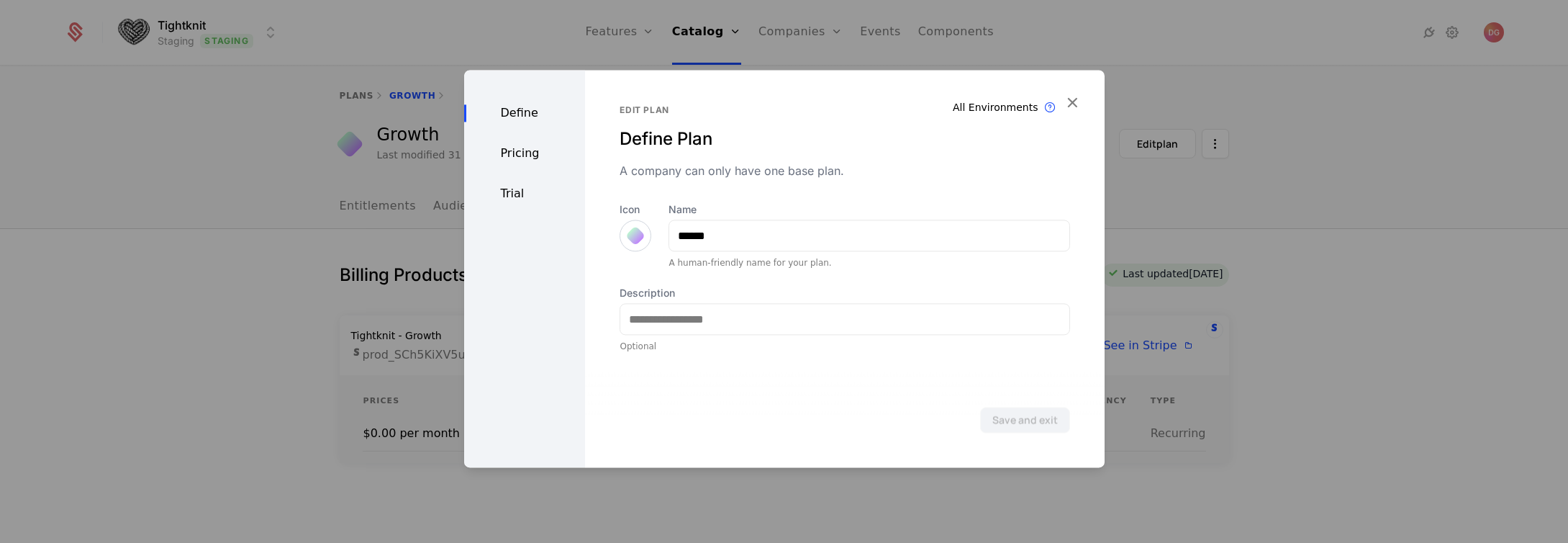
click at [520, 159] on div "Pricing" at bounding box center [525, 154] width 121 height 18
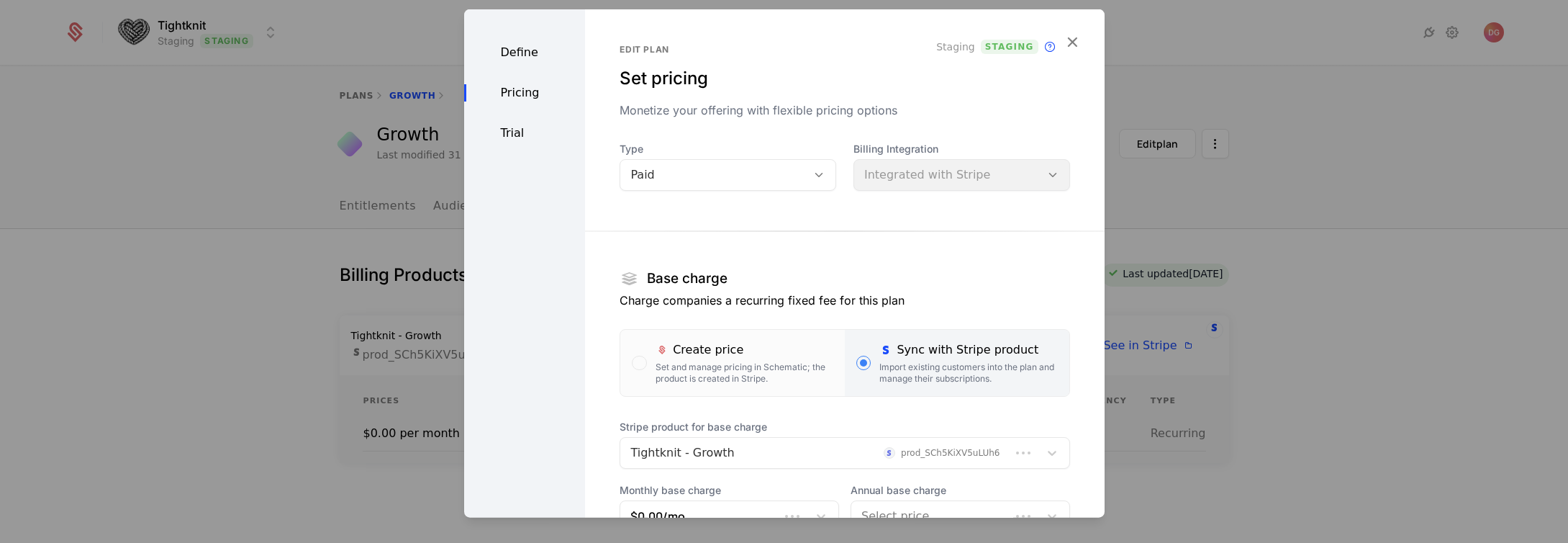
scroll to position [202, 0]
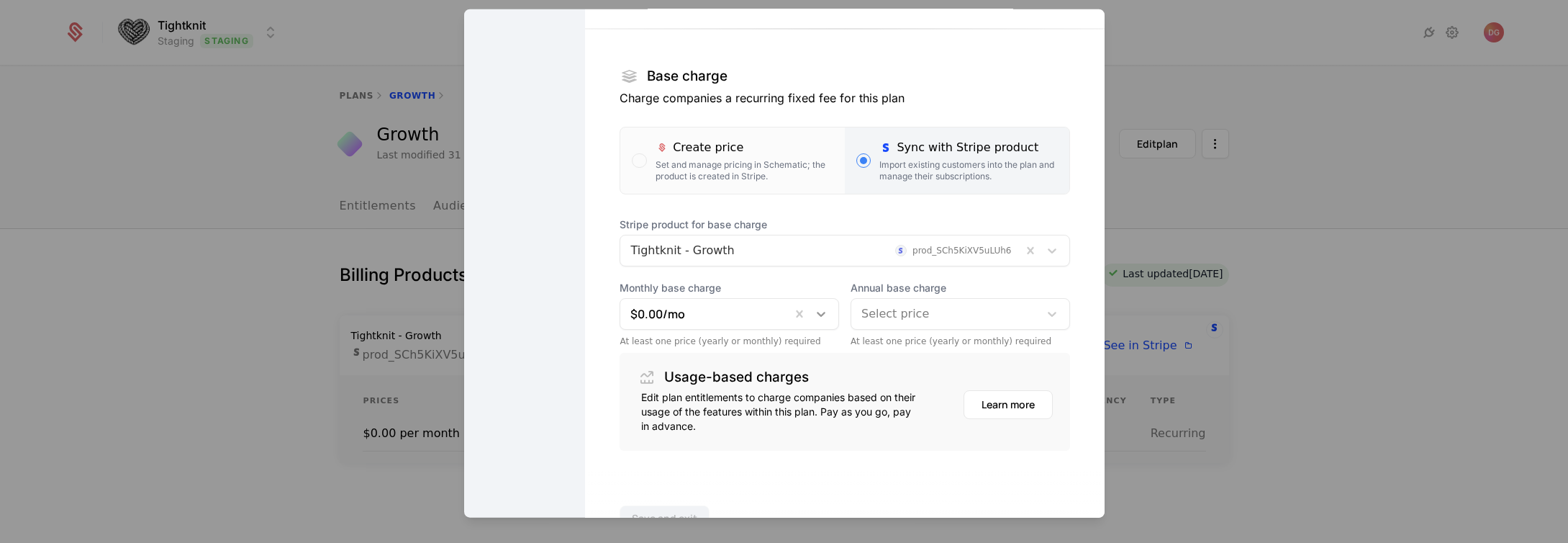
click at [814, 312] on icon at bounding box center [821, 314] width 15 height 15
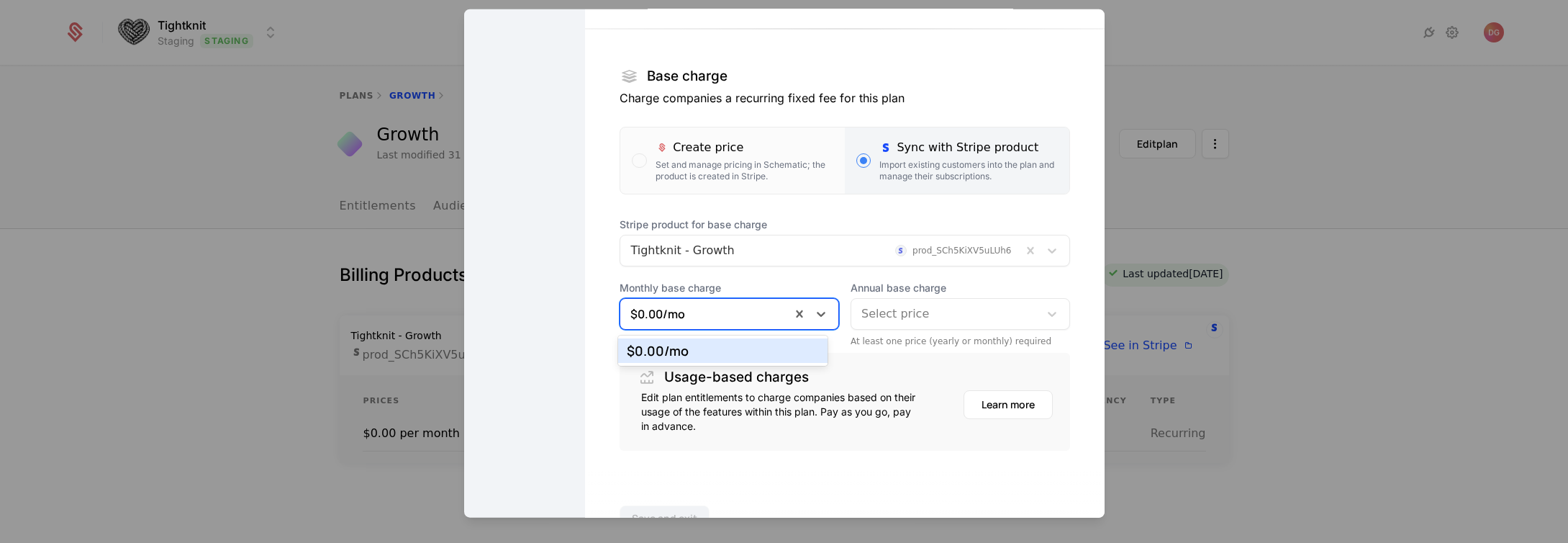
click at [994, 317] on div at bounding box center [945, 314] width 167 height 21
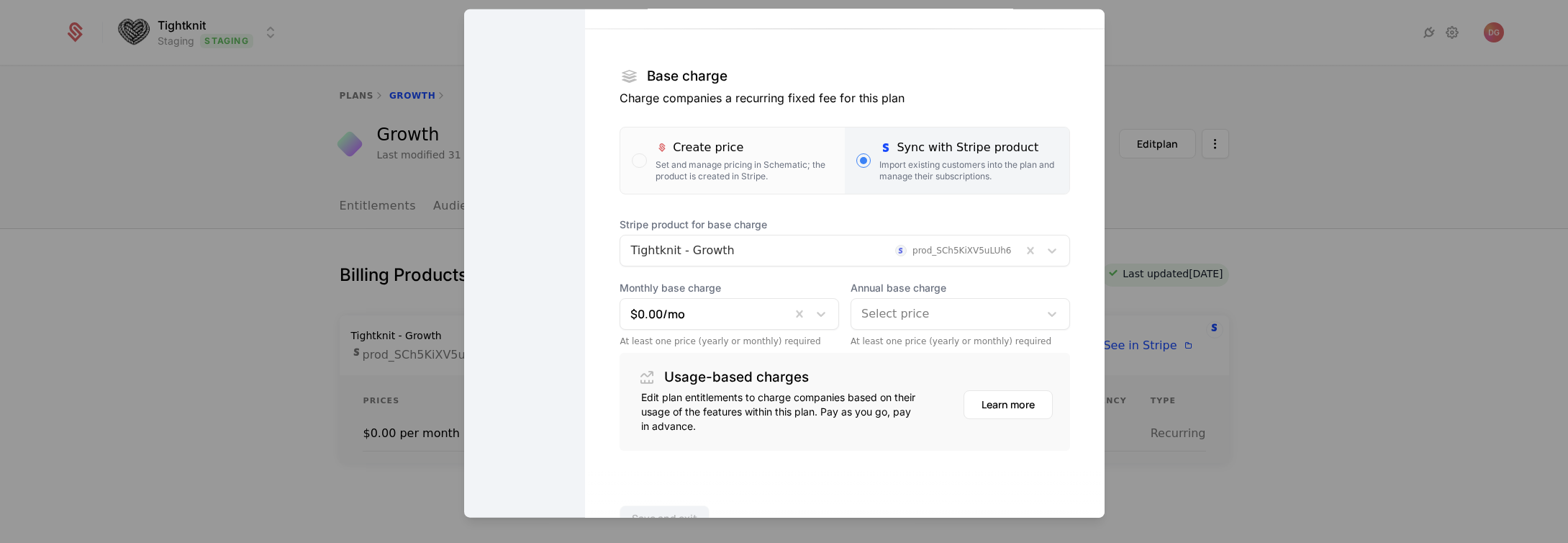
click at [1027, 272] on div "Stripe product for base charge Tightknit - Growth prod_SCh5KiXV5uLUh6 Monthly b…" at bounding box center [844, 282] width 450 height 129
click at [1045, 256] on icon at bounding box center [1052, 250] width 15 height 15
click at [1040, 204] on section "Base charge Charge companies a recurring fixed fee for this plan Create price S…" at bounding box center [844, 228] width 450 height 445
click at [1226, 188] on div at bounding box center [784, 272] width 1568 height 543
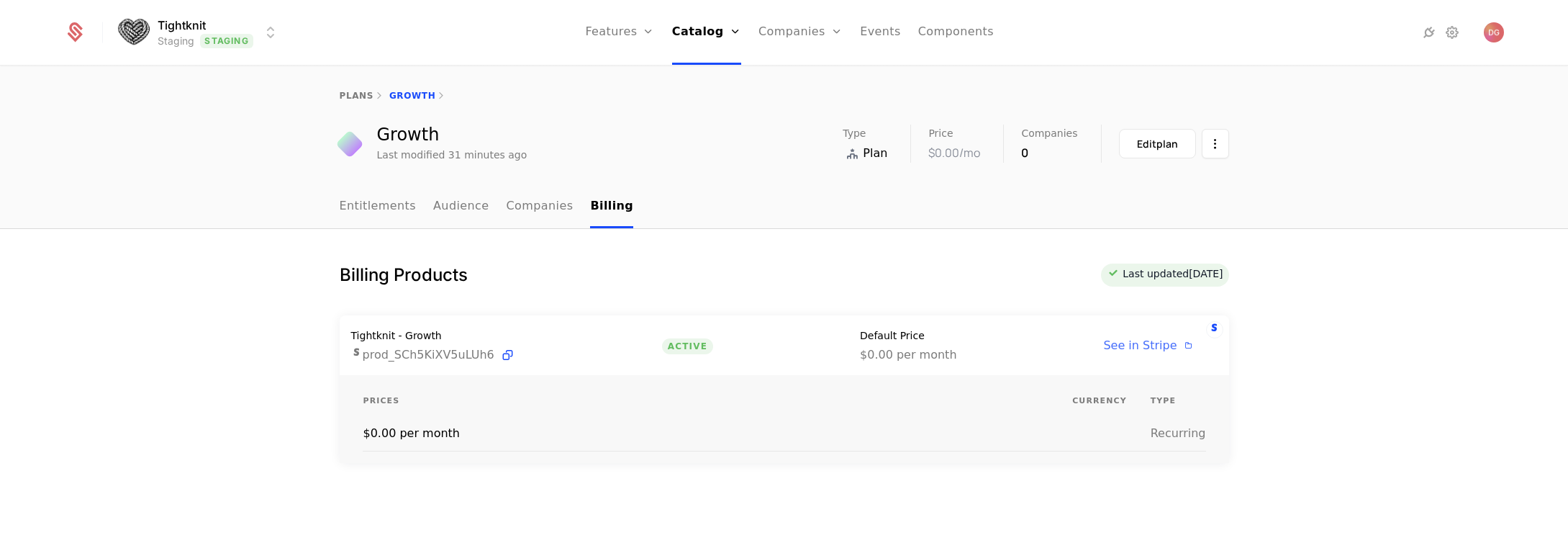
click at [1157, 344] on span "See in Stripe" at bounding box center [1139, 345] width 73 height 14
